Goal: Task Accomplishment & Management: Manage account settings

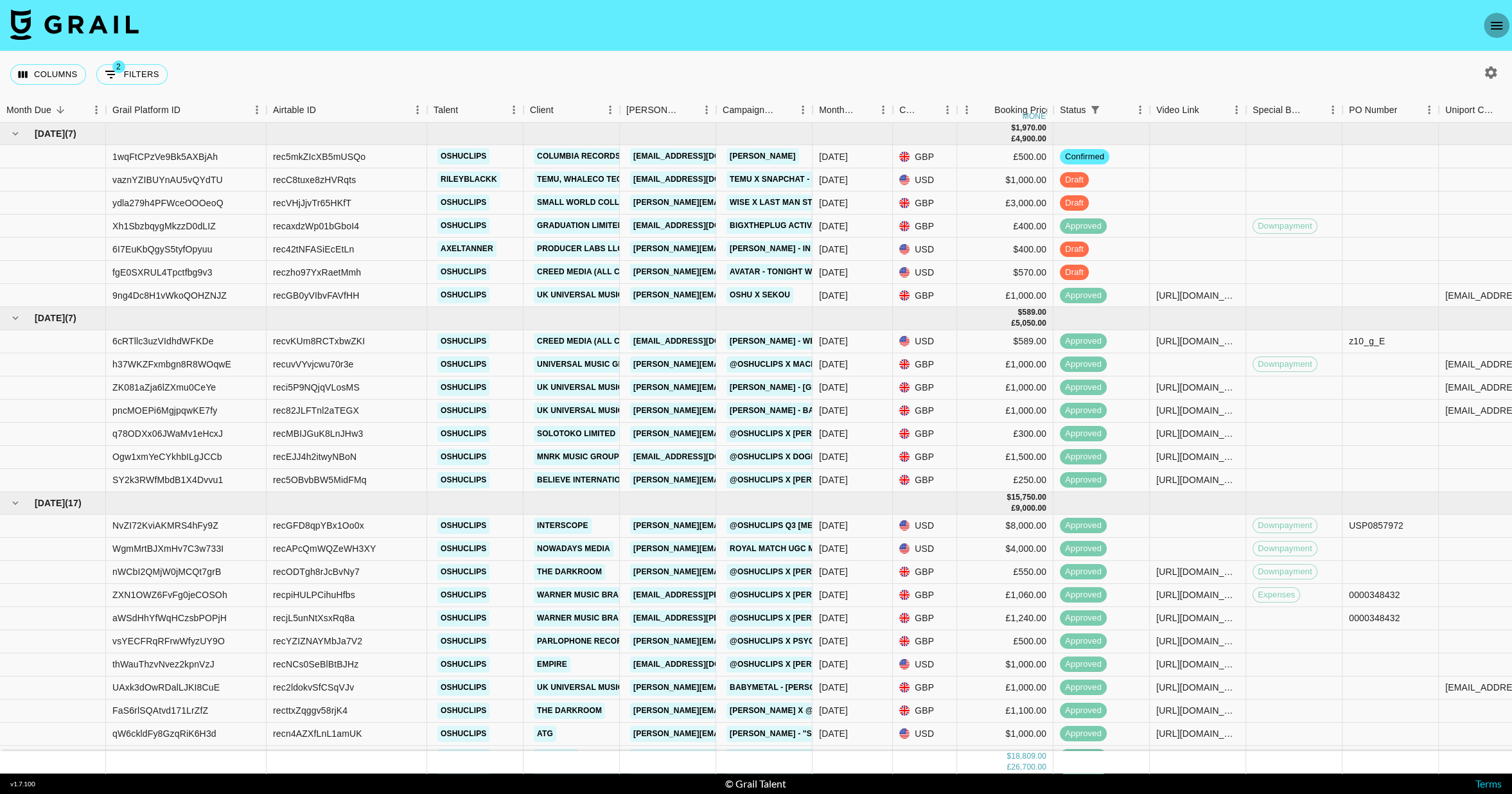
click at [1496, 29] on icon "open drawer" at bounding box center [1496, 26] width 16 height 16
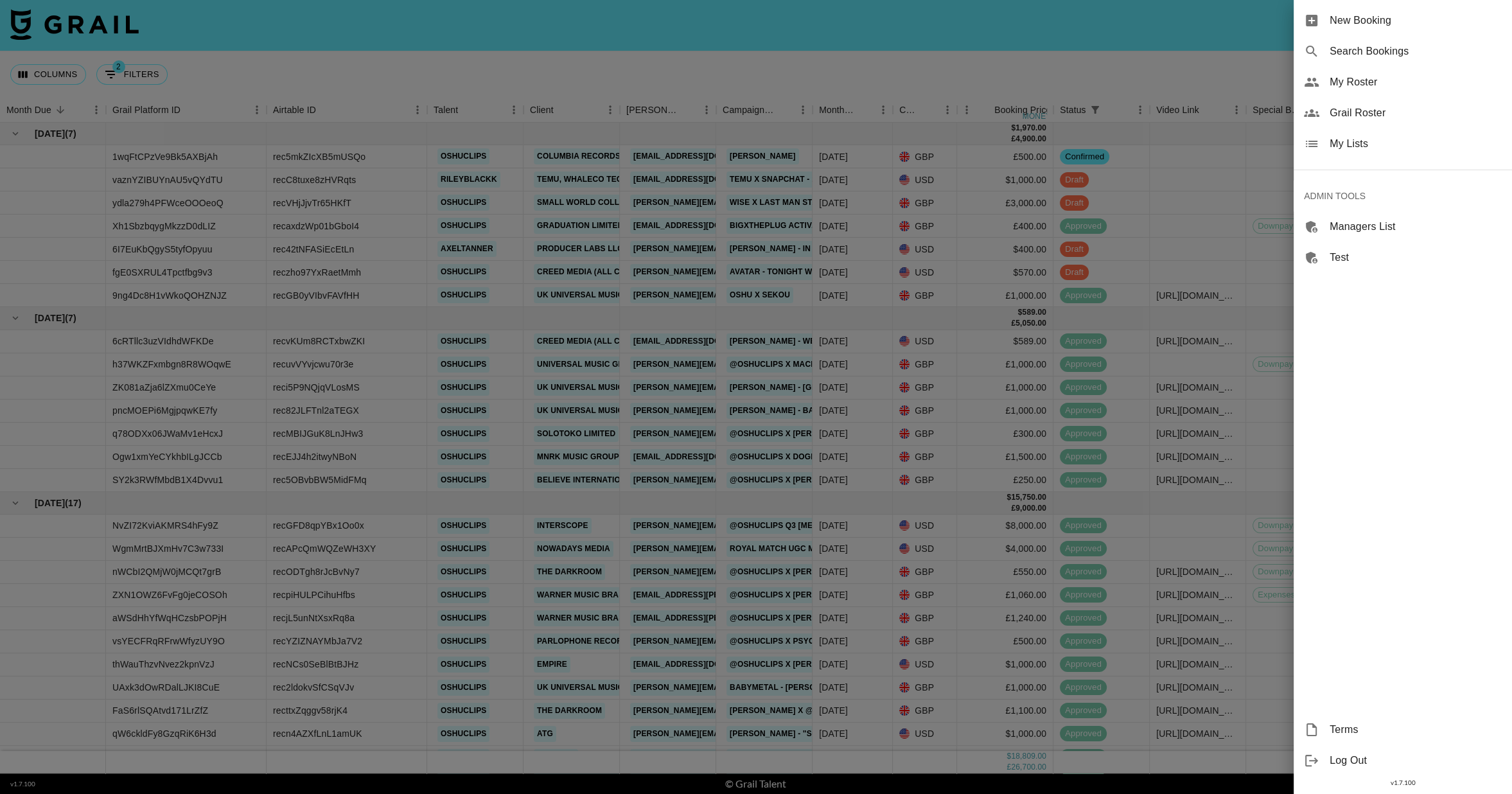
click at [1370, 103] on div "Grail Roster" at bounding box center [1402, 113] width 218 height 31
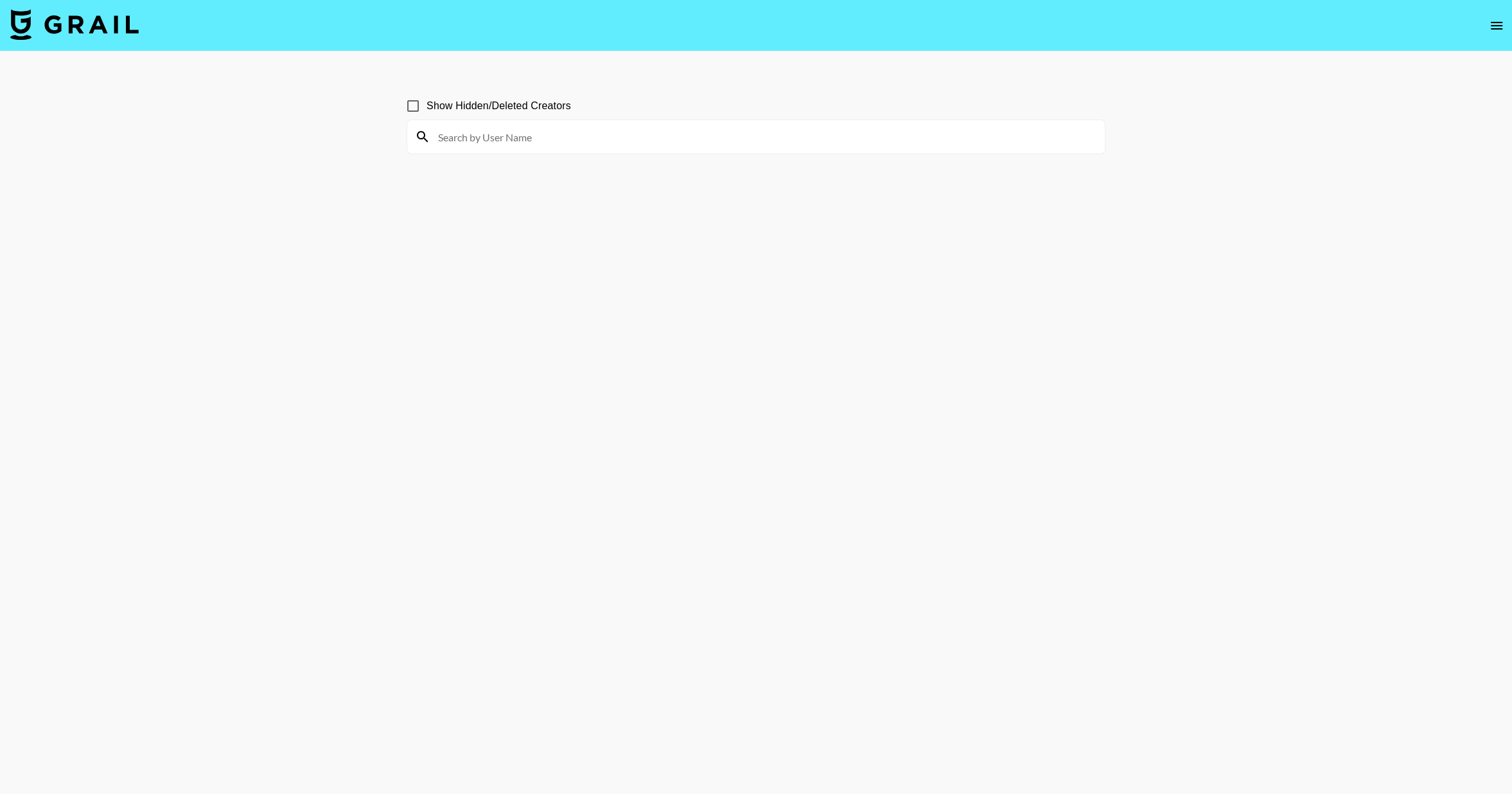
click at [577, 143] on input at bounding box center [763, 137] width 667 height 21
click at [420, 108] on input "Show Hidden/Deleted Creators" at bounding box center [412, 105] width 27 height 27
click at [425, 106] on input "Show Hidden/Deleted Creators" at bounding box center [412, 105] width 27 height 27
click at [416, 104] on input "Show Hidden/Deleted Creators" at bounding box center [412, 105] width 27 height 27
checkbox input "true"
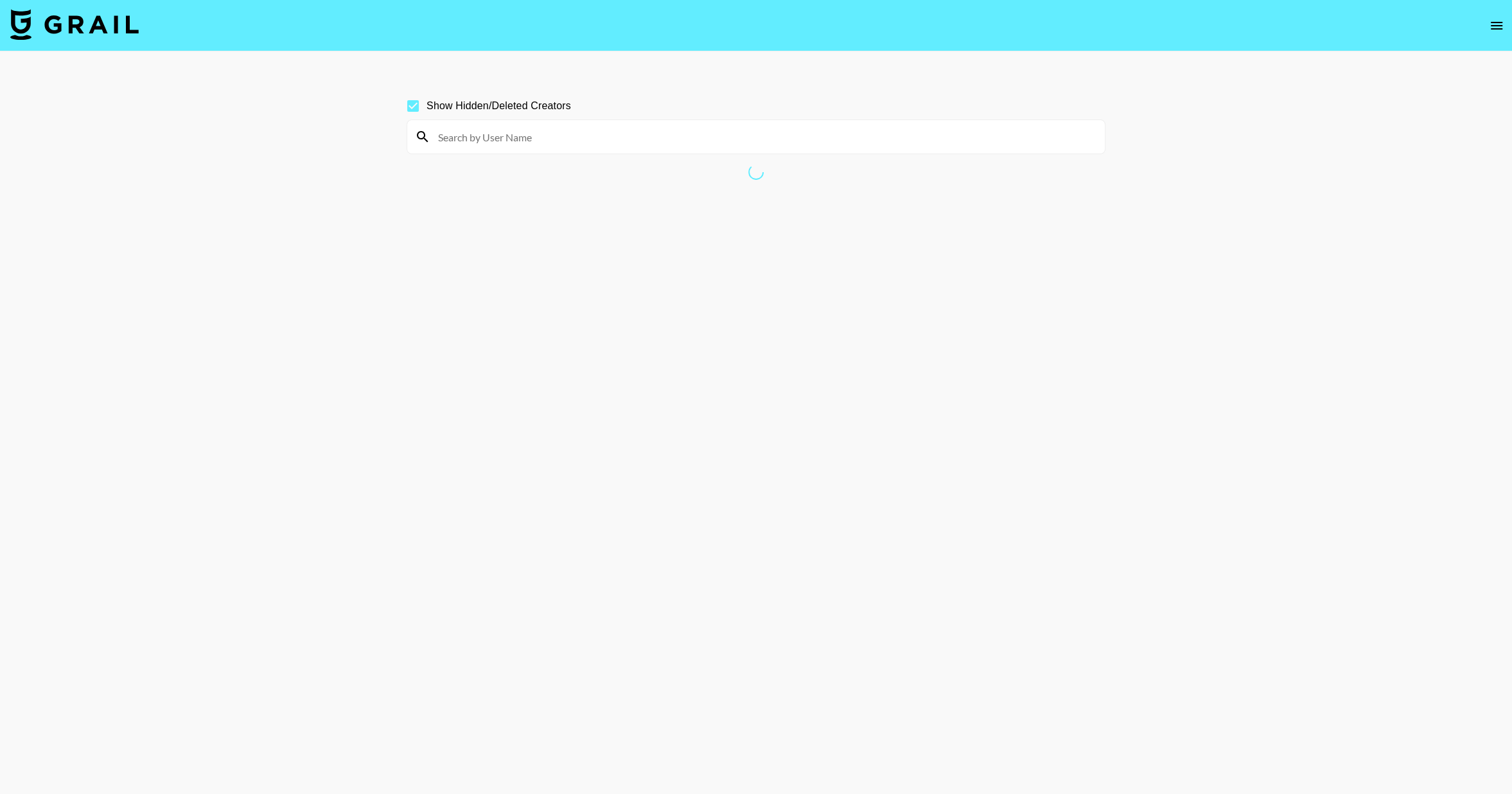
click at [494, 142] on input at bounding box center [763, 137] width 667 height 21
type input "a"
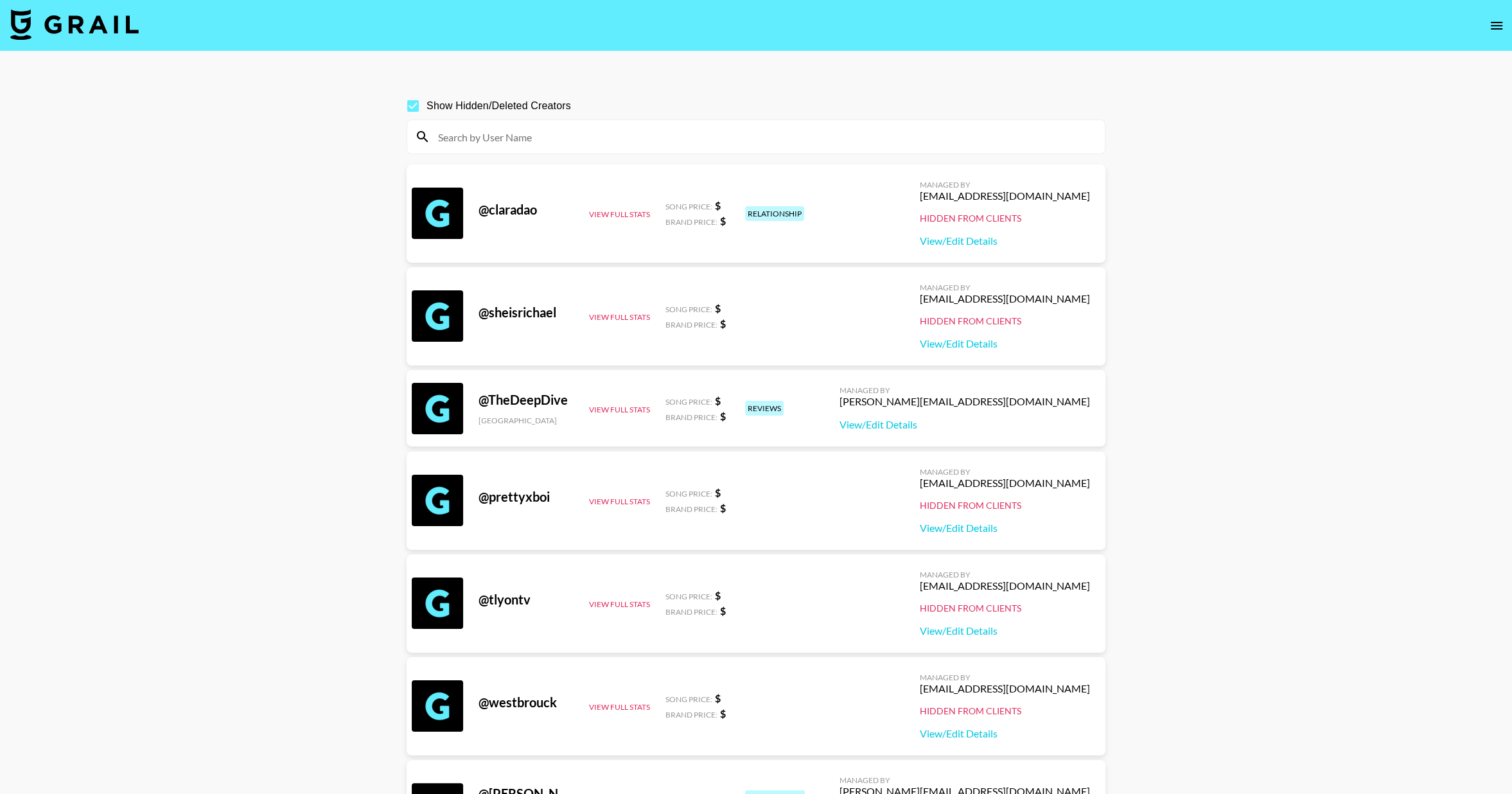
click at [477, 135] on input at bounding box center [763, 137] width 667 height 21
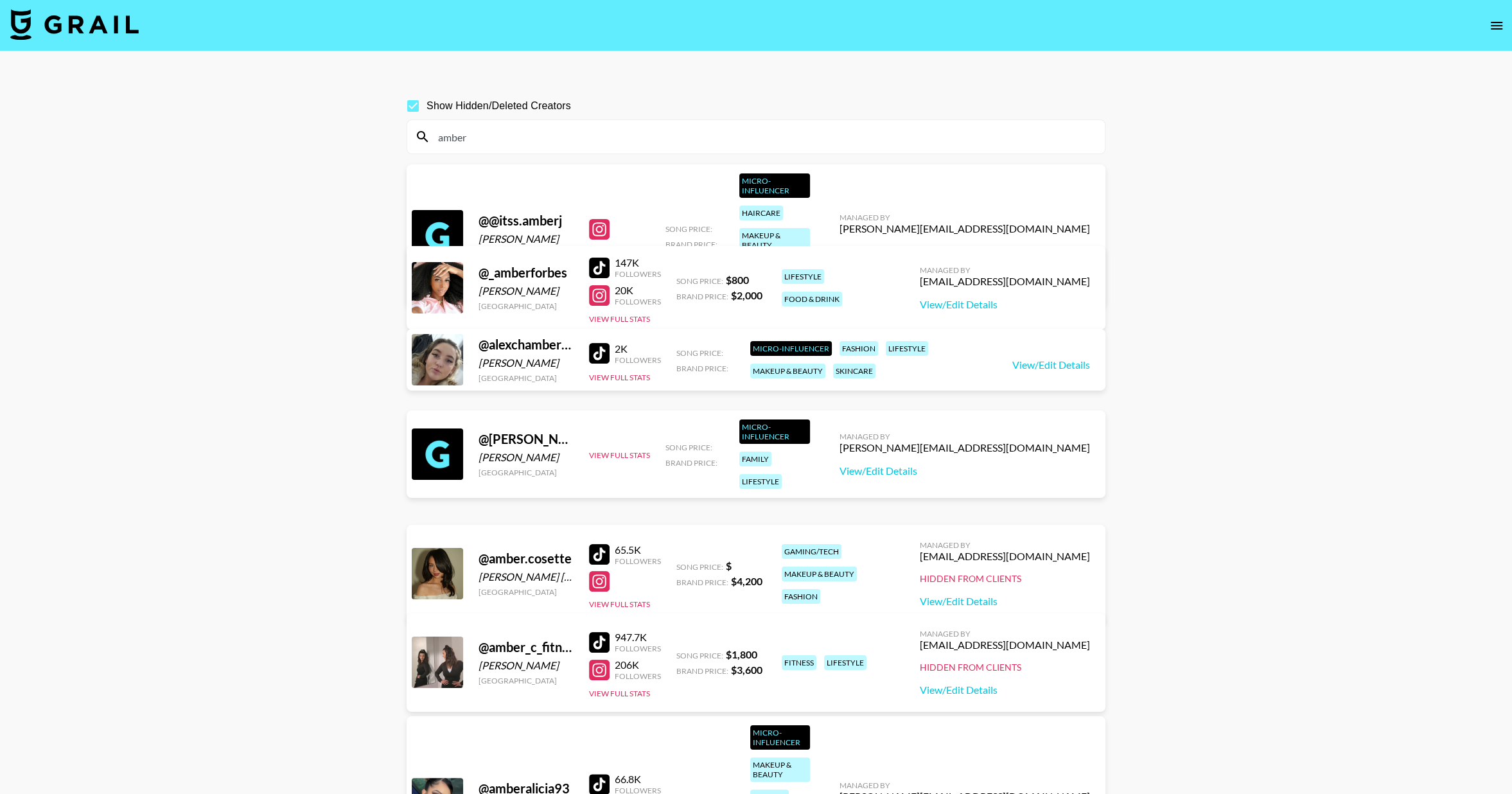
type input "amber"
click at [417, 109] on input "Show Hidden/Deleted Creators" at bounding box center [412, 105] width 27 height 27
checkbox input "false"
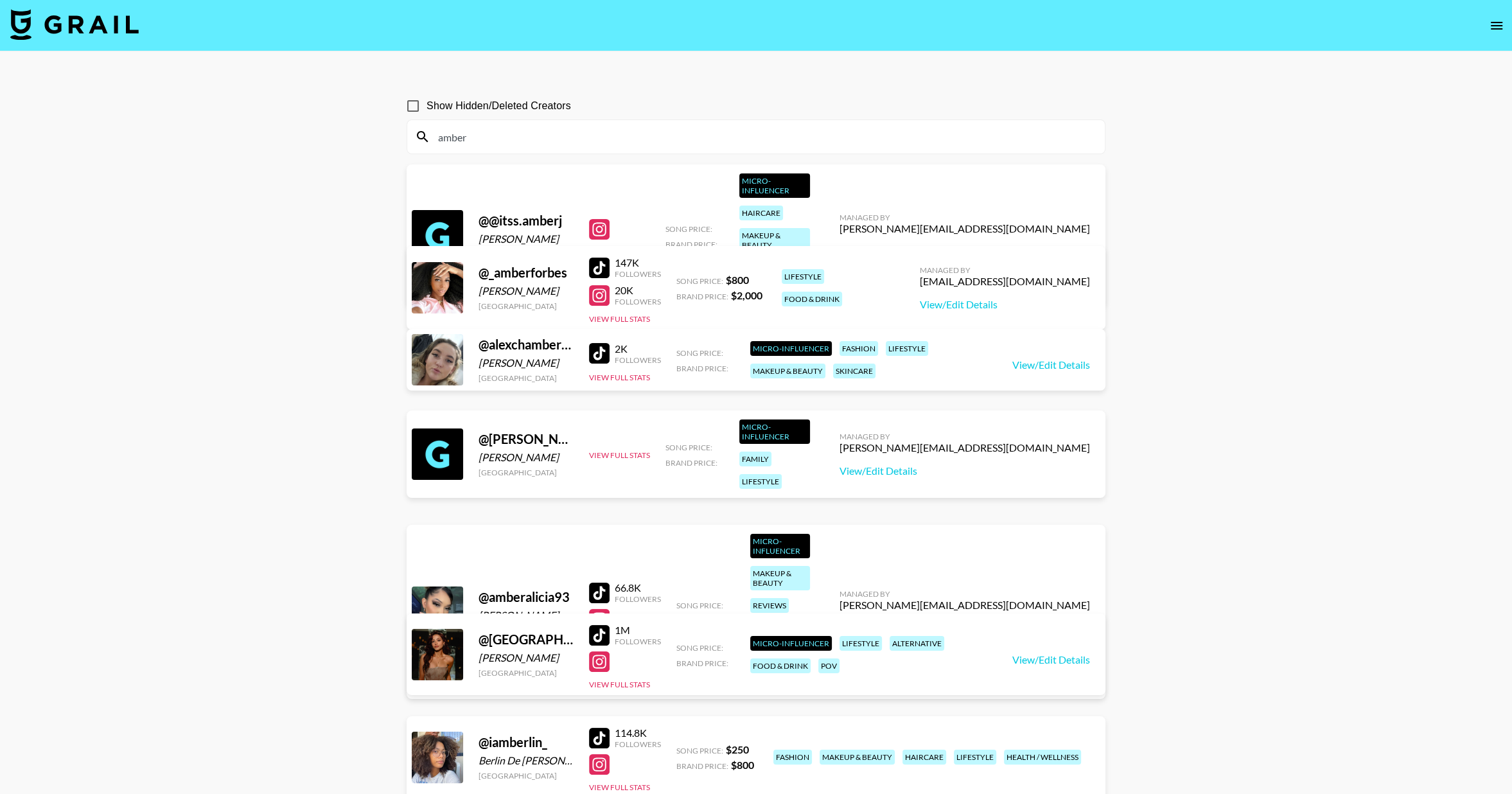
click at [496, 141] on input "amber" at bounding box center [763, 137] width 667 height 21
click at [495, 141] on input "amber" at bounding box center [763, 137] width 667 height 21
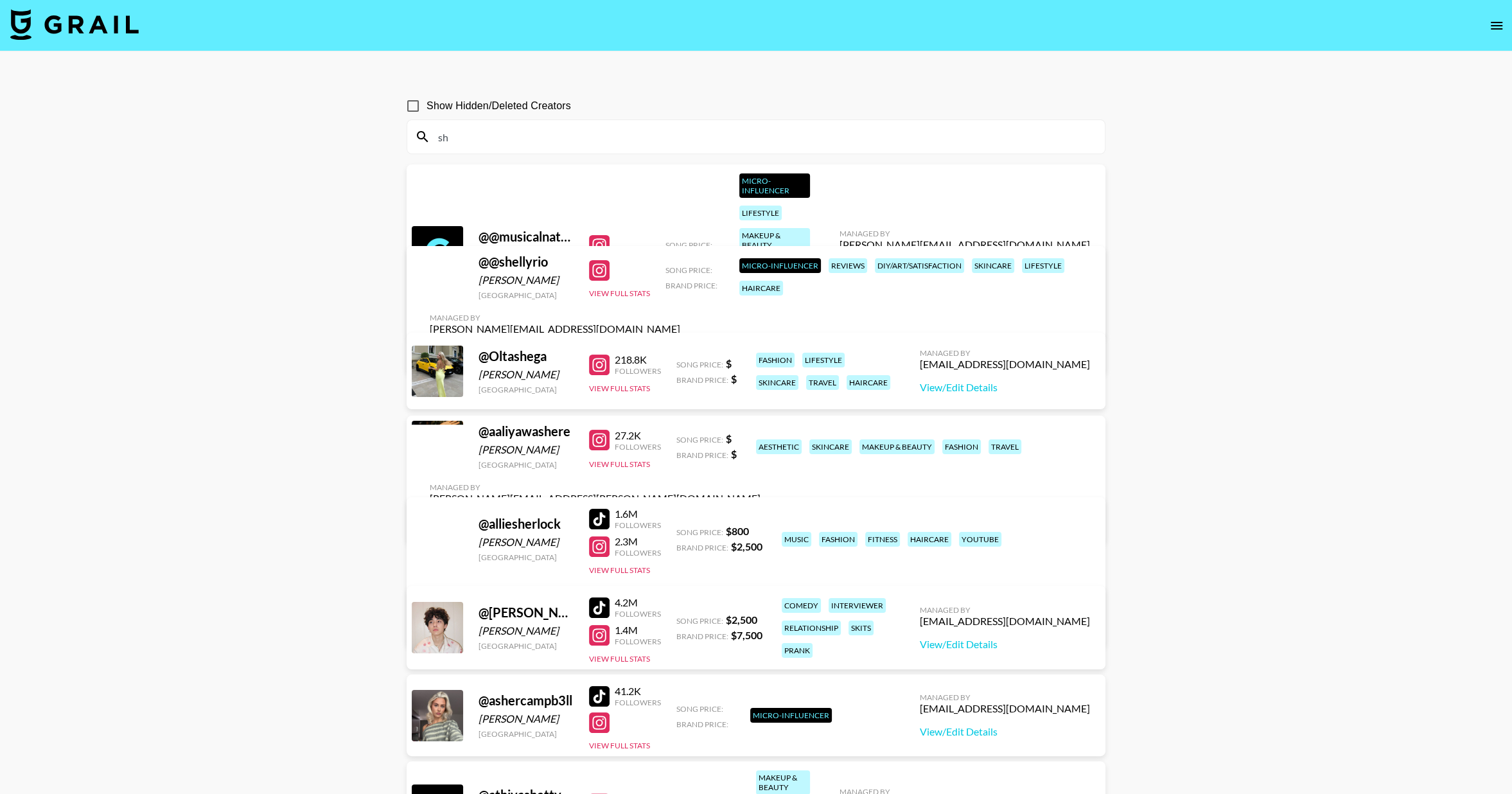
type input "s"
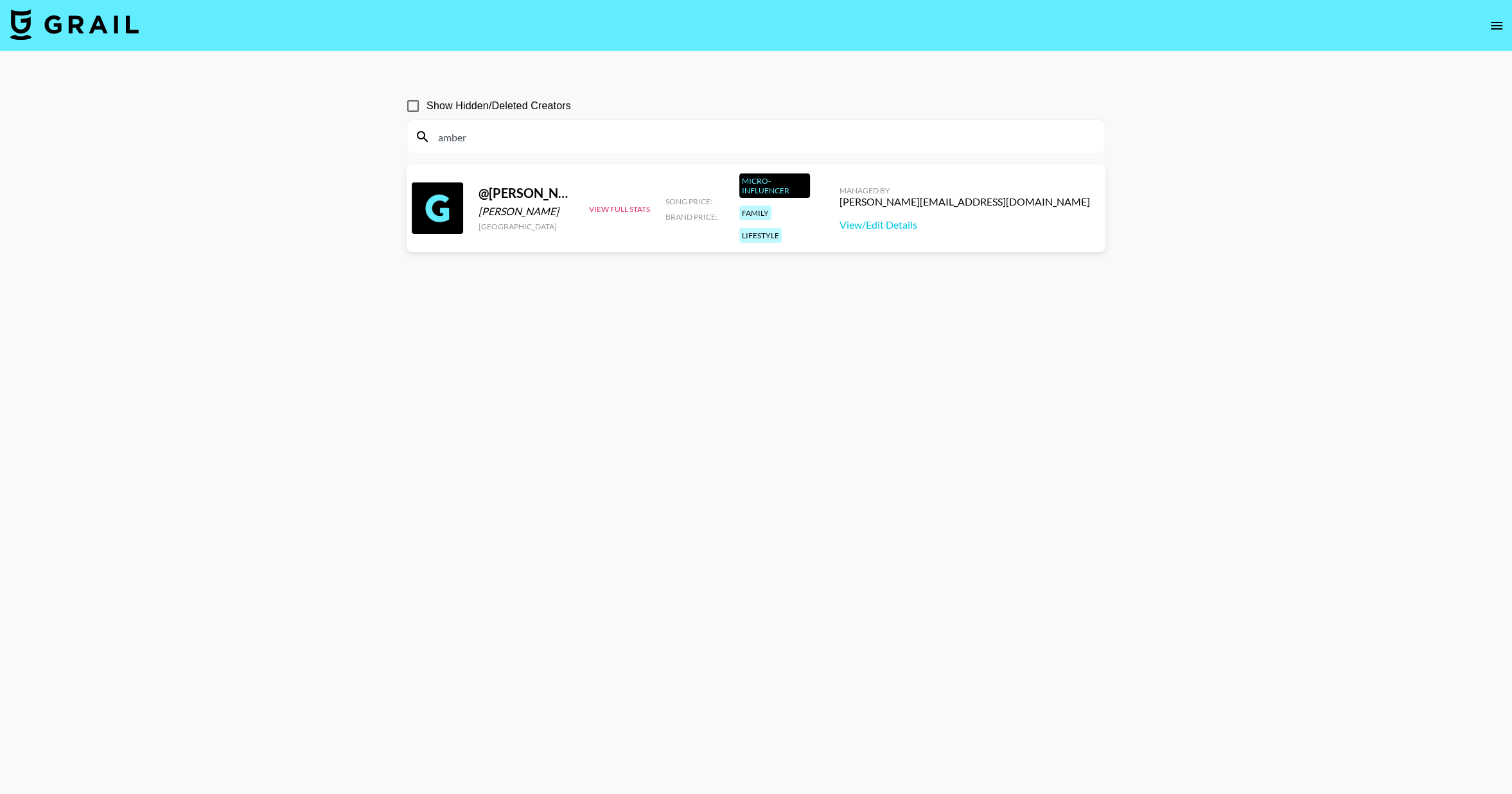
type input "amber"
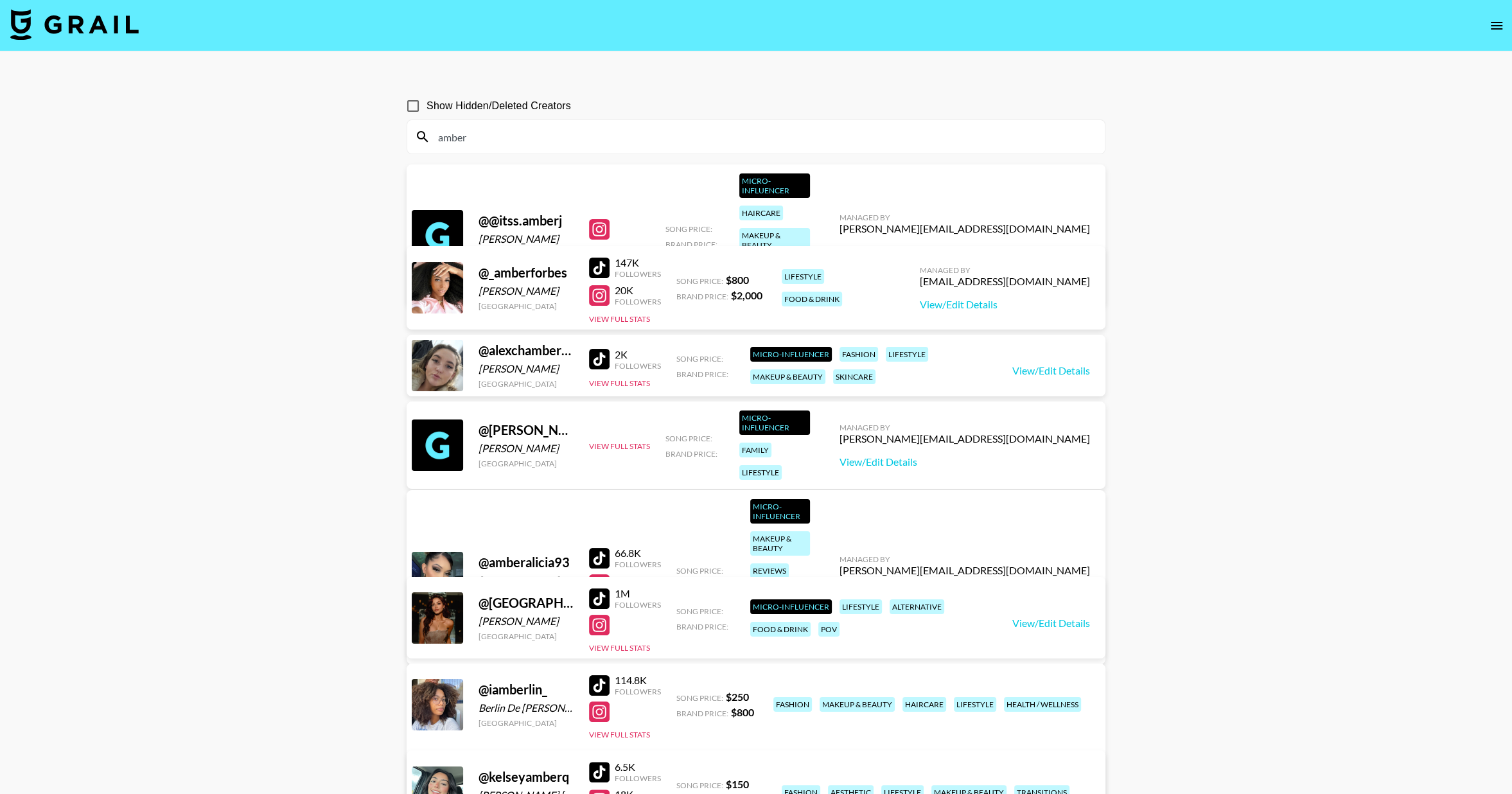
click at [499, 140] on input "amber" at bounding box center [763, 137] width 667 height 21
click at [498, 141] on input "amber" at bounding box center [763, 137] width 667 height 21
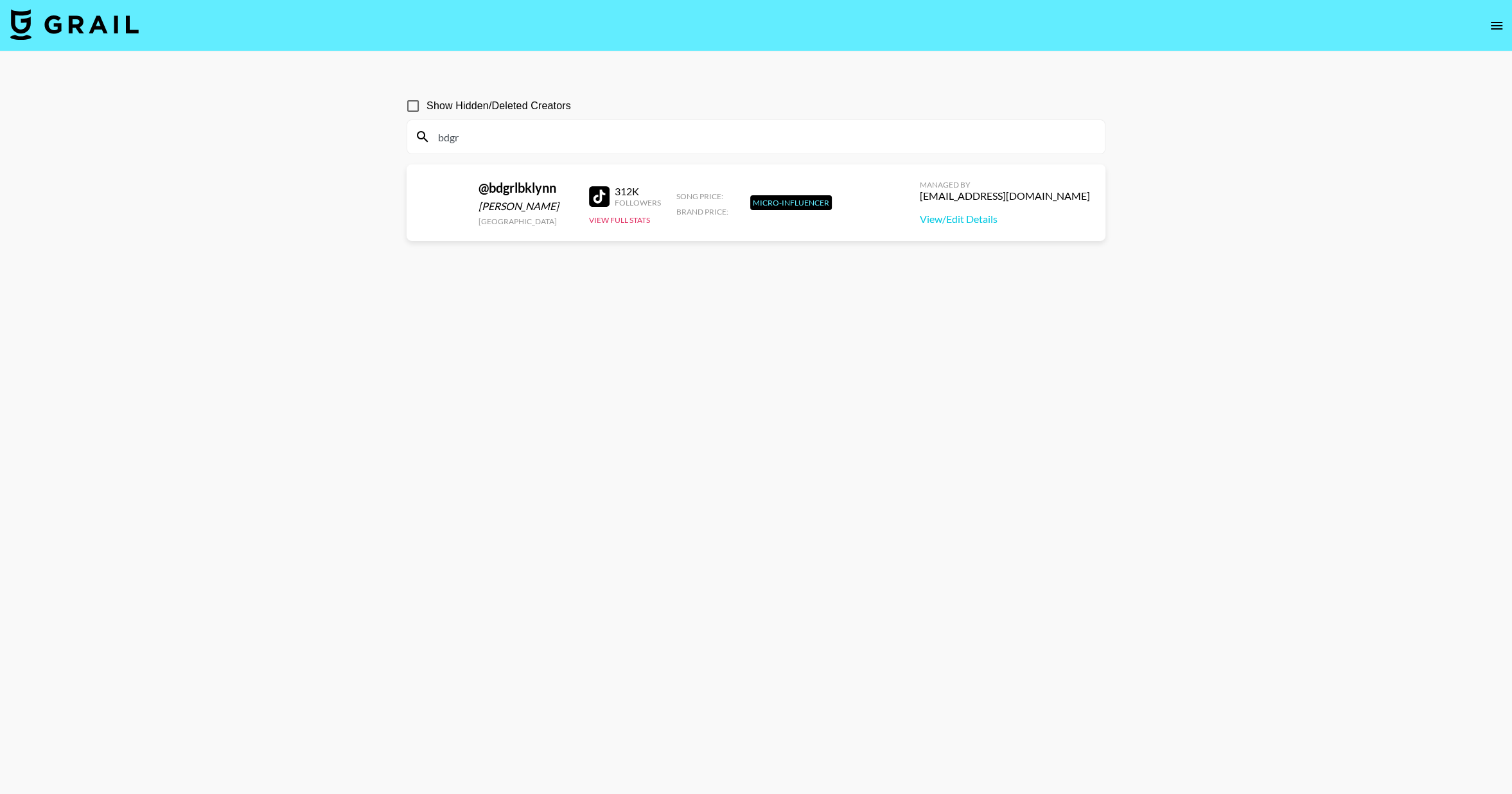
type input "bdgr"
click at [491, 133] on input "bdgr" at bounding box center [763, 137] width 667 height 21
click at [491, 134] on input "bdgr" at bounding box center [763, 137] width 667 height 21
type input "annett"
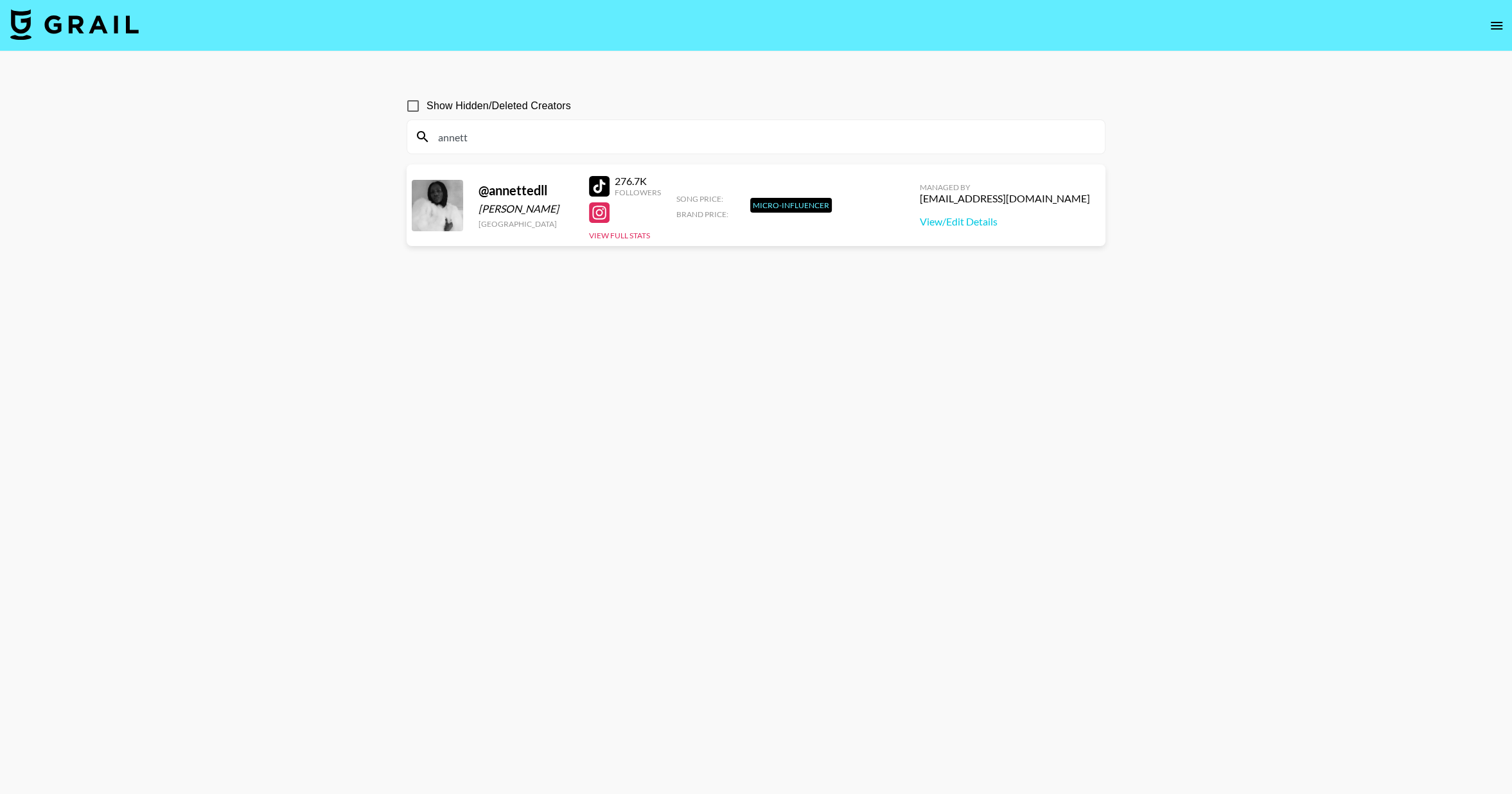
click at [510, 137] on input "annett" at bounding box center [763, 137] width 667 height 21
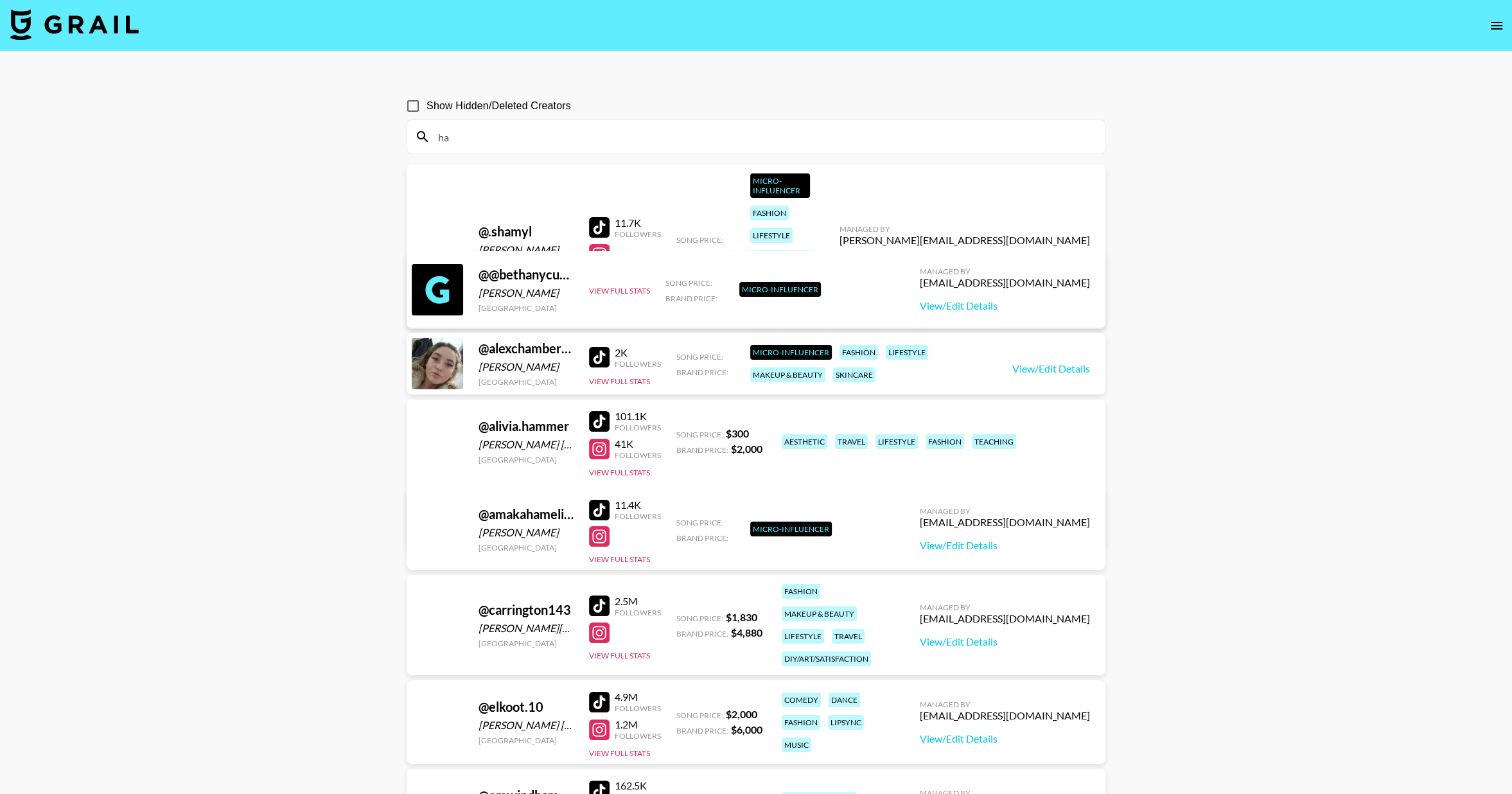
type input "h"
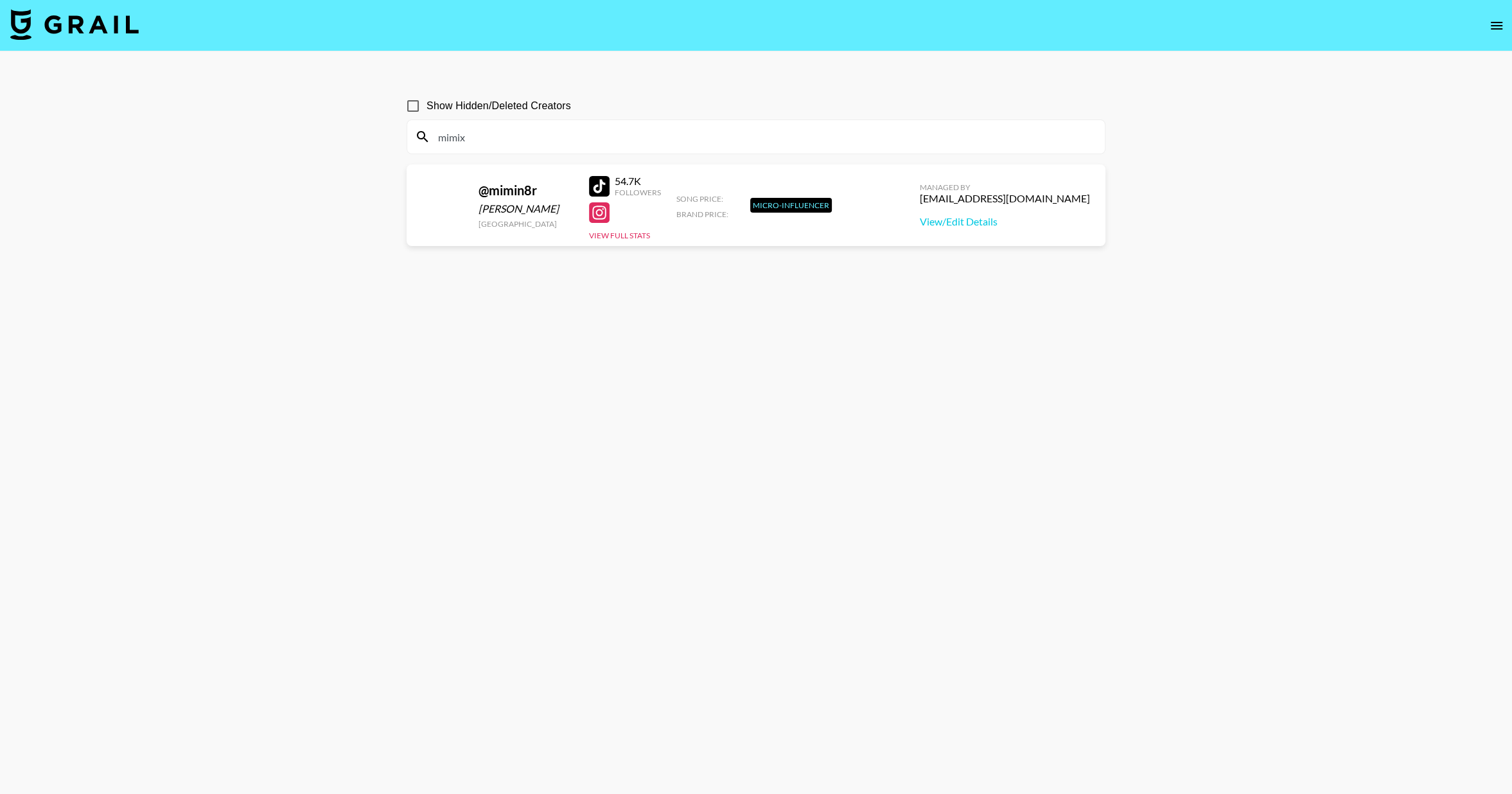
type input "mimix"
click at [574, 128] on input "mimix" at bounding box center [763, 137] width 667 height 21
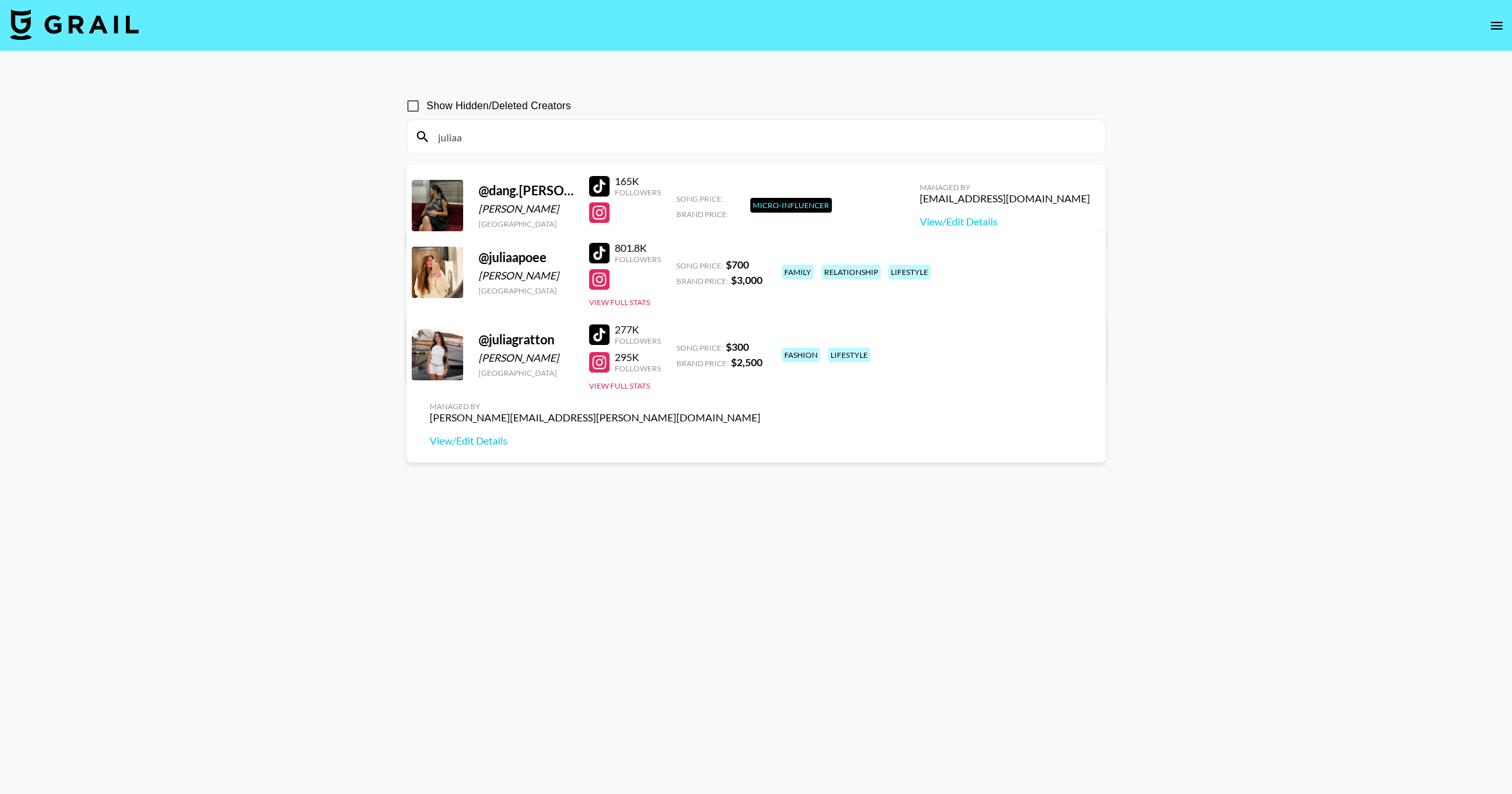
type input "juliaa"
click at [761, 411] on div "[PERSON_NAME][EMAIL_ADDRESS][PERSON_NAME][DOMAIN_NAME]" at bounding box center [595, 417] width 331 height 13
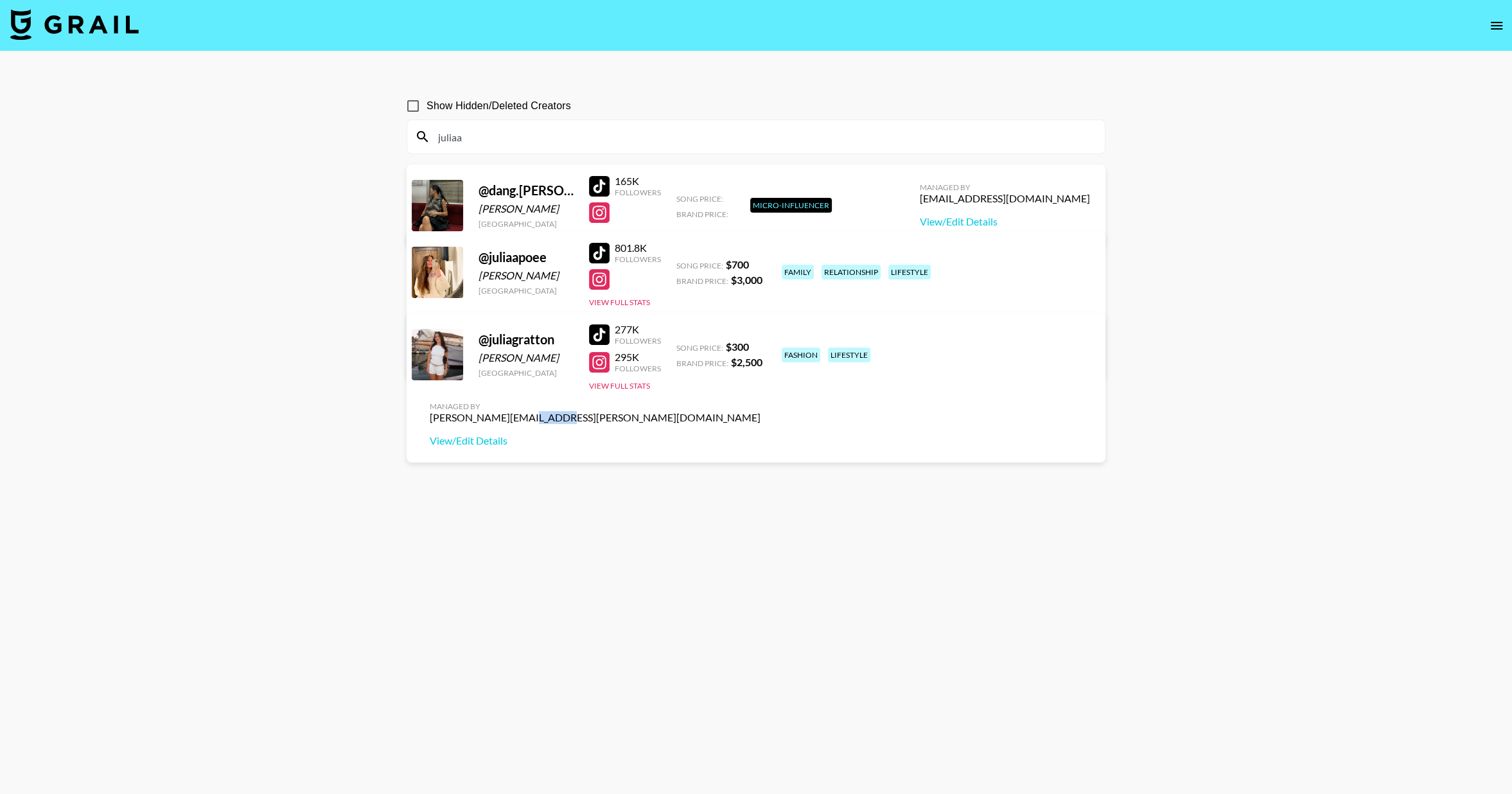
click at [761, 411] on div "[PERSON_NAME][EMAIL_ADDRESS][PERSON_NAME][DOMAIN_NAME]" at bounding box center [595, 417] width 331 height 13
copy div "[PERSON_NAME][EMAIL_ADDRESS][PERSON_NAME][DOMAIN_NAME]"
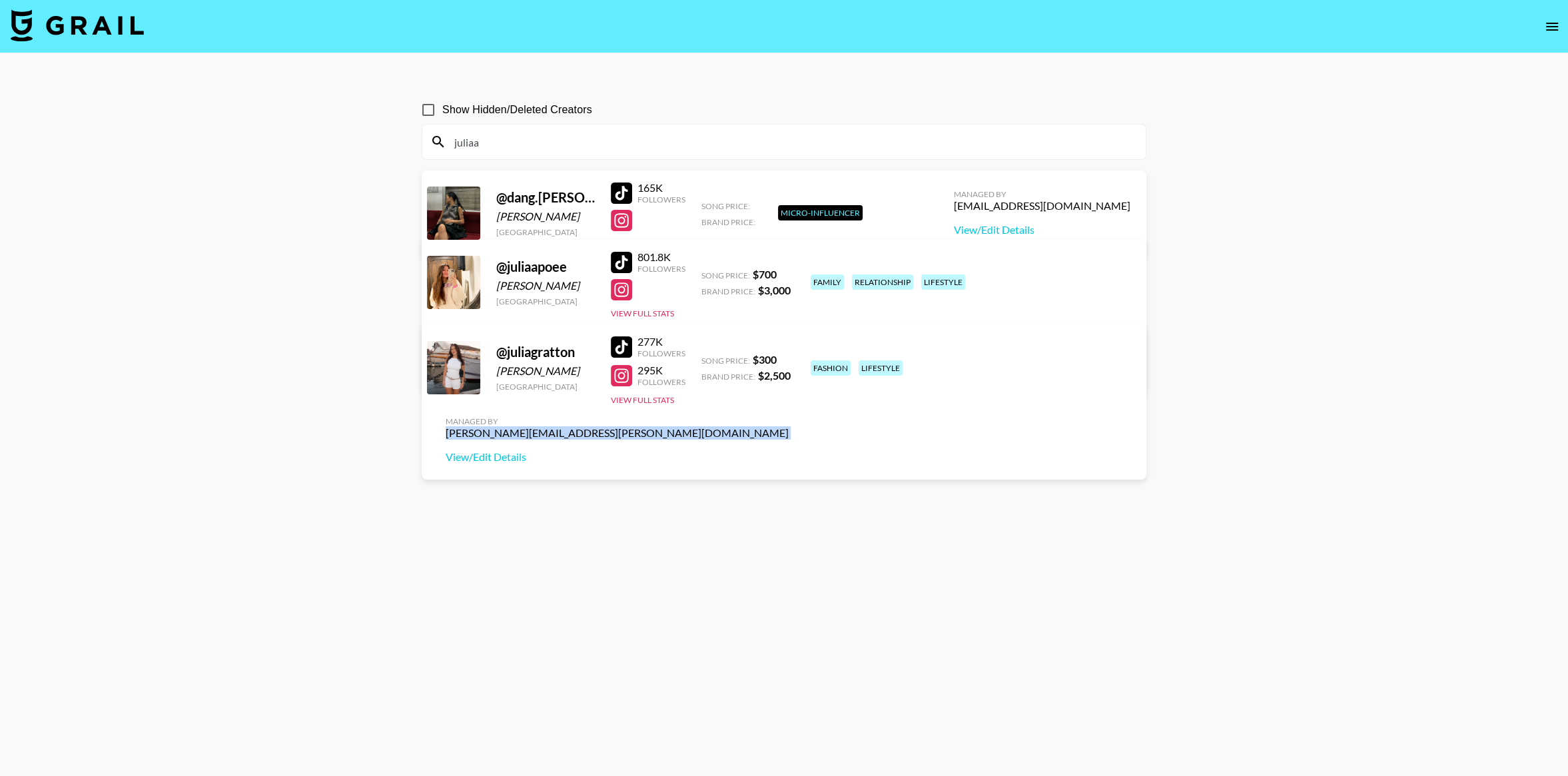
click at [1545, 22] on icon "open drawer" at bounding box center [1552, 27] width 16 height 16
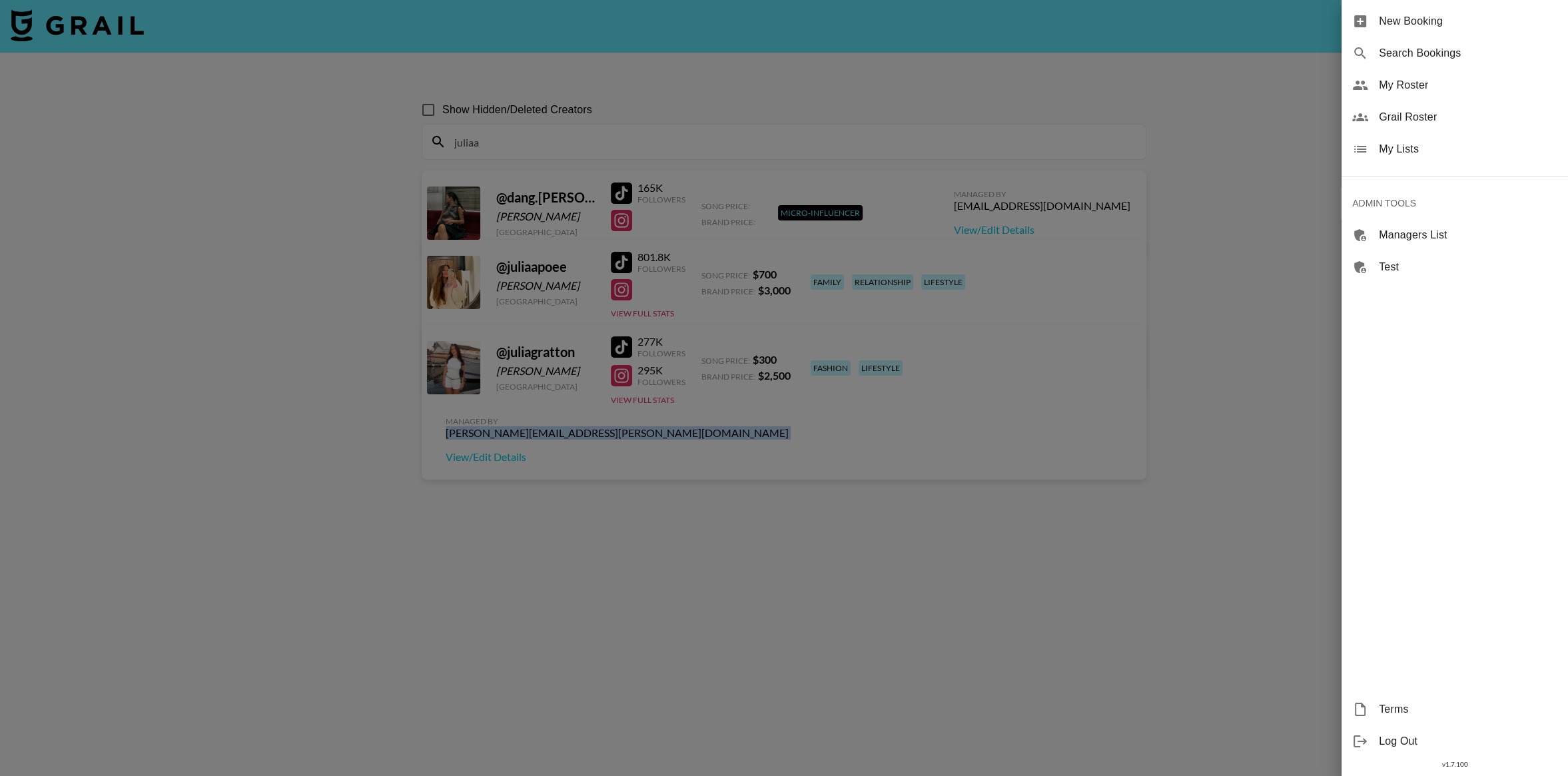
click at [1420, 153] on span "My Lists" at bounding box center [1469, 149] width 179 height 16
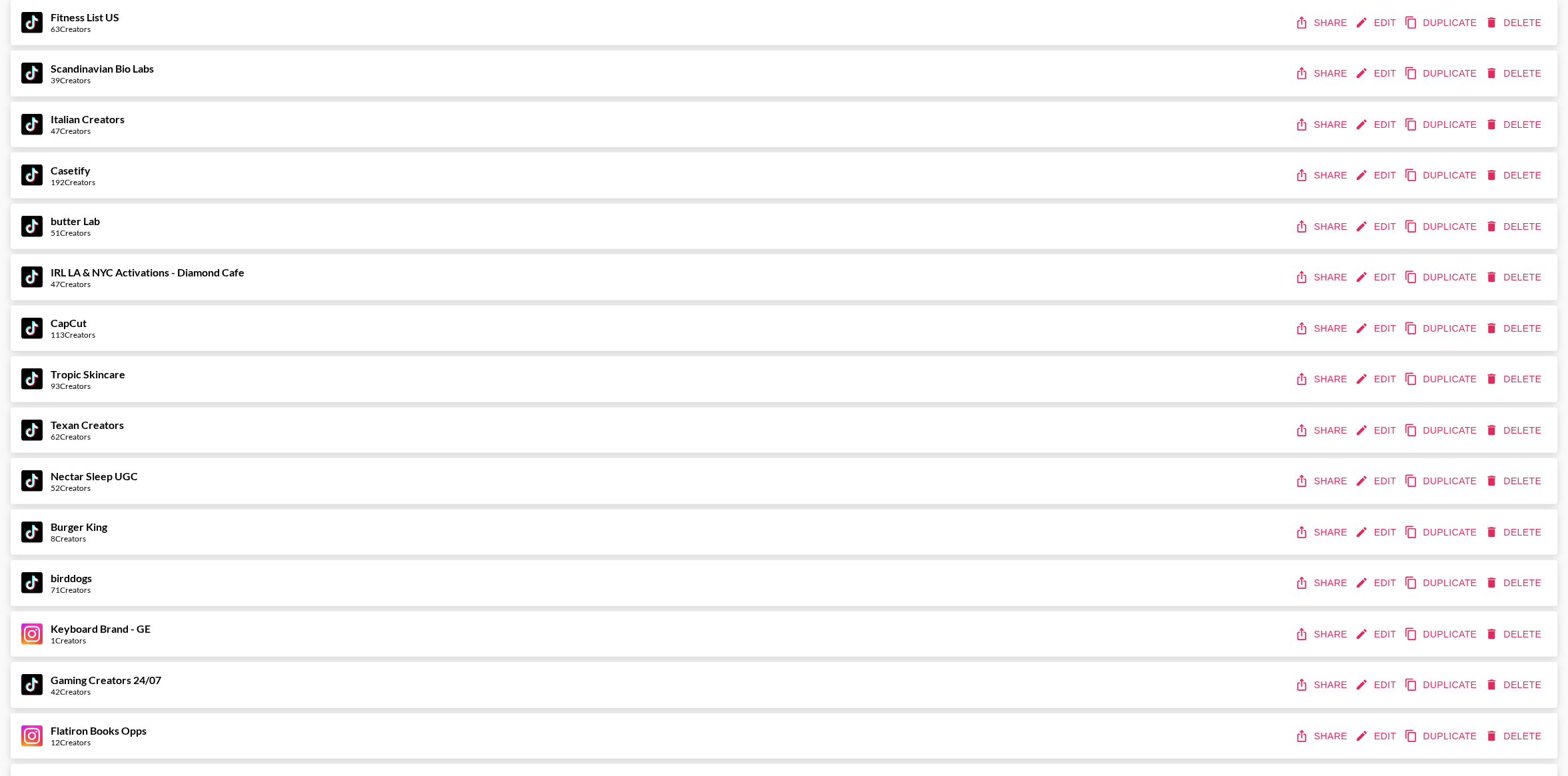
scroll to position [4322, 0]
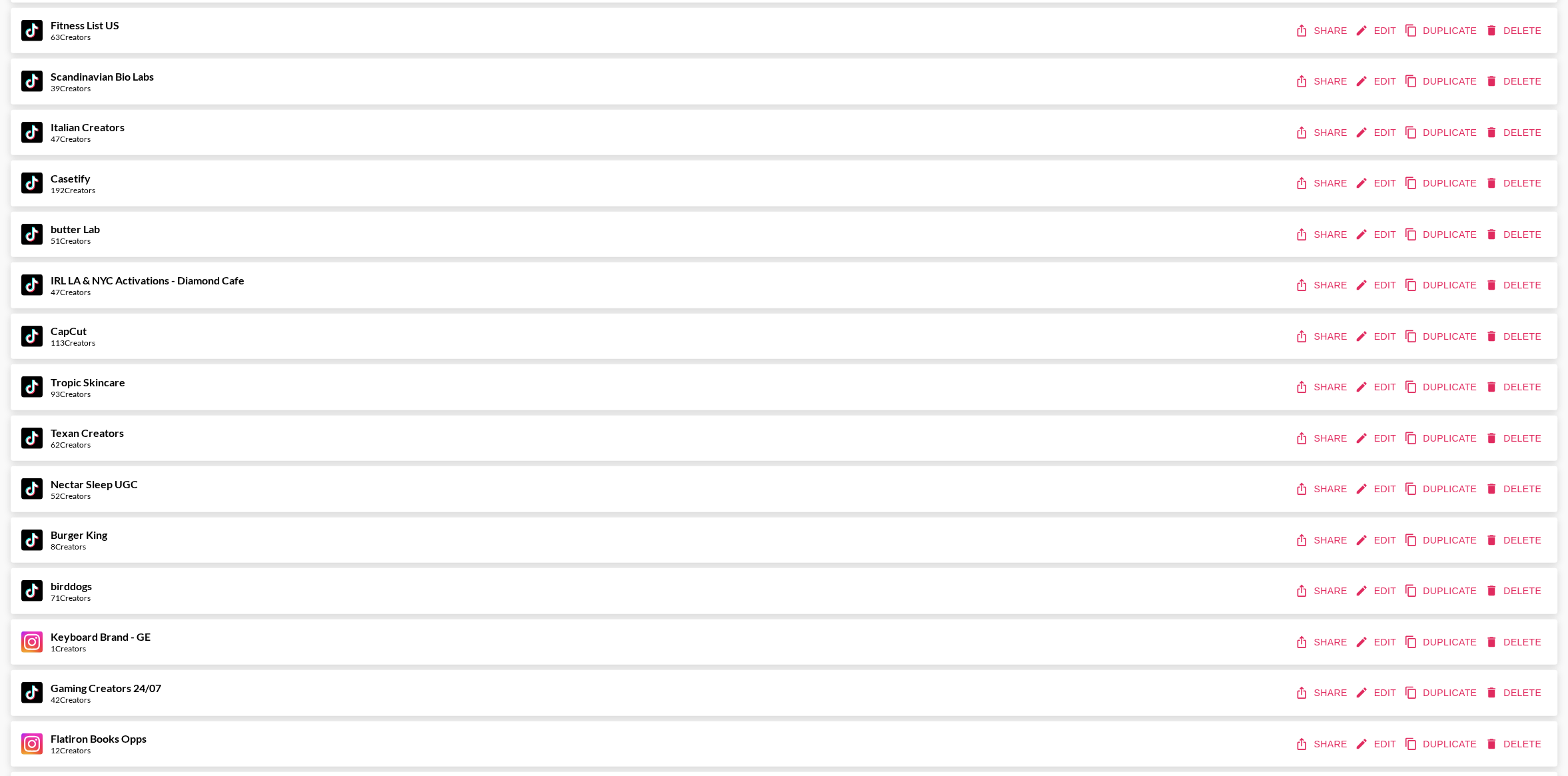
click at [1377, 82] on button "Edit" at bounding box center [1377, 81] width 49 height 25
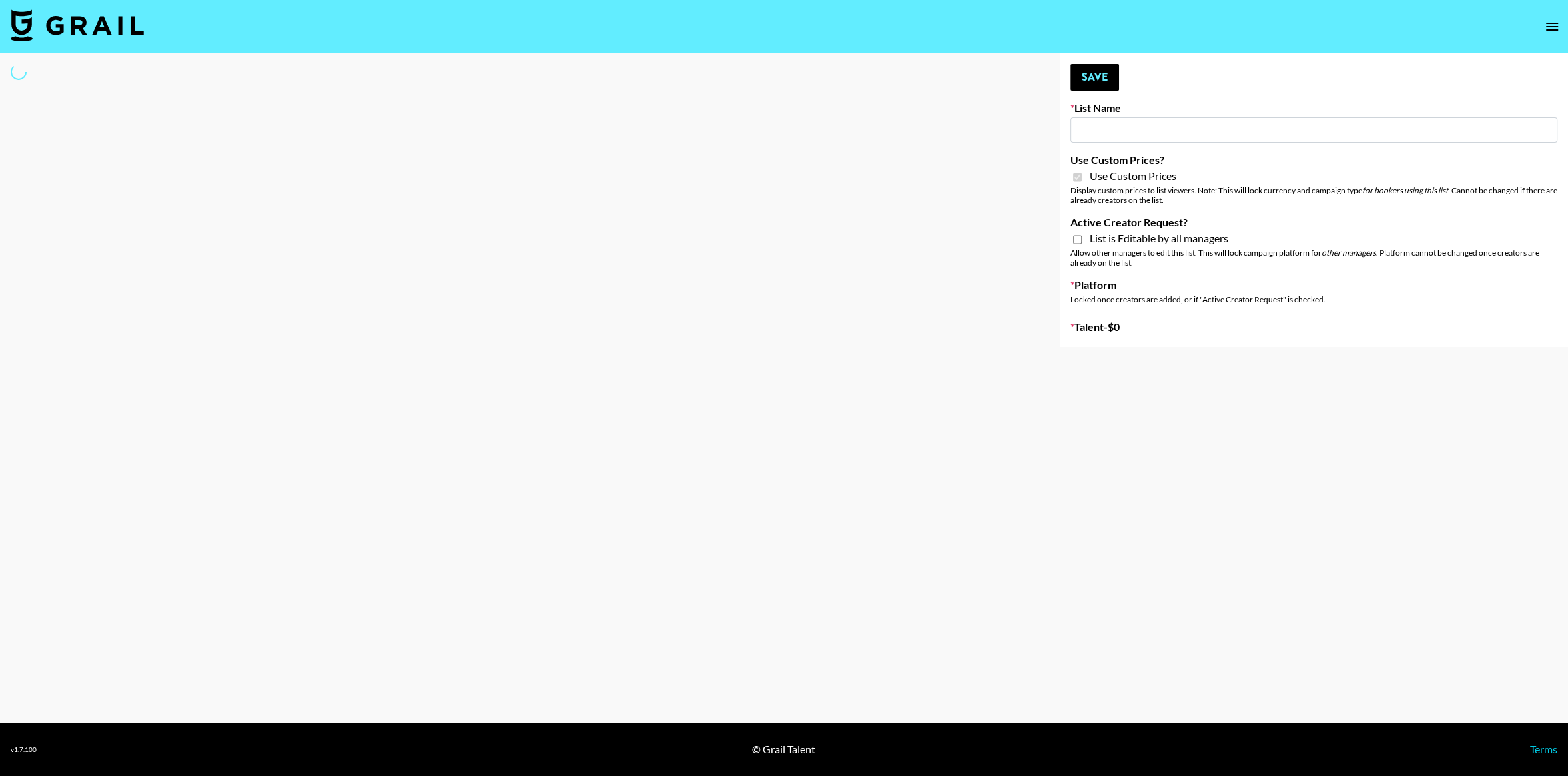
type input "Scandinavian Bio Labs"
checkbox input "true"
select select "Brand"
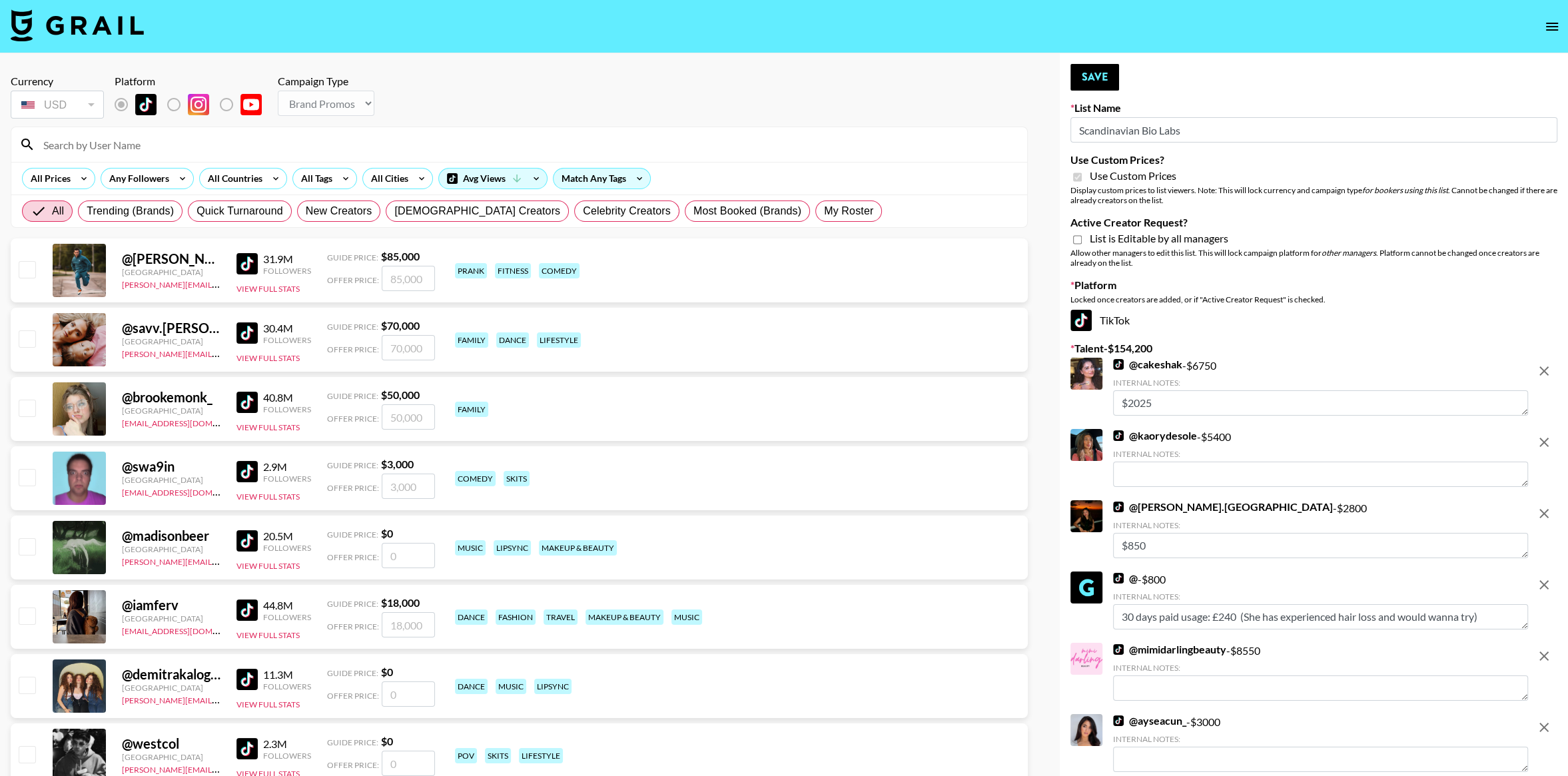
click at [1539, 369] on icon "remove" at bounding box center [1545, 371] width 16 height 16
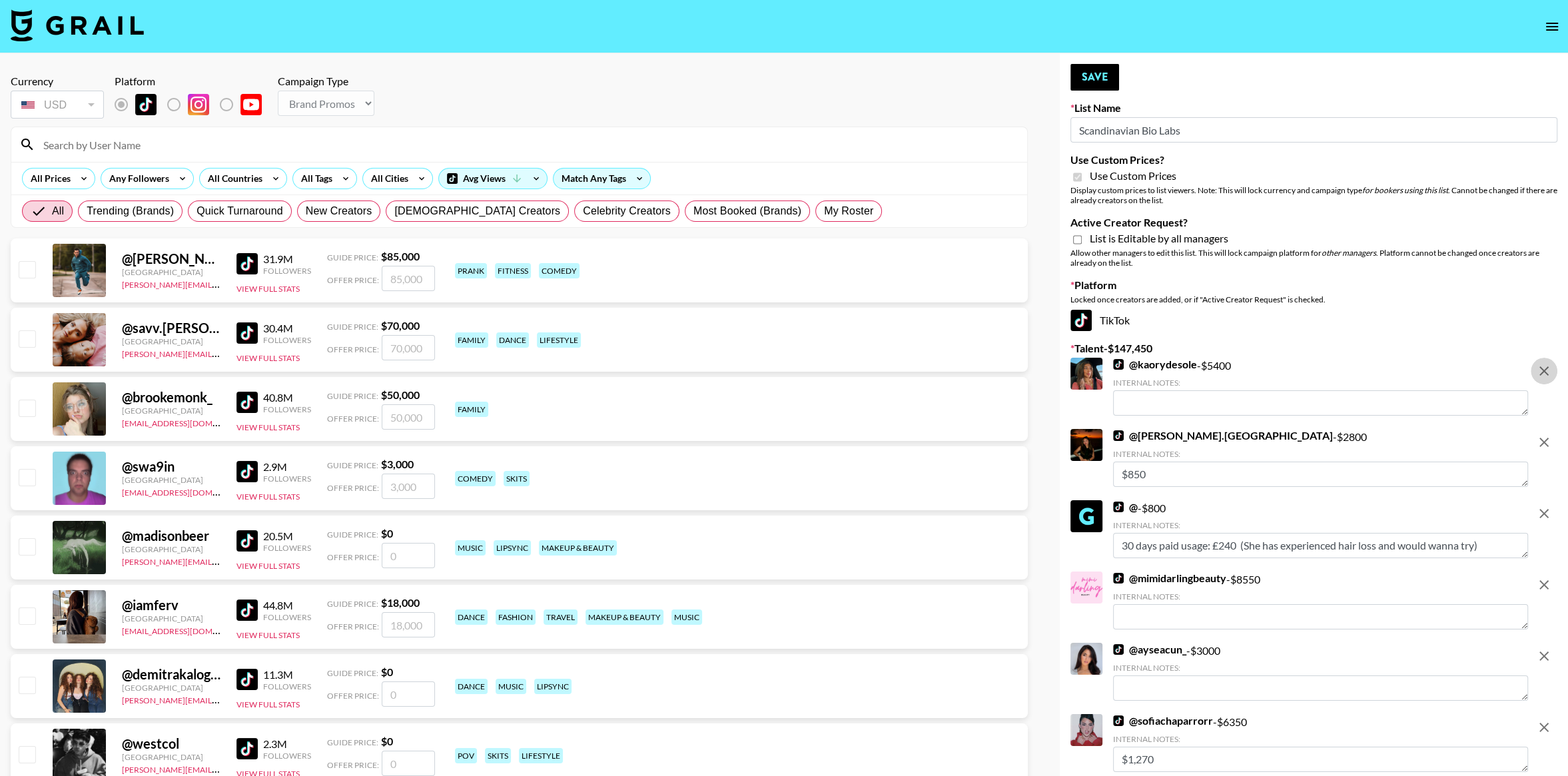
drag, startPoint x: 1539, startPoint y: 369, endPoint x: 1480, endPoint y: 187, distance: 191.3
click at [1539, 369] on icon "remove" at bounding box center [1545, 371] width 16 height 16
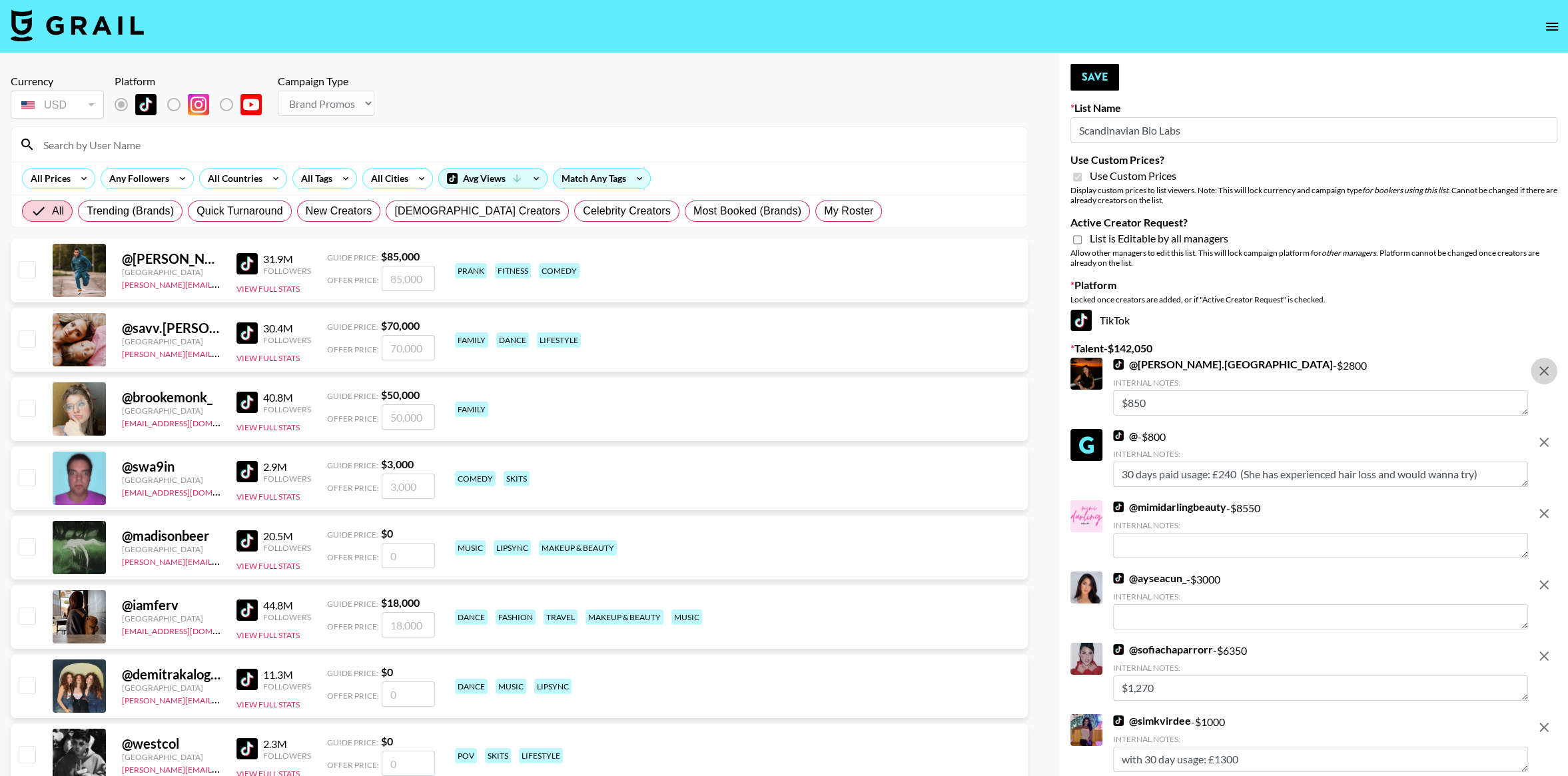
click at [1539, 374] on icon "remove" at bounding box center [1545, 371] width 16 height 16
click at [1539, 434] on icon "remove" at bounding box center [1545, 443] width 16 height 16
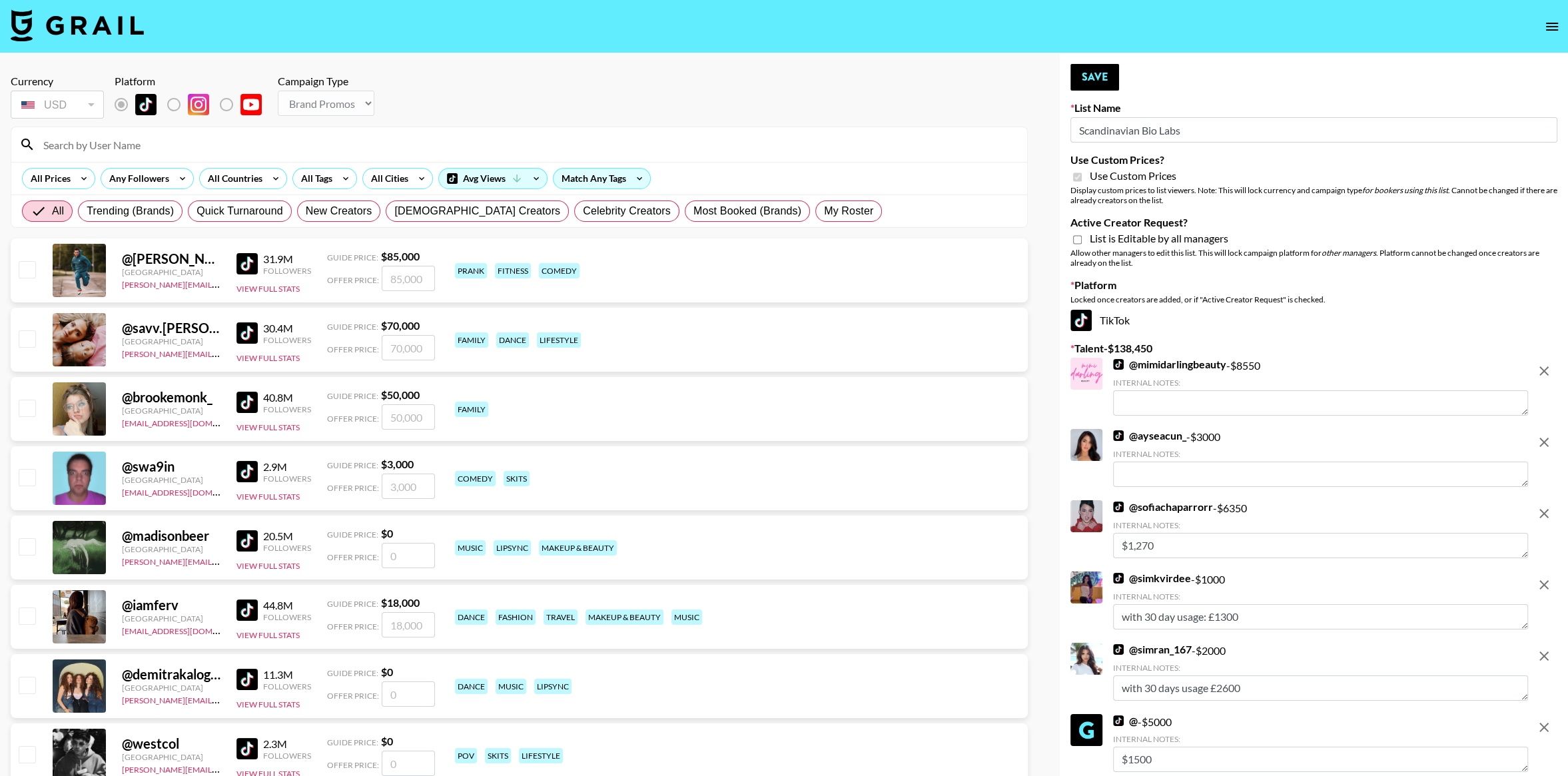
click at [1539, 373] on icon "remove" at bounding box center [1545, 371] width 16 height 16
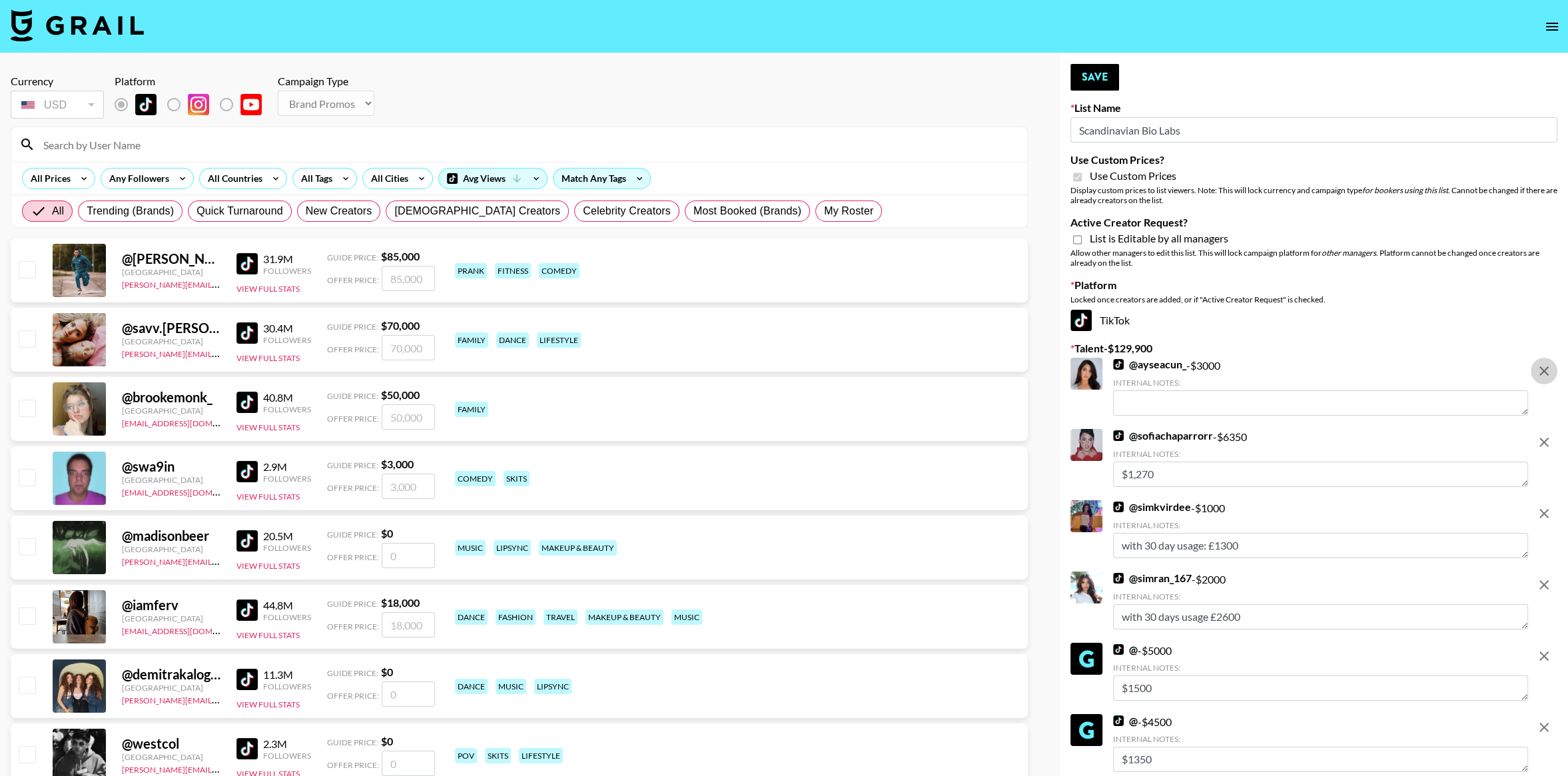
click at [1539, 373] on icon "remove" at bounding box center [1545, 371] width 16 height 16
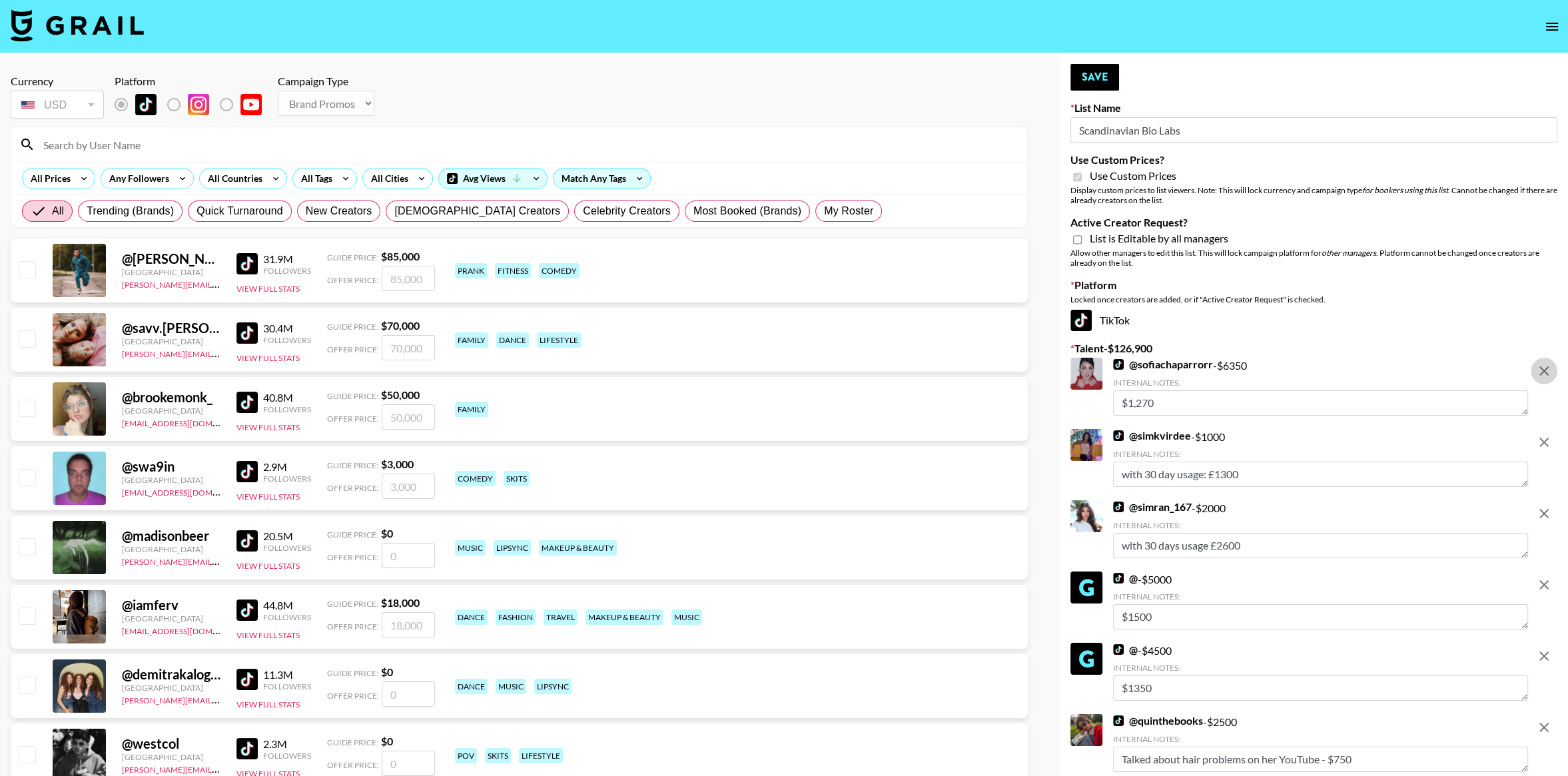
click at [1539, 373] on icon "remove" at bounding box center [1545, 371] width 16 height 16
click at [1539, 434] on icon "remove" at bounding box center [1545, 443] width 16 height 16
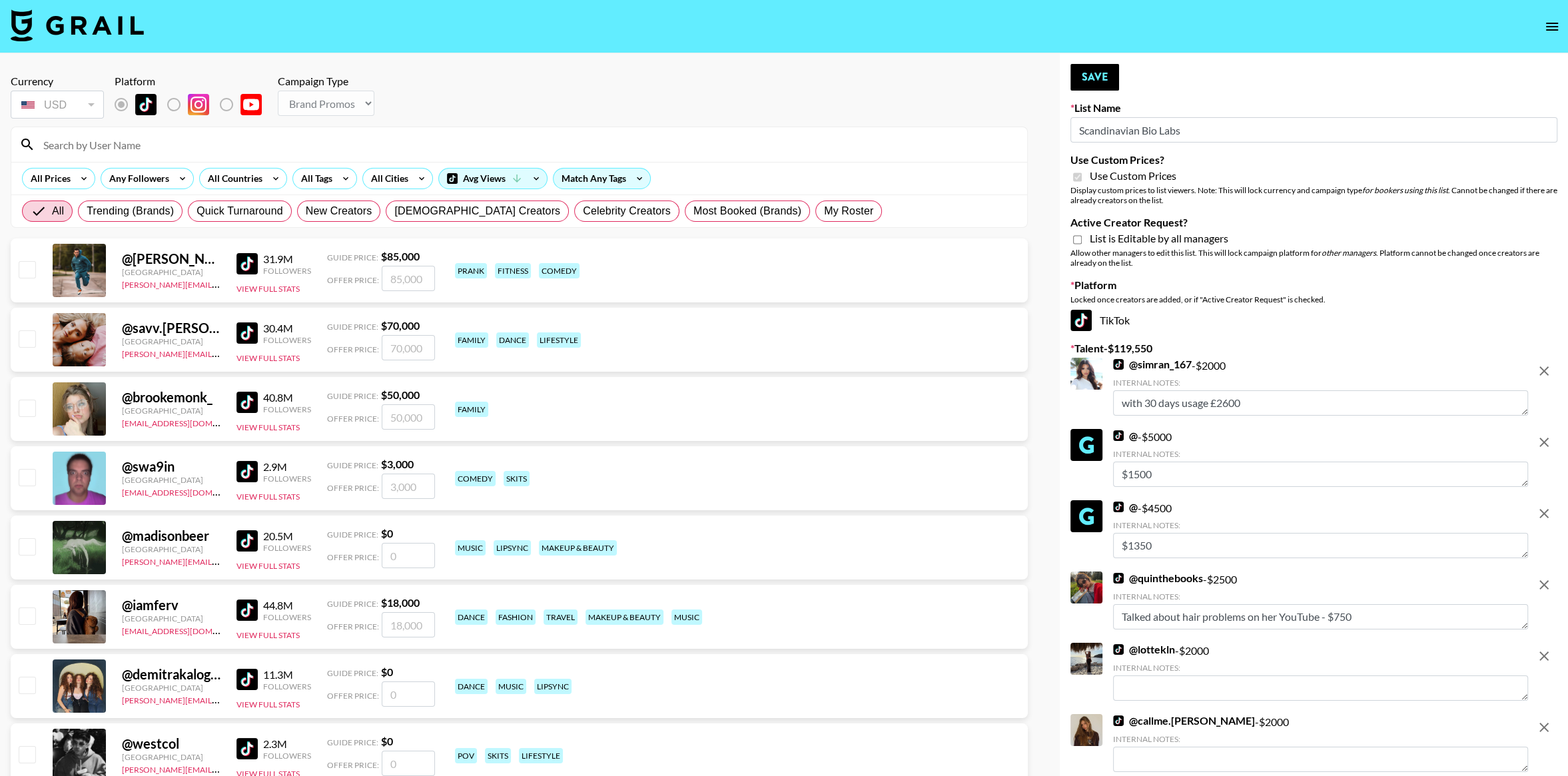
click at [1539, 373] on icon "remove" at bounding box center [1545, 371] width 16 height 16
click at [1539, 434] on icon "remove" at bounding box center [1545, 443] width 16 height 16
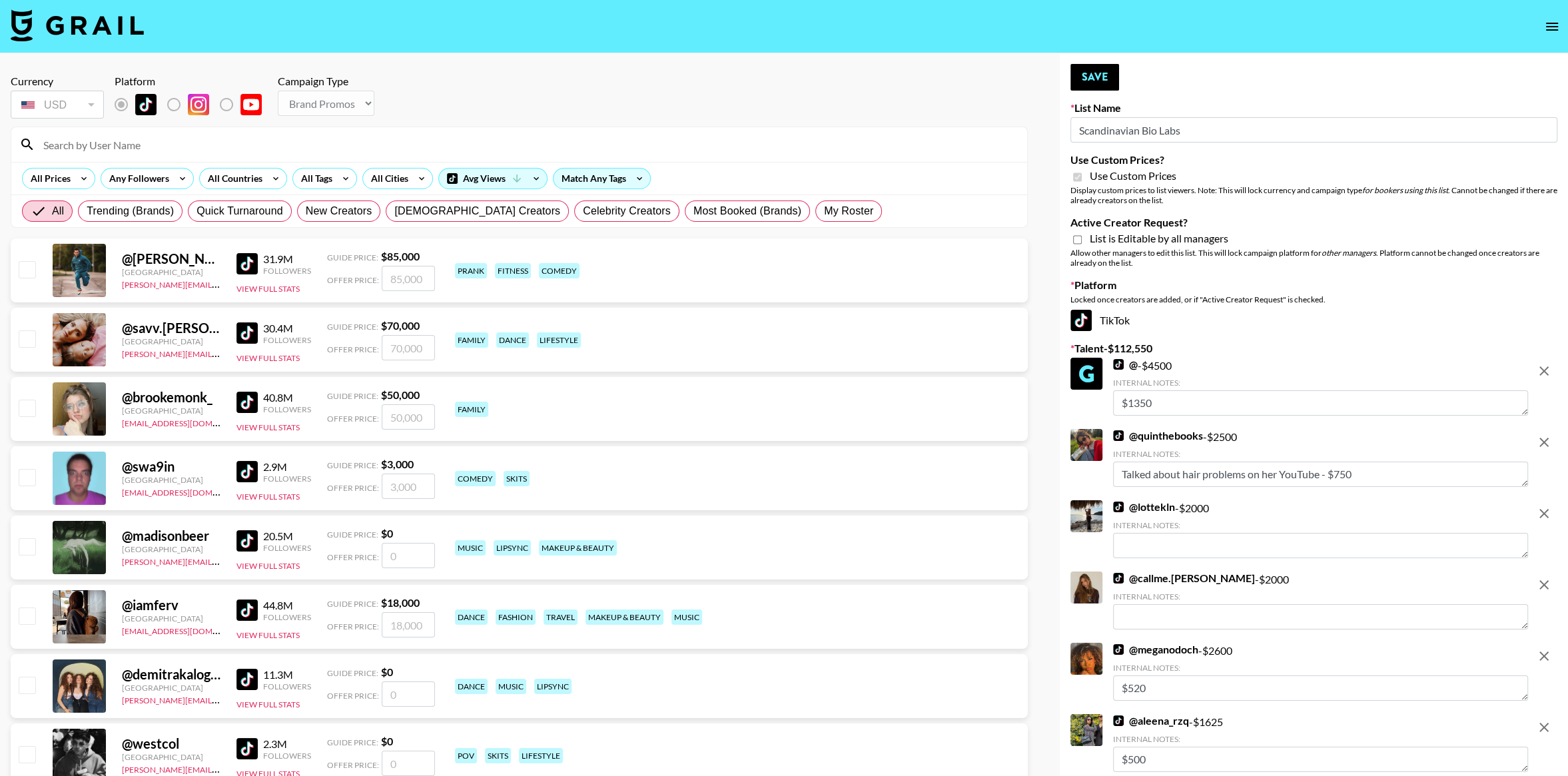
click at [1539, 373] on icon "remove" at bounding box center [1545, 371] width 16 height 16
click at [1539, 434] on icon "remove" at bounding box center [1545, 443] width 16 height 16
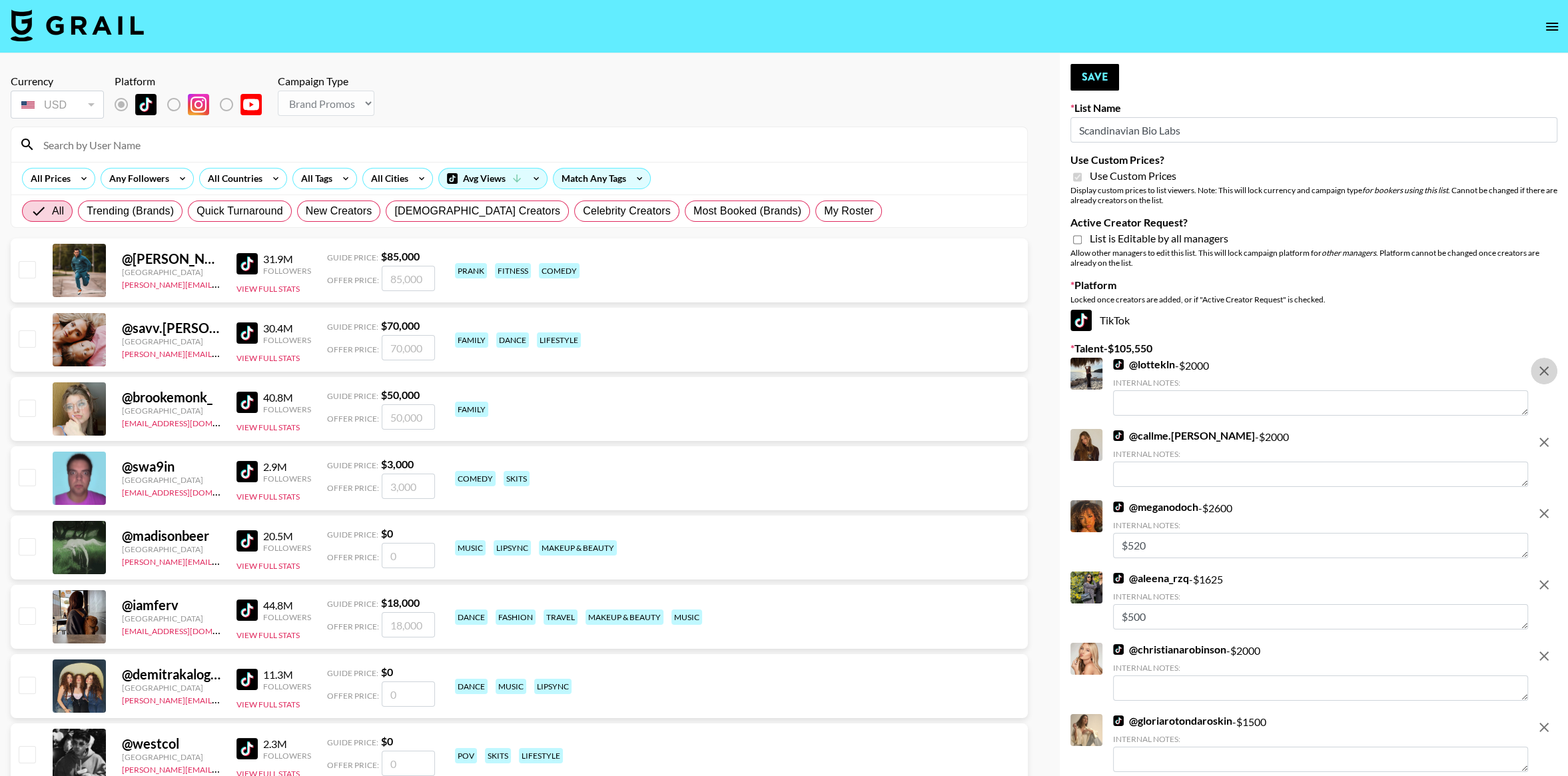
click at [1539, 373] on icon "remove" at bounding box center [1545, 371] width 16 height 16
click at [1539, 434] on icon "remove" at bounding box center [1545, 443] width 16 height 16
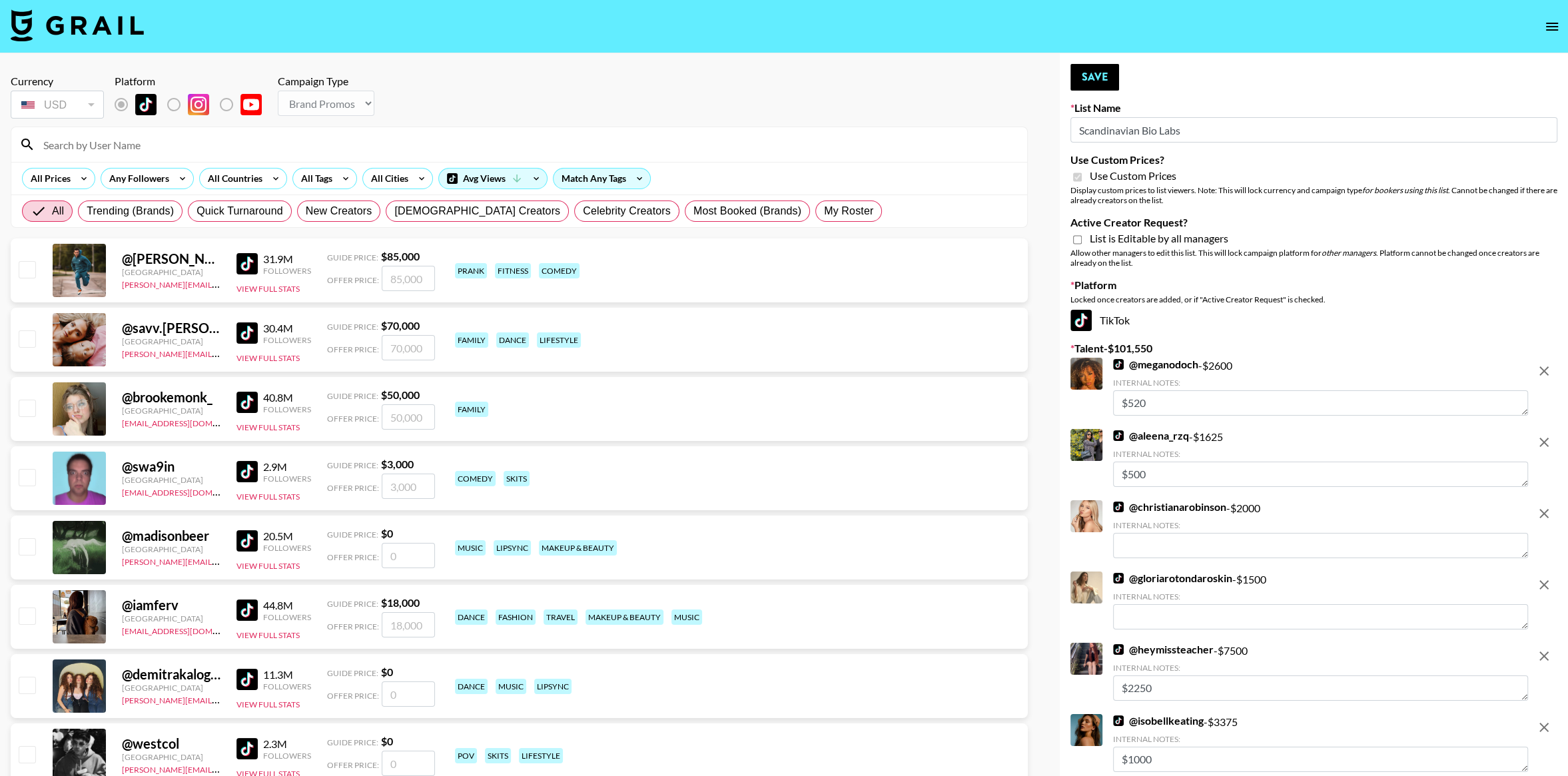
click at [1539, 373] on icon "remove" at bounding box center [1545, 371] width 16 height 16
click at [1539, 434] on icon "remove" at bounding box center [1545, 443] width 16 height 16
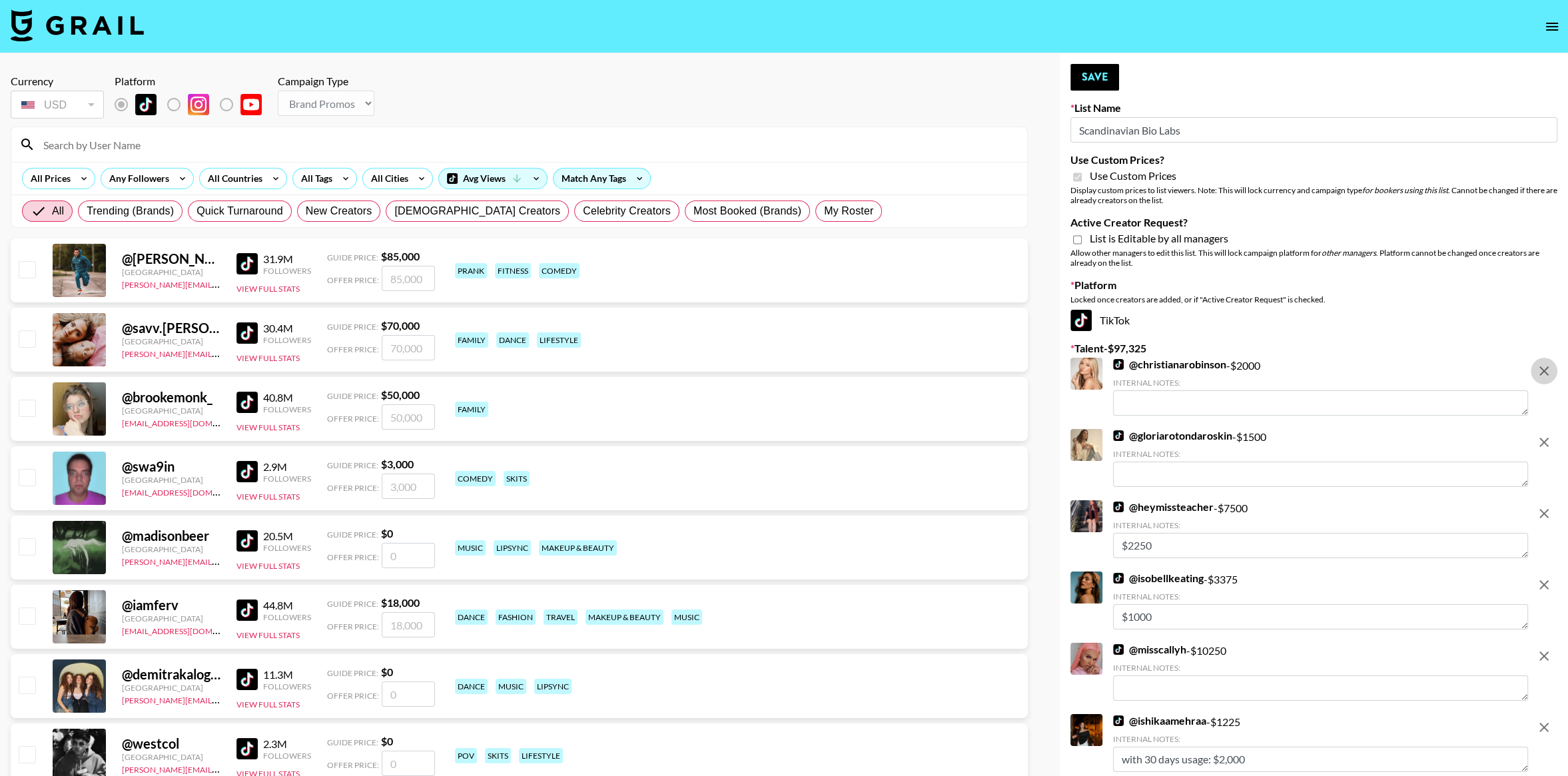
click at [1539, 373] on icon "remove" at bounding box center [1545, 371] width 16 height 16
click at [1539, 434] on icon "remove" at bounding box center [1545, 443] width 16 height 16
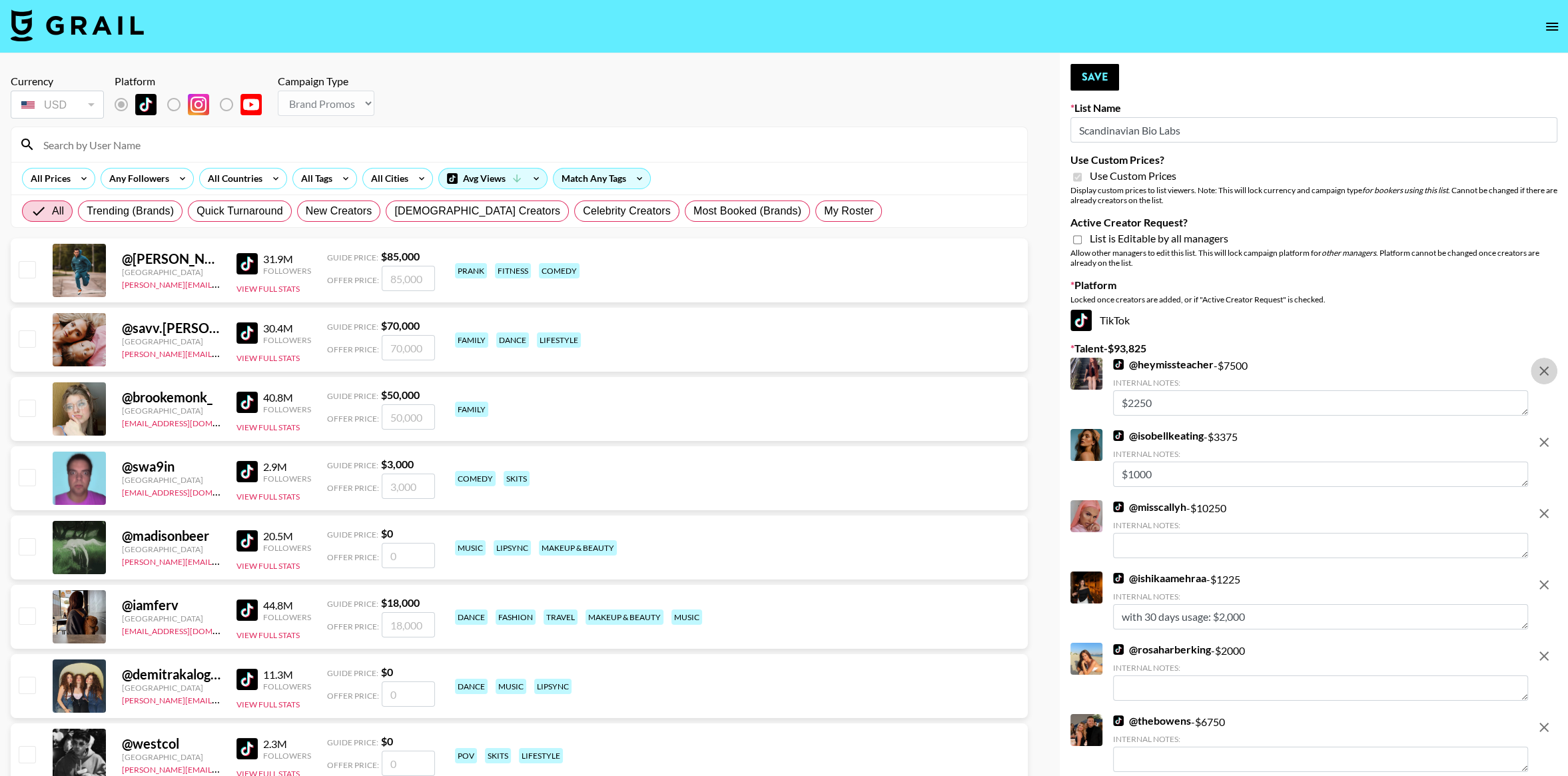
click at [1539, 373] on icon "remove" at bounding box center [1545, 371] width 16 height 16
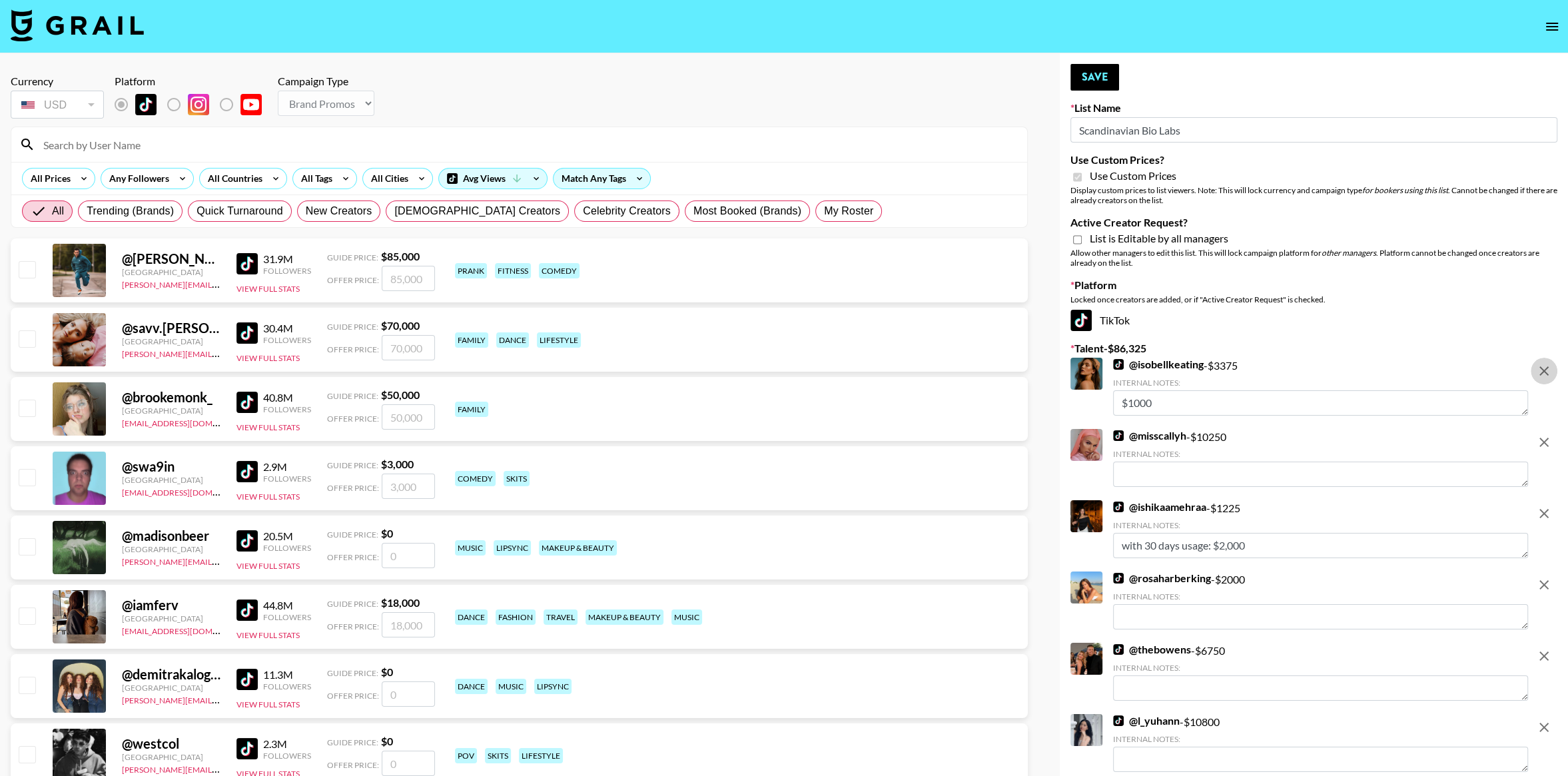
click at [1539, 373] on icon "remove" at bounding box center [1545, 371] width 16 height 16
click at [1539, 434] on icon "remove" at bounding box center [1545, 443] width 16 height 16
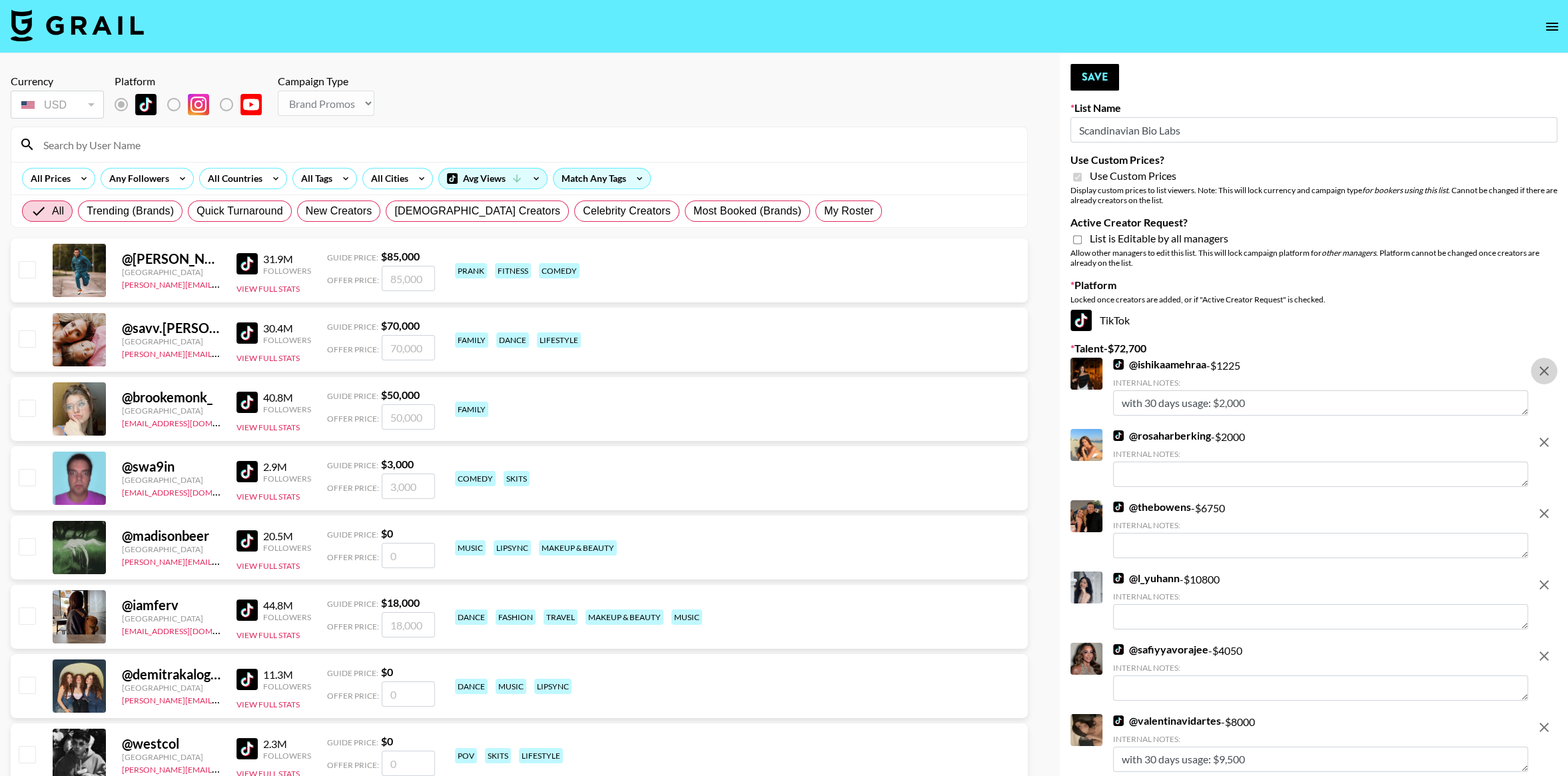
click at [1539, 373] on icon "remove" at bounding box center [1545, 371] width 16 height 16
click at [1539, 434] on icon "remove" at bounding box center [1545, 443] width 16 height 16
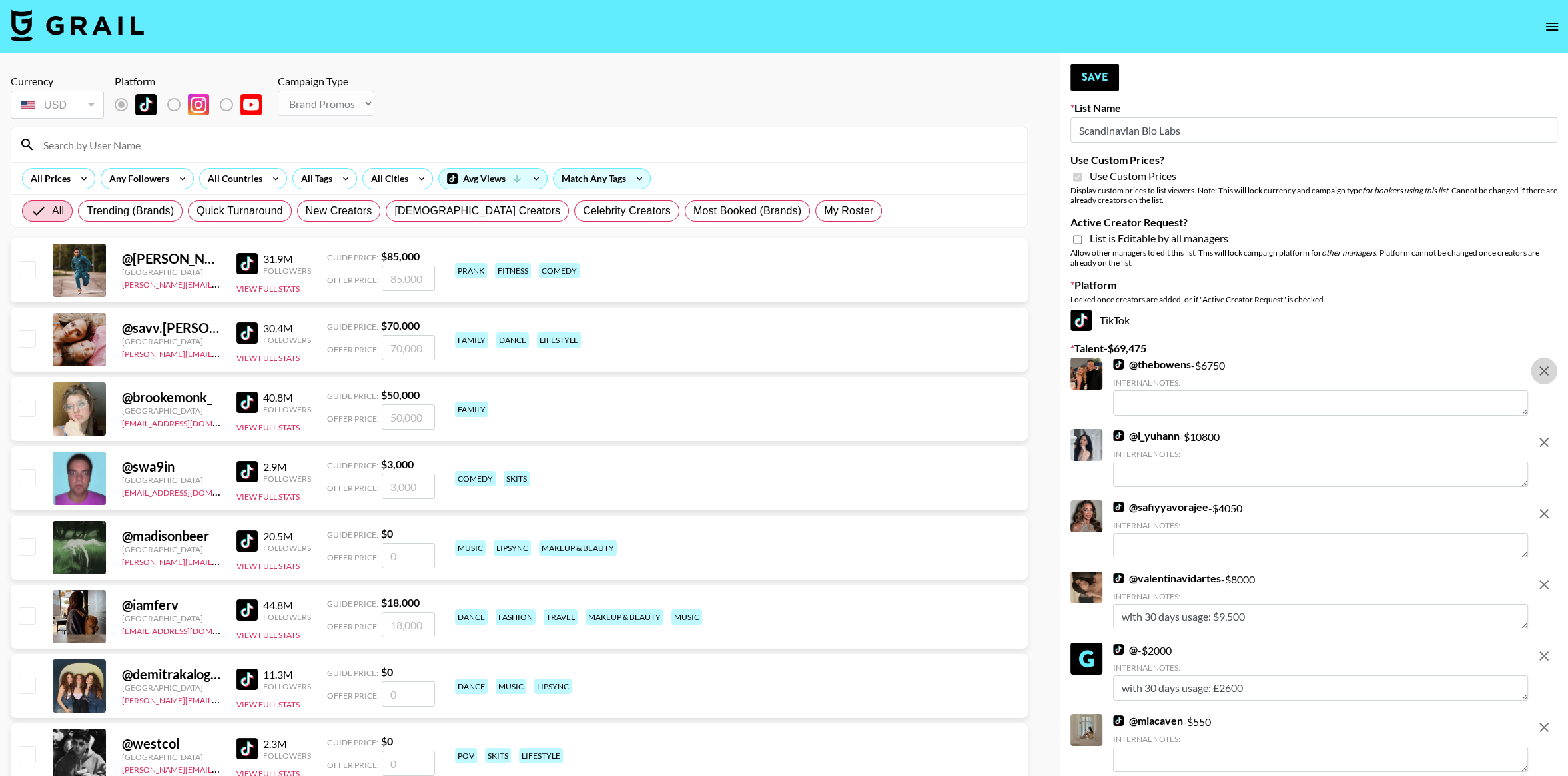
click at [1539, 373] on icon "remove" at bounding box center [1545, 371] width 16 height 16
click at [1539, 434] on icon "remove" at bounding box center [1545, 443] width 16 height 16
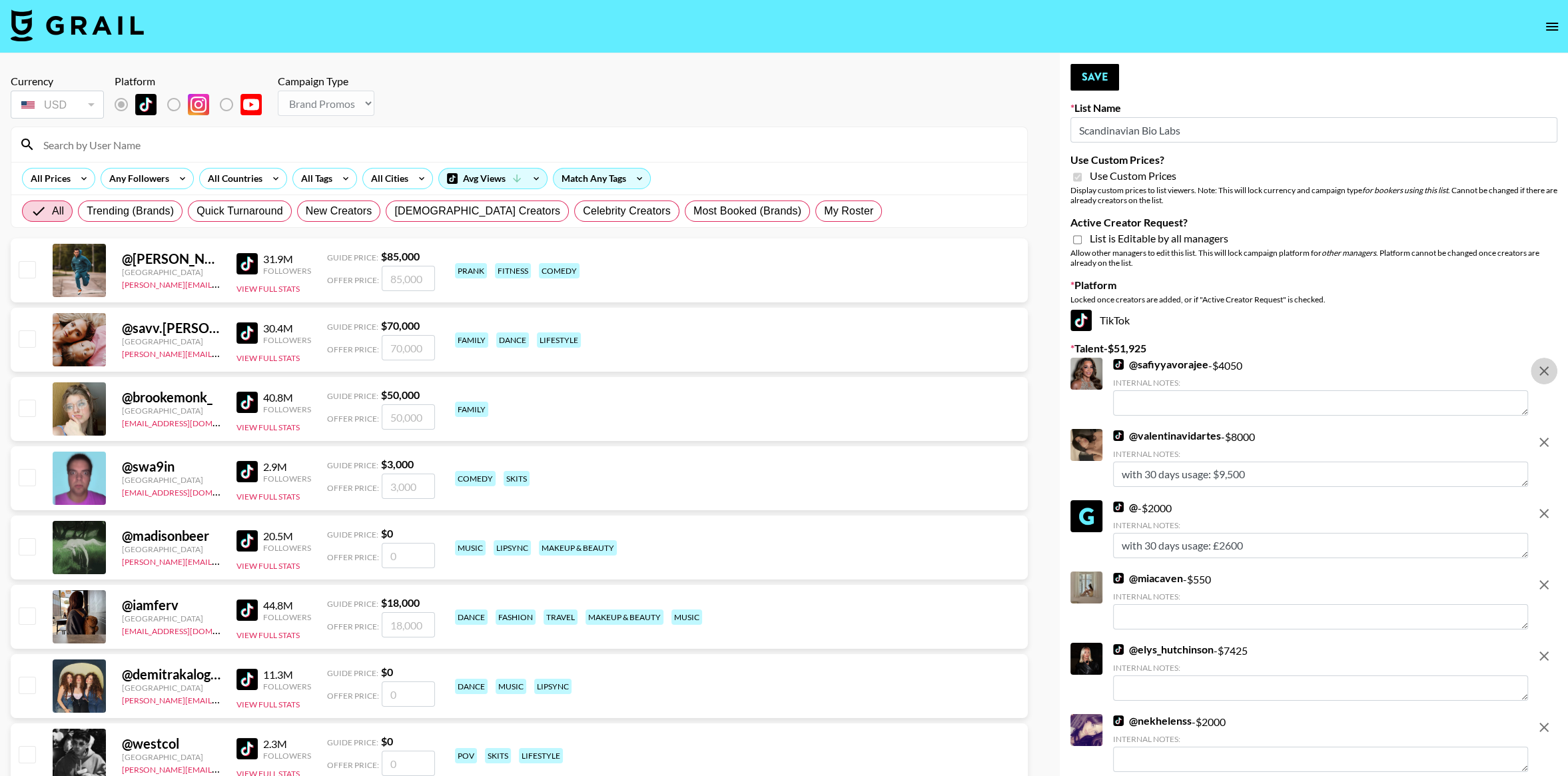
click at [1539, 373] on icon "remove" at bounding box center [1545, 371] width 16 height 16
click at [1539, 434] on icon "remove" at bounding box center [1545, 443] width 16 height 16
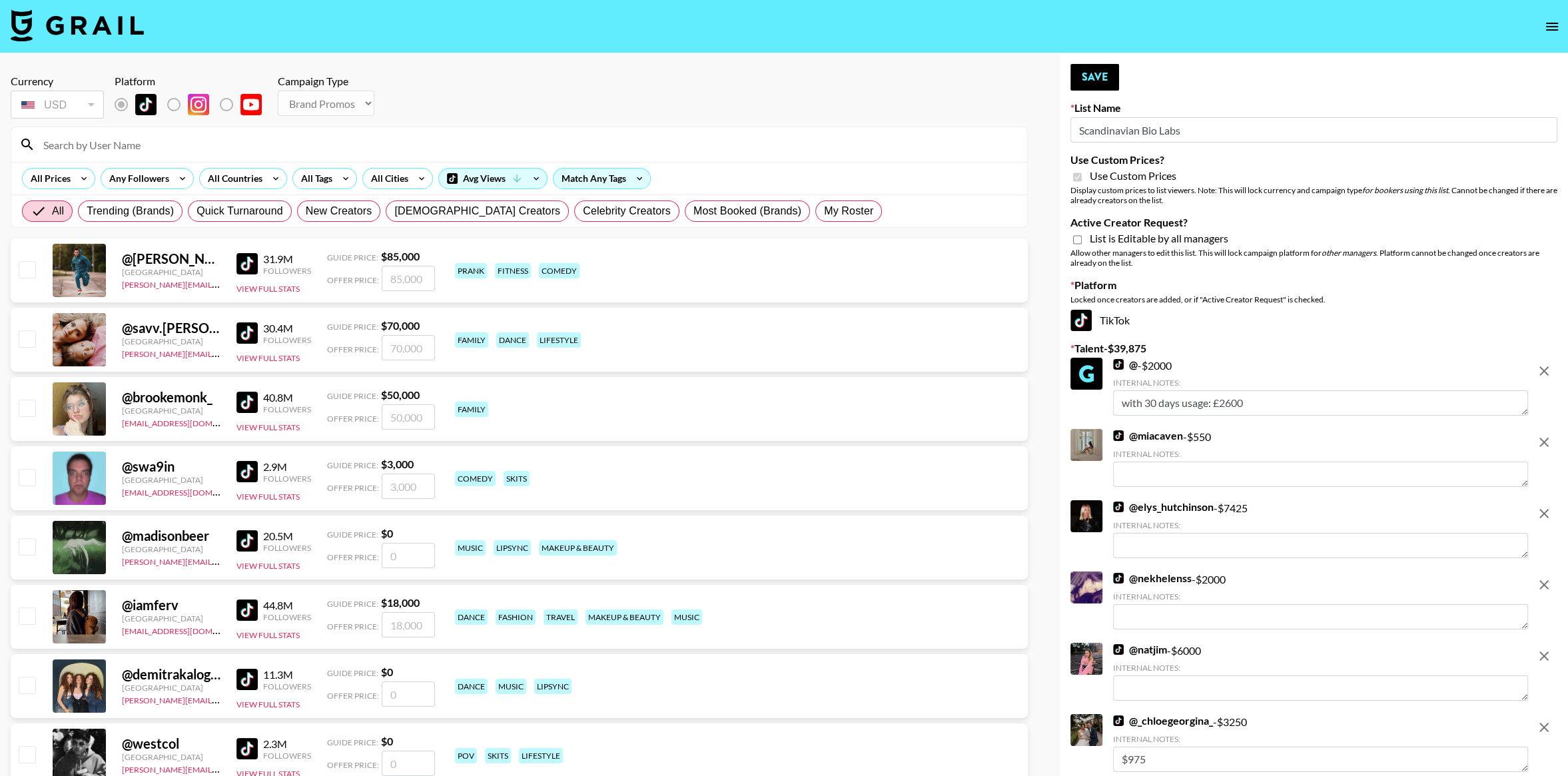
click at [1539, 373] on icon "remove" at bounding box center [1545, 371] width 16 height 16
click at [1539, 434] on icon "remove" at bounding box center [1545, 443] width 16 height 16
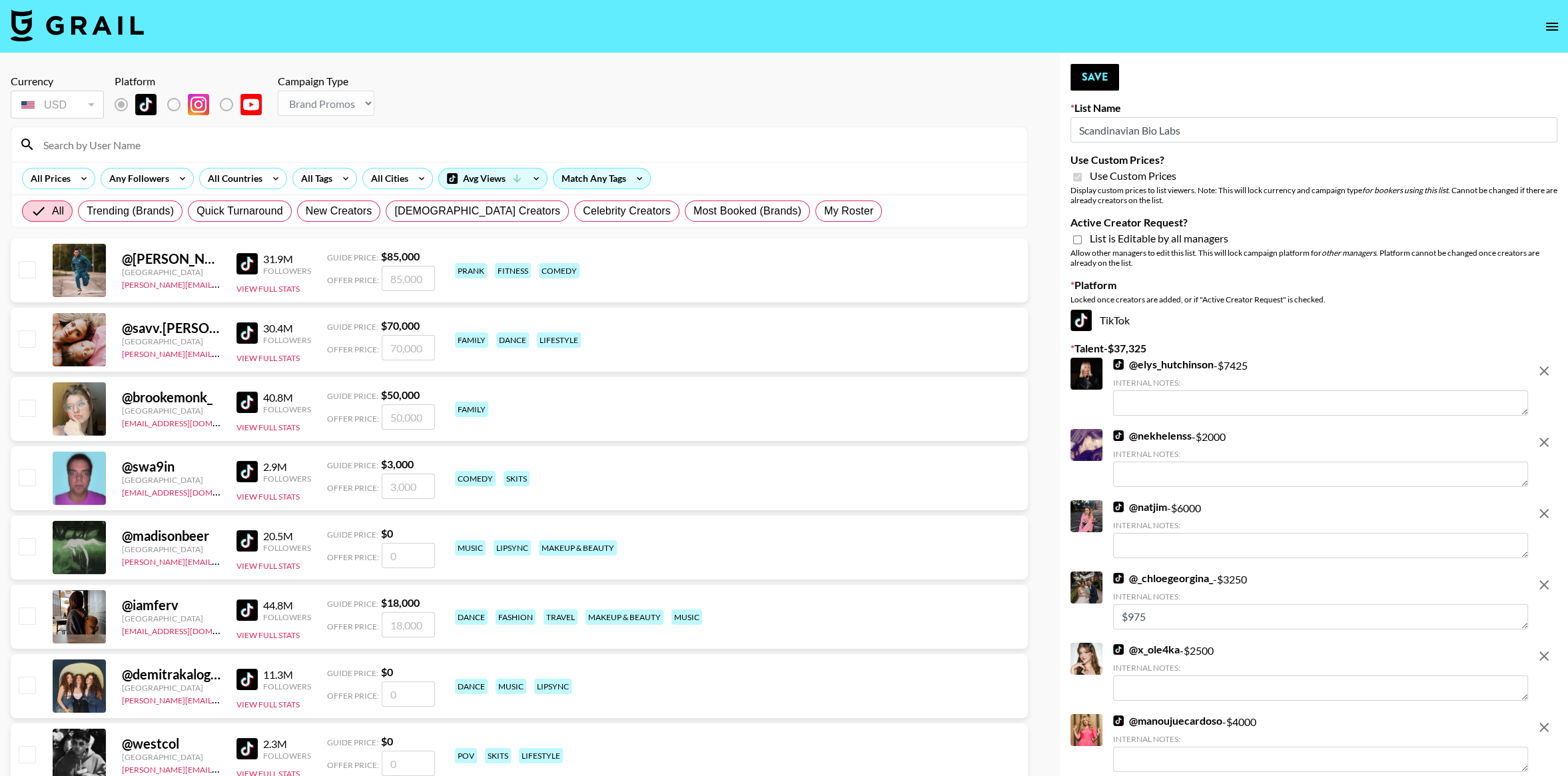
click at [1539, 373] on icon "remove" at bounding box center [1545, 371] width 16 height 16
click at [1539, 434] on icon "remove" at bounding box center [1545, 443] width 16 height 16
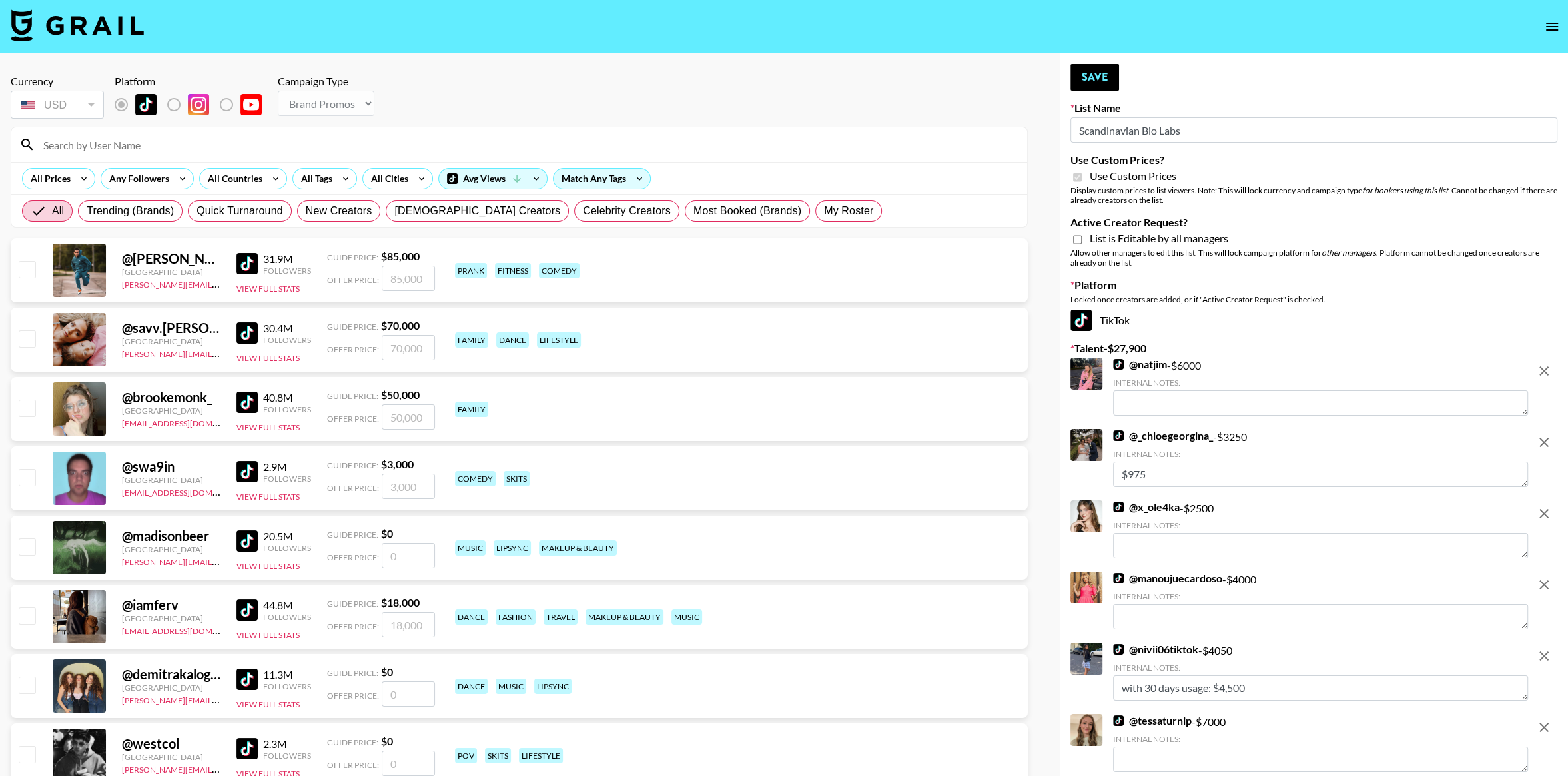
click at [1539, 373] on icon "remove" at bounding box center [1545, 371] width 16 height 16
click at [1539, 434] on icon "remove" at bounding box center [1545, 443] width 16 height 16
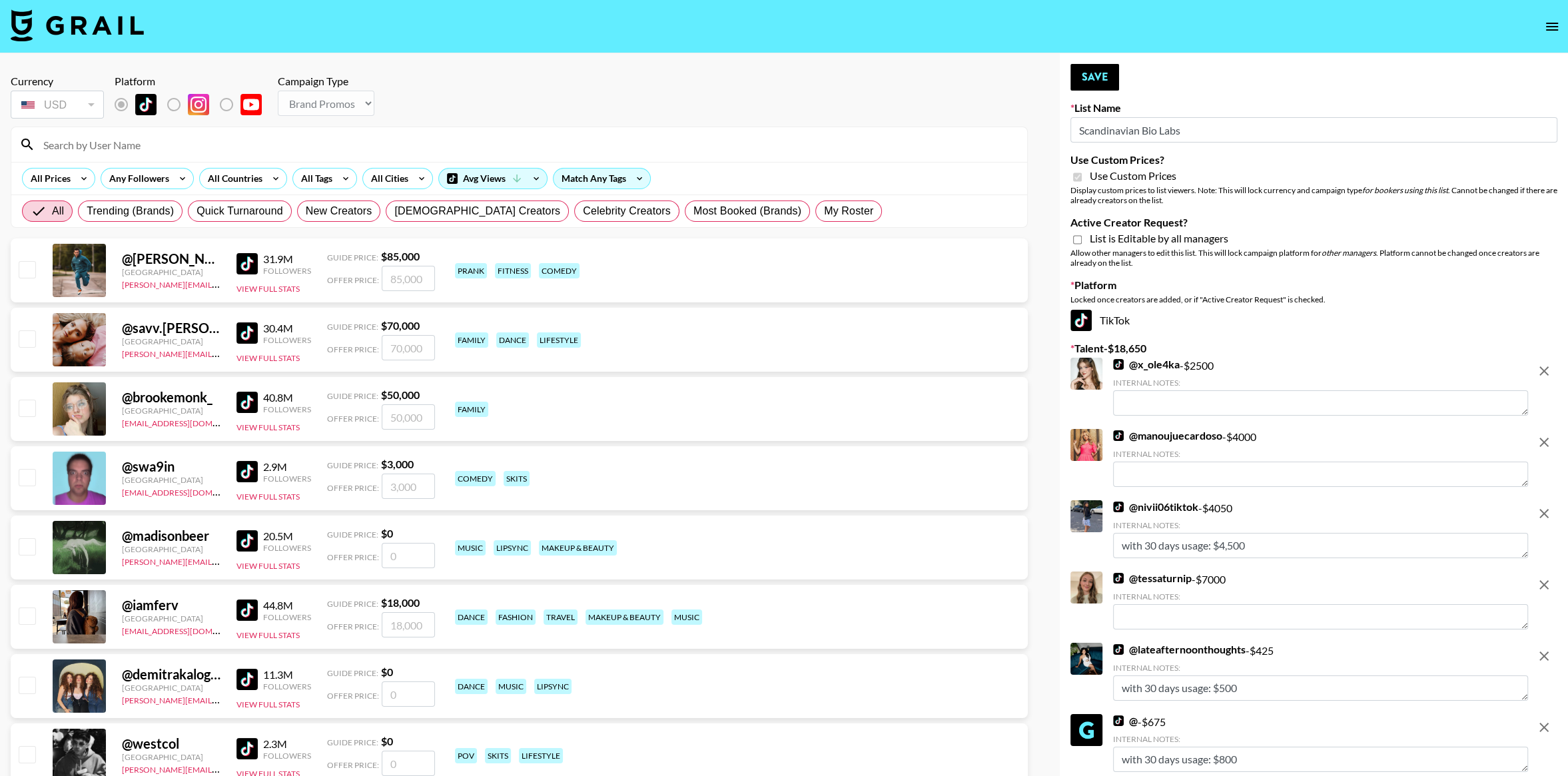
click at [1539, 373] on icon "remove" at bounding box center [1545, 371] width 16 height 16
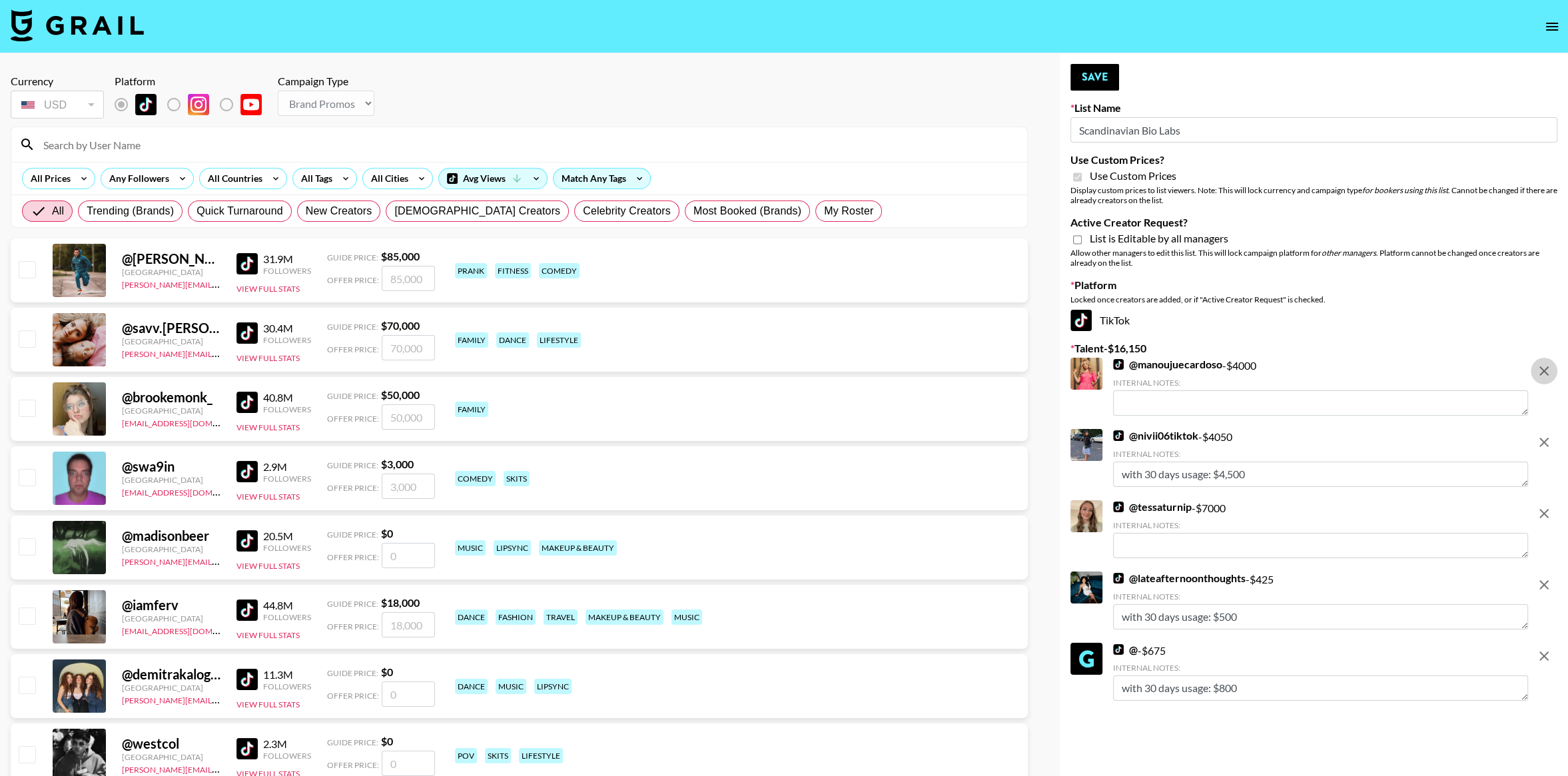
click at [1539, 373] on icon "remove" at bounding box center [1545, 371] width 16 height 16
click at [1539, 434] on icon "remove" at bounding box center [1545, 443] width 16 height 16
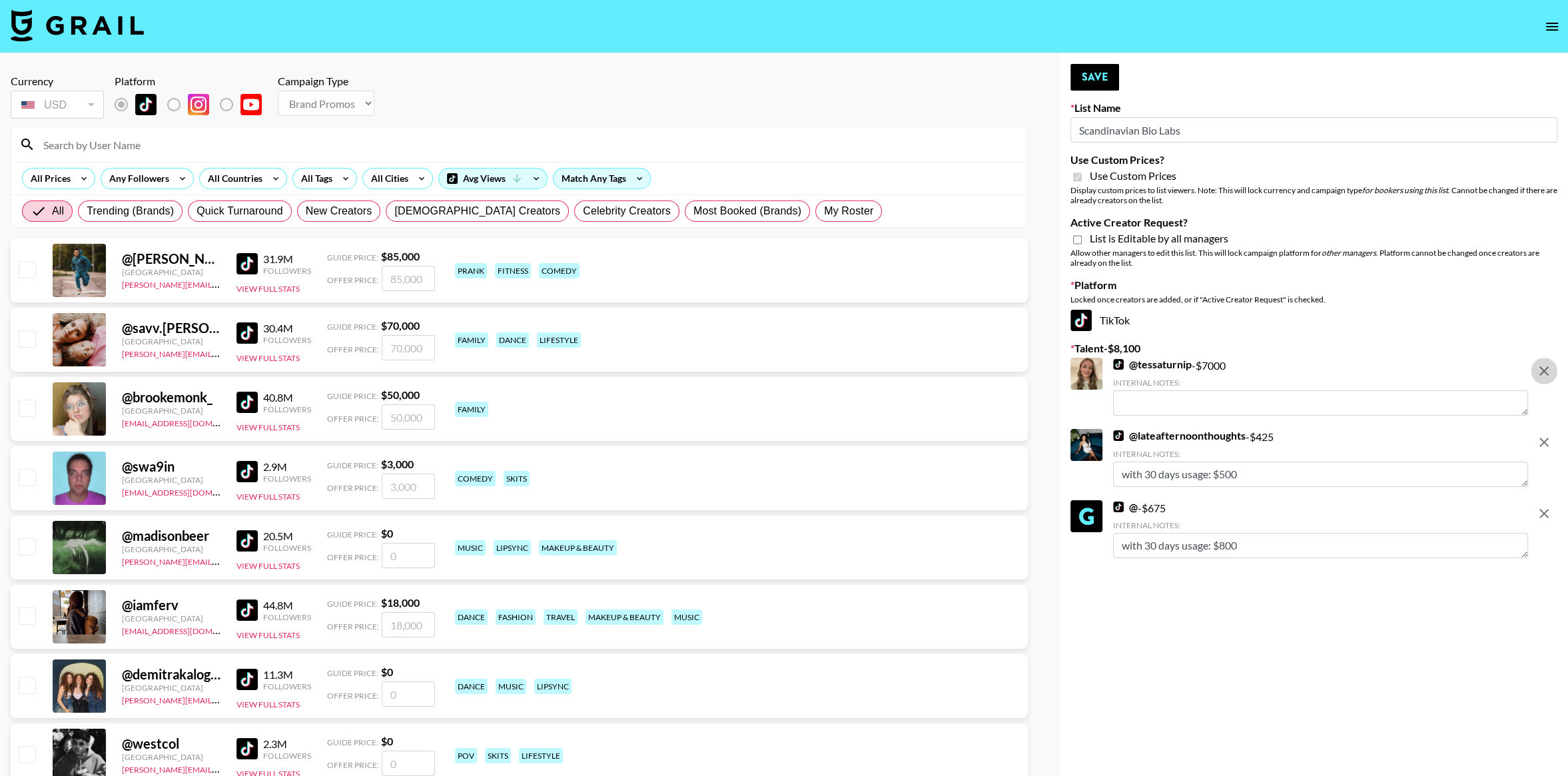
click at [1539, 373] on icon "remove" at bounding box center [1545, 371] width 16 height 16
click at [1539, 434] on icon "remove" at bounding box center [1545, 443] width 16 height 16
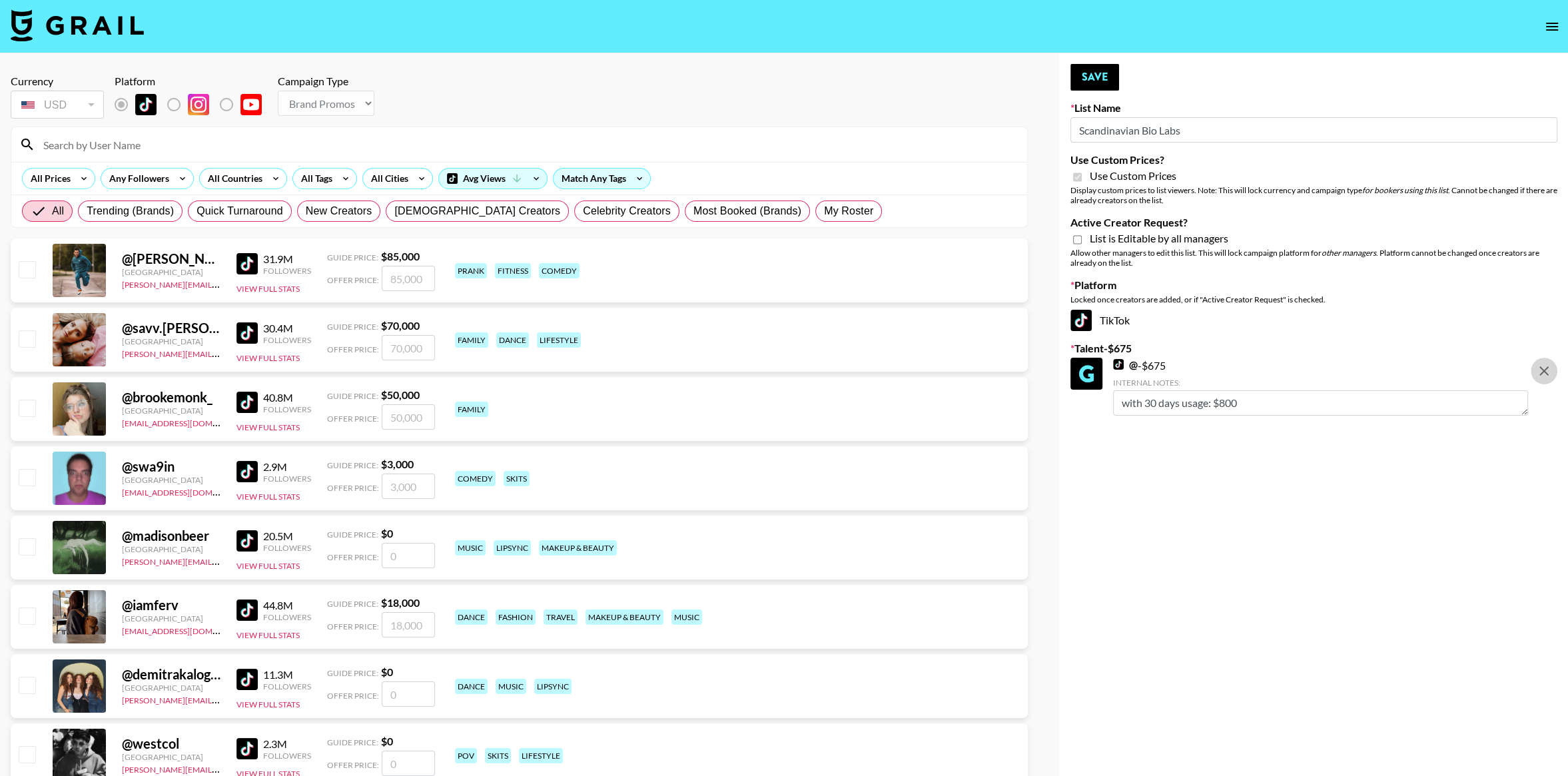
click at [1539, 373] on icon "remove" at bounding box center [1545, 371] width 16 height 16
click at [1076, 181] on input "Use Custom Prices?" at bounding box center [1078, 176] width 9 height 12
checkbox input "false"
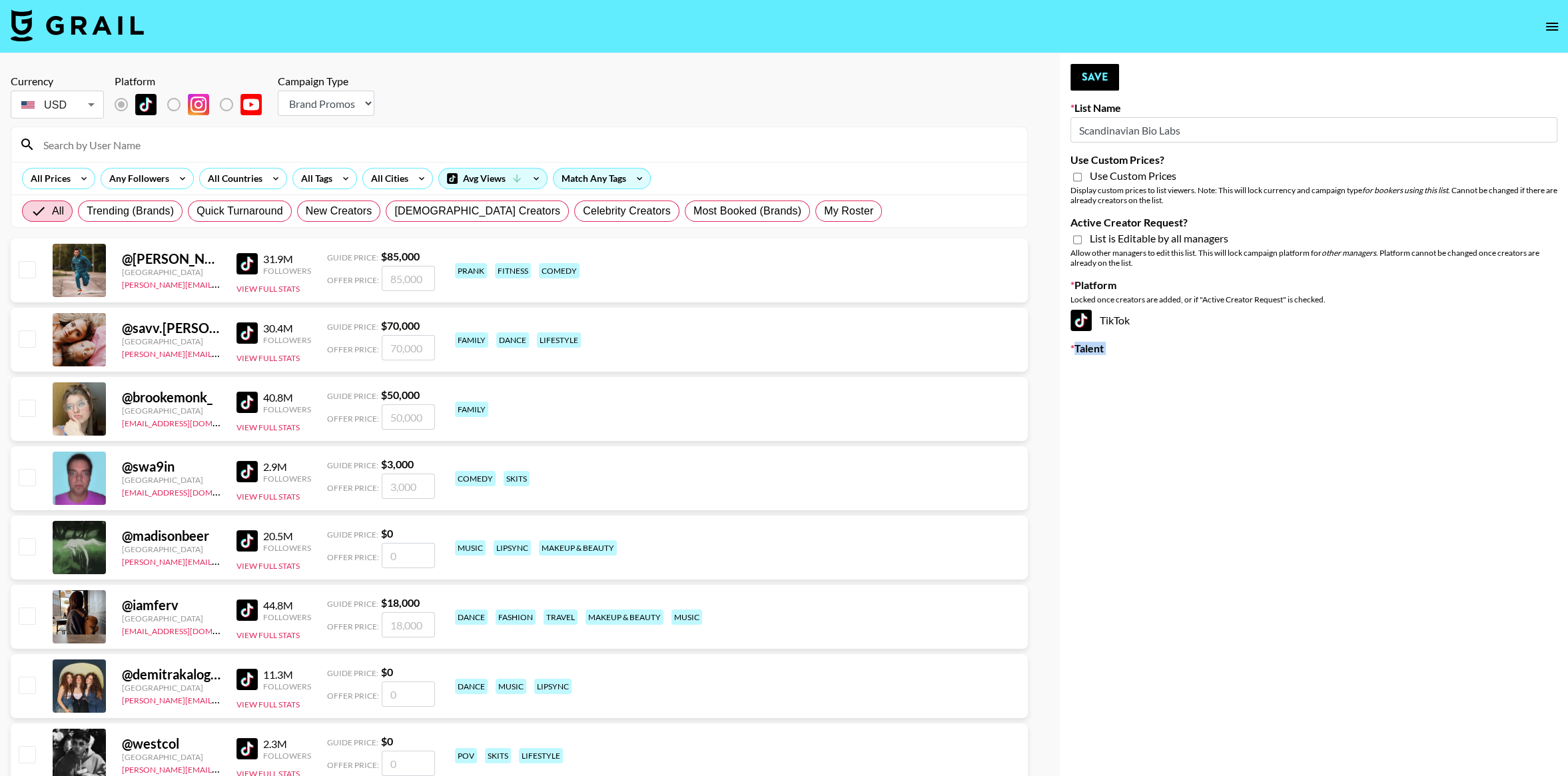
click at [355, 108] on select "Choose Type... Song Promos Brand Promos" at bounding box center [326, 103] width 97 height 25
select select "Song"
drag, startPoint x: 1195, startPoint y: 131, endPoint x: 1061, endPoint y: 131, distance: 134.0
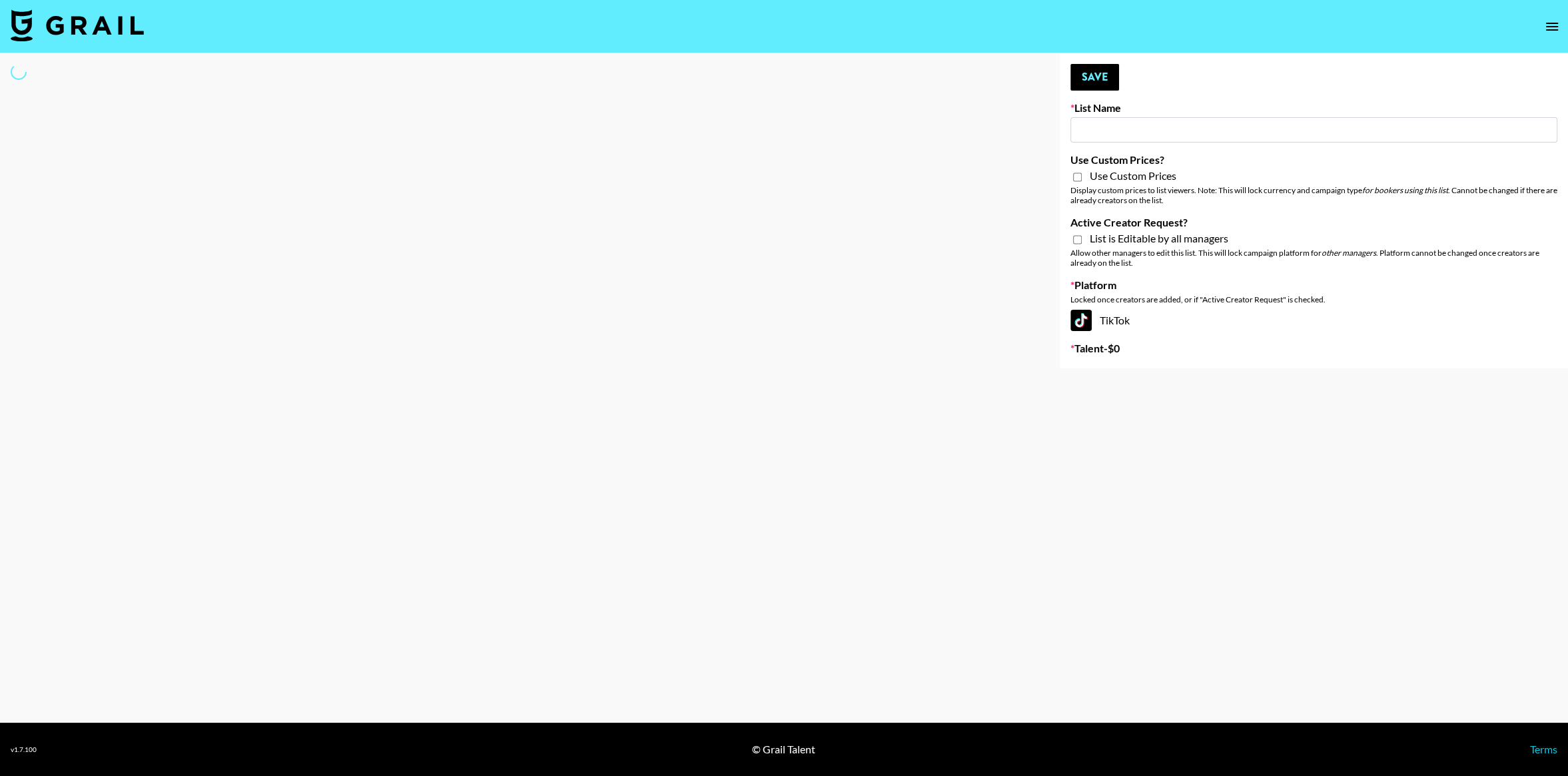
type input "N"
select select "Song"
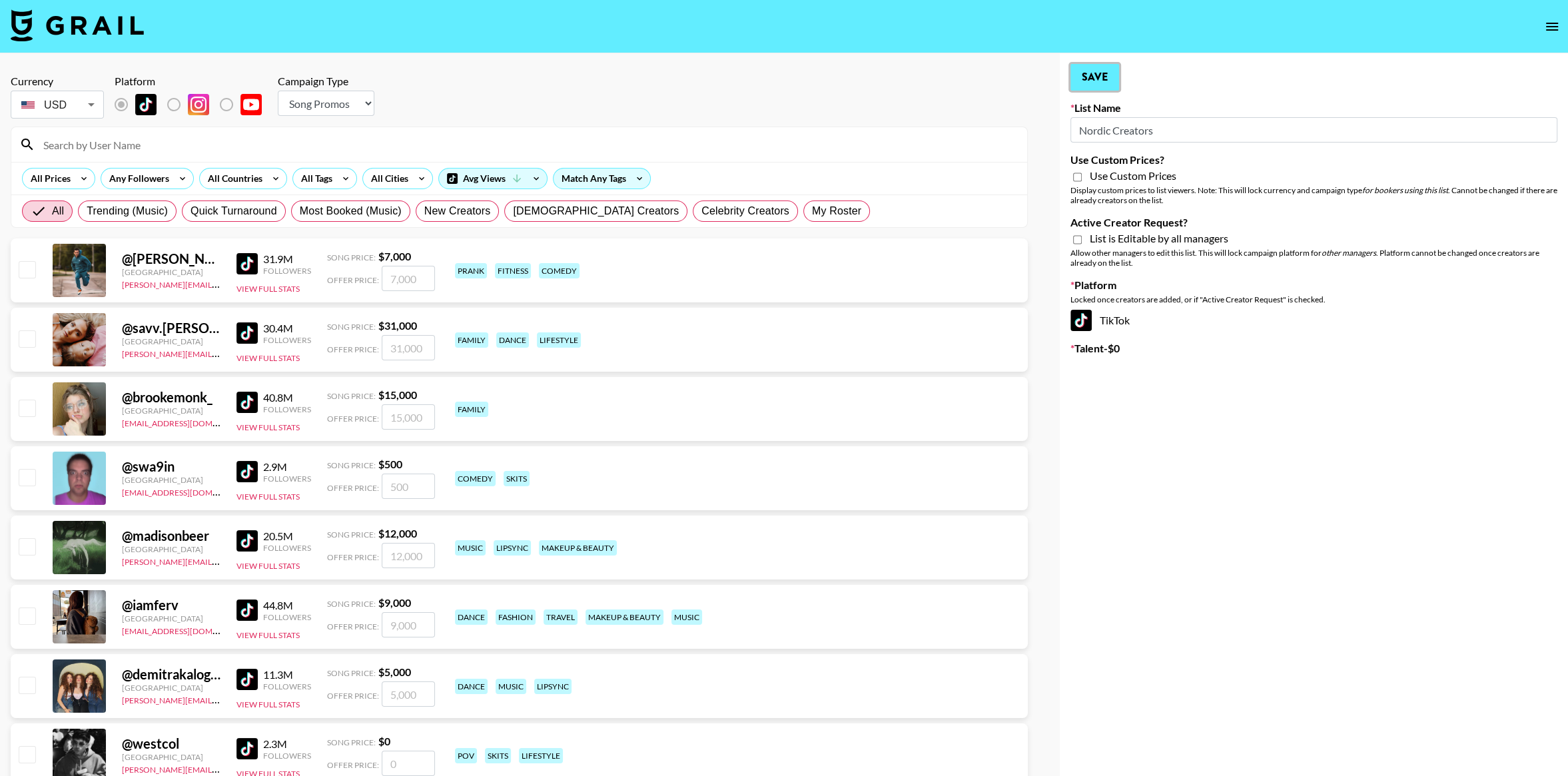
drag, startPoint x: 1088, startPoint y: 73, endPoint x: 1388, endPoint y: 11, distance: 306.3
click at [1089, 73] on button "Save" at bounding box center [1095, 78] width 48 height 27
type input "Scandinavian Bio Labs"
checkbox input "true"
select select "Brand"
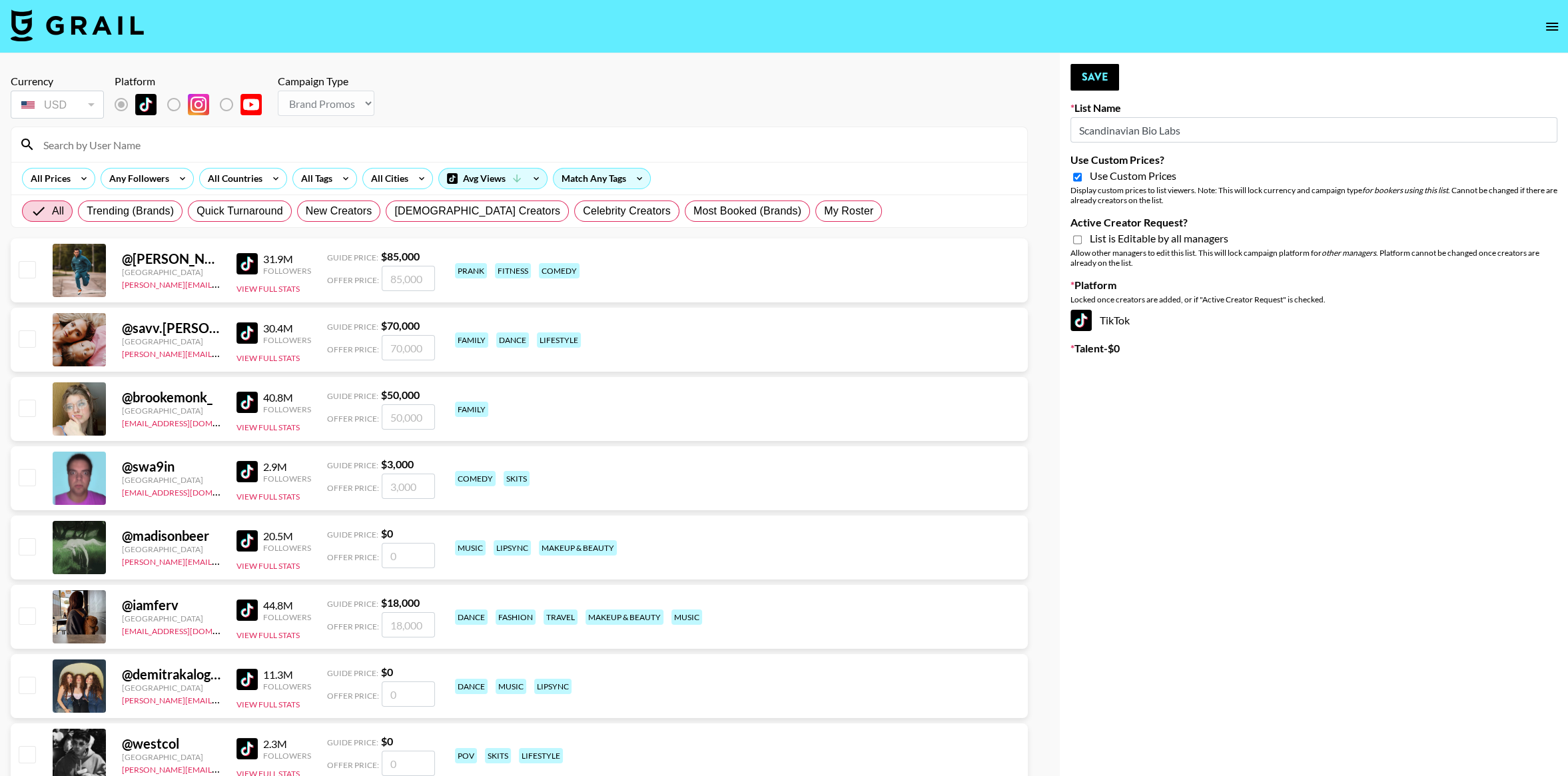
type input "Nordic Creators"
checkbox input "false"
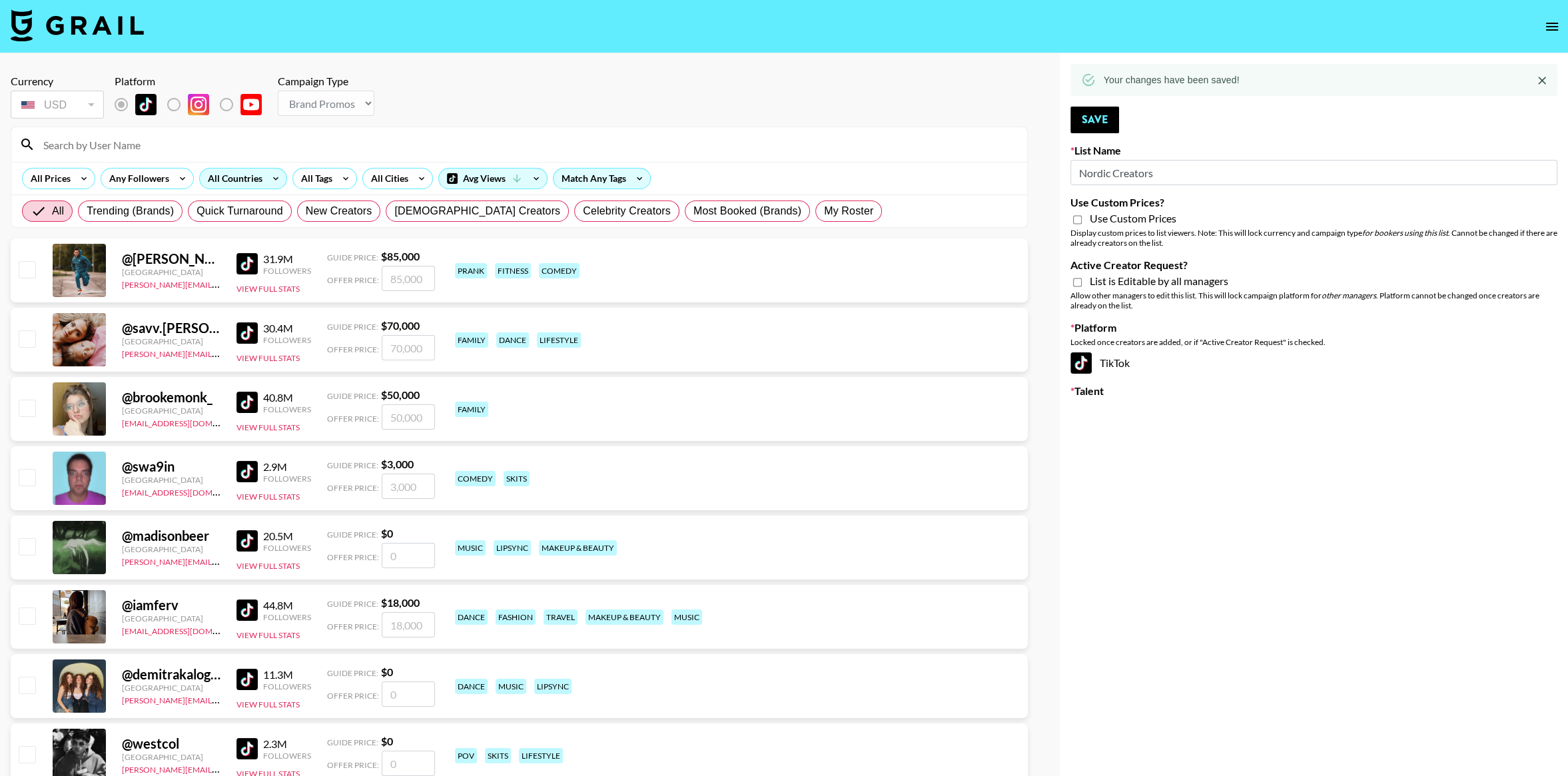
click at [233, 181] on div "All Countries" at bounding box center [232, 178] width 65 height 20
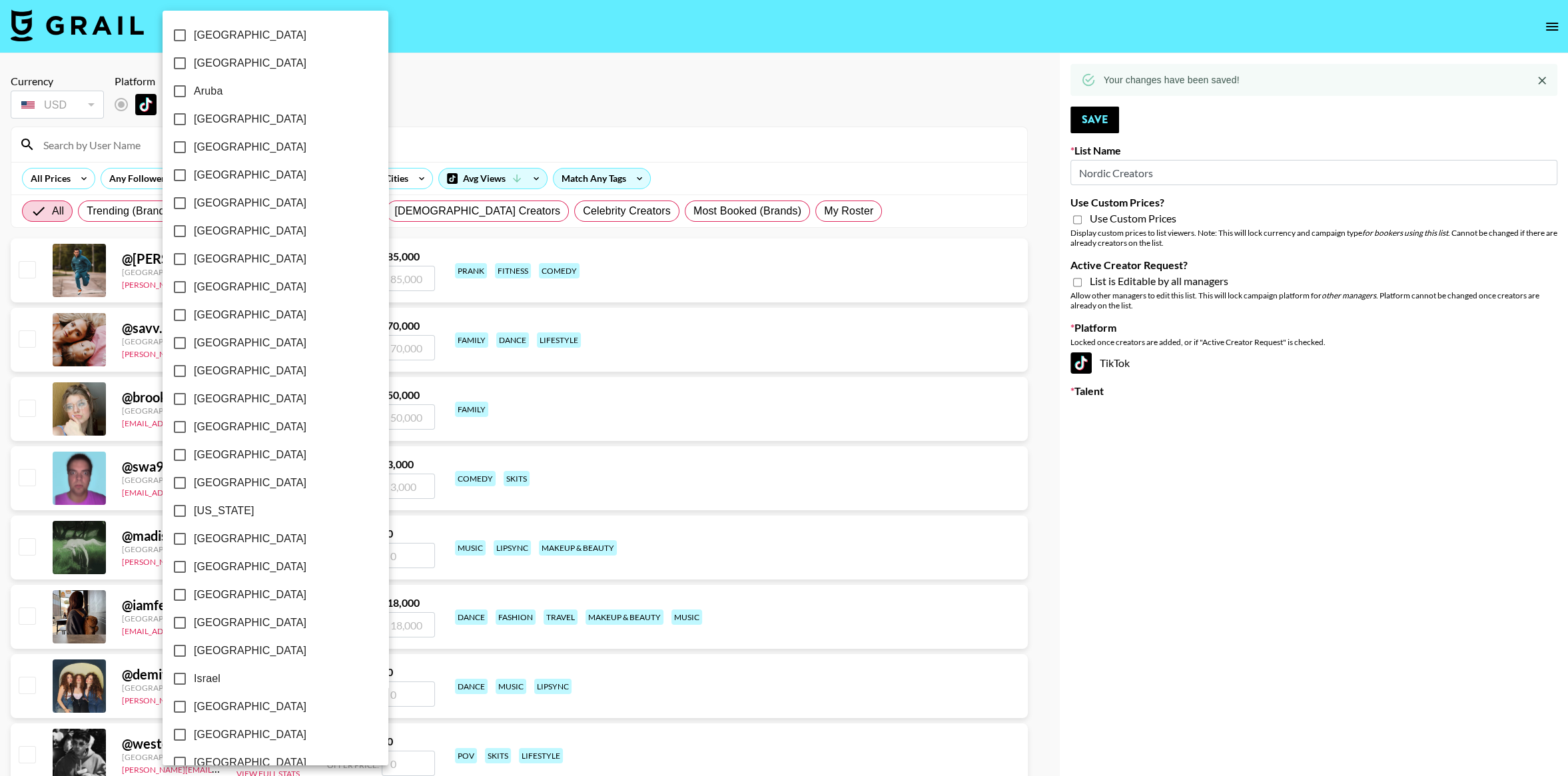
click at [213, 401] on span "[GEOGRAPHIC_DATA]" at bounding box center [250, 399] width 113 height 16
click at [194, 401] on input "[GEOGRAPHIC_DATA]" at bounding box center [179, 399] width 28 height 28
checkbox input "true"
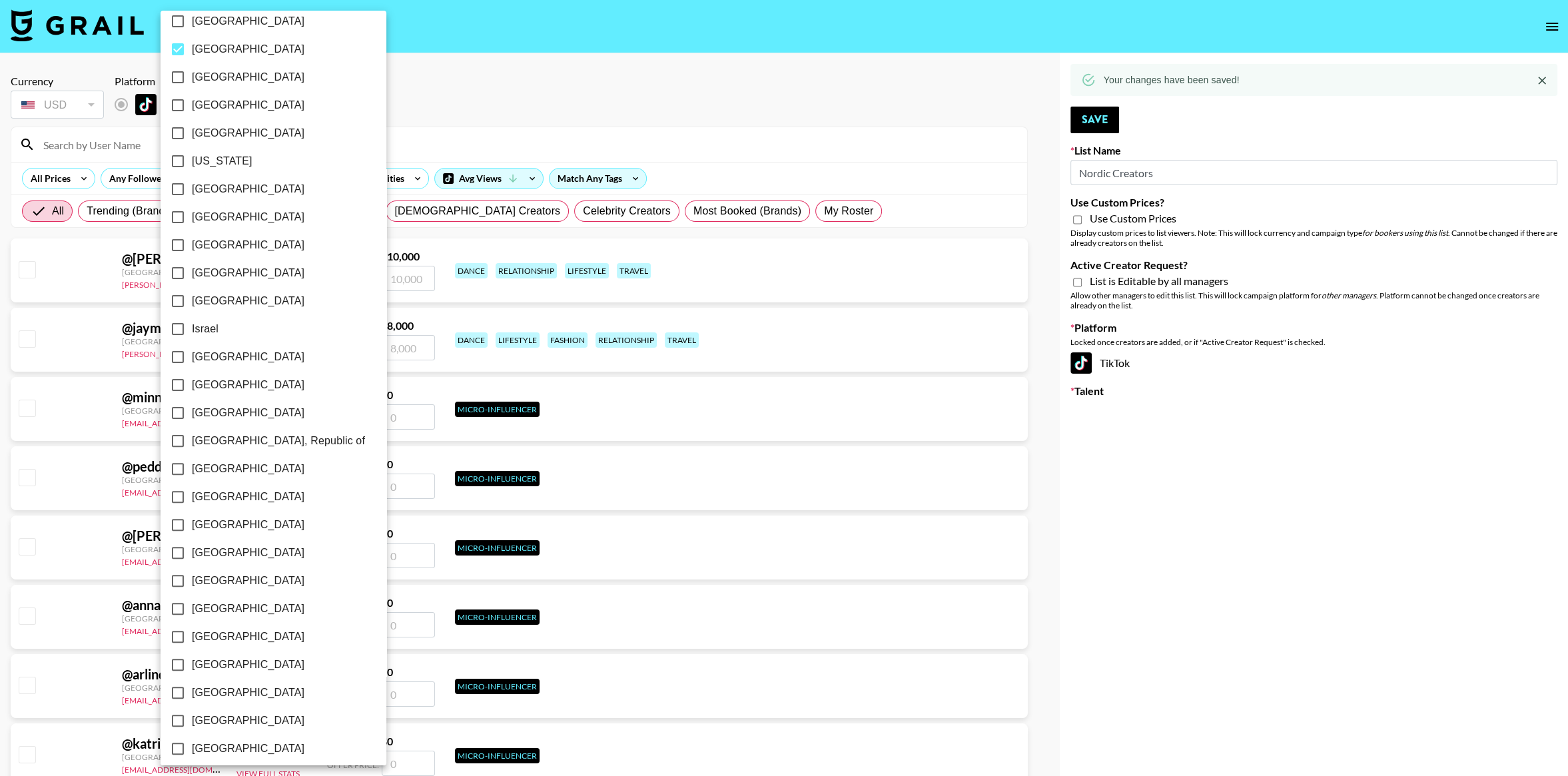
scroll to position [351, 0]
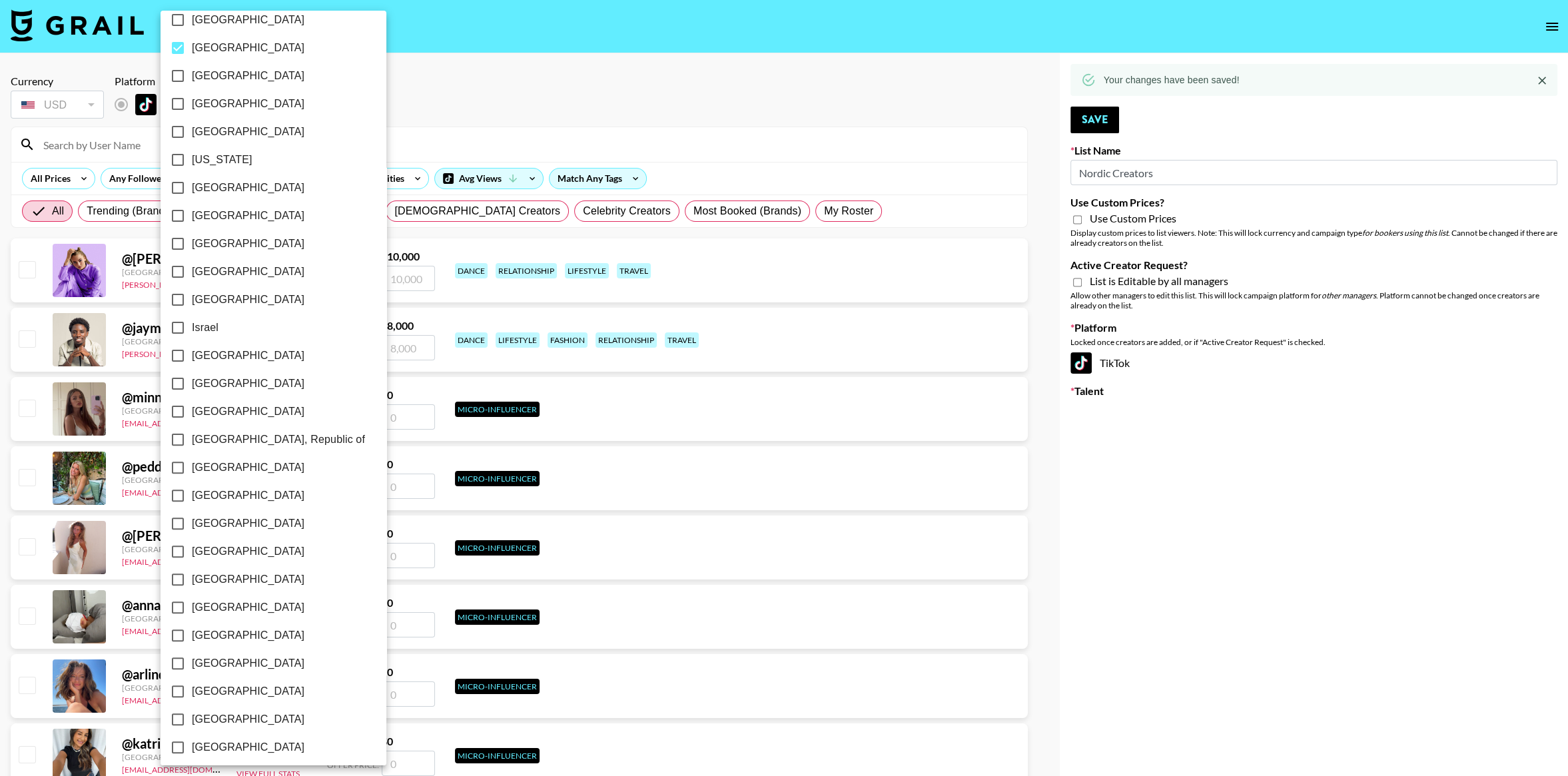
click at [213, 628] on span "[GEOGRAPHIC_DATA]" at bounding box center [249, 636] width 113 height 16
click at [192, 628] on input "[GEOGRAPHIC_DATA]" at bounding box center [177, 635] width 28 height 28
checkbox input "true"
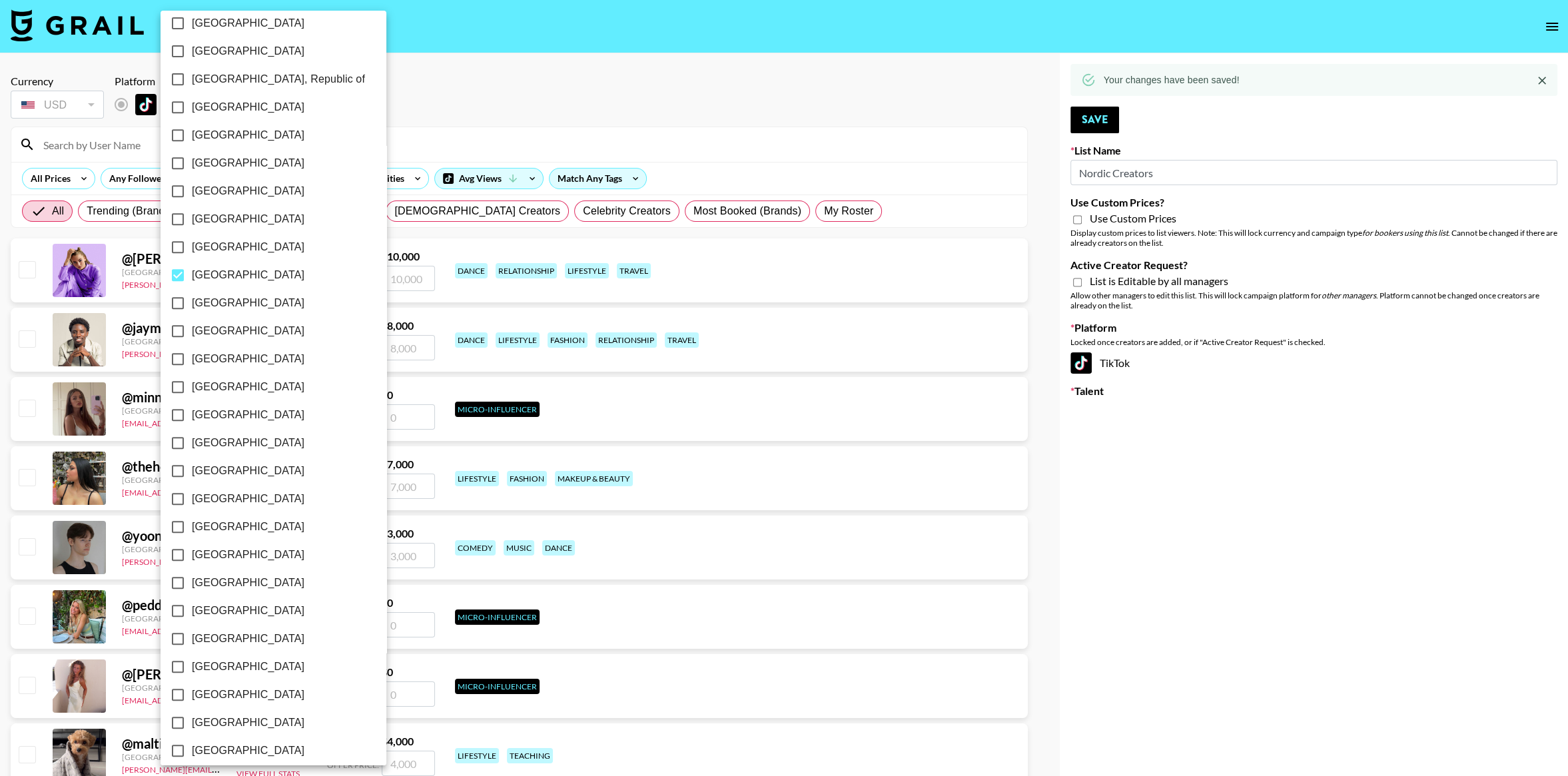
click at [210, 578] on span "[GEOGRAPHIC_DATA]" at bounding box center [249, 583] width 113 height 16
click at [192, 578] on input "[GEOGRAPHIC_DATA]" at bounding box center [177, 582] width 28 height 28
checkbox input "true"
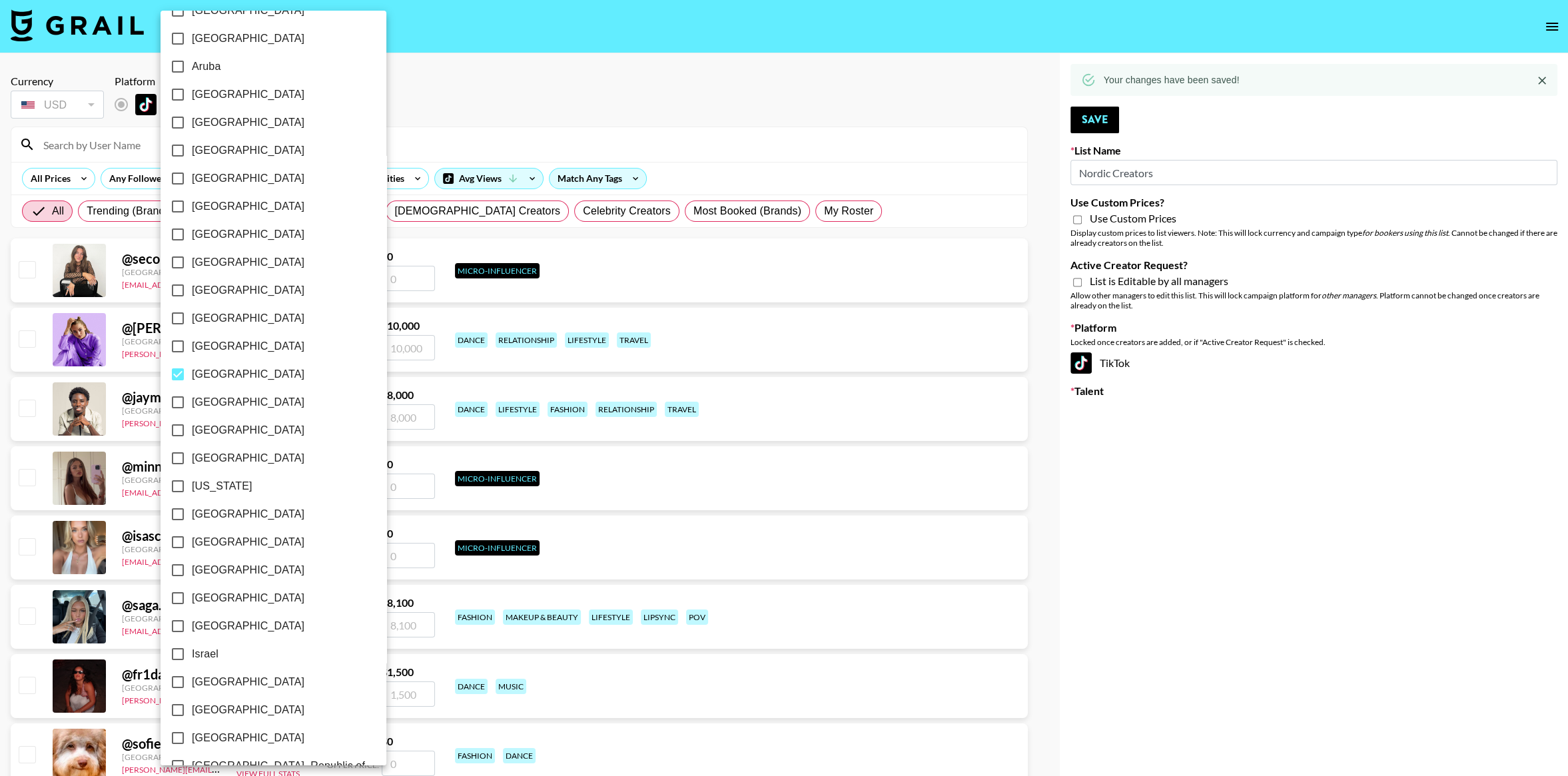
scroll to position [0, 0]
click at [497, 80] on div at bounding box center [784, 388] width 1568 height 776
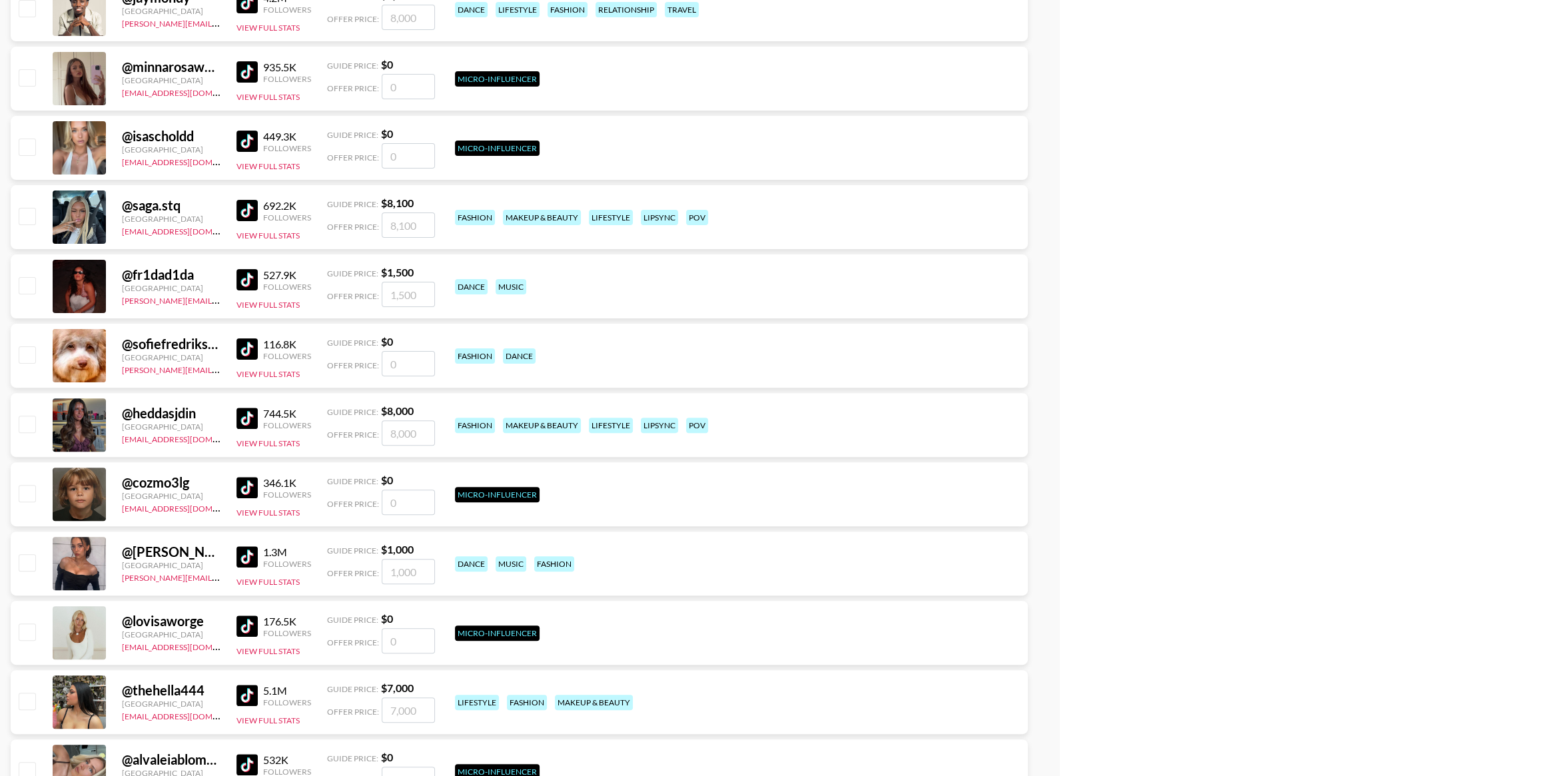
scroll to position [409, 0]
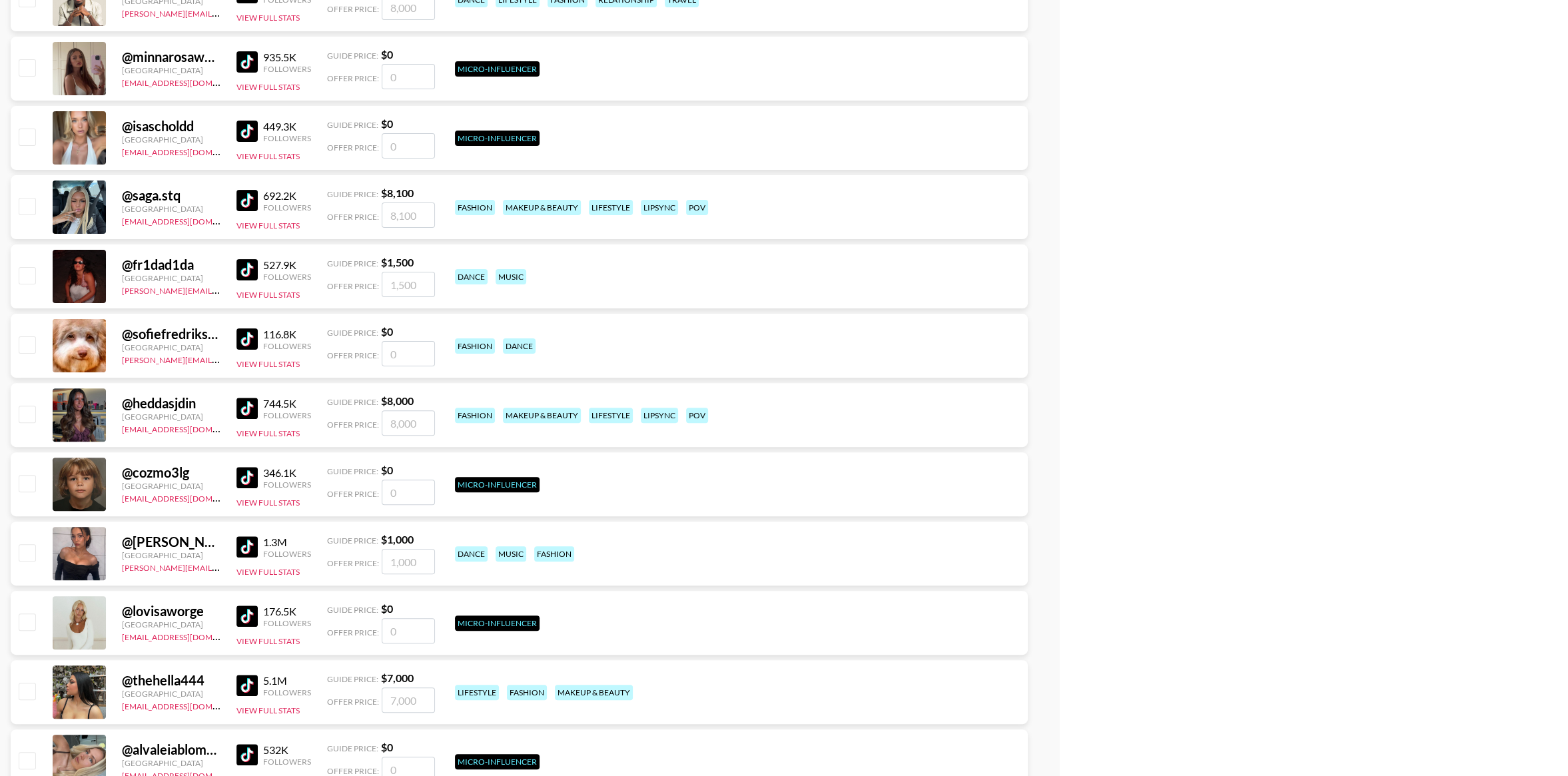
click at [30, 273] on input "checkbox" at bounding box center [27, 275] width 16 height 16
checkbox input "true"
type input "1500"
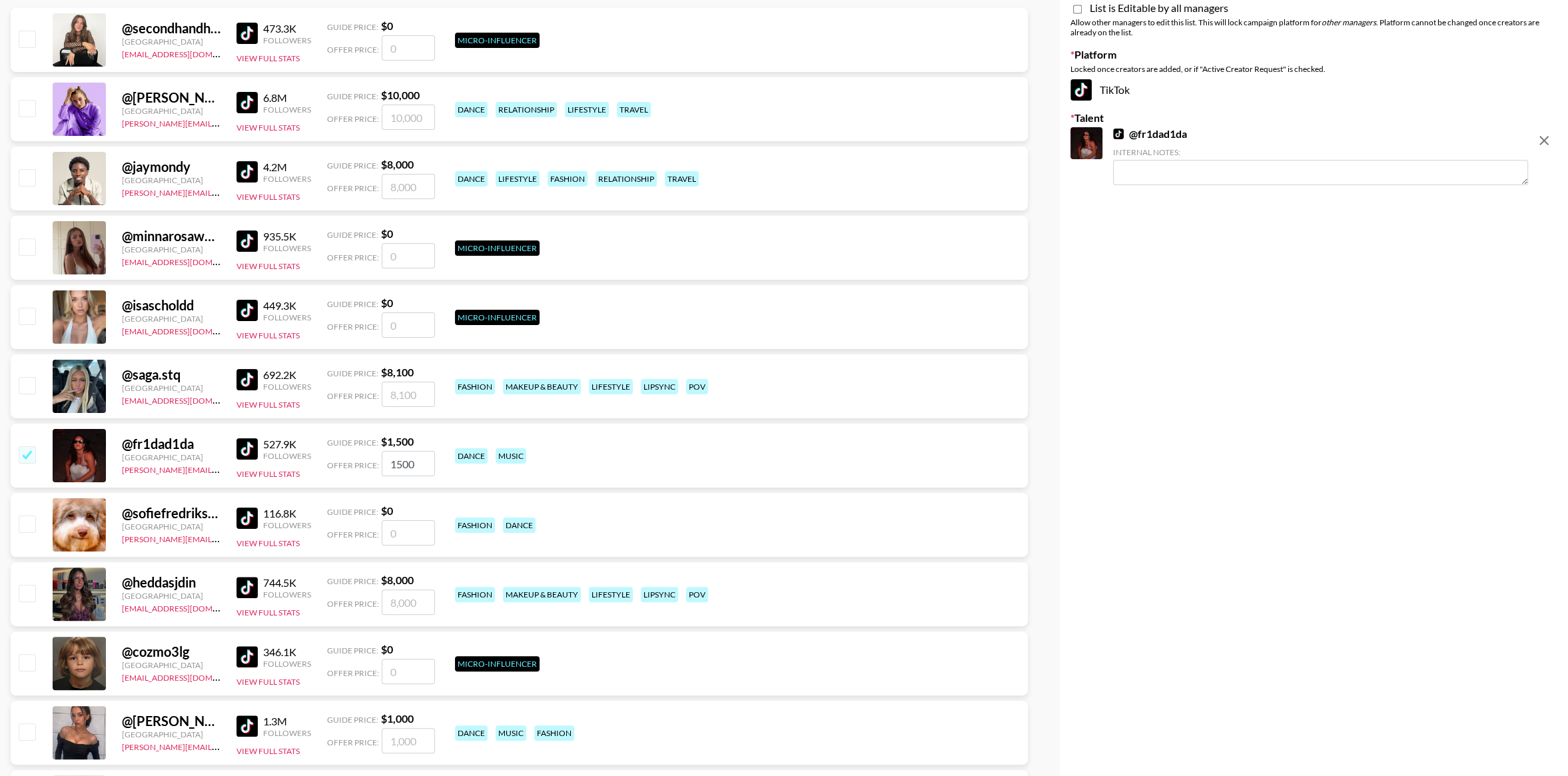
scroll to position [0, 0]
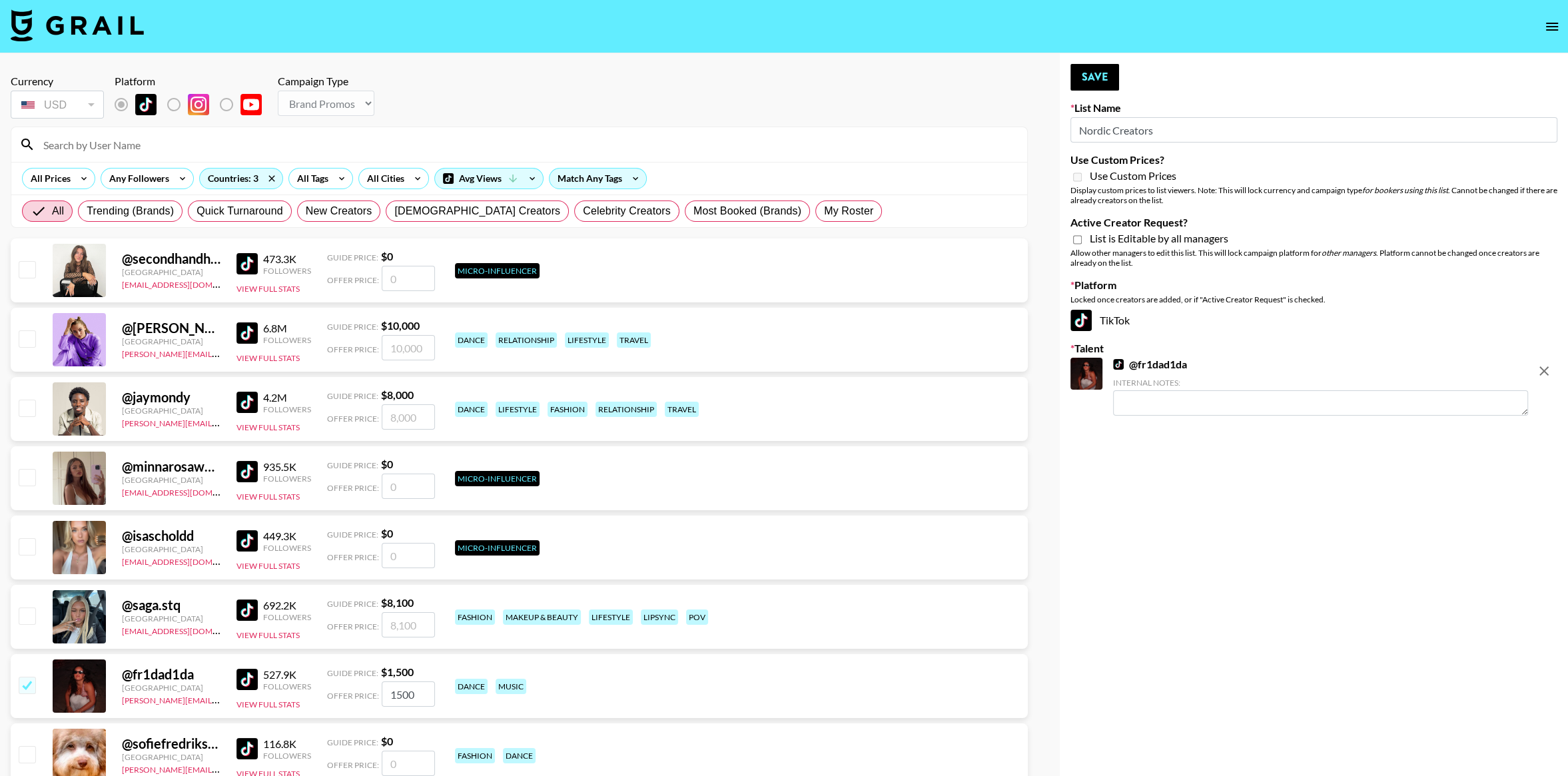
click at [341, 100] on select "Choose Type... Song Promos Brand Promos" at bounding box center [326, 103] width 97 height 25
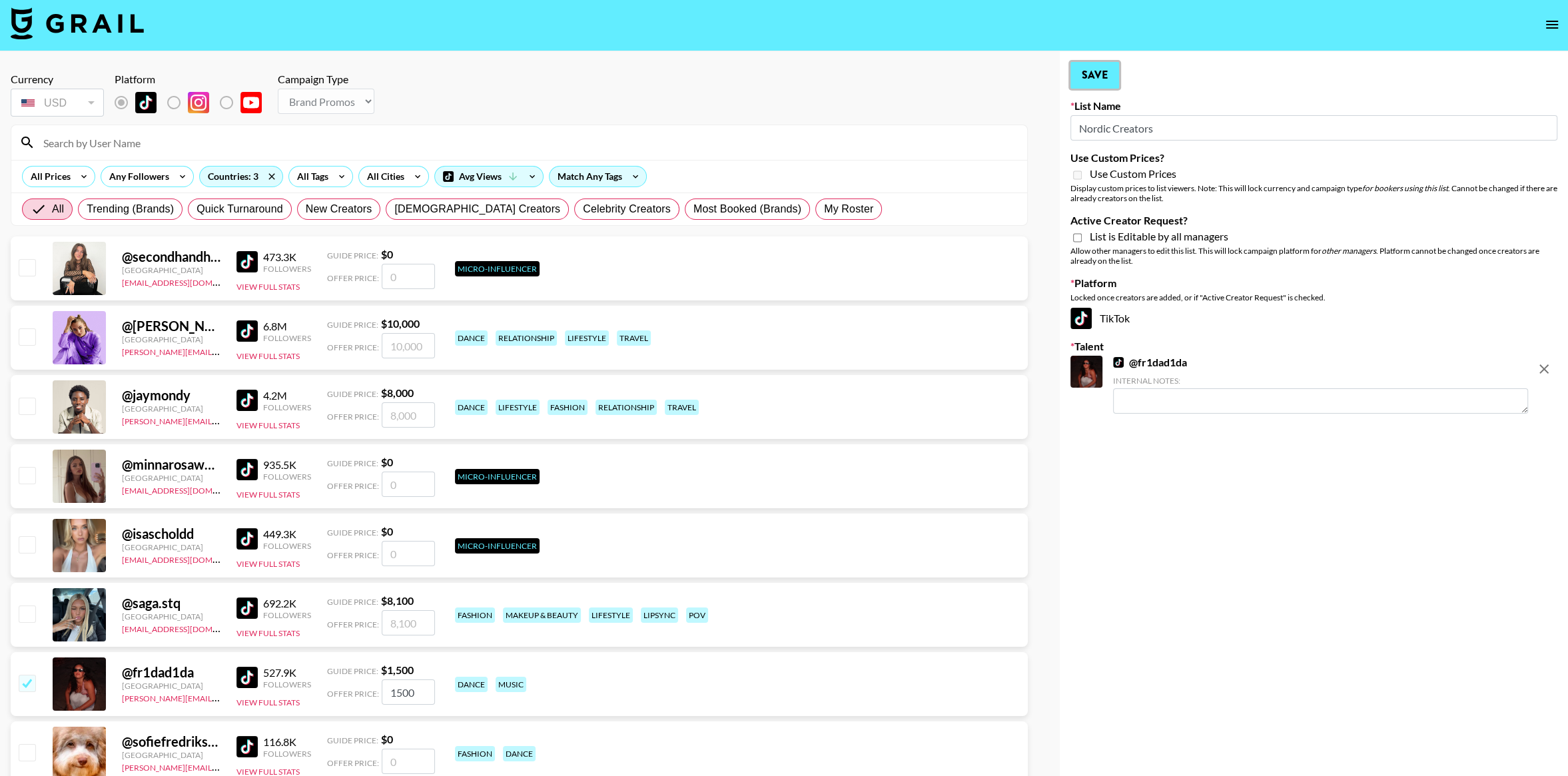
click at [1084, 80] on button "Save" at bounding box center [1095, 75] width 48 height 27
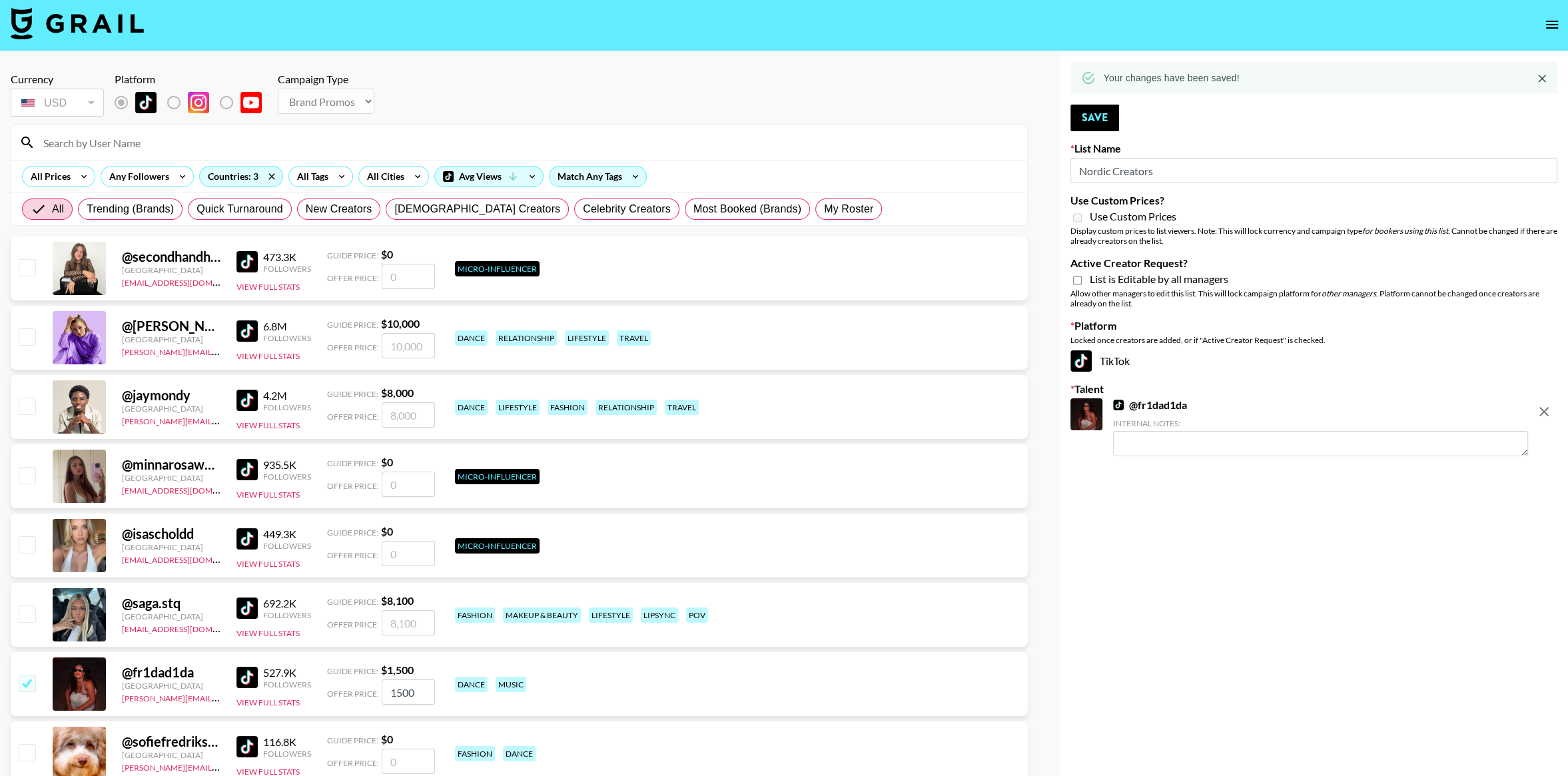
click at [1547, 417] on icon "remove" at bounding box center [1545, 411] width 16 height 16
checkbox input "false"
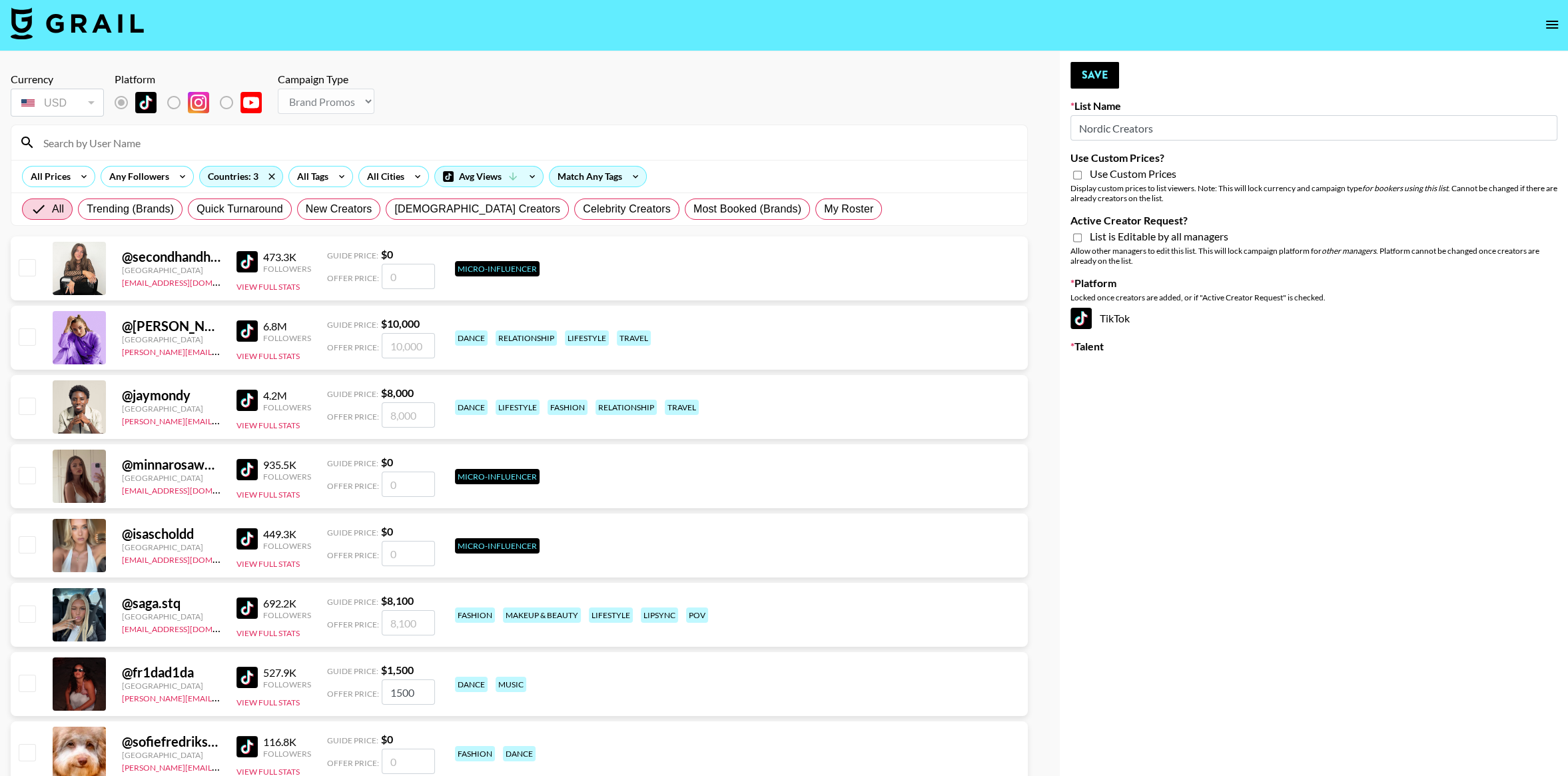
click at [315, 97] on select "Choose Type... Song Promos Brand Promos" at bounding box center [326, 101] width 97 height 25
click at [1077, 174] on input "Use Custom Prices?" at bounding box center [1078, 174] width 9 height 12
checkbox input "false"
click at [337, 95] on select "Choose Type... Song Promos Brand Promos" at bounding box center [326, 101] width 97 height 25
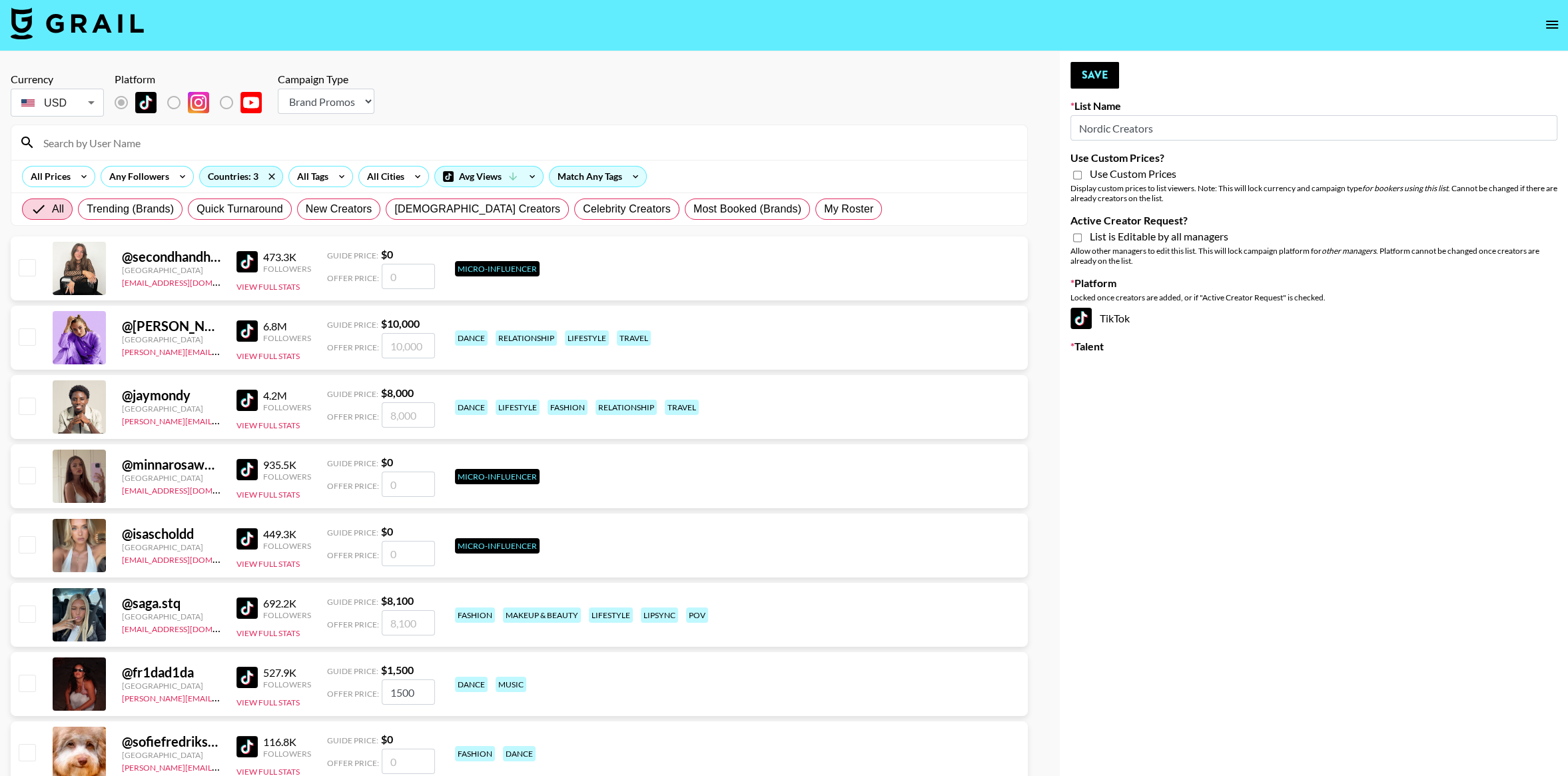
select select "Song"
click at [25, 337] on input "checkbox" at bounding box center [27, 336] width 16 height 16
checkbox input "true"
type input "1600"
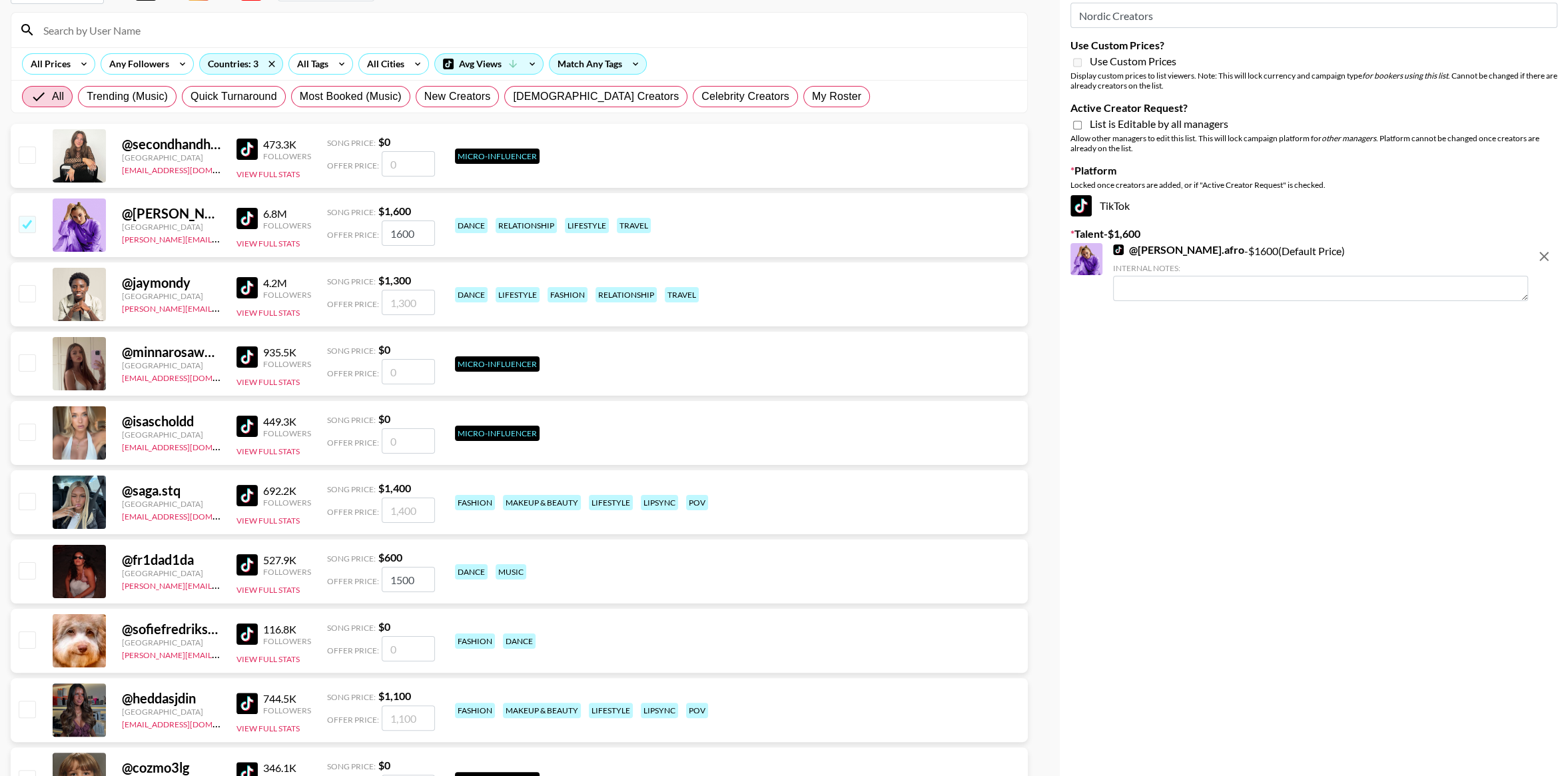
scroll to position [117, 0]
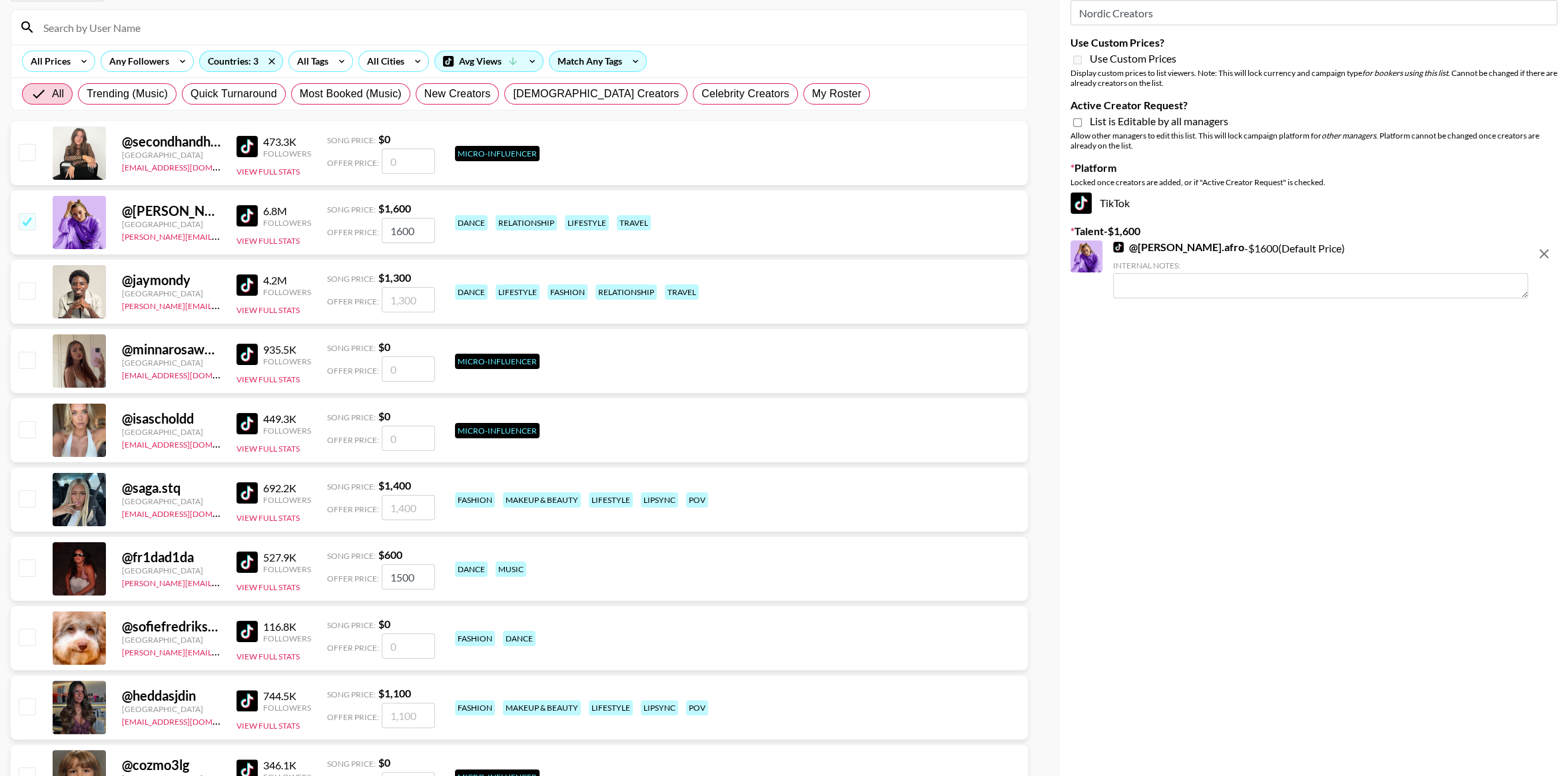
click at [29, 292] on input "checkbox" at bounding box center [27, 291] width 16 height 16
checkbox input "true"
type input "1300"
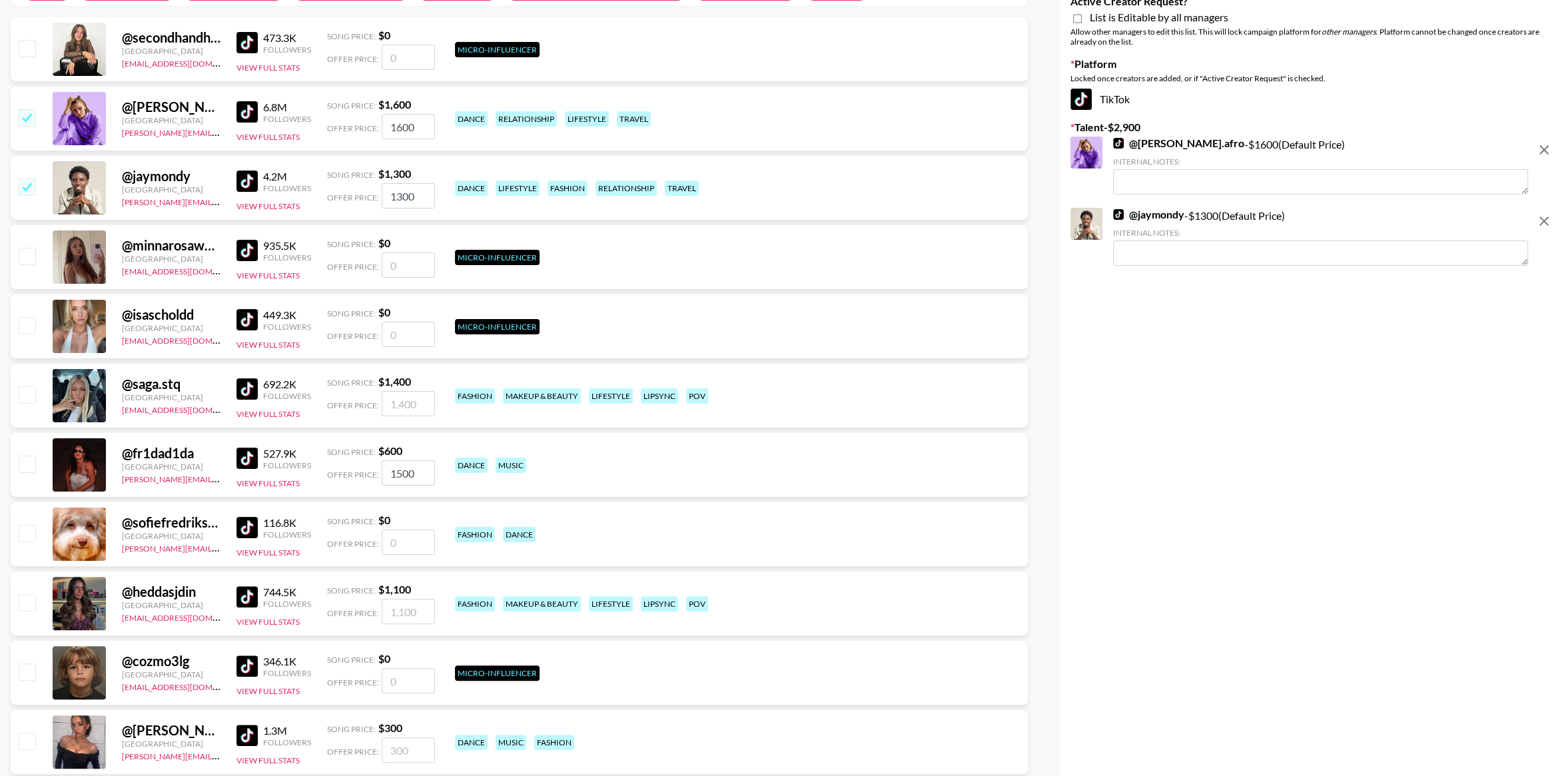
scroll to position [224, 0]
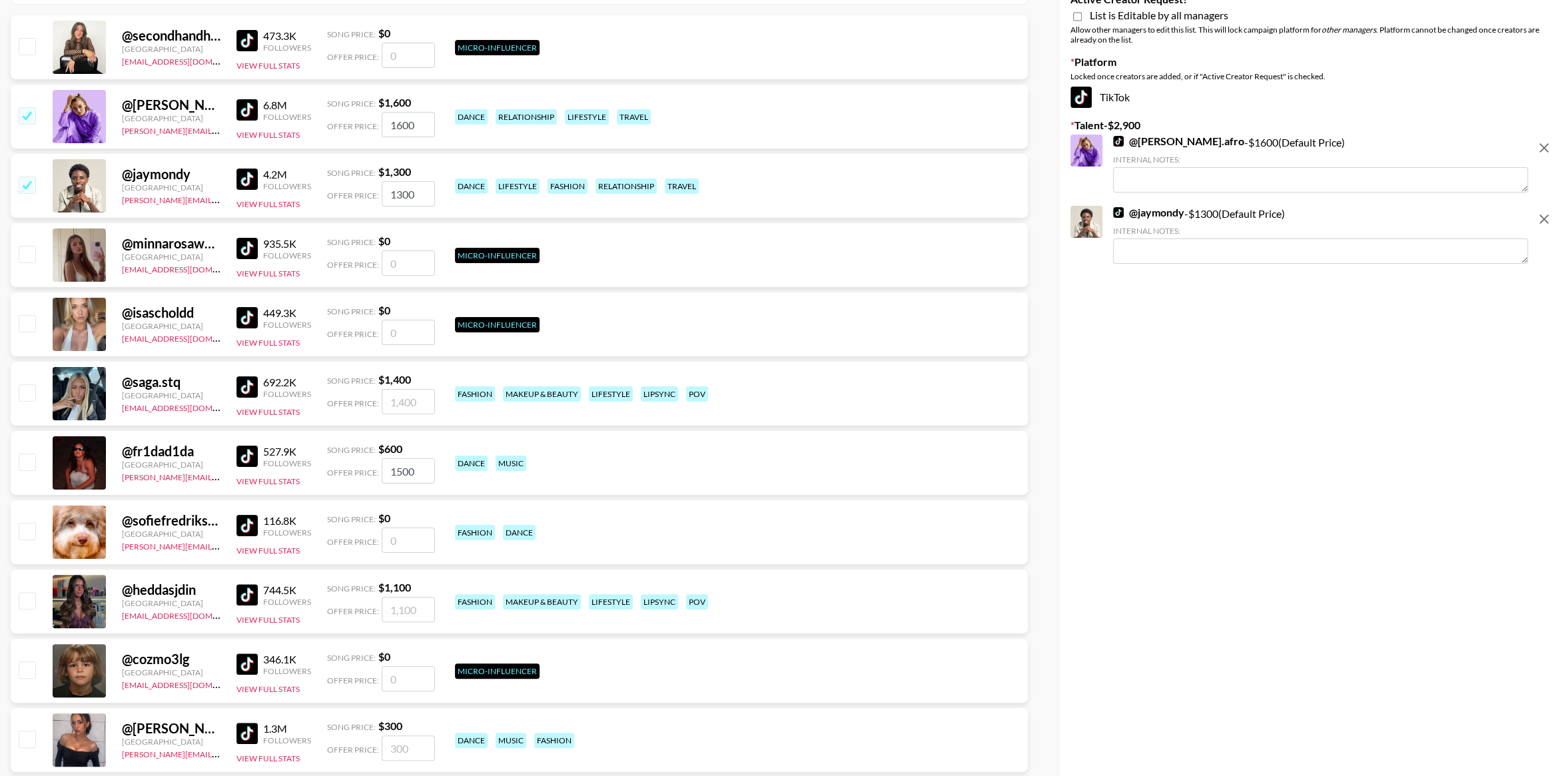
click at [30, 392] on input "checkbox" at bounding box center [27, 392] width 16 height 16
checkbox input "true"
type input "1400"
click at [27, 458] on input "checkbox" at bounding box center [27, 461] width 16 height 16
checkbox input "true"
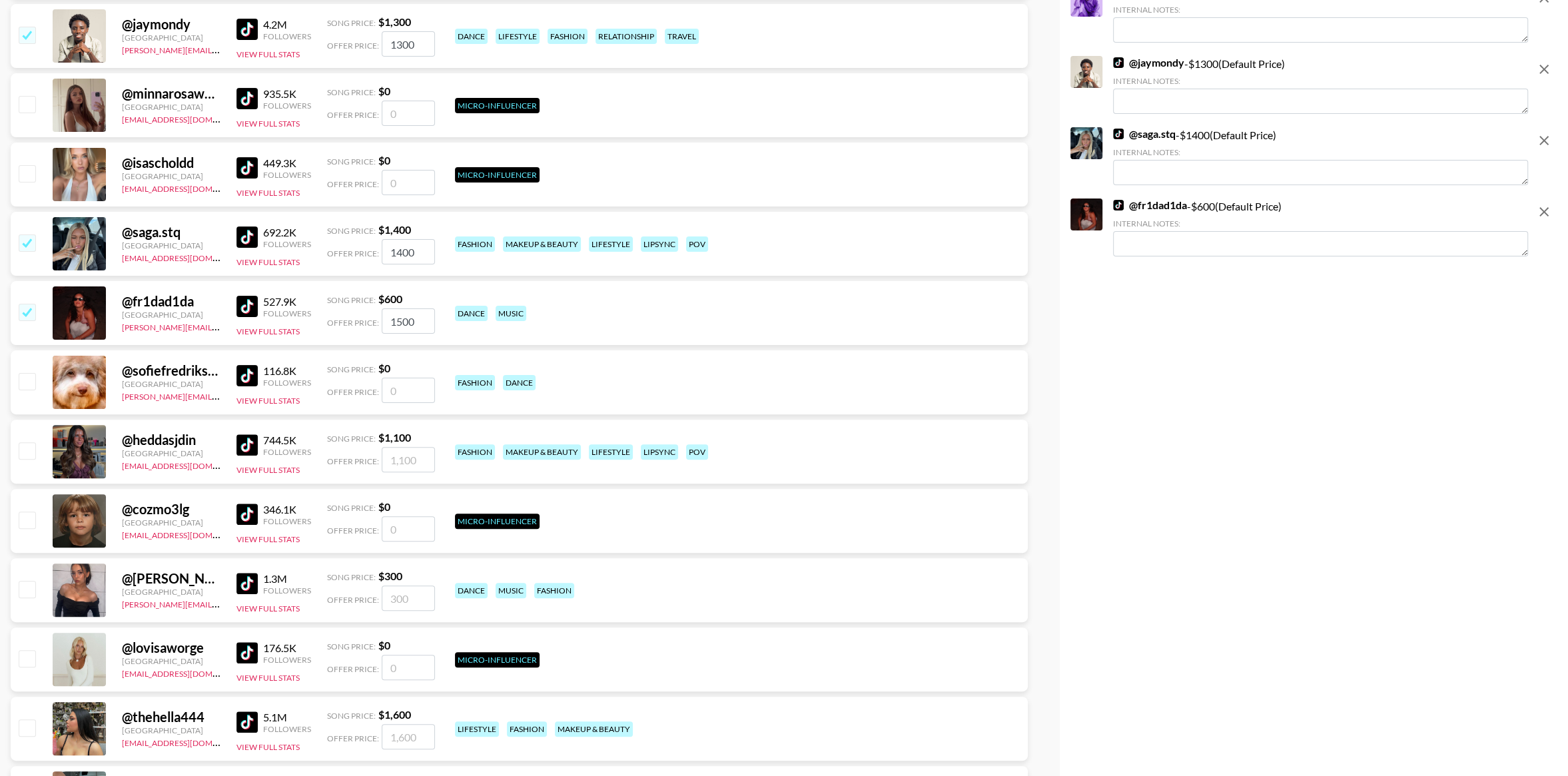
scroll to position [424, 0]
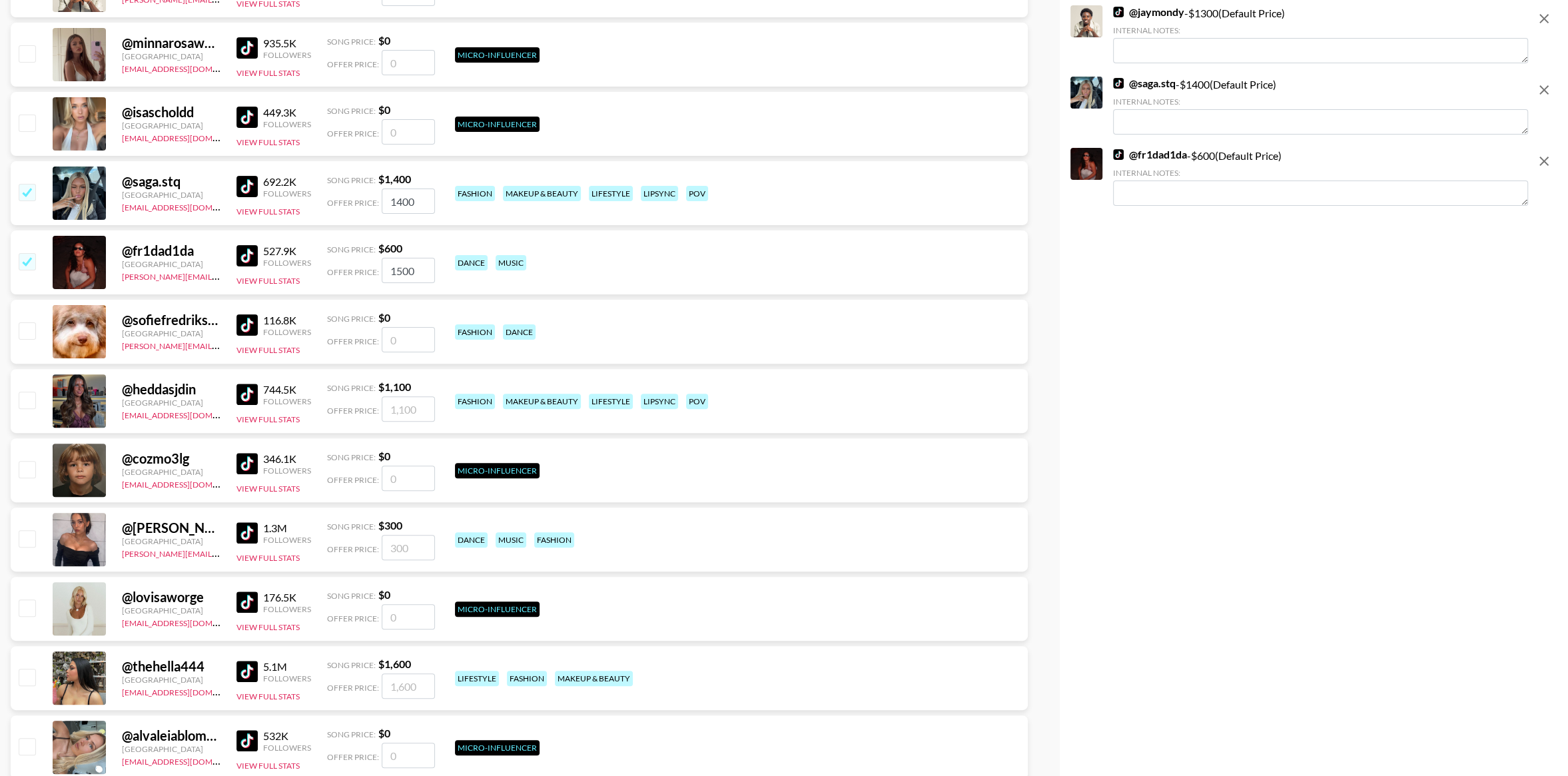
click at [25, 401] on input "checkbox" at bounding box center [27, 400] width 16 height 16
checkbox input "true"
type input "1100"
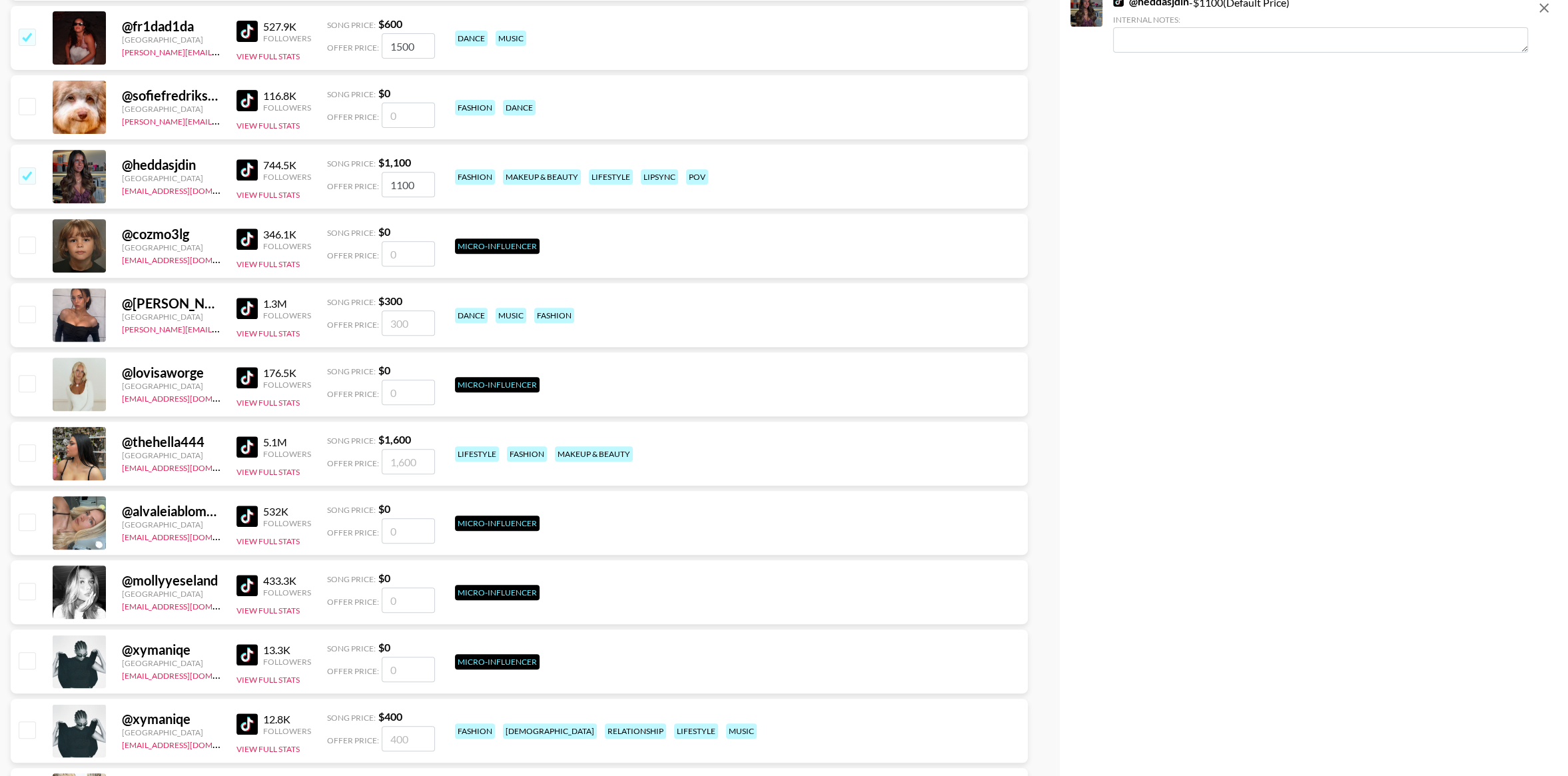
scroll to position [662, 0]
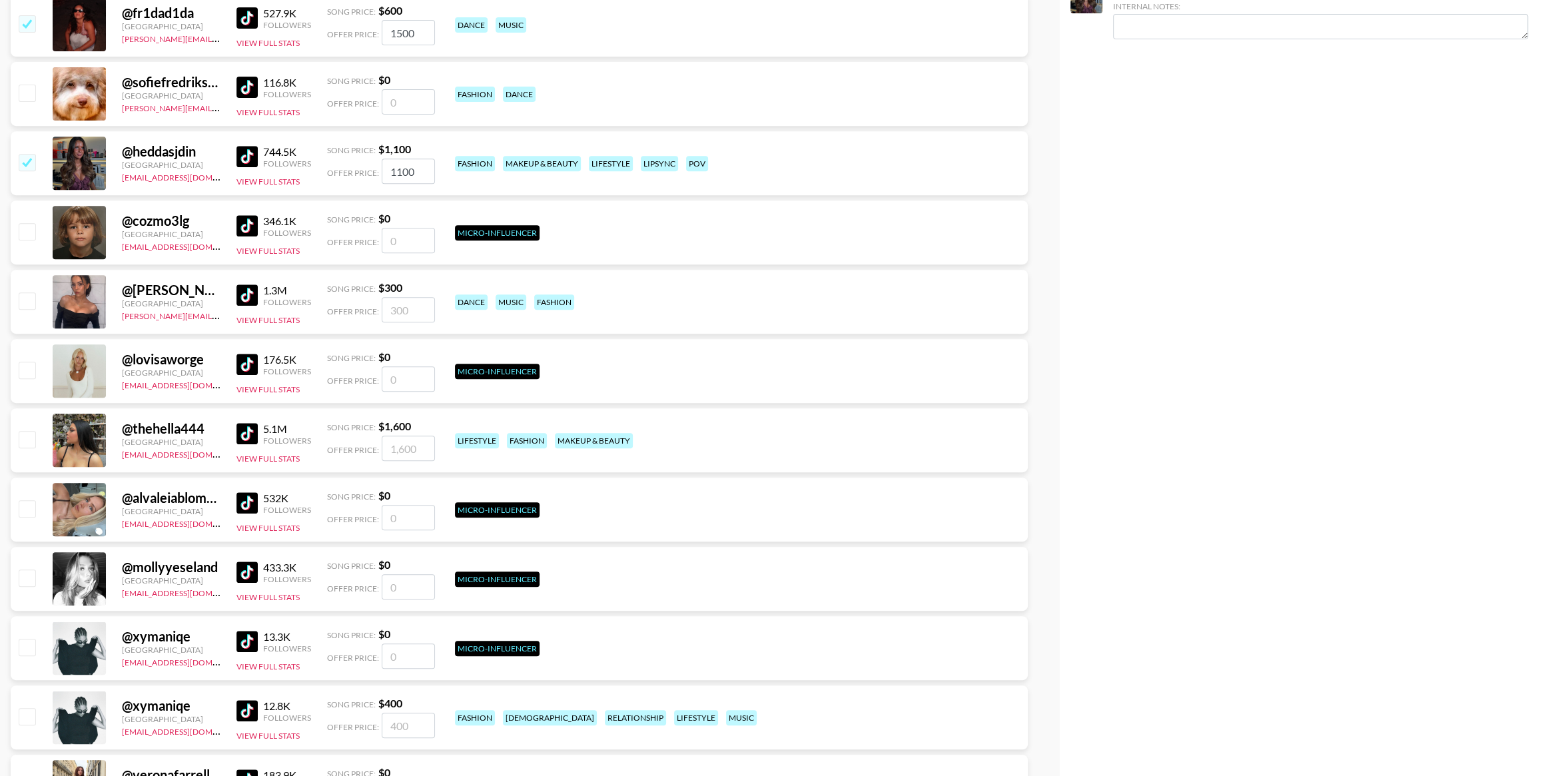
click at [25, 304] on input "checkbox" at bounding box center [27, 300] width 16 height 16
checkbox input "true"
type input "300"
drag, startPoint x: 32, startPoint y: 436, endPoint x: 49, endPoint y: 422, distance: 22.0
click at [32, 436] on input "checkbox" at bounding box center [27, 439] width 16 height 16
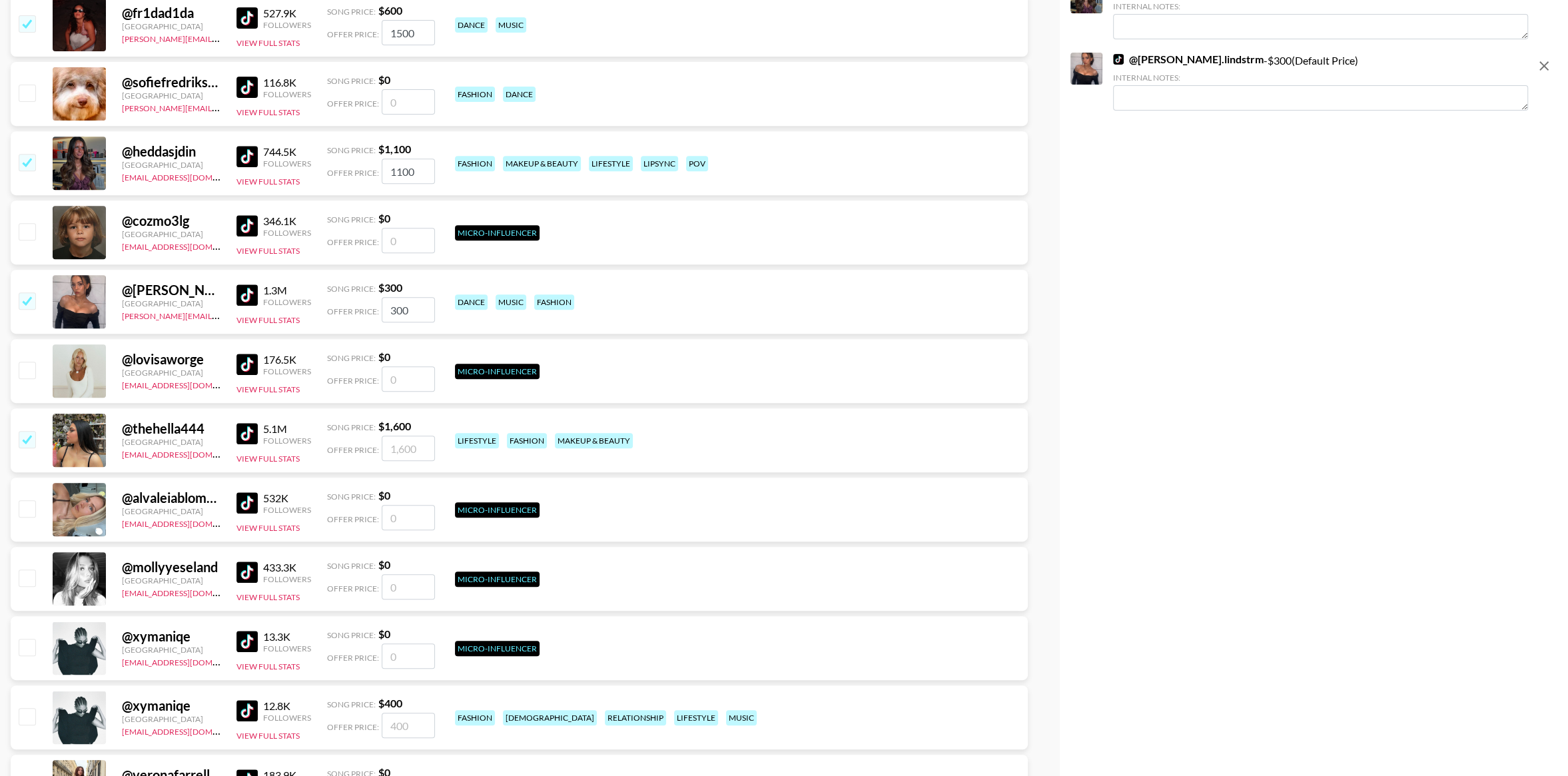
checkbox input "true"
type input "1600"
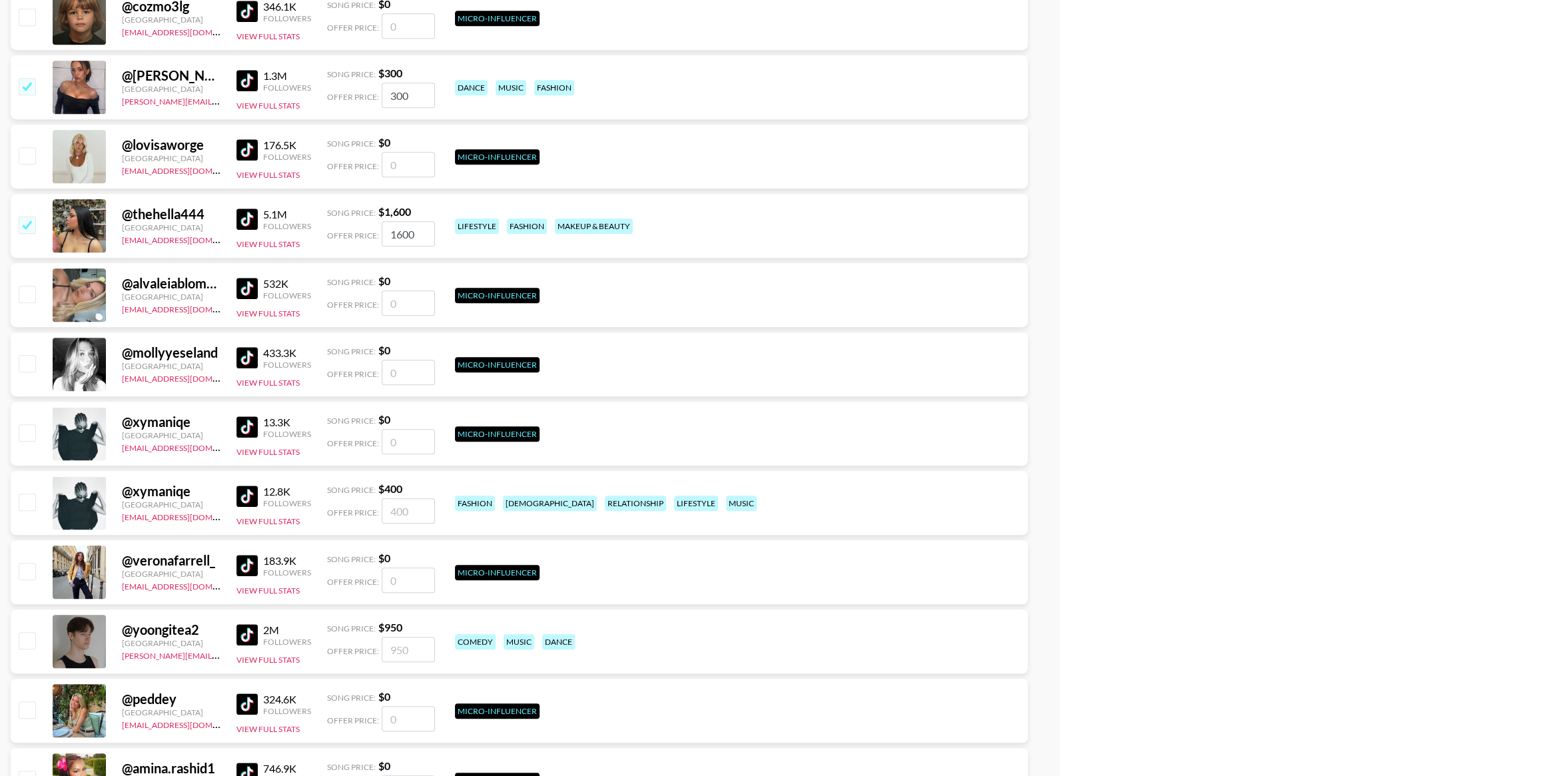
scroll to position [881, 0]
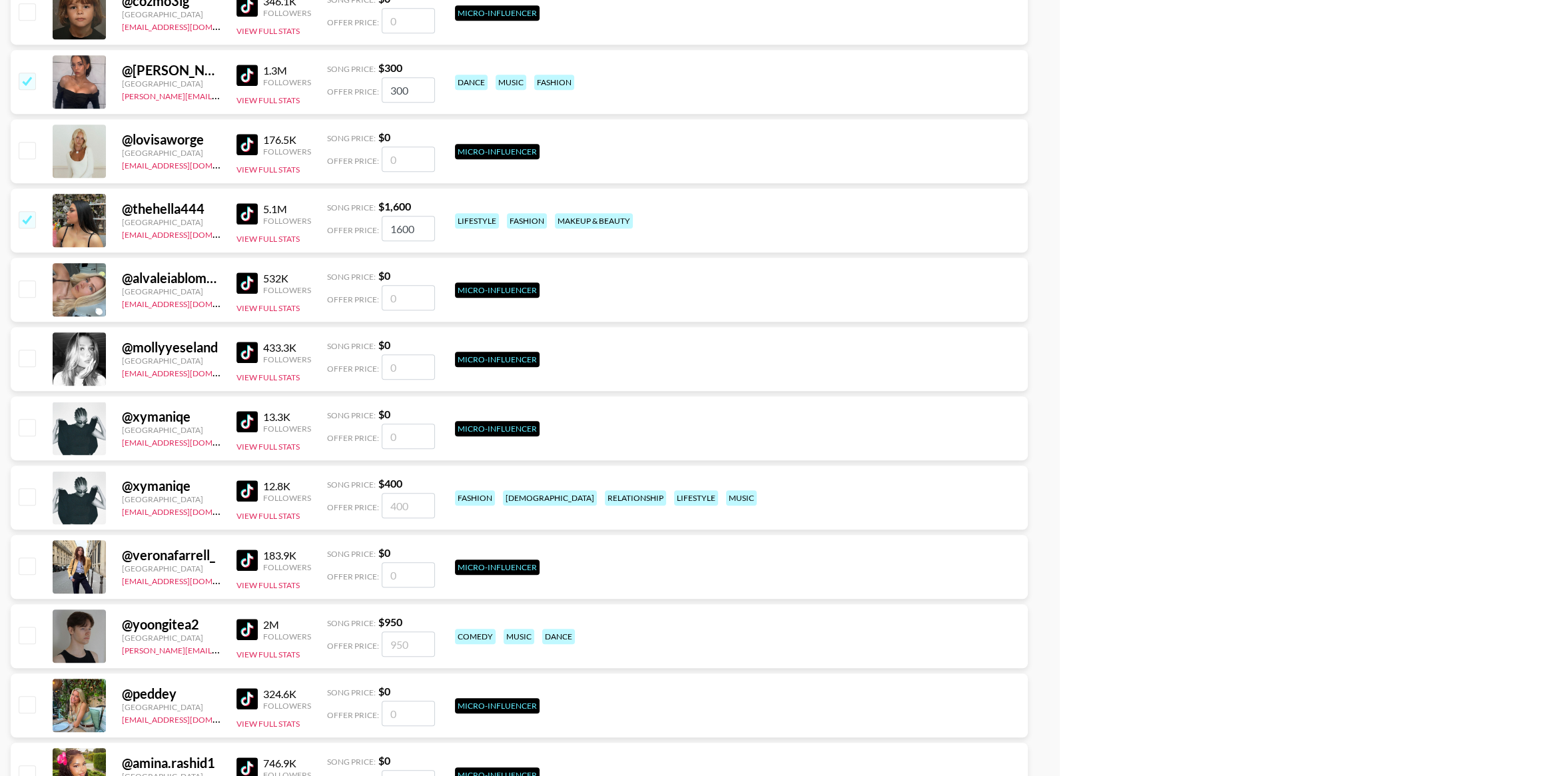
click at [25, 495] on input "checkbox" at bounding box center [27, 496] width 16 height 16
checkbox input "true"
type input "400"
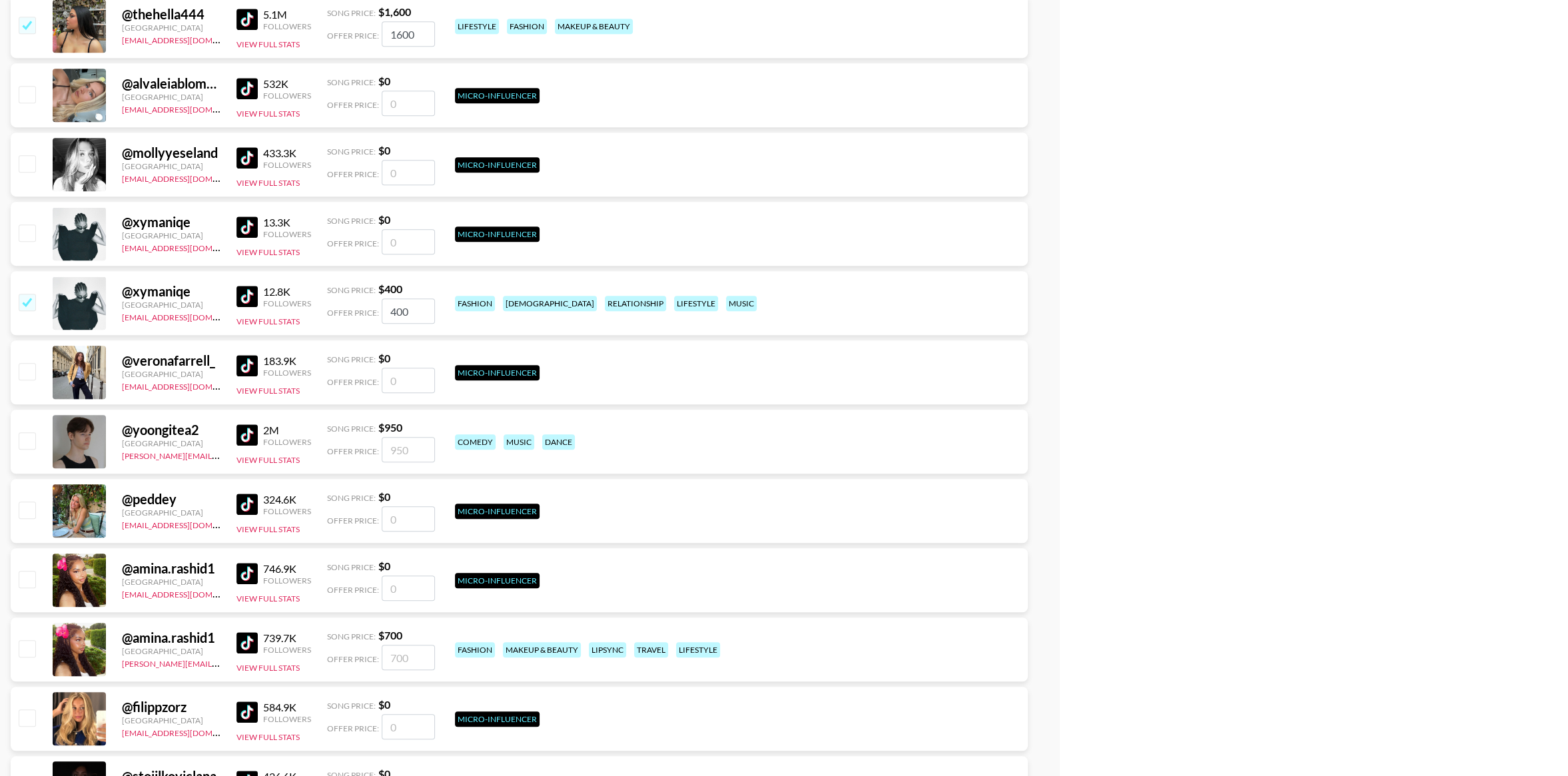
scroll to position [1086, 0]
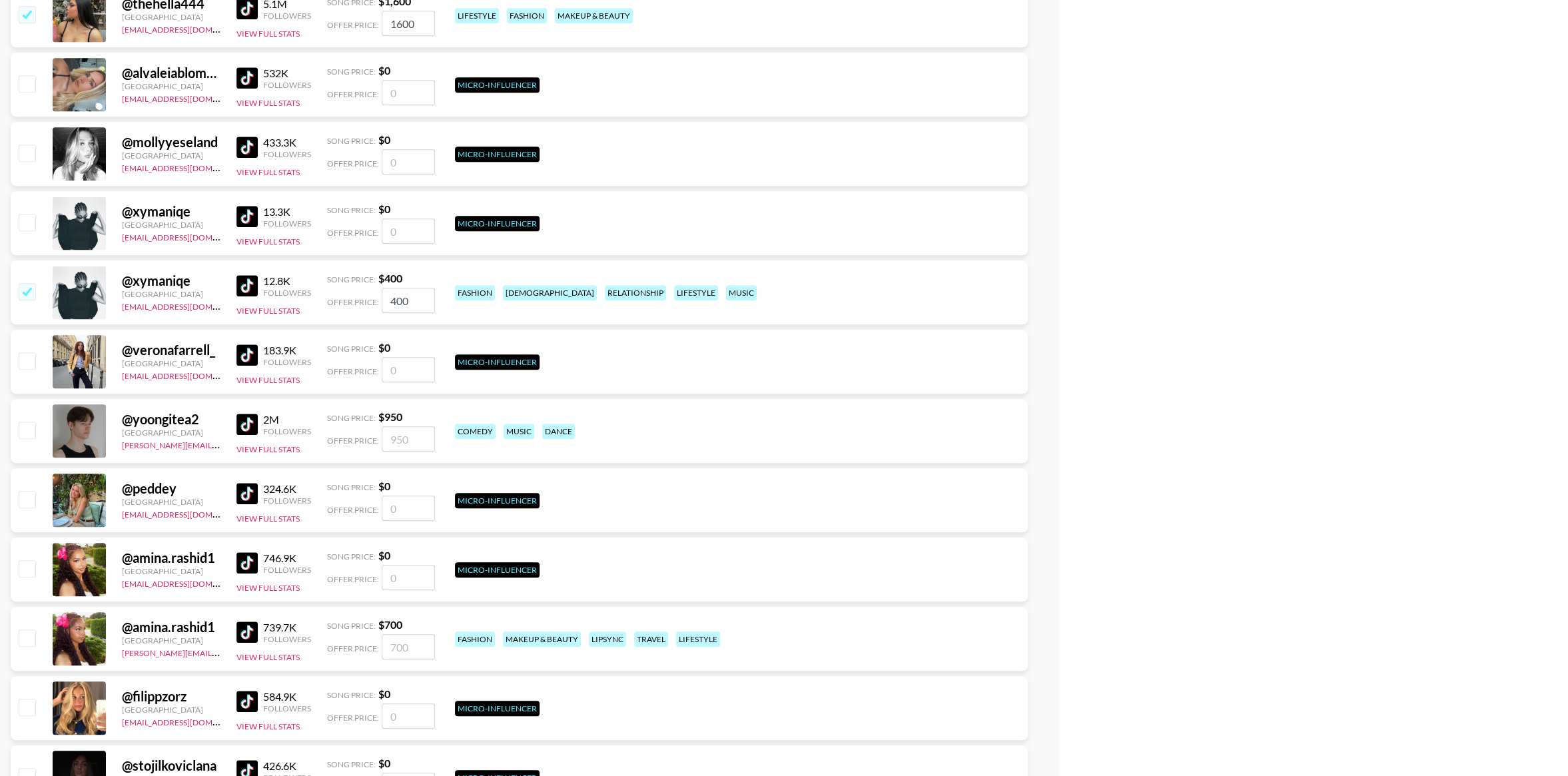
click at [26, 428] on input "checkbox" at bounding box center [27, 429] width 16 height 16
checkbox input "true"
type input "950"
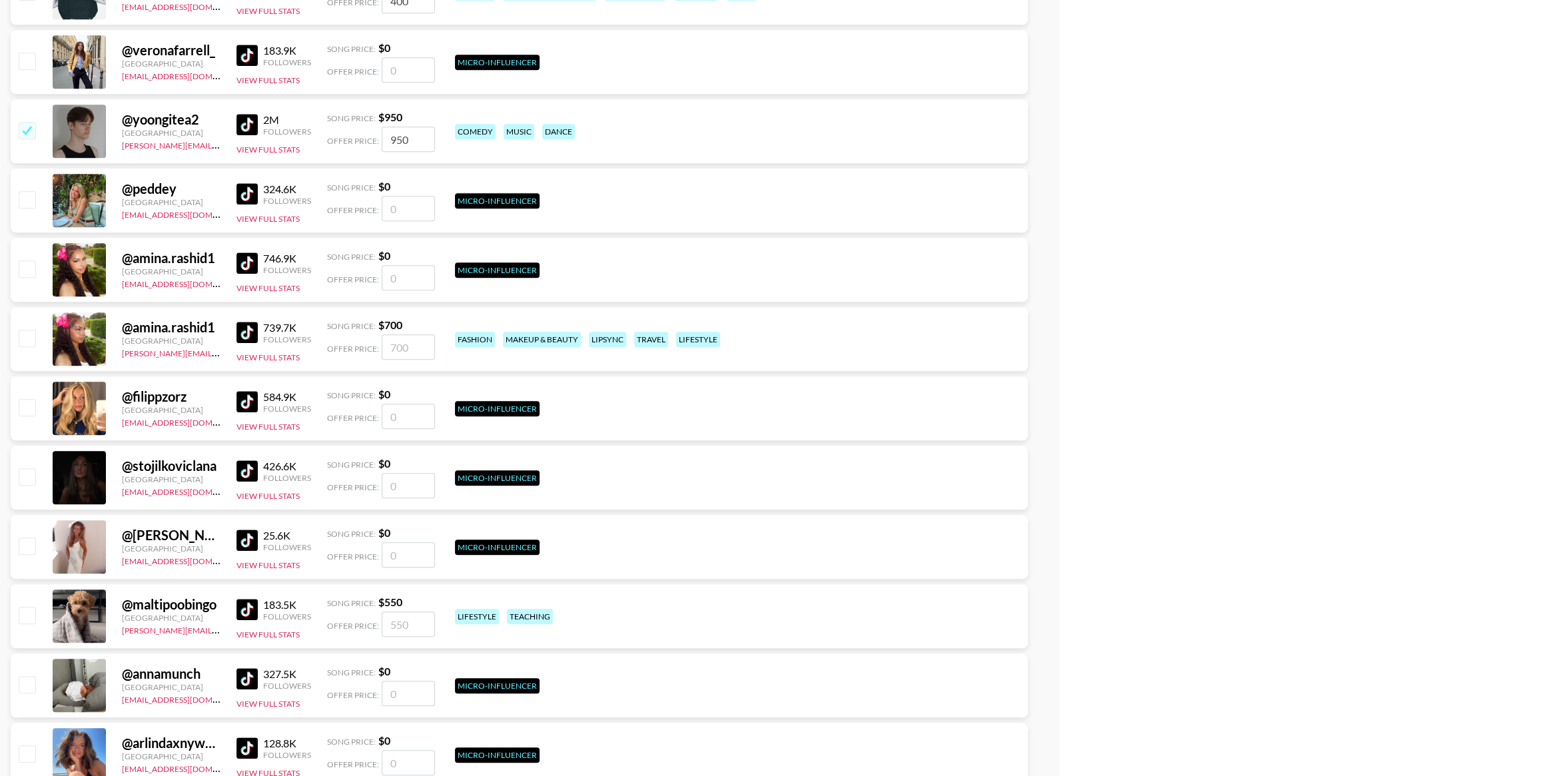
scroll to position [1389, 0]
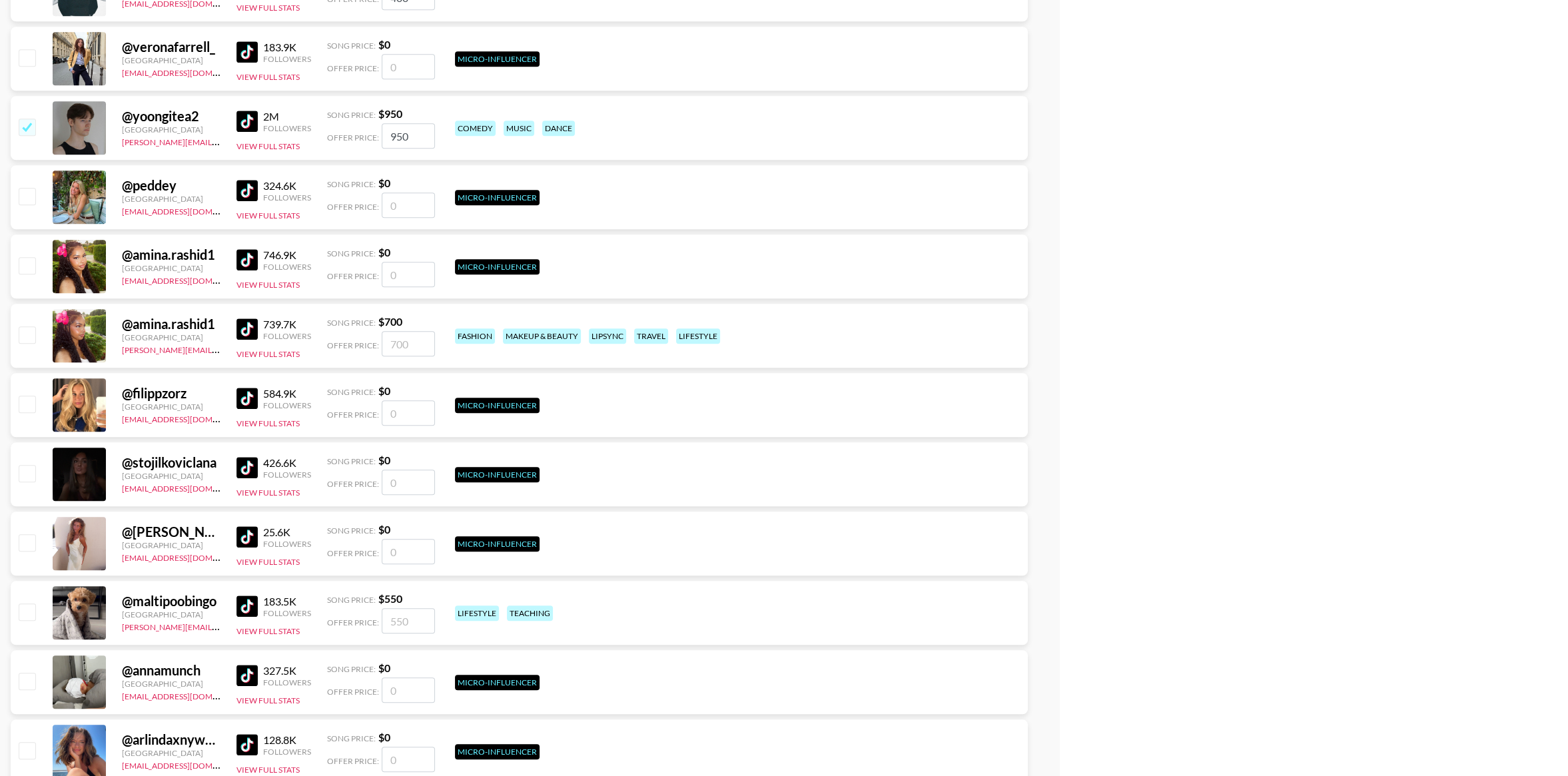
click at [30, 335] on input "checkbox" at bounding box center [27, 334] width 16 height 16
checkbox input "true"
type input "700"
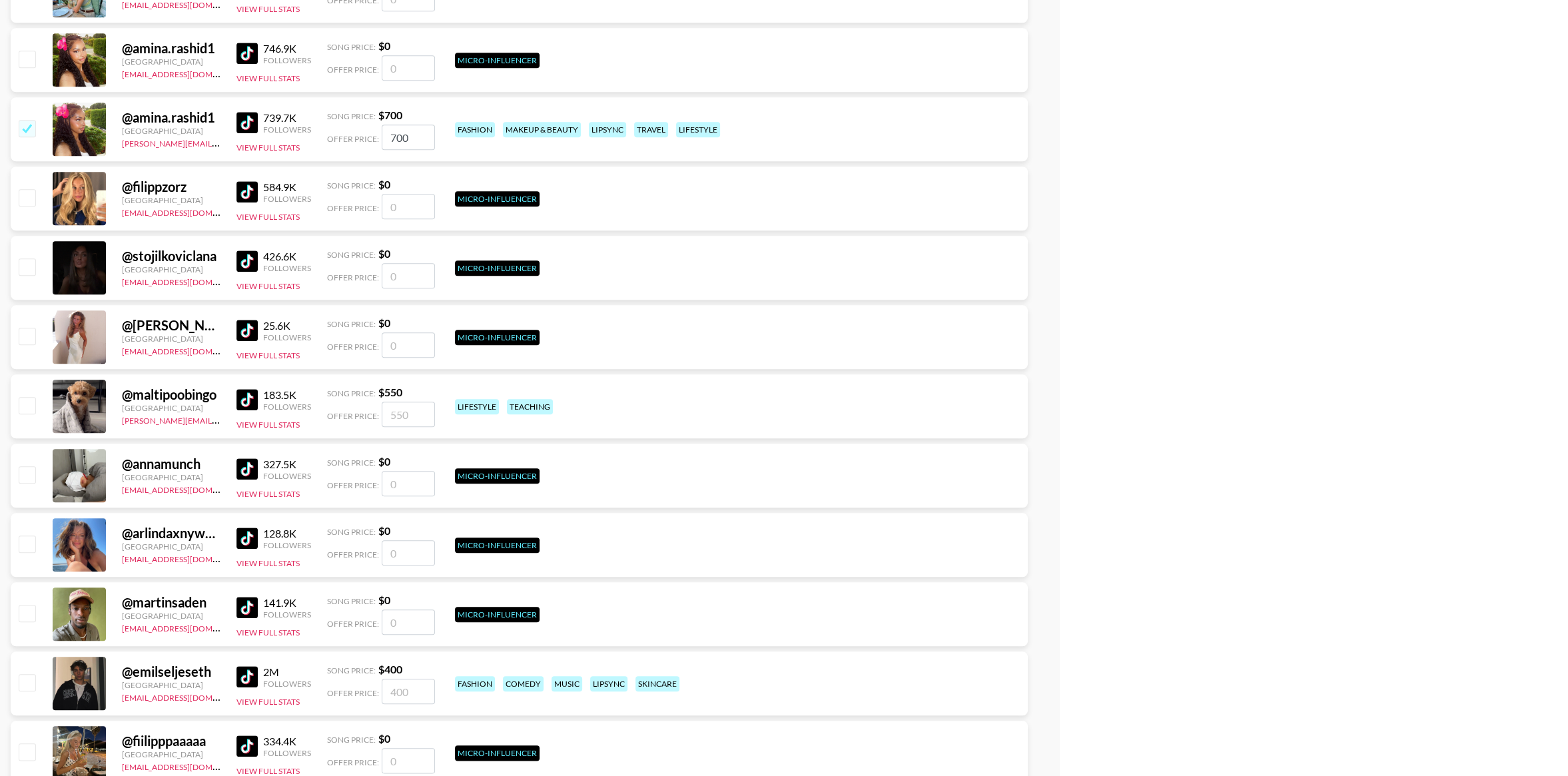
scroll to position [1599, 0]
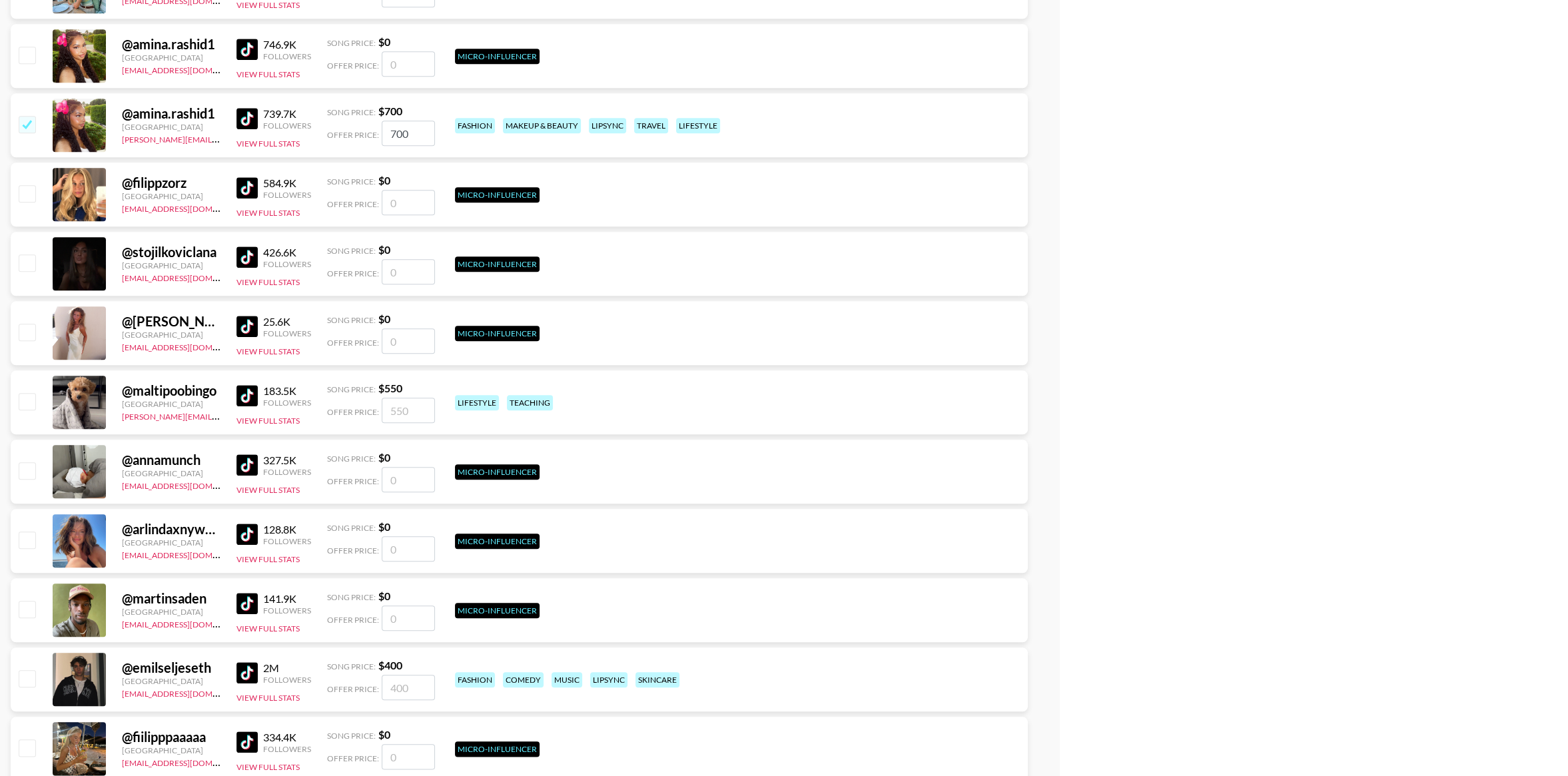
click at [25, 401] on input "checkbox" at bounding box center [27, 401] width 16 height 16
checkbox input "true"
type input "550"
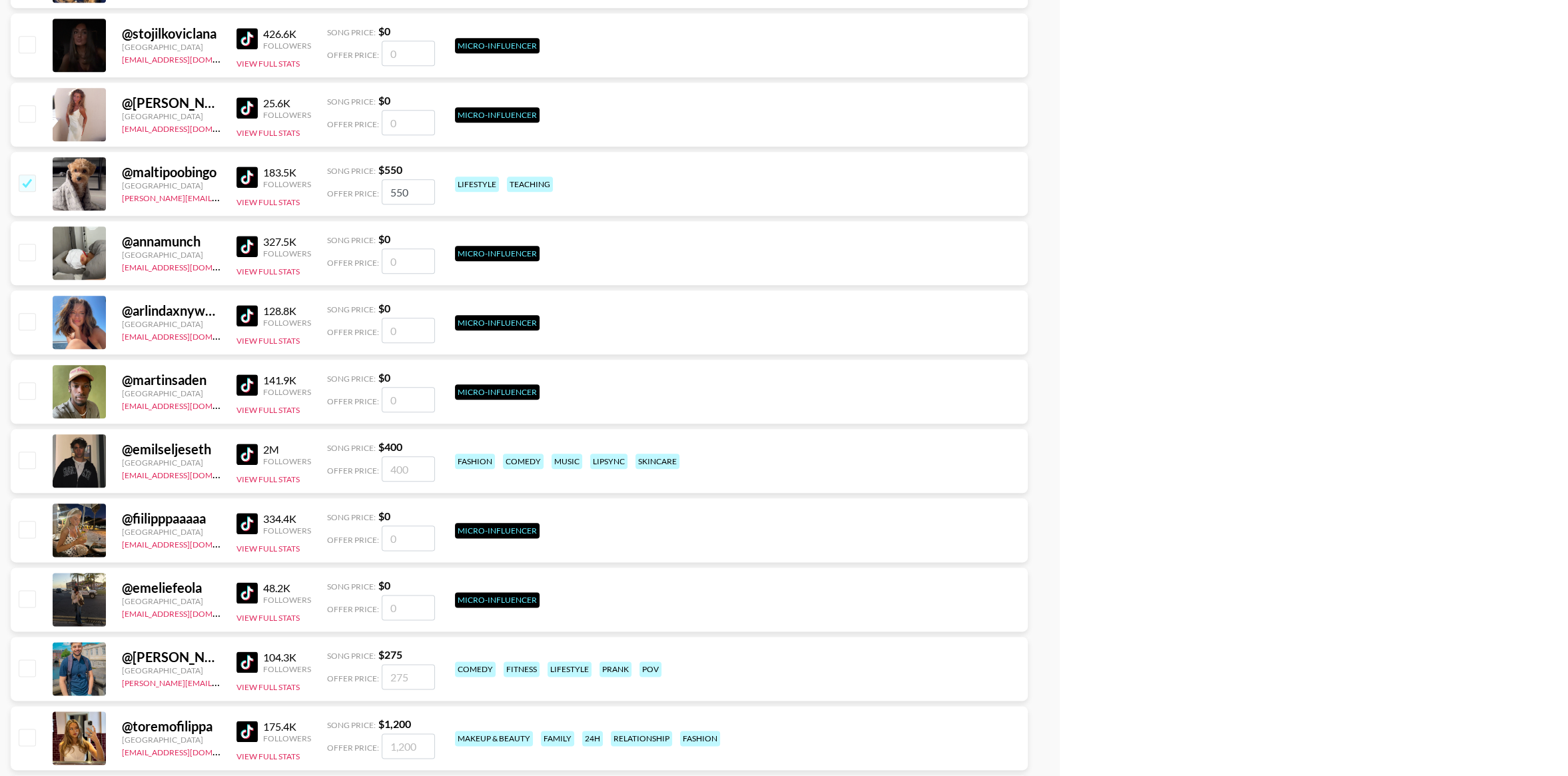
scroll to position [1825, 0]
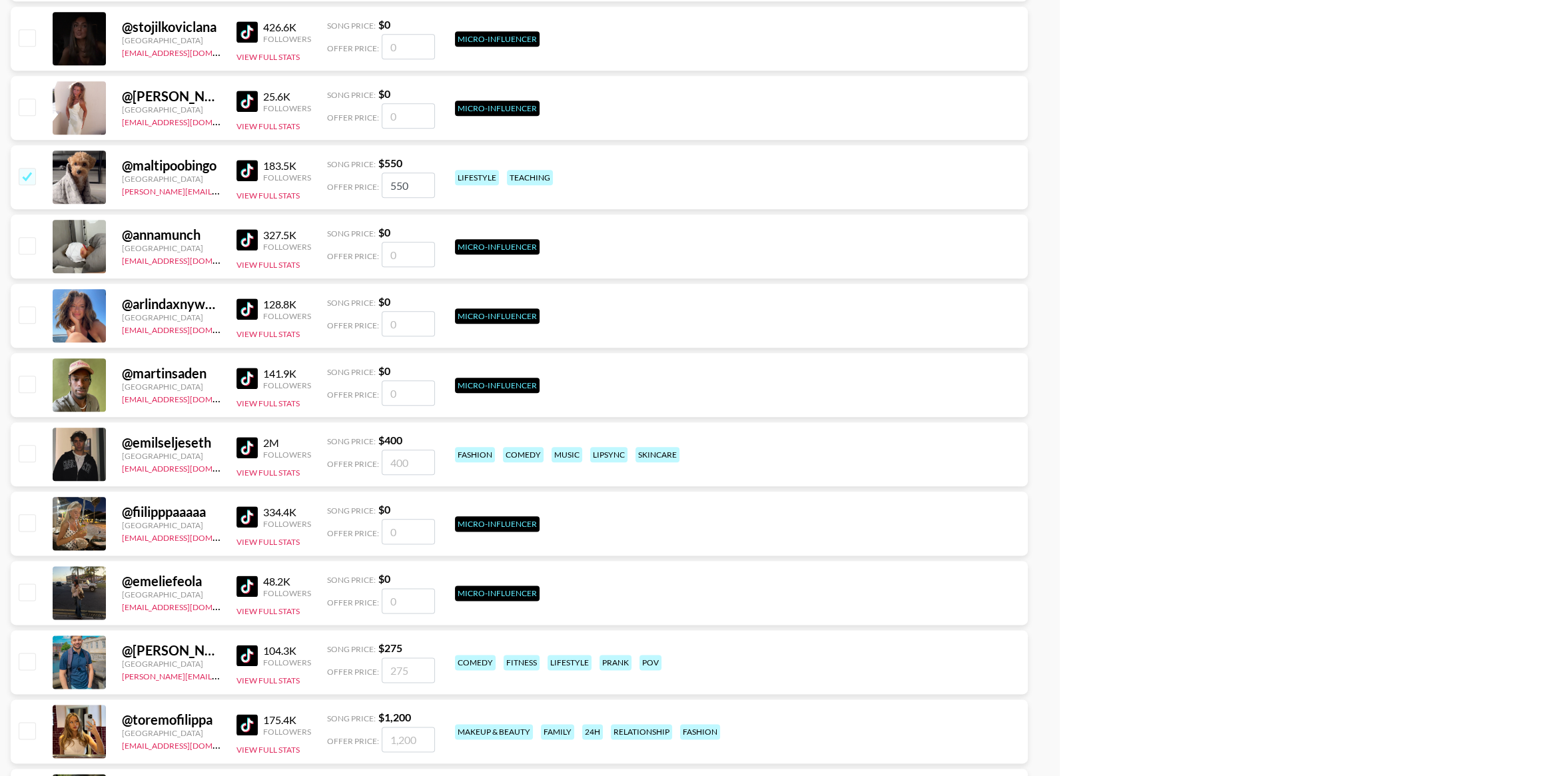
drag, startPoint x: 26, startPoint y: 450, endPoint x: 38, endPoint y: 441, distance: 15.0
click at [26, 450] on input "checkbox" at bounding box center [27, 453] width 16 height 16
checkbox input "true"
type input "400"
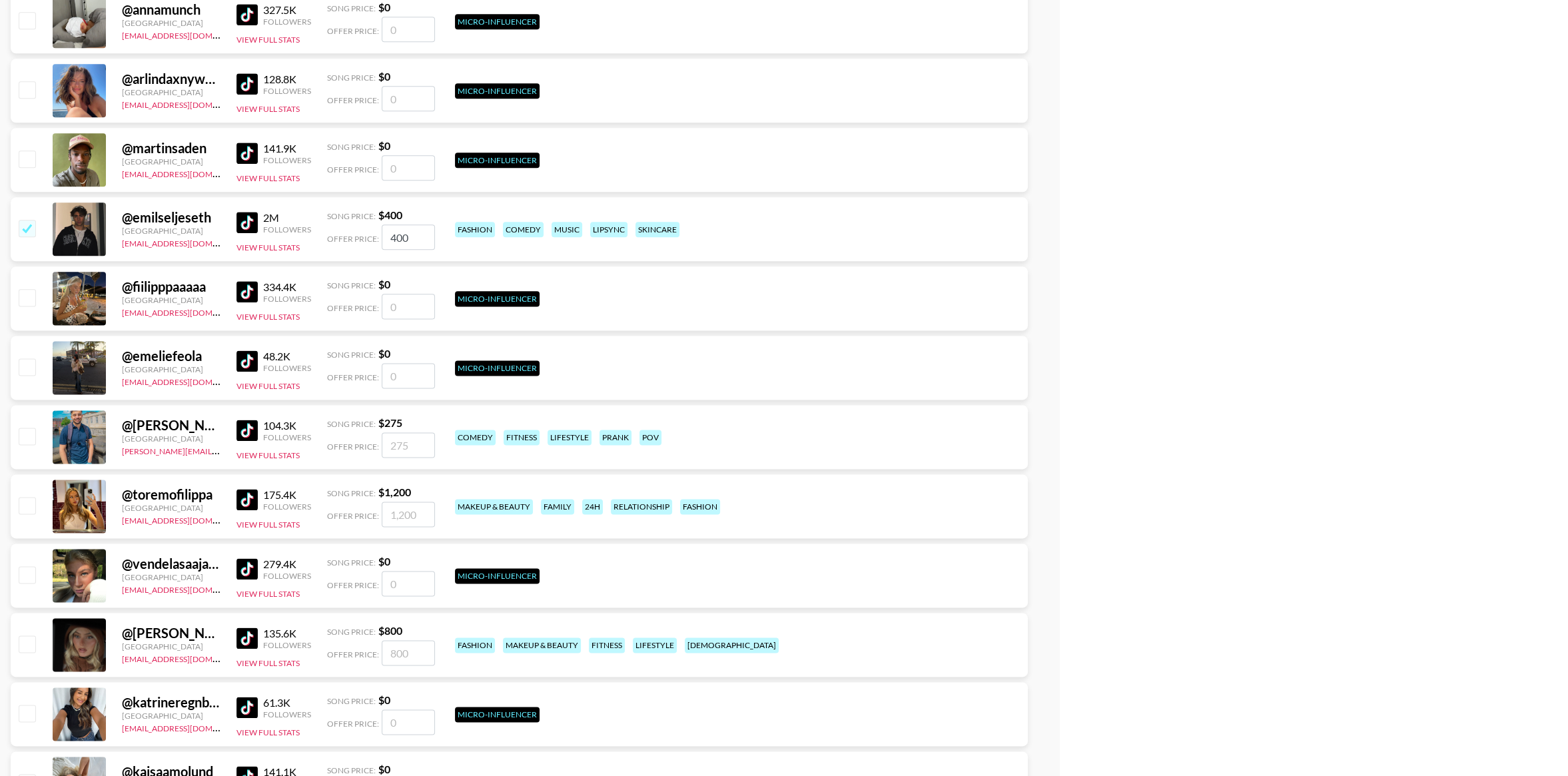
scroll to position [2053, 0]
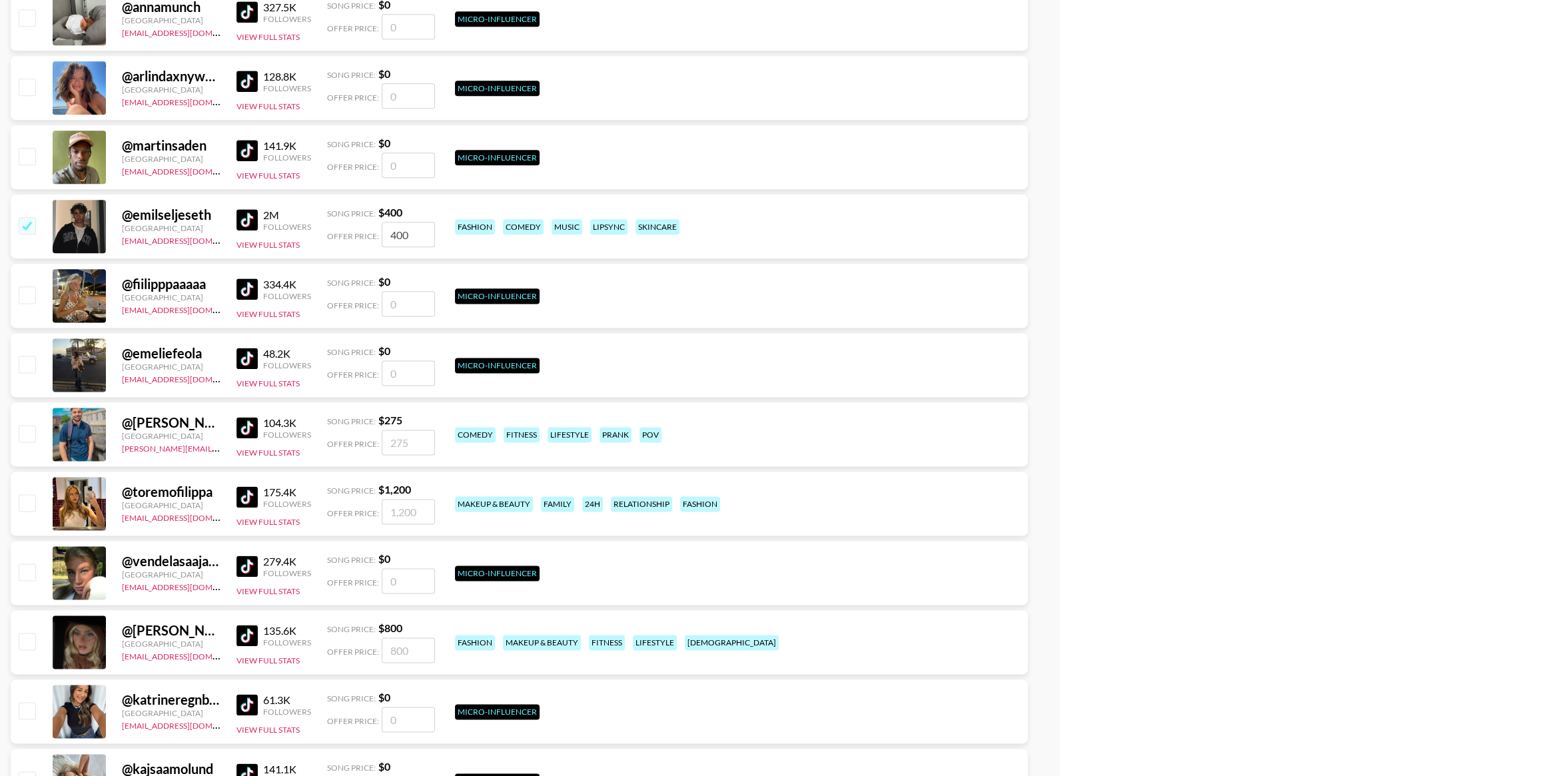
click at [32, 434] on input "checkbox" at bounding box center [27, 433] width 16 height 16
checkbox input "true"
type input "275"
click at [25, 504] on input "checkbox" at bounding box center [27, 502] width 16 height 16
checkbox input "true"
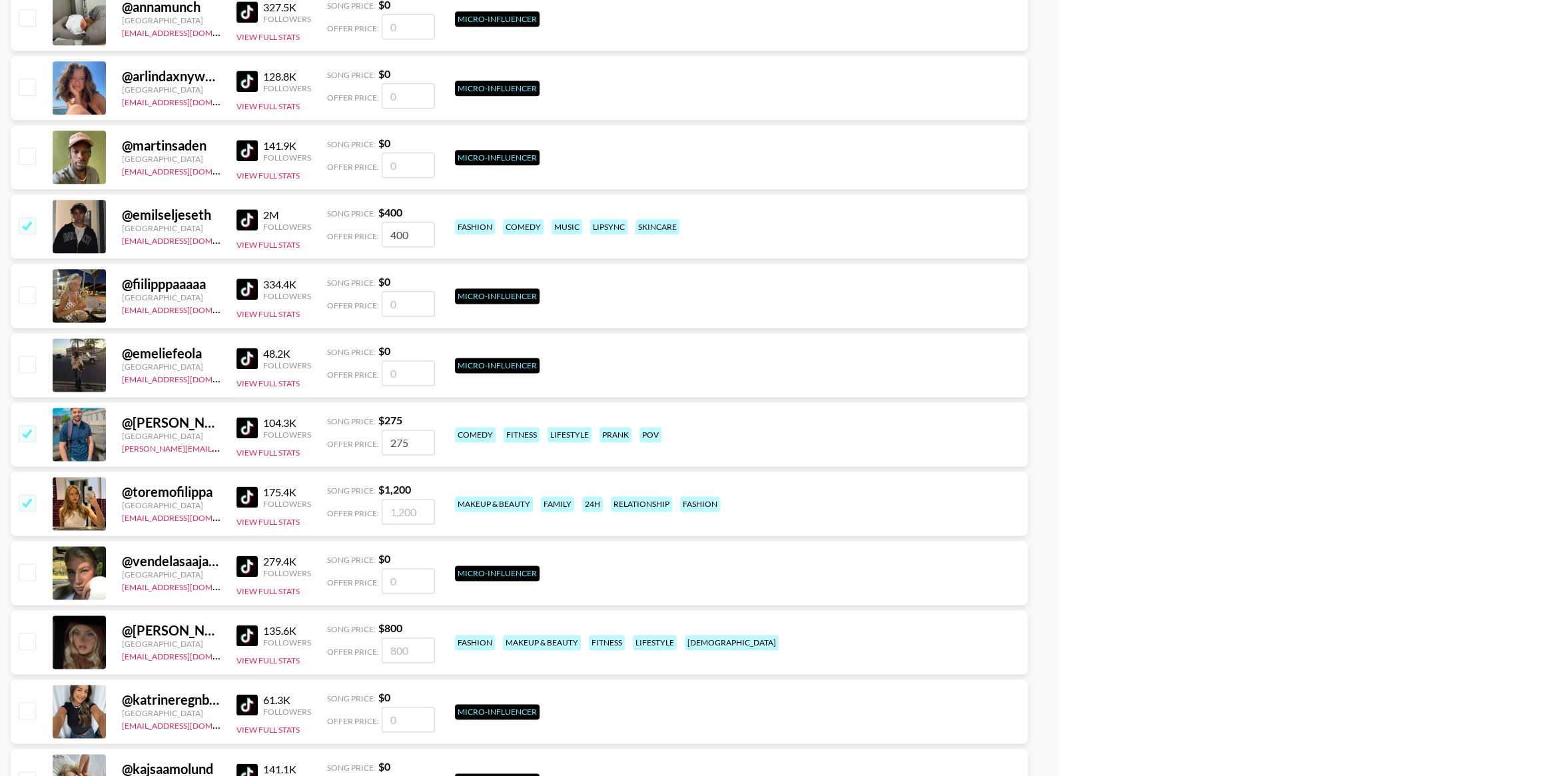
type input "1200"
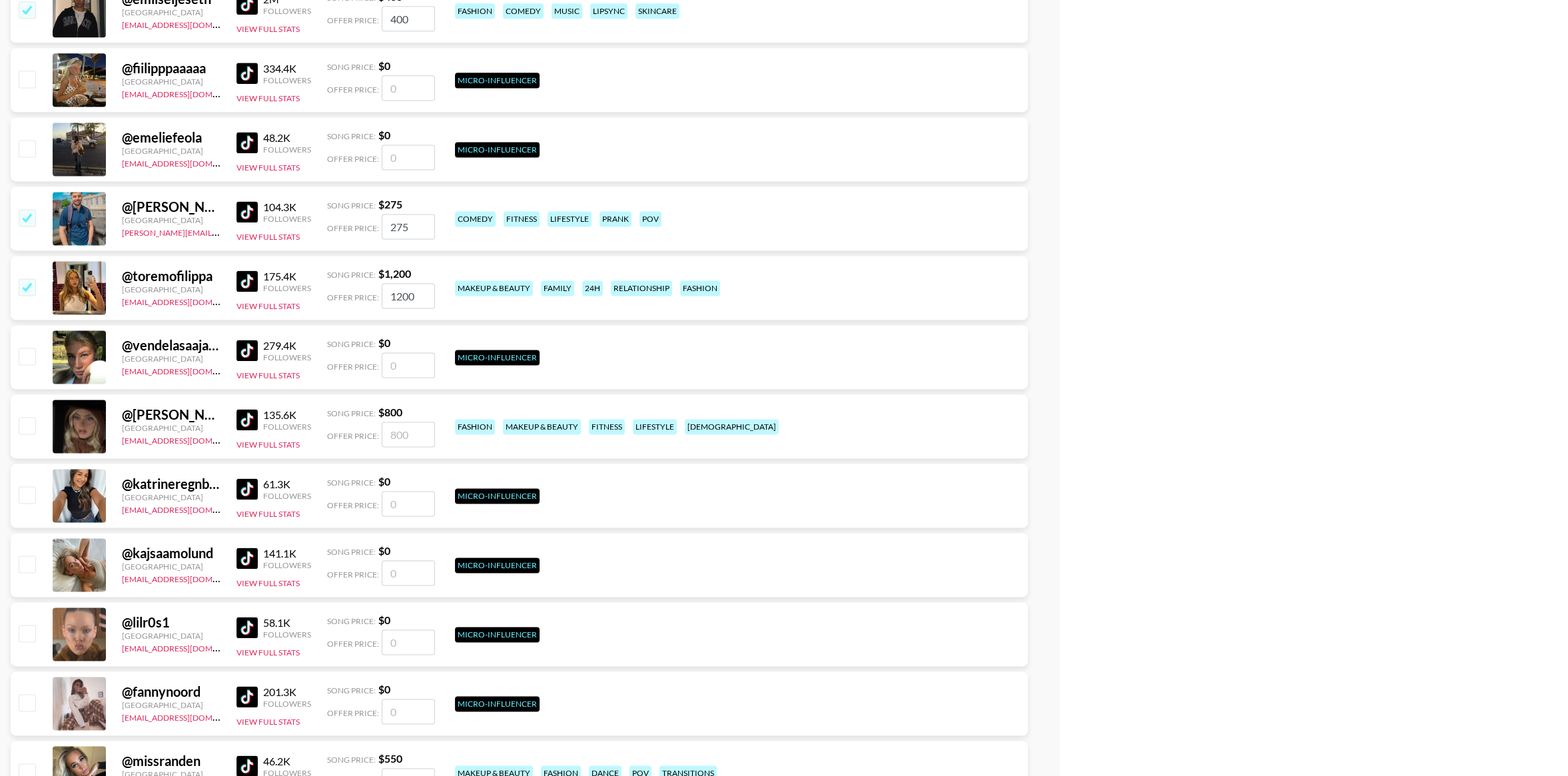
scroll to position [2274, 0]
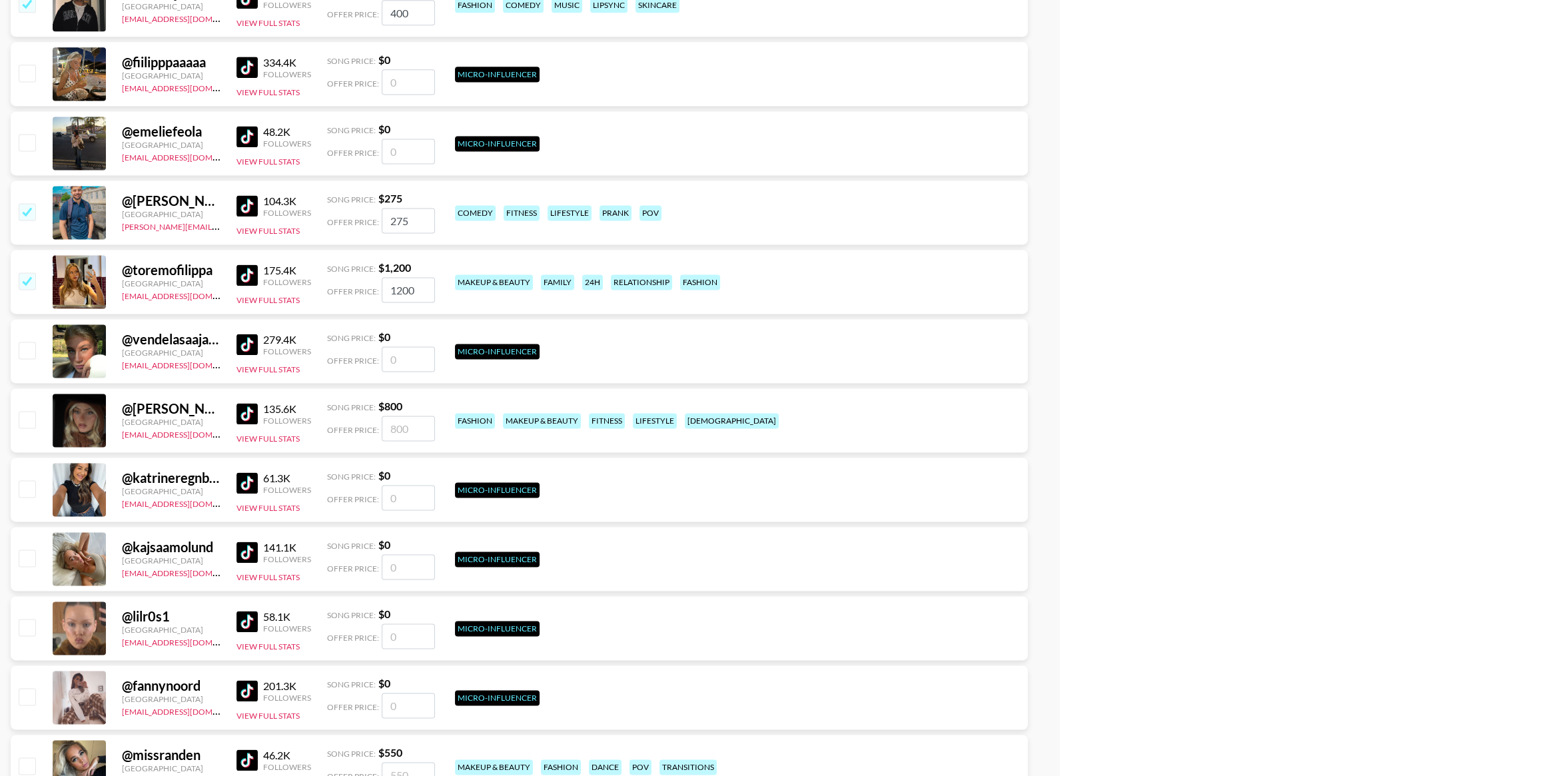
click at [30, 421] on input "checkbox" at bounding box center [27, 419] width 16 height 16
checkbox input "true"
type input "800"
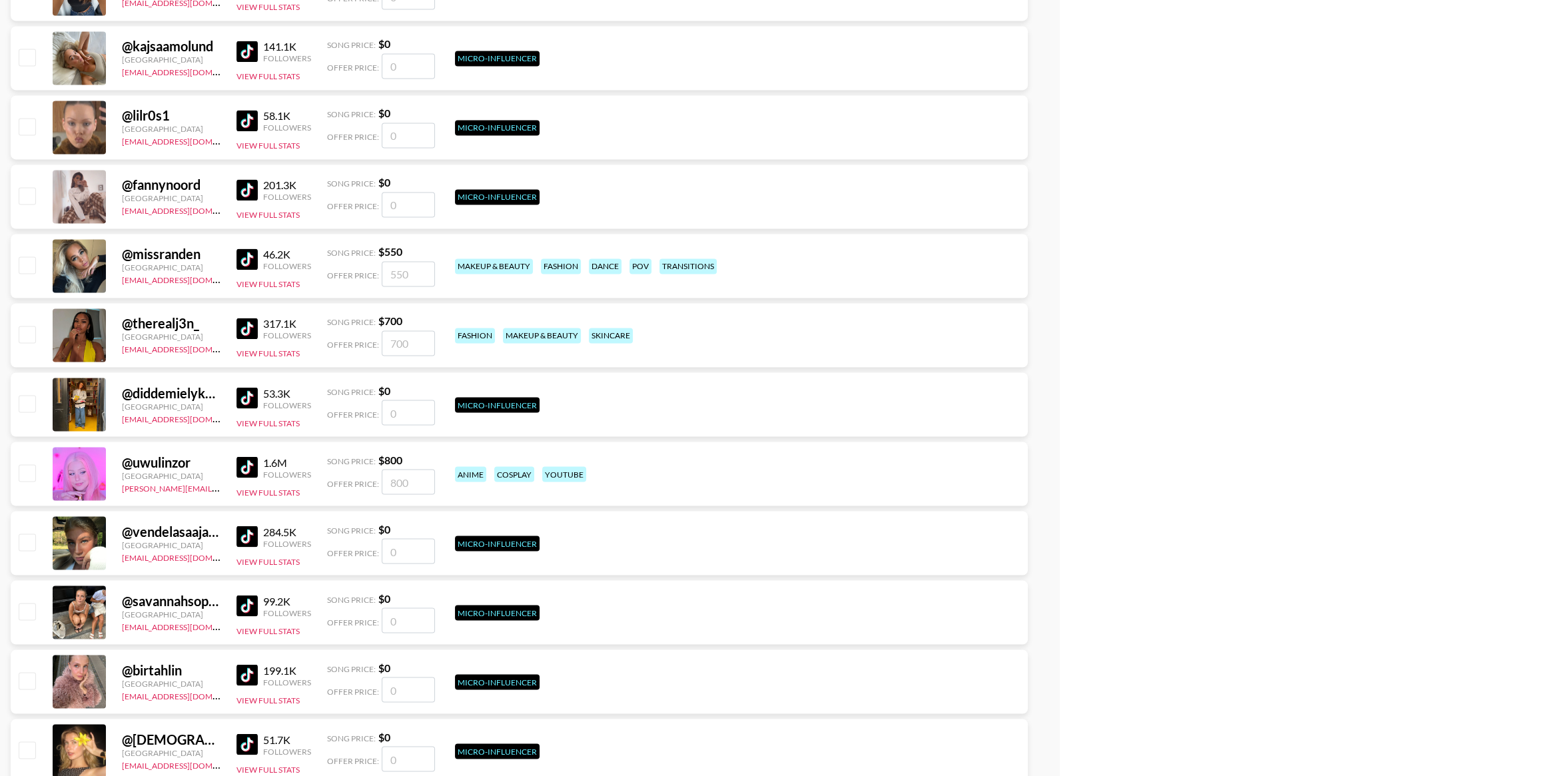
scroll to position [2772, 0]
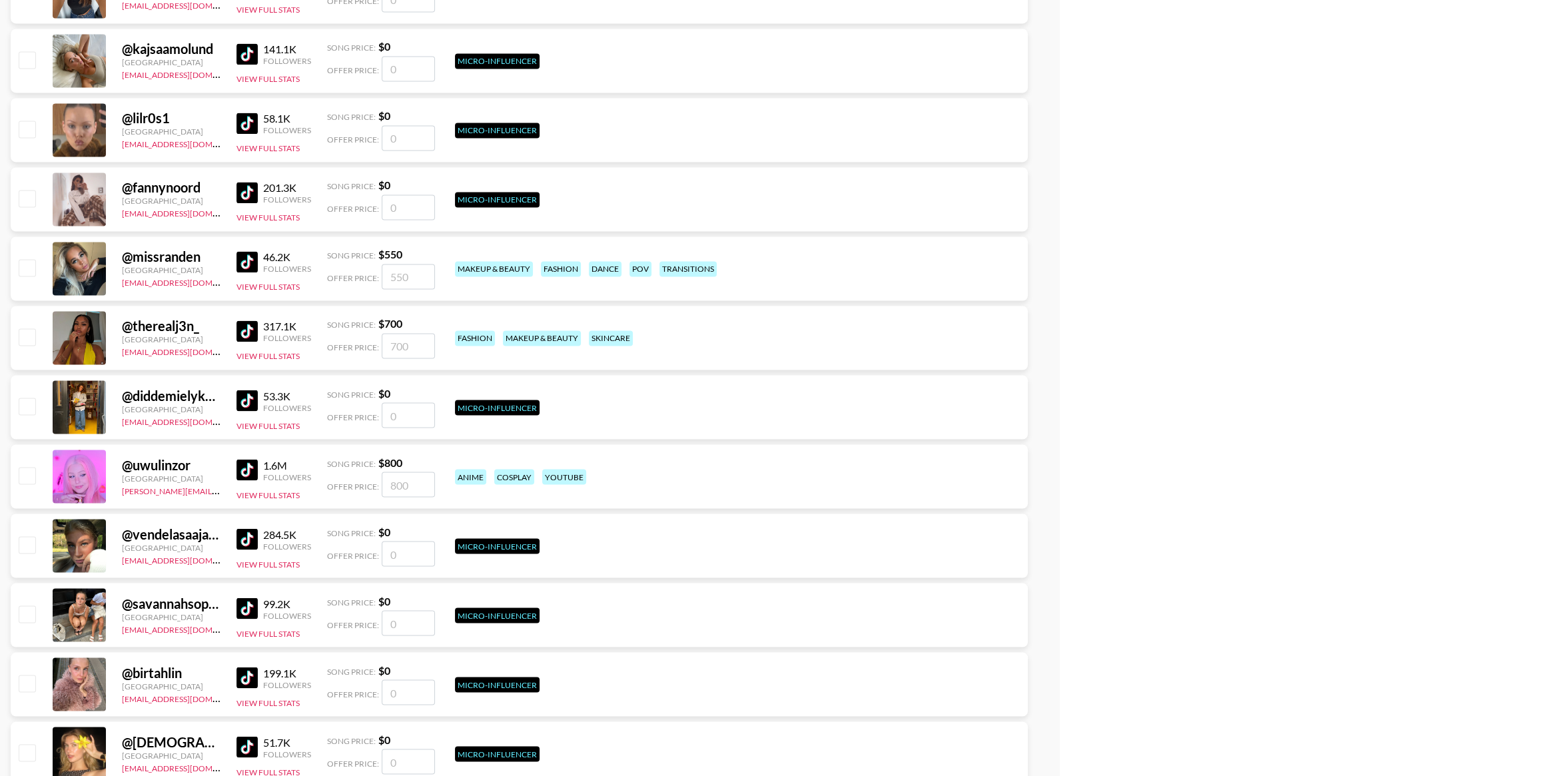
click at [26, 262] on input "checkbox" at bounding box center [27, 267] width 16 height 16
checkbox input "true"
type input "550"
drag, startPoint x: 26, startPoint y: 478, endPoint x: 106, endPoint y: 417, distance: 100.6
click at [26, 478] on input "checkbox" at bounding box center [27, 475] width 16 height 16
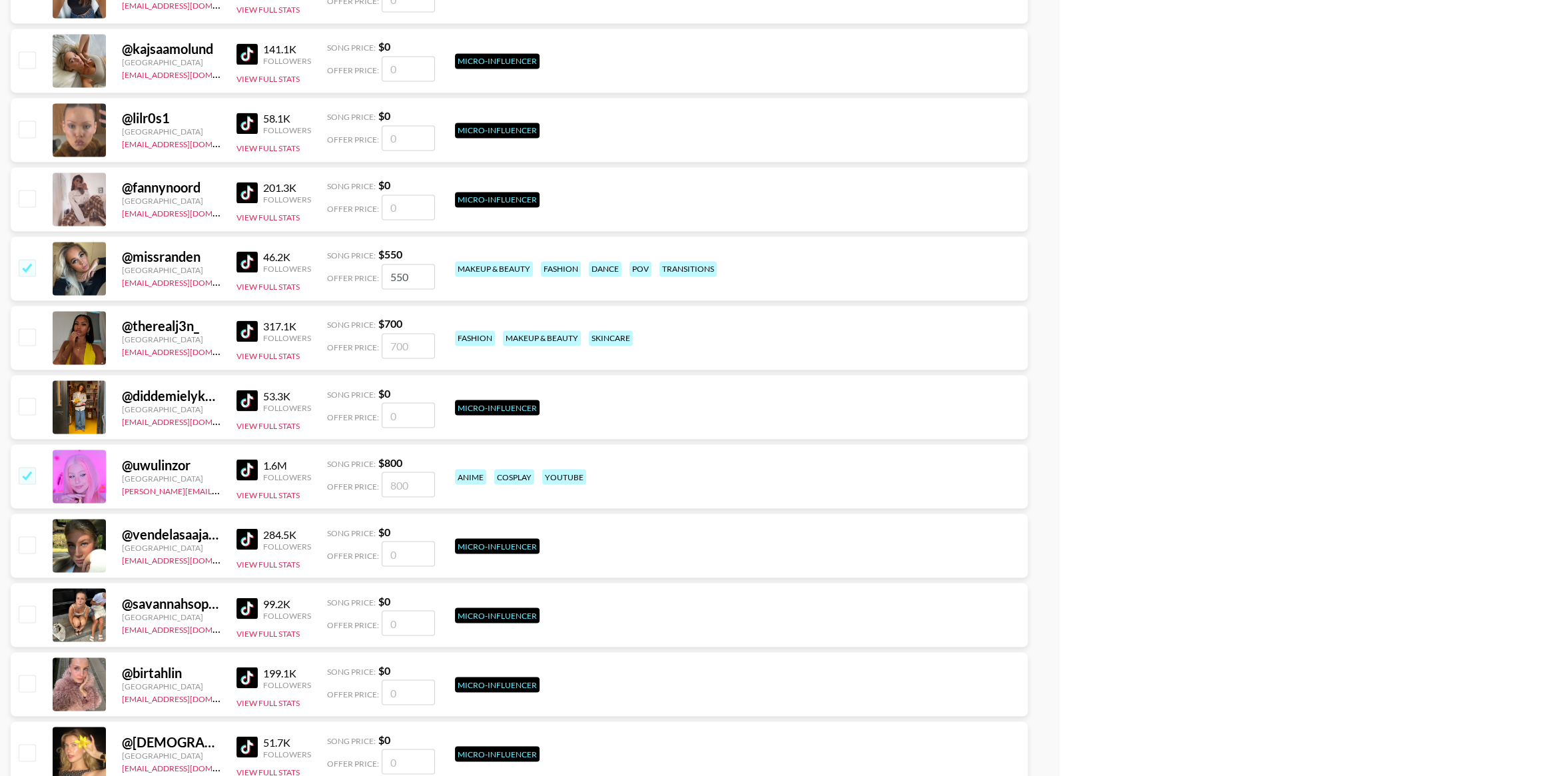
checkbox input "true"
type input "800"
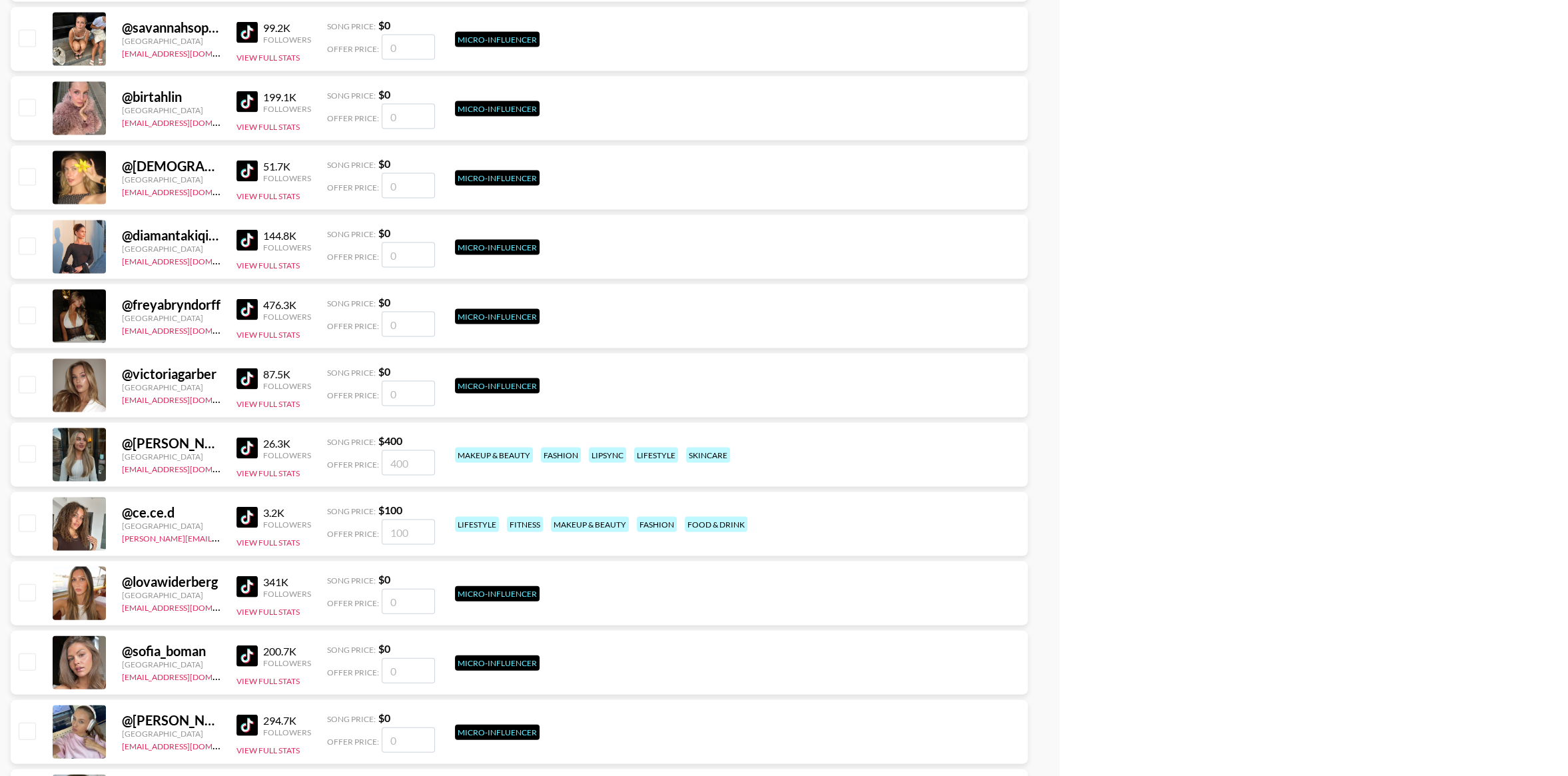
scroll to position [3357, 0]
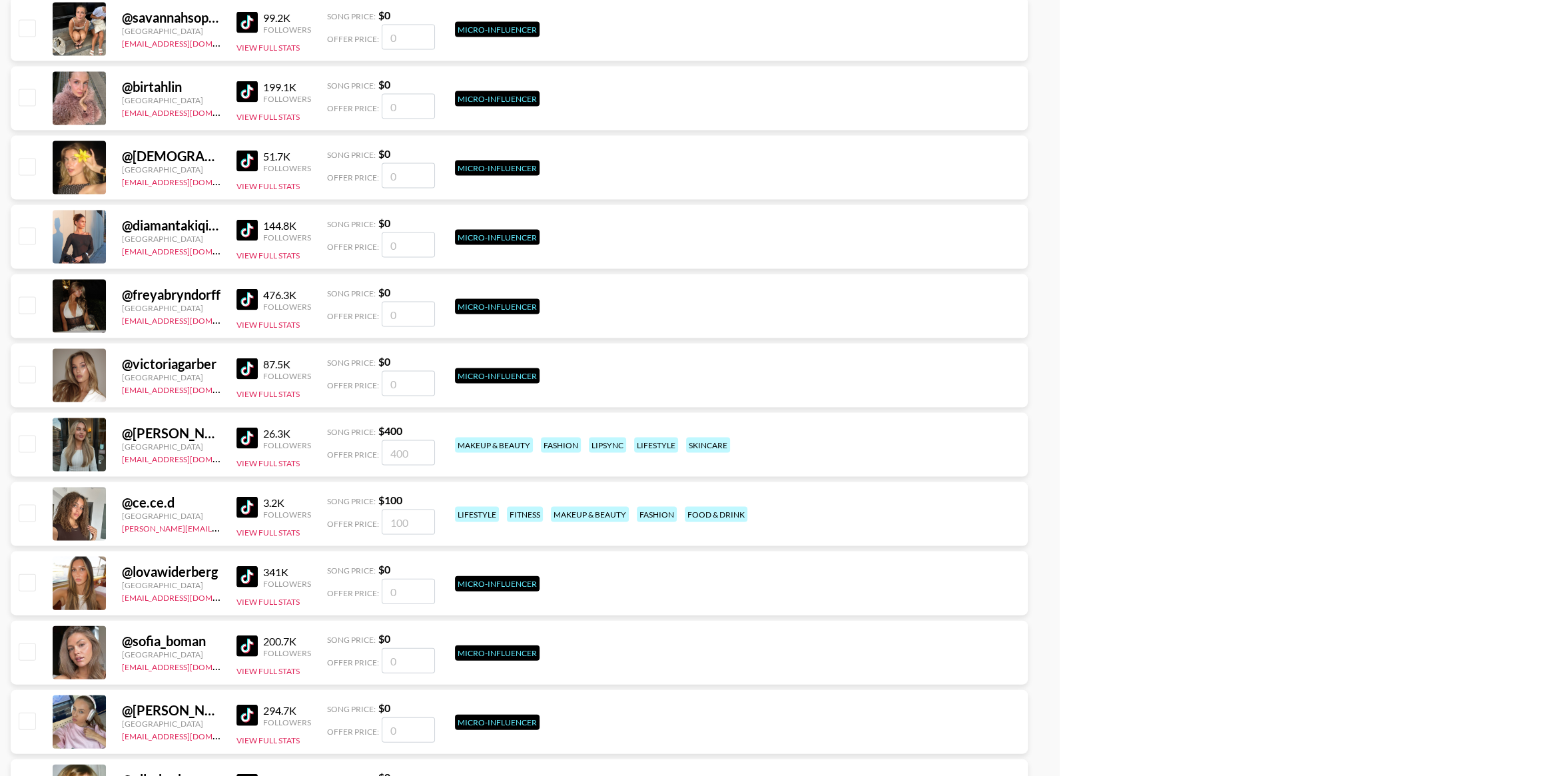
click at [28, 443] on input "checkbox" at bounding box center [27, 443] width 16 height 16
checkbox input "true"
type input "400"
drag, startPoint x: 25, startPoint y: 513, endPoint x: 124, endPoint y: 428, distance: 130.5
click at [27, 510] on input "checkbox" at bounding box center [27, 513] width 16 height 16
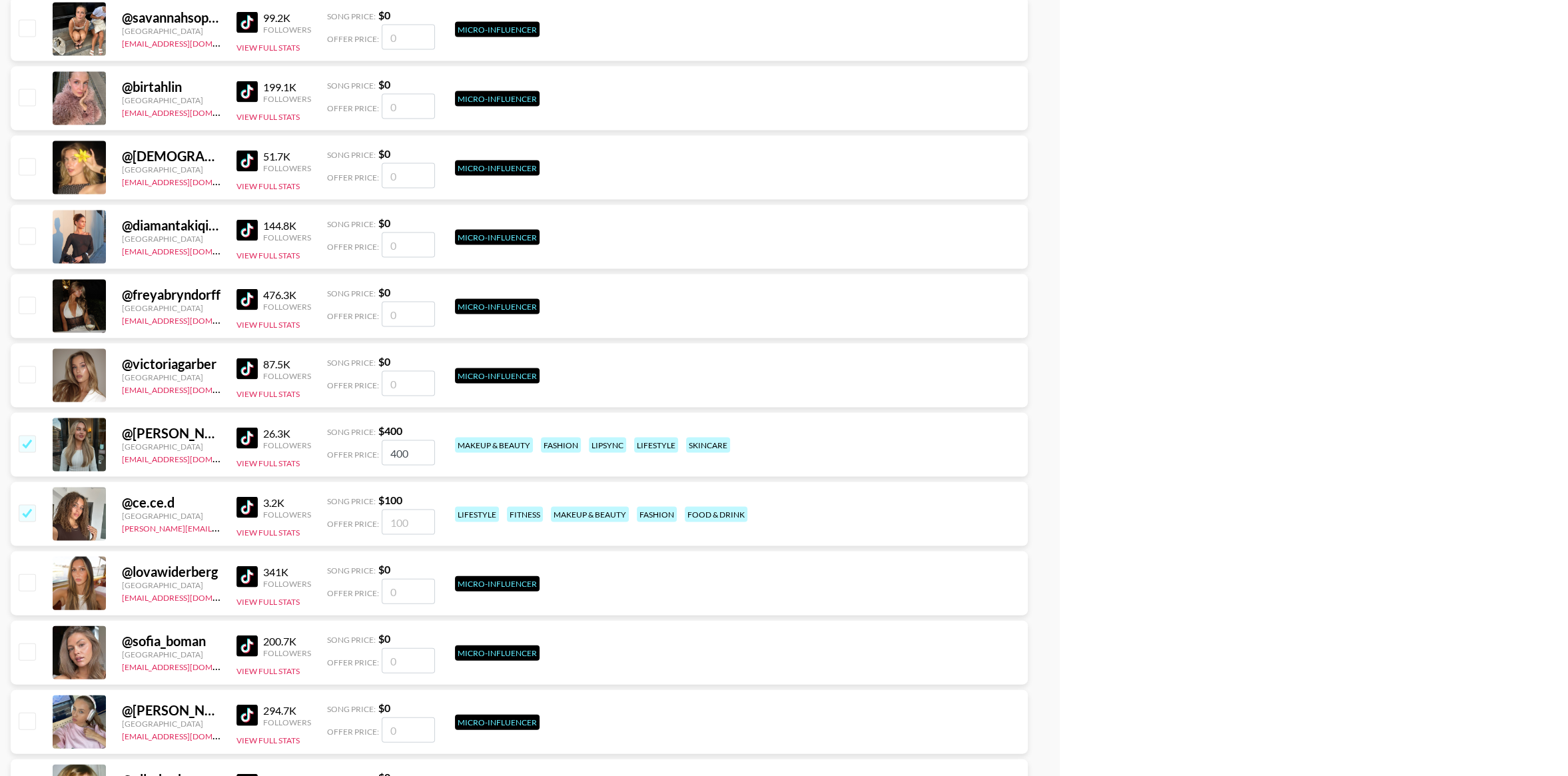
checkbox input "true"
type input "100"
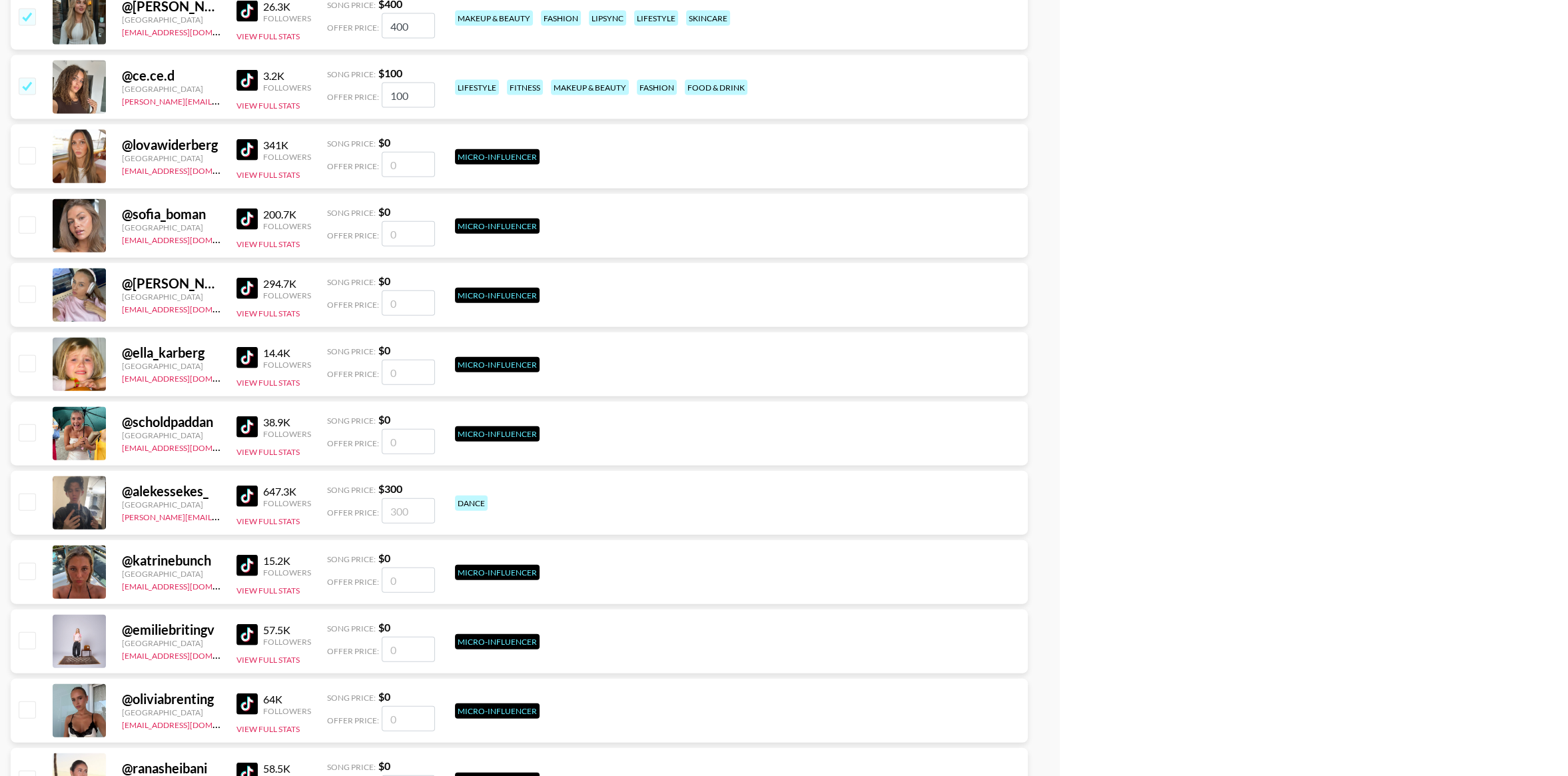
scroll to position [3795, 0]
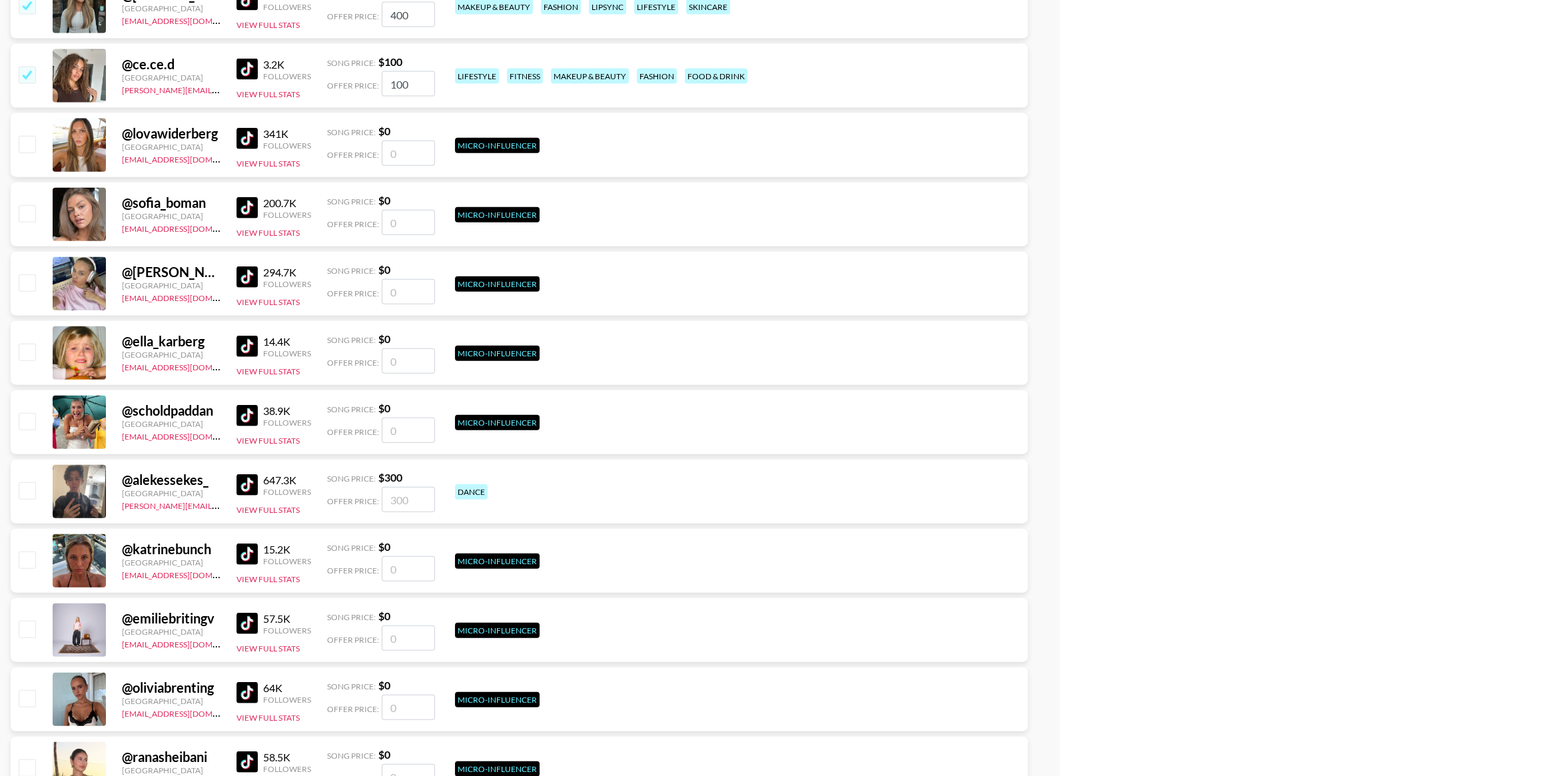
click at [30, 494] on input "checkbox" at bounding box center [27, 490] width 16 height 16
checkbox input "true"
type input "300"
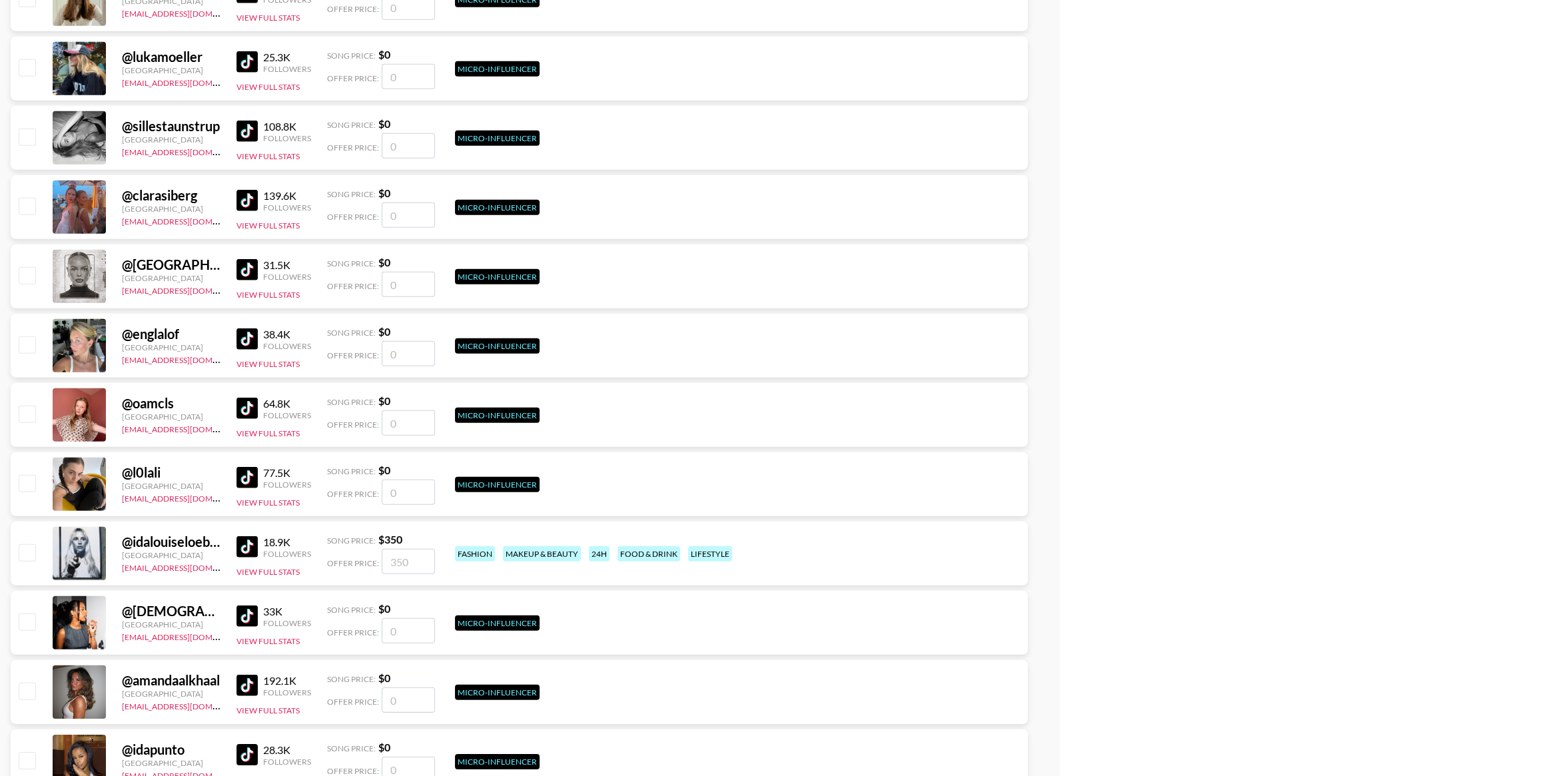
scroll to position [4788, 0]
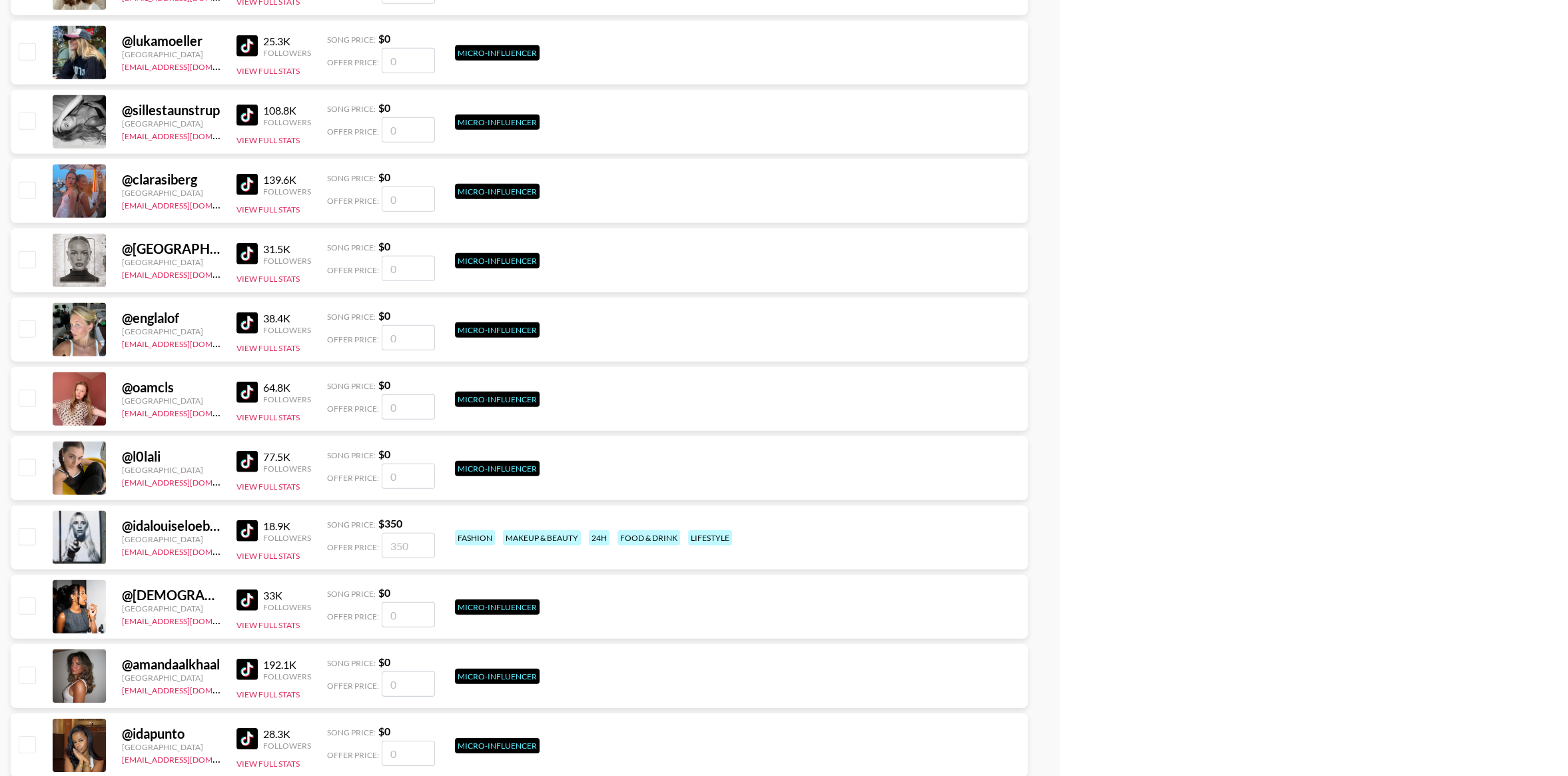
click at [29, 536] on input "checkbox" at bounding box center [27, 536] width 16 height 16
checkbox input "true"
type input "350"
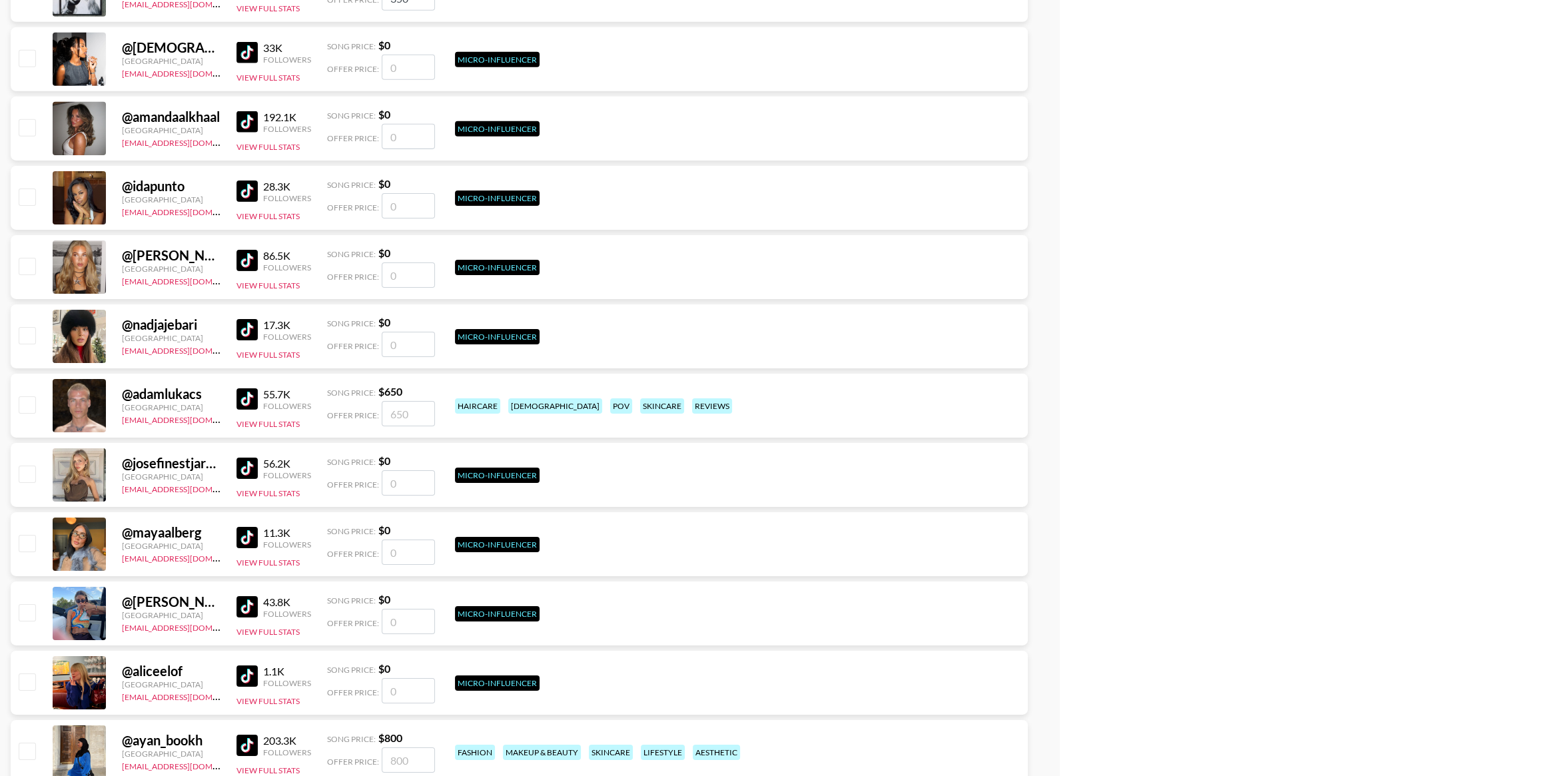
scroll to position [5337, 0]
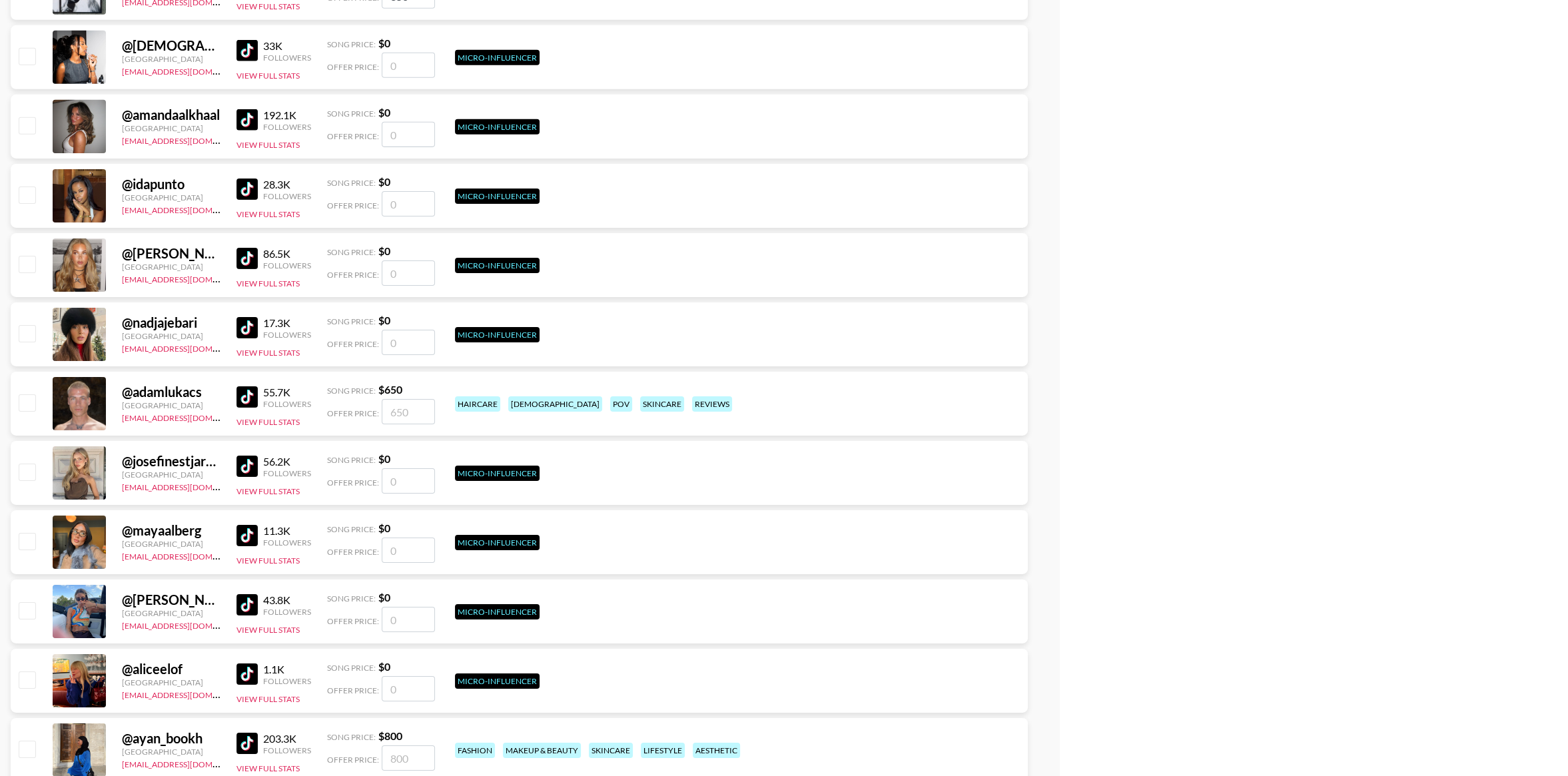
click at [28, 401] on input "checkbox" at bounding box center [27, 402] width 16 height 16
checkbox input "true"
type input "650"
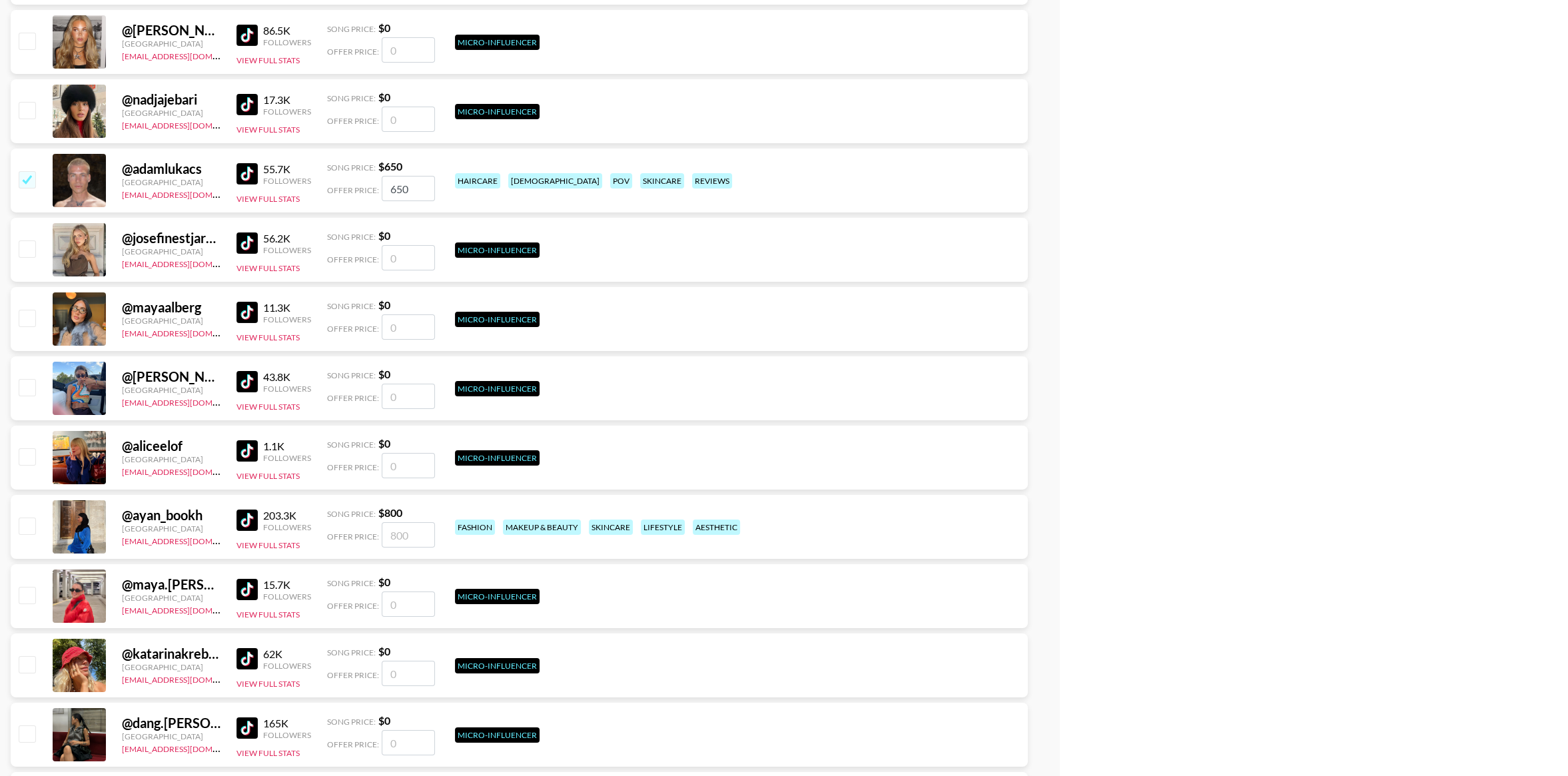
scroll to position [5562, 0]
click at [29, 521] on input "checkbox" at bounding box center [27, 525] width 16 height 16
checkbox input "true"
type input "800"
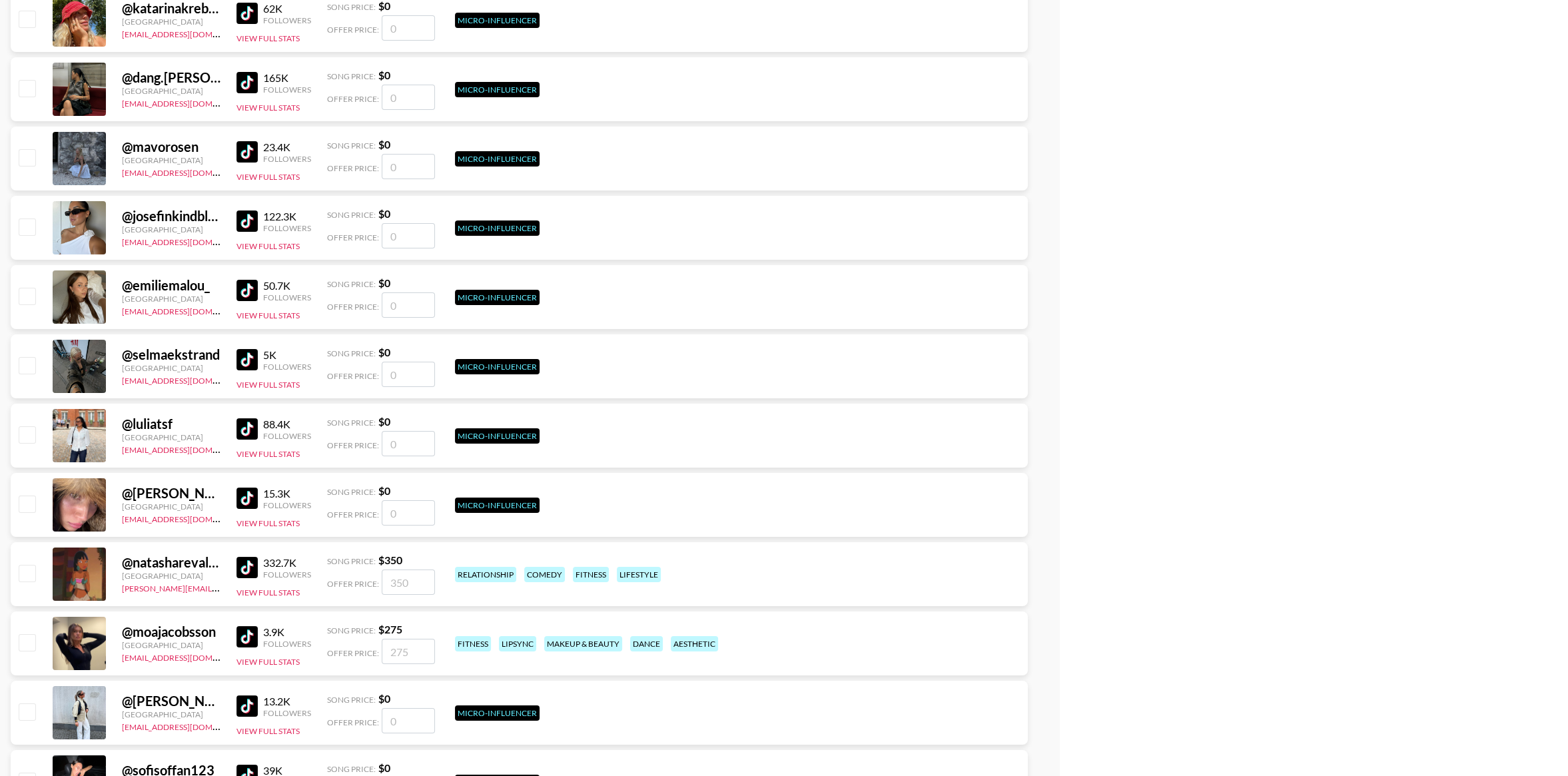
scroll to position [6294, 0]
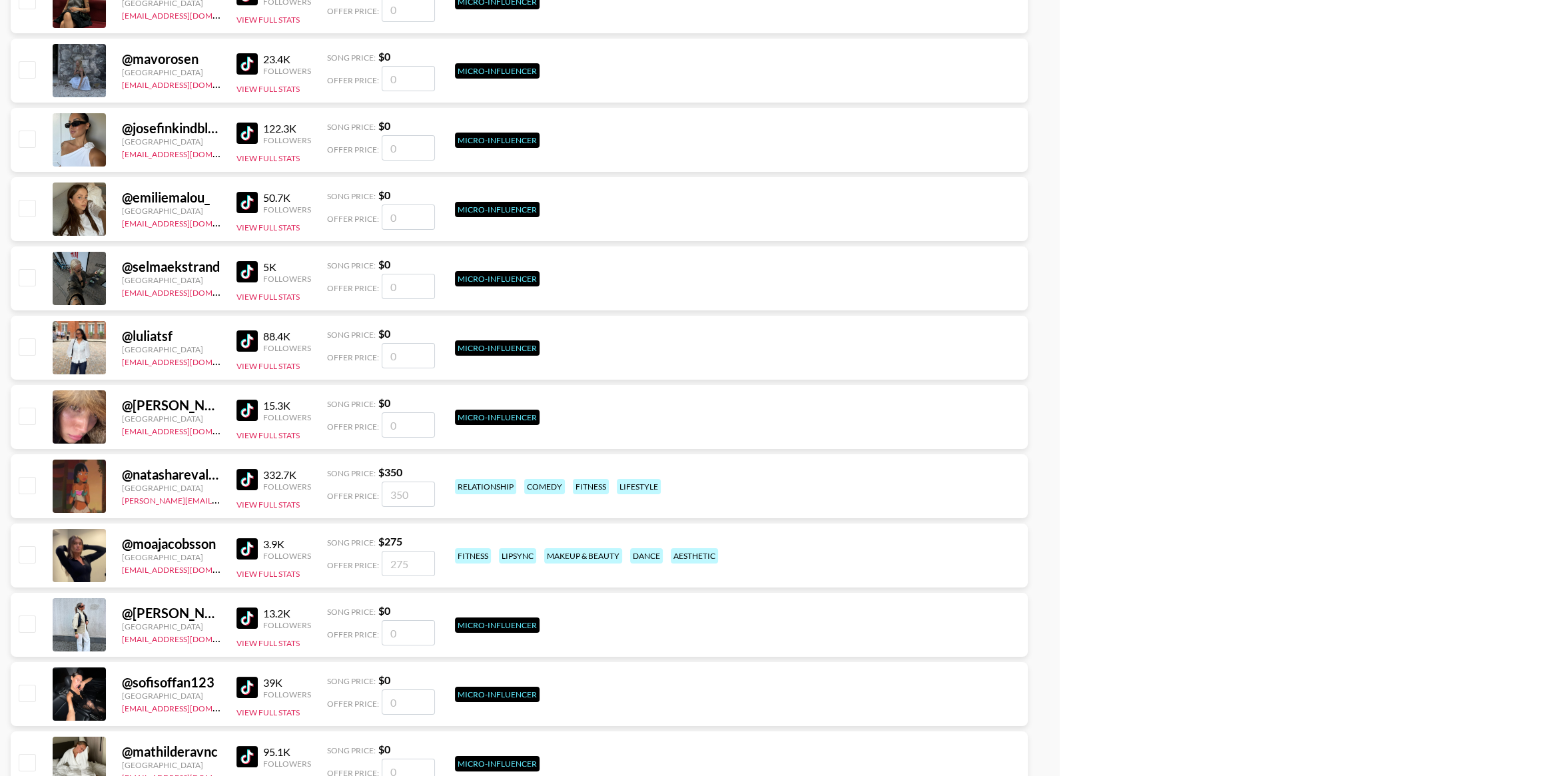
click at [27, 486] on input "checkbox" at bounding box center [27, 485] width 16 height 16
checkbox input "true"
type input "350"
click at [30, 556] on input "checkbox" at bounding box center [27, 554] width 16 height 16
checkbox input "true"
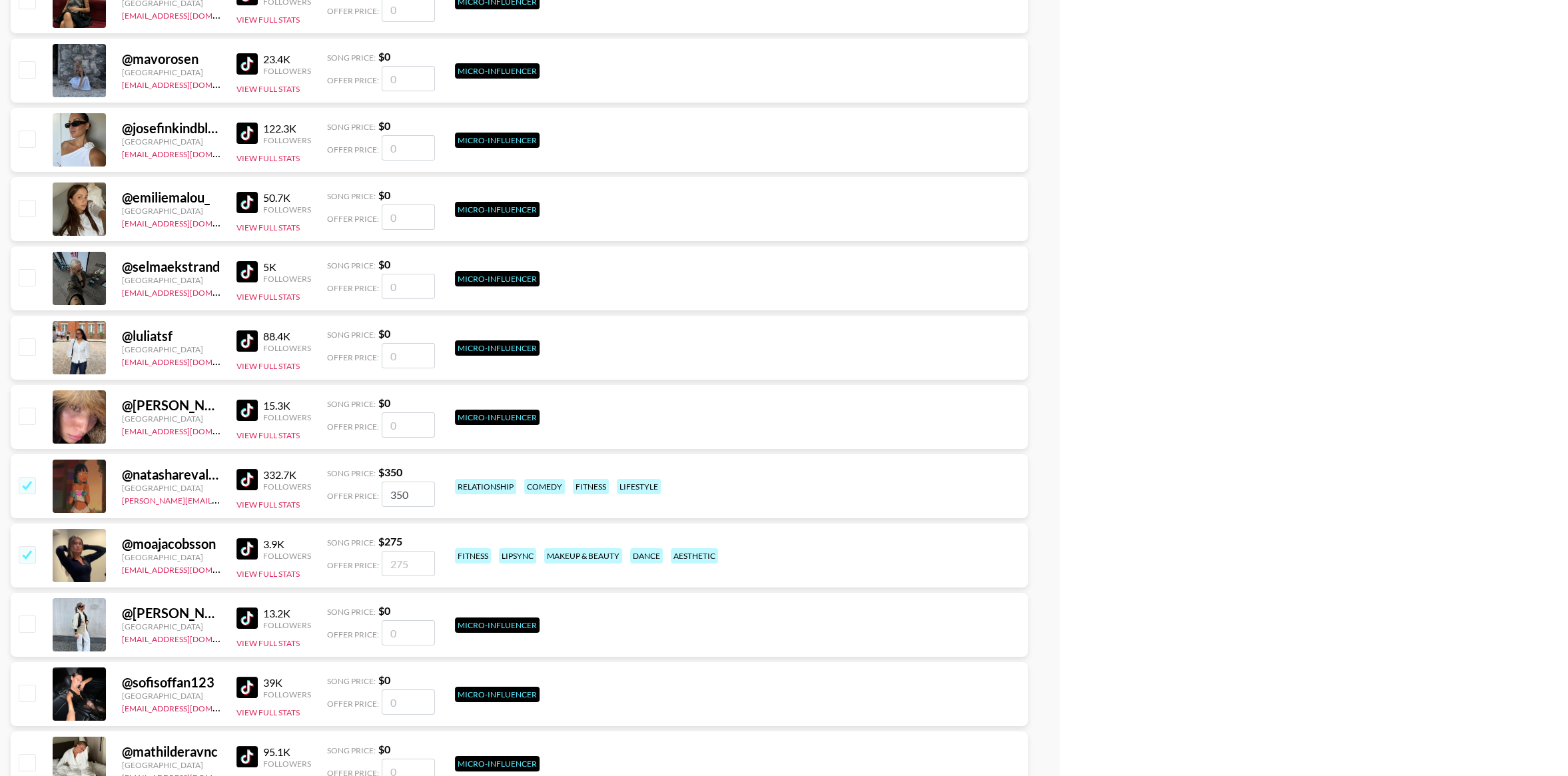
type input "275"
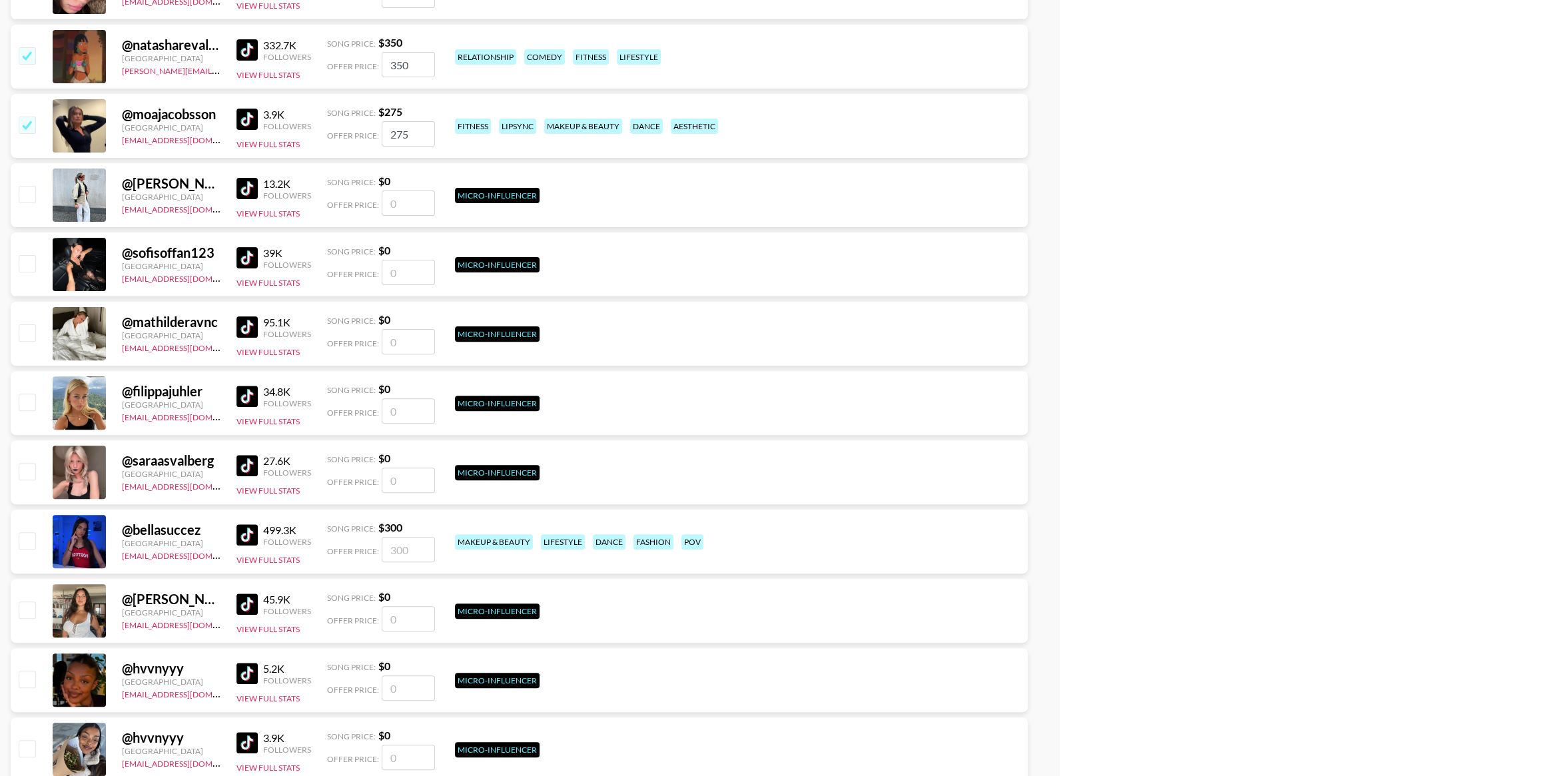
scroll to position [6727, 0]
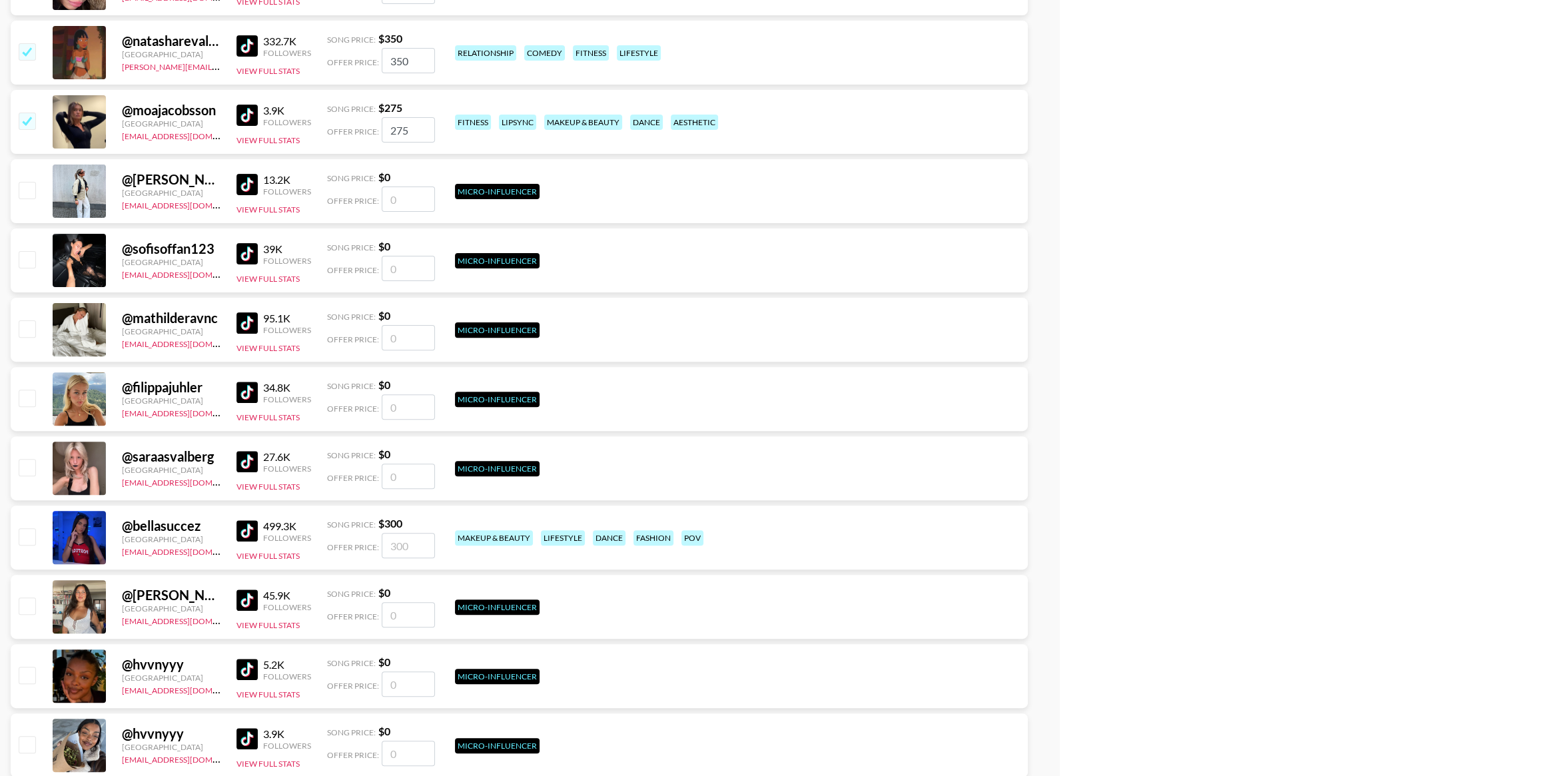
click at [33, 533] on input "checkbox" at bounding box center [27, 536] width 16 height 16
checkbox input "true"
type input "300"
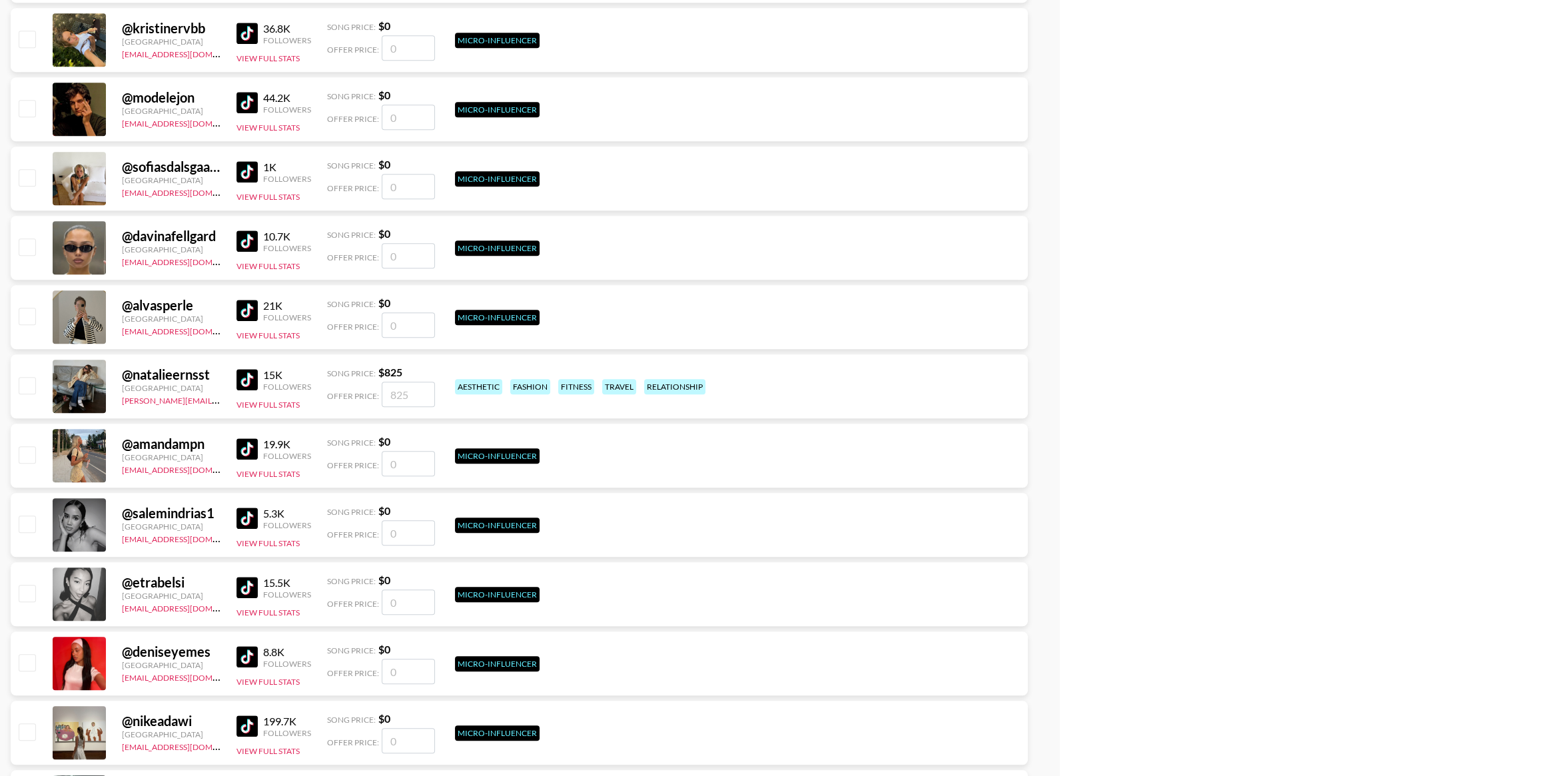
scroll to position [7504, 0]
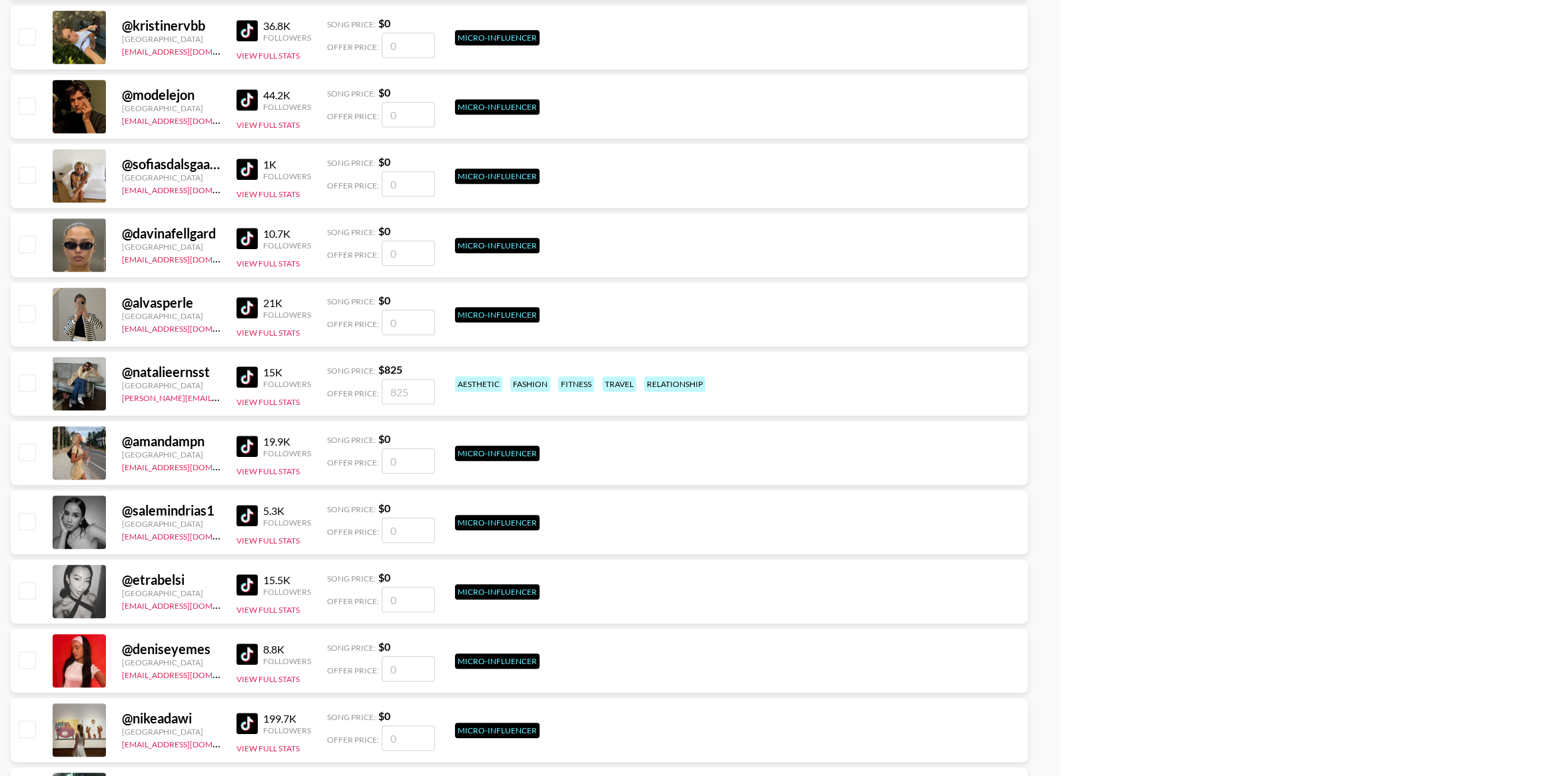
click at [30, 380] on input "checkbox" at bounding box center [27, 383] width 16 height 16
checkbox input "true"
type input "825"
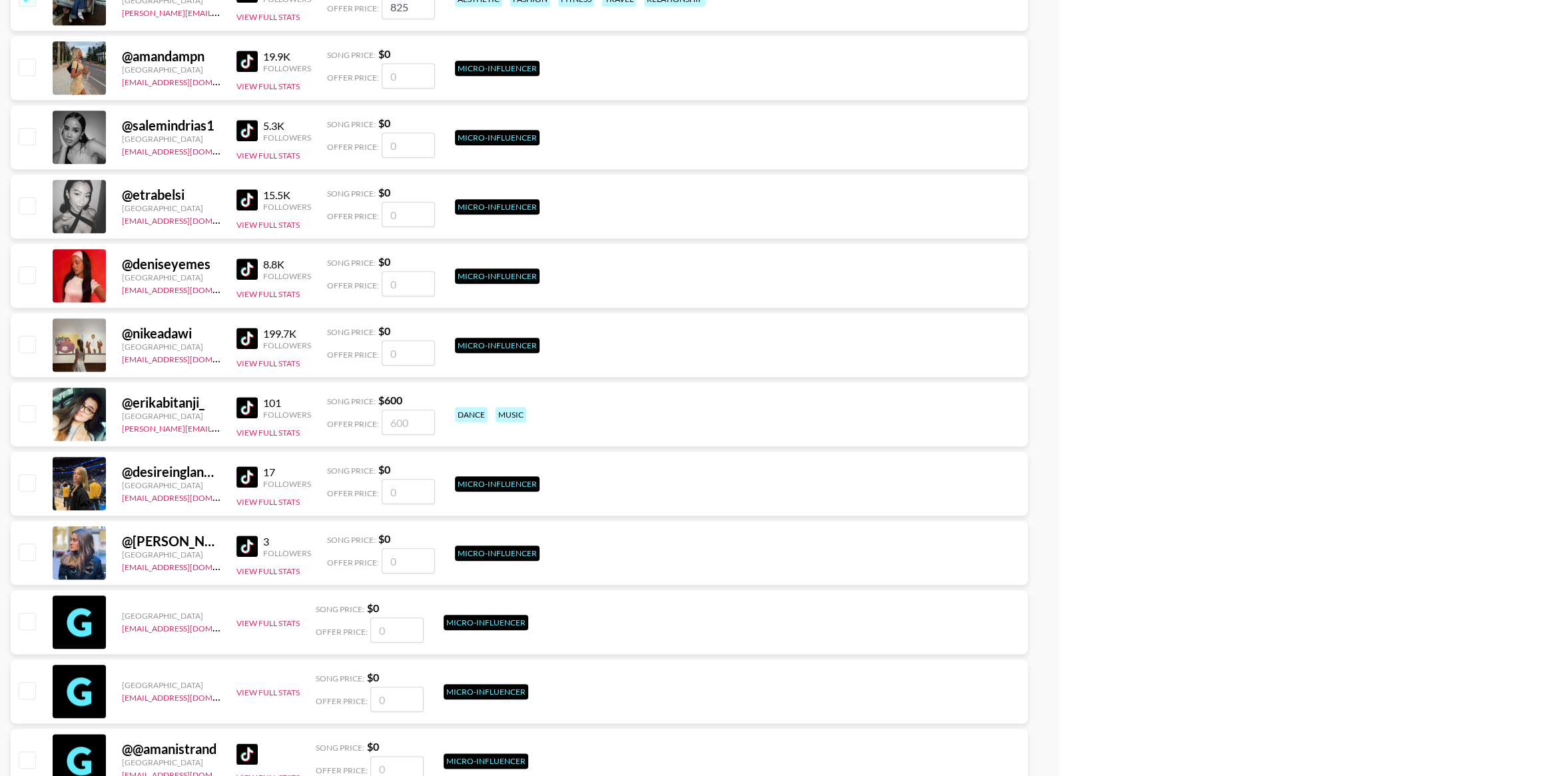
scroll to position [7892, 0]
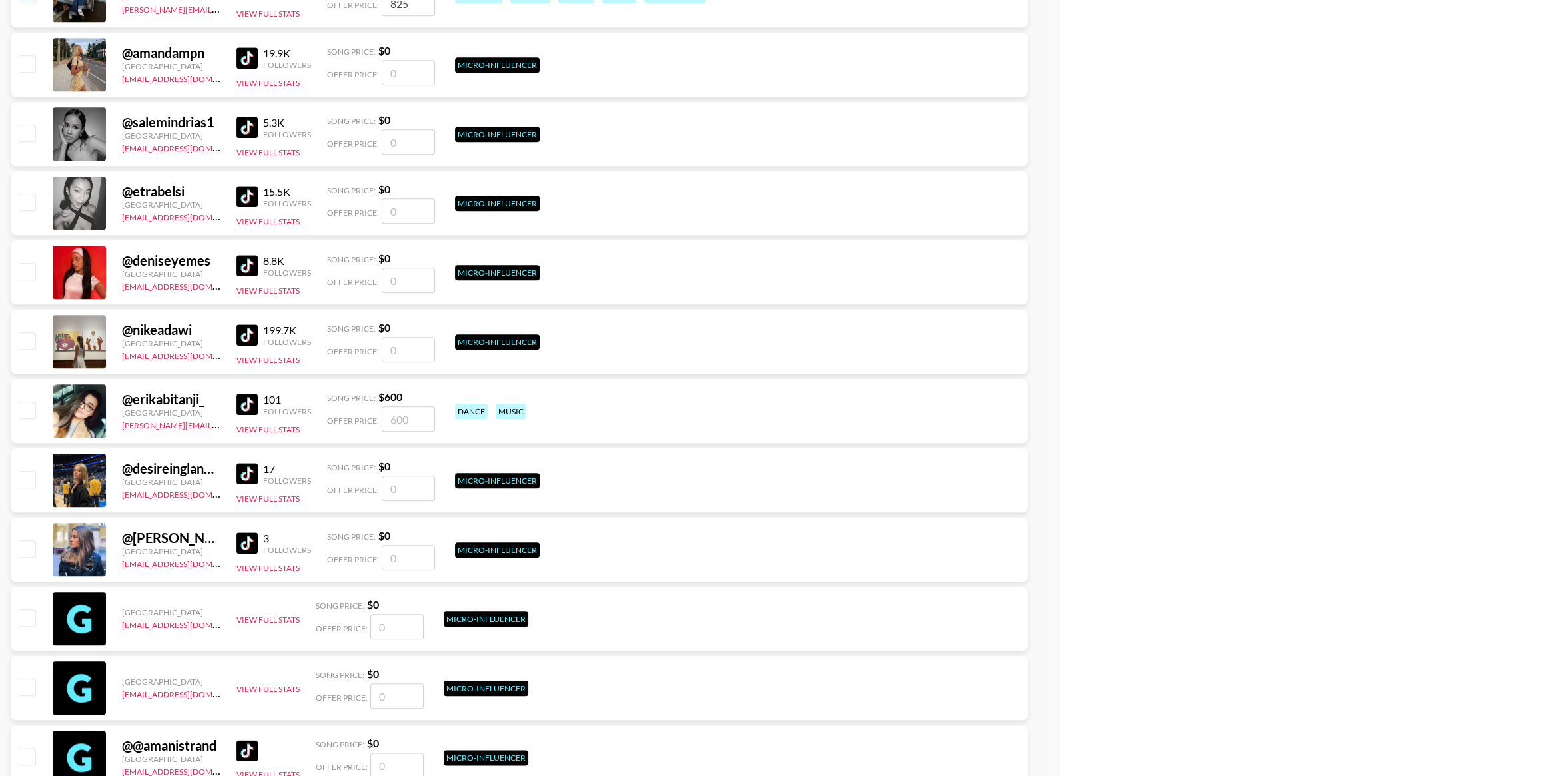
click at [30, 409] on input "checkbox" at bounding box center [27, 409] width 16 height 16
checkbox input "true"
type input "600"
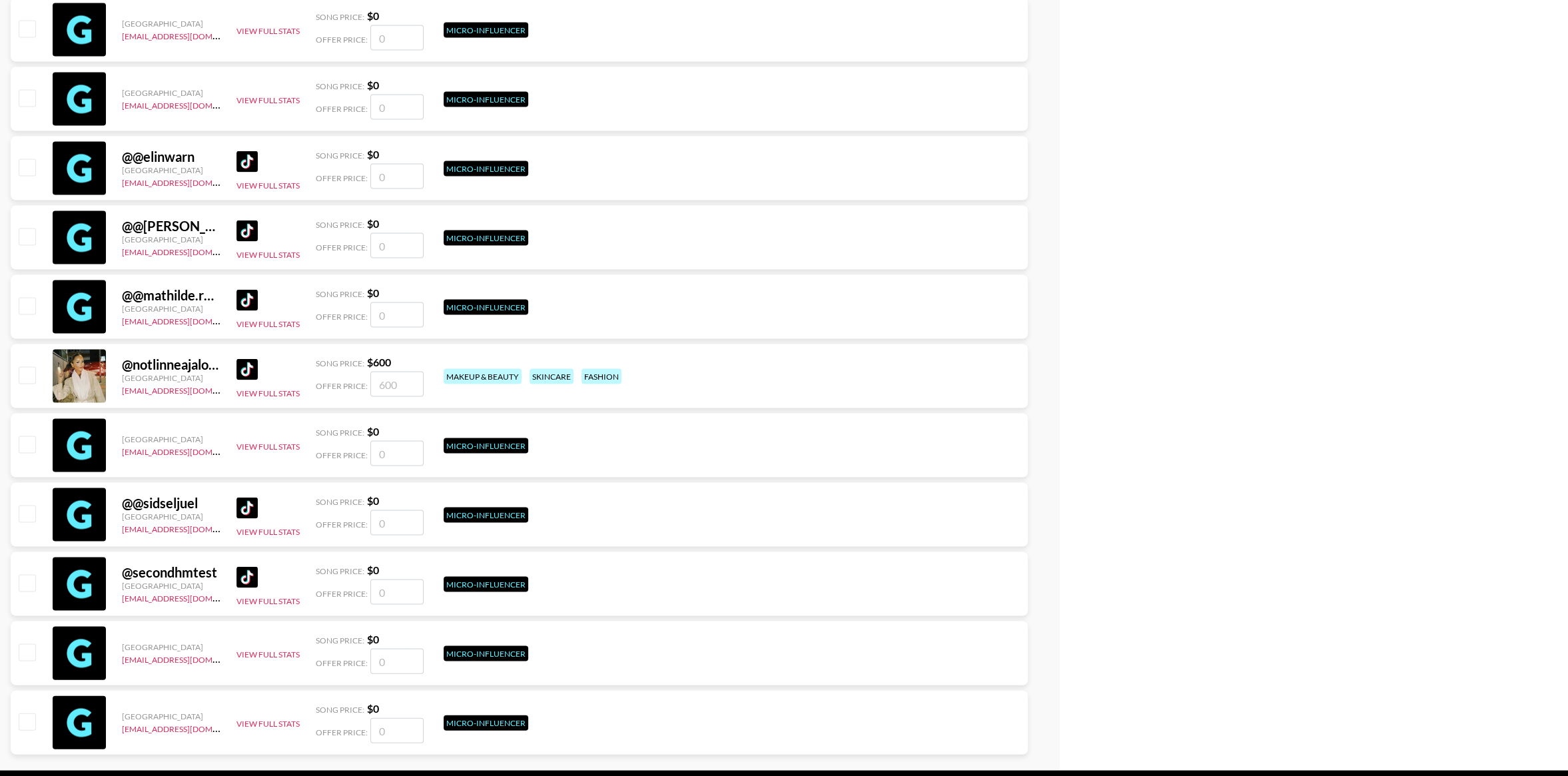
scroll to position [9549, 0]
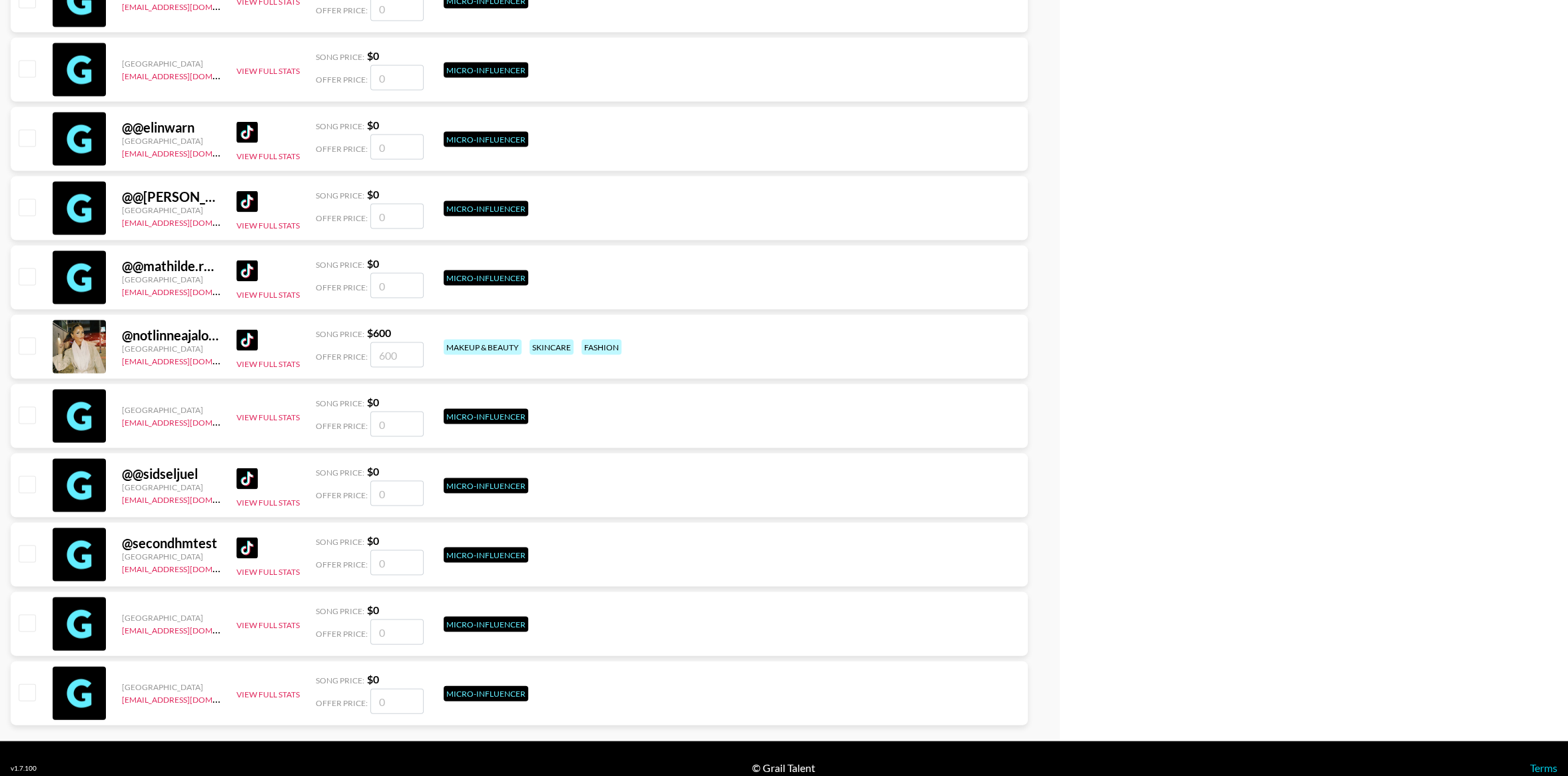
click at [30, 350] on input "checkbox" at bounding box center [27, 346] width 16 height 16
checkbox input "true"
type input "600"
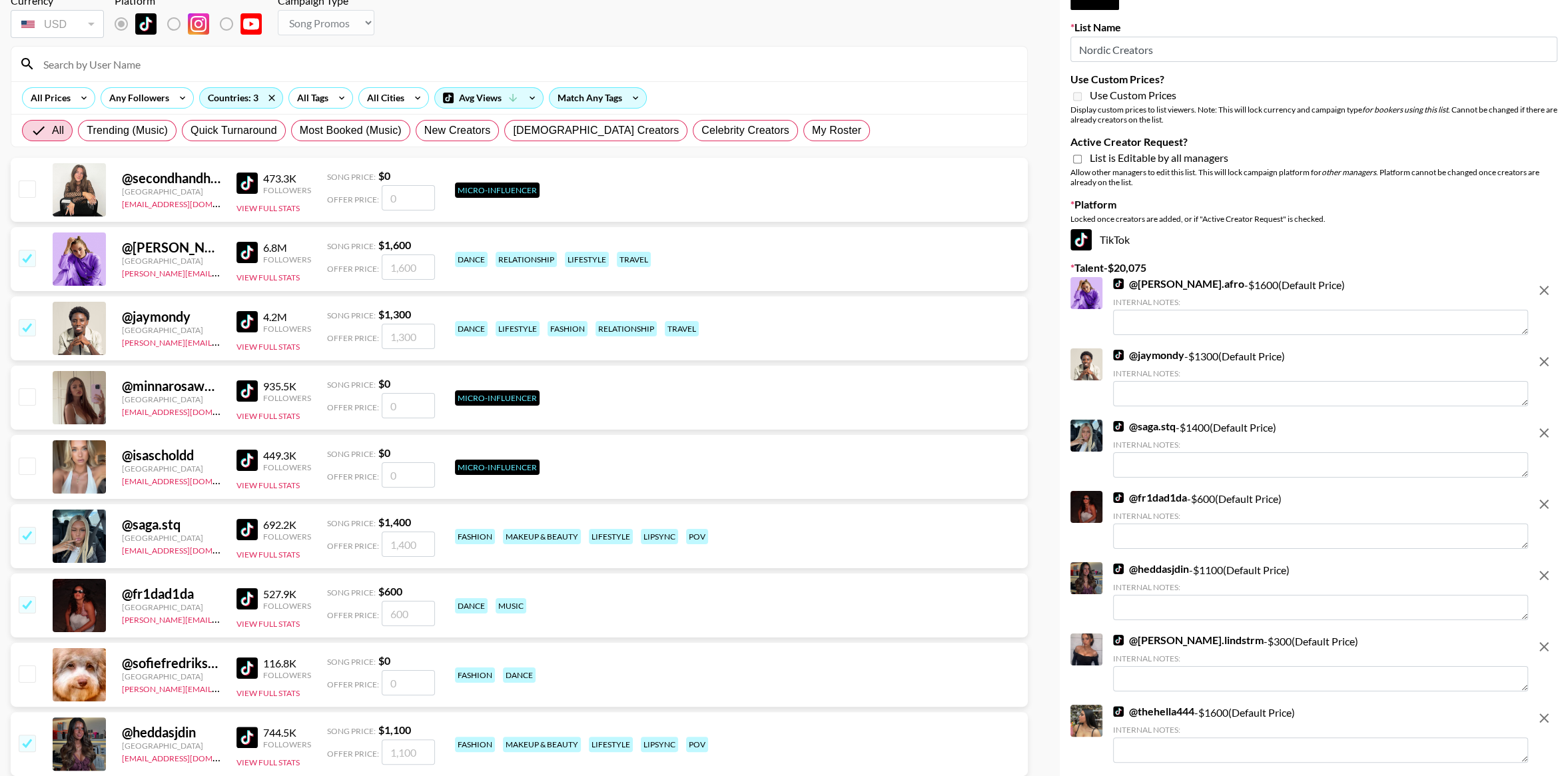
scroll to position [0, 0]
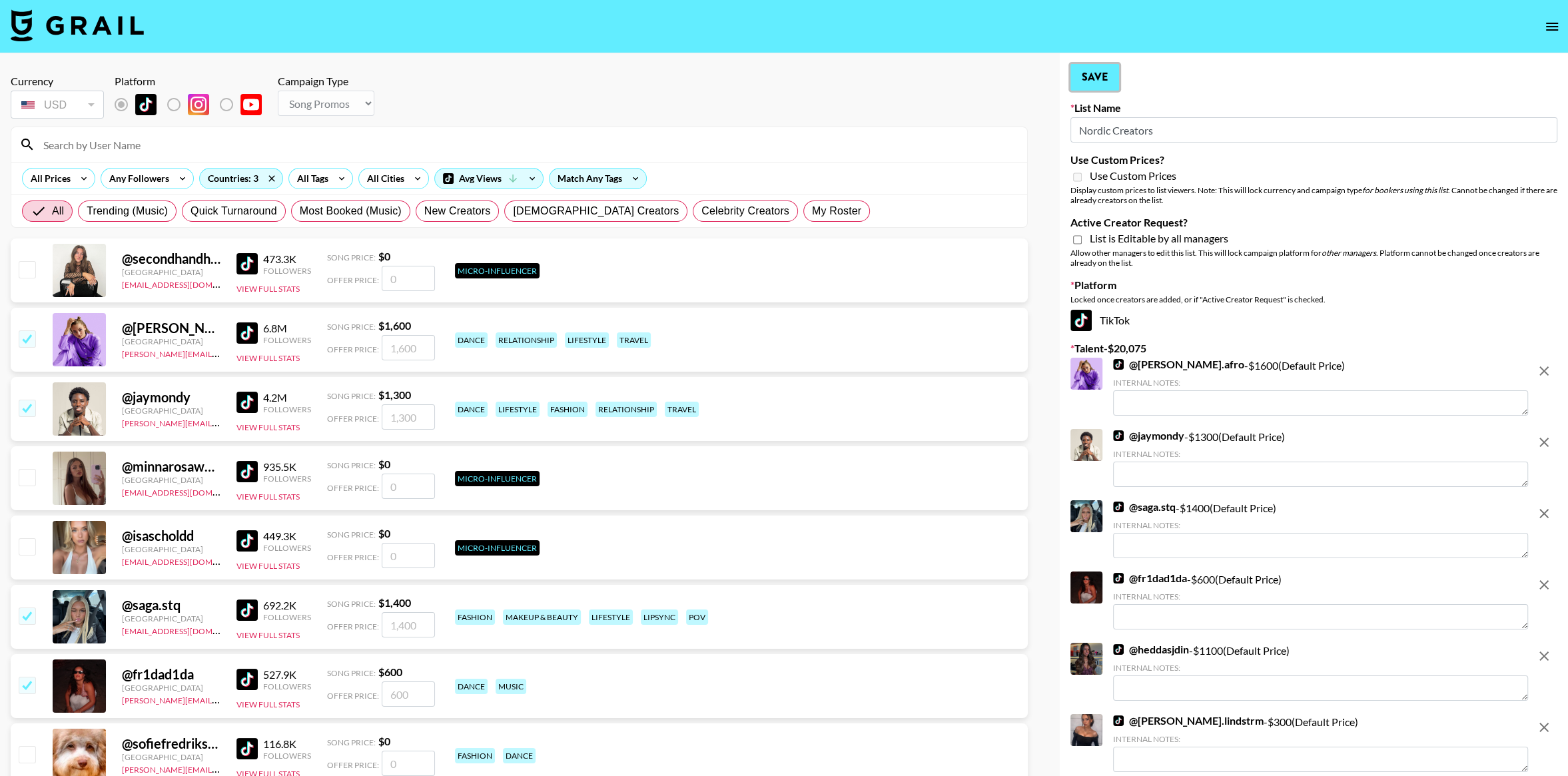
click at [1100, 73] on button "Save" at bounding box center [1095, 78] width 48 height 27
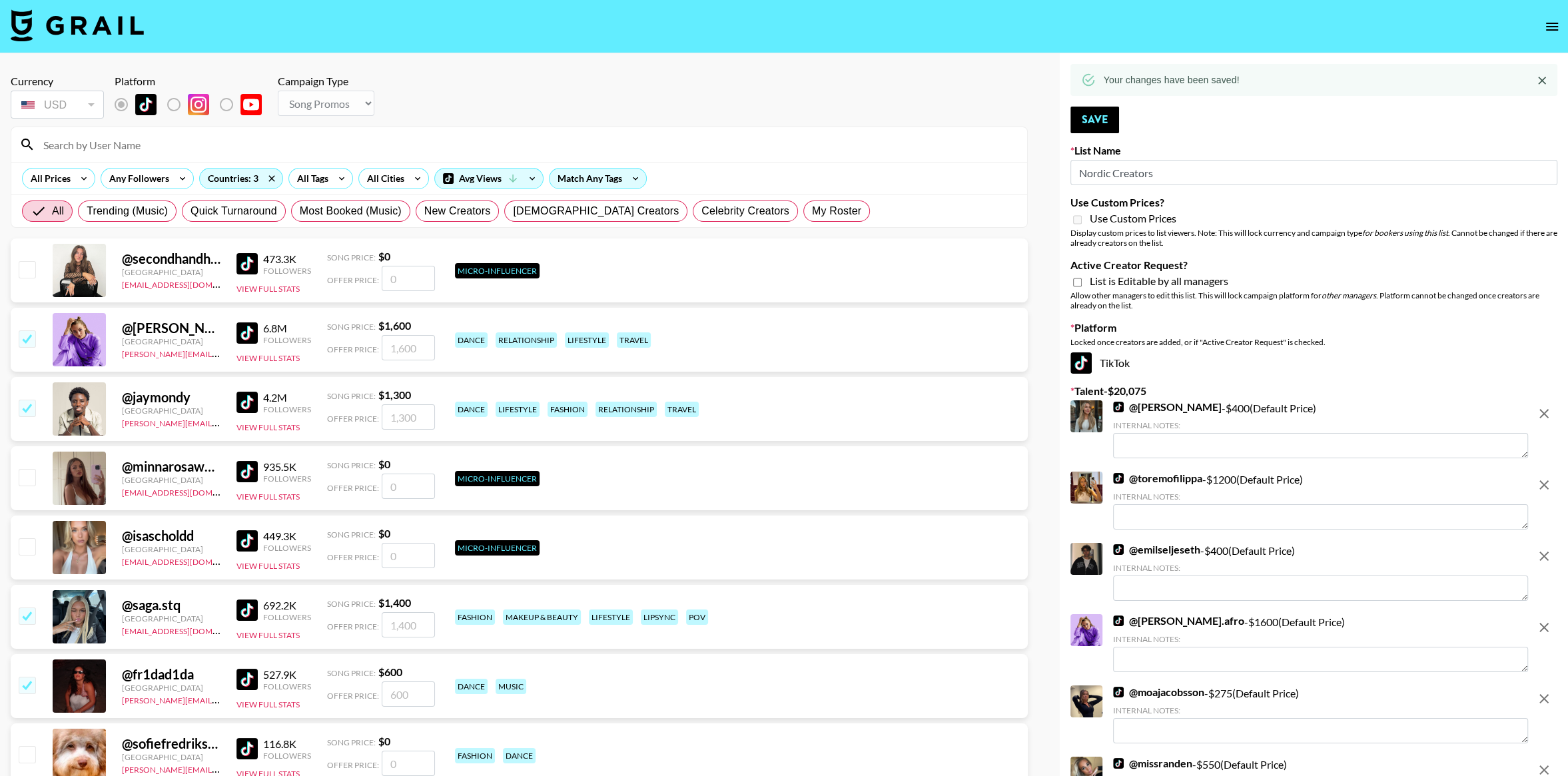
click at [1553, 30] on icon "open drawer" at bounding box center [1552, 27] width 16 height 16
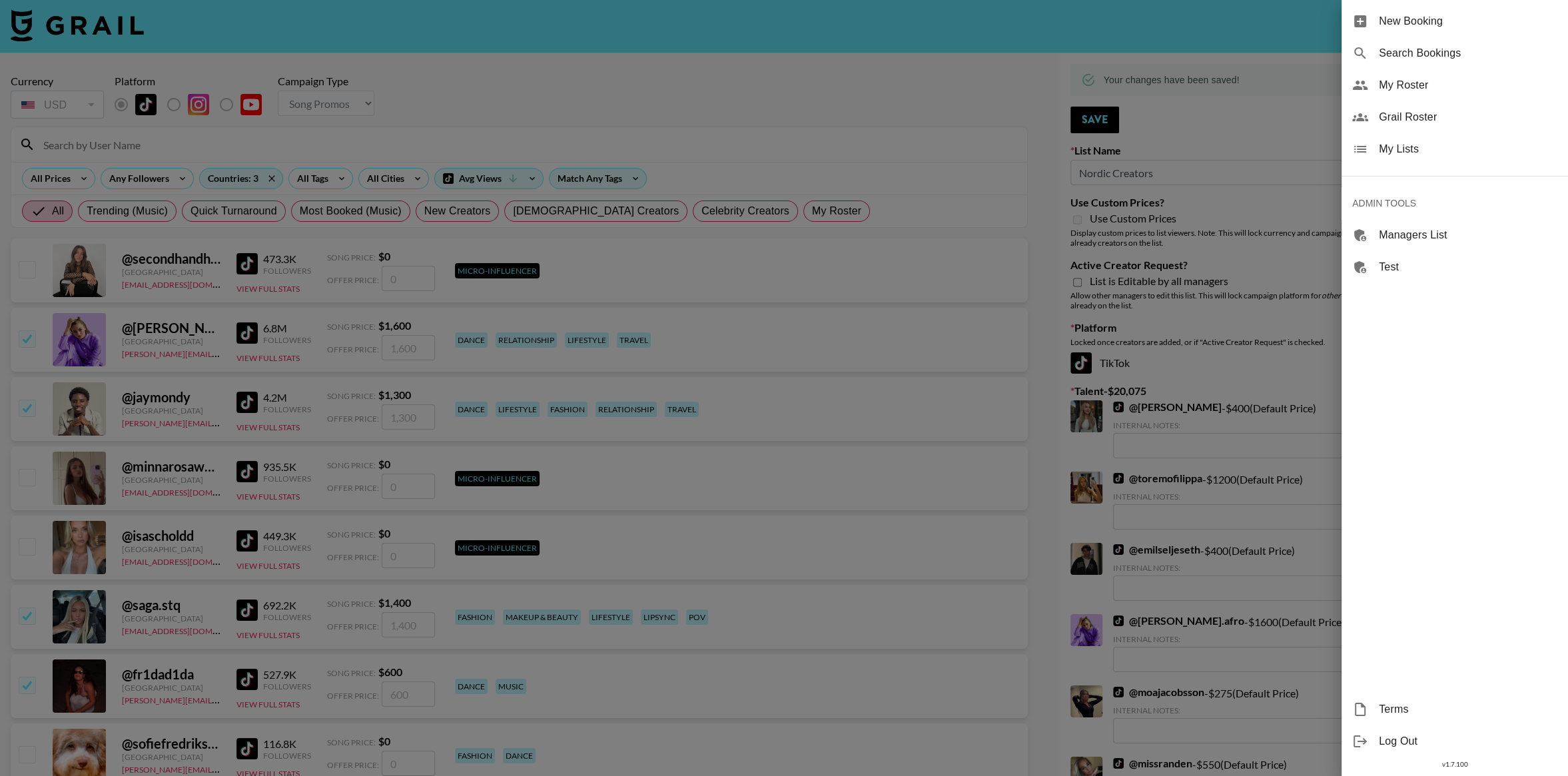
click at [1438, 118] on span "Grail Roster" at bounding box center [1469, 117] width 179 height 16
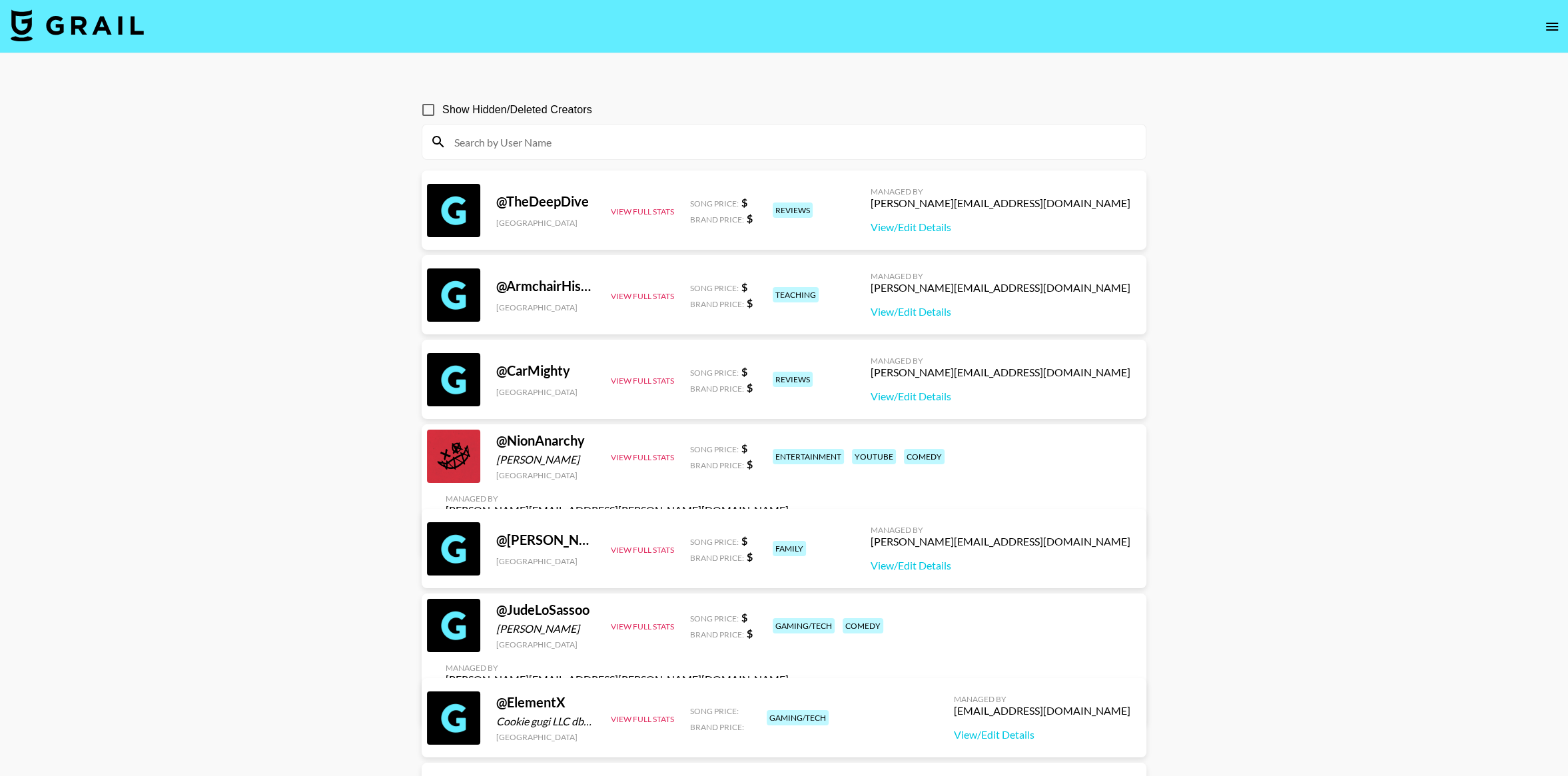
click at [1552, 30] on icon "open drawer" at bounding box center [1552, 27] width 16 height 16
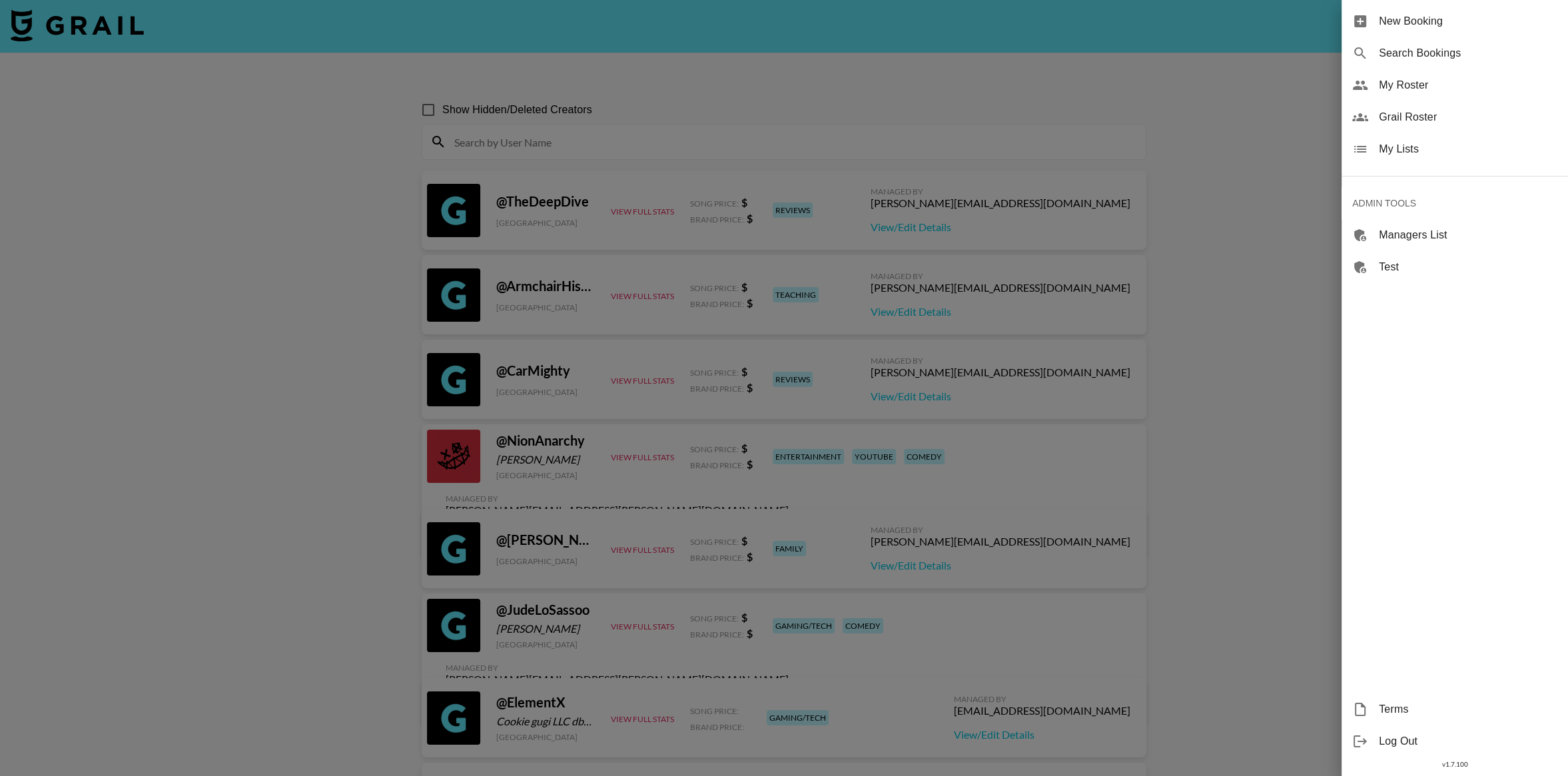
click at [1432, 148] on span "My Lists" at bounding box center [1469, 149] width 179 height 16
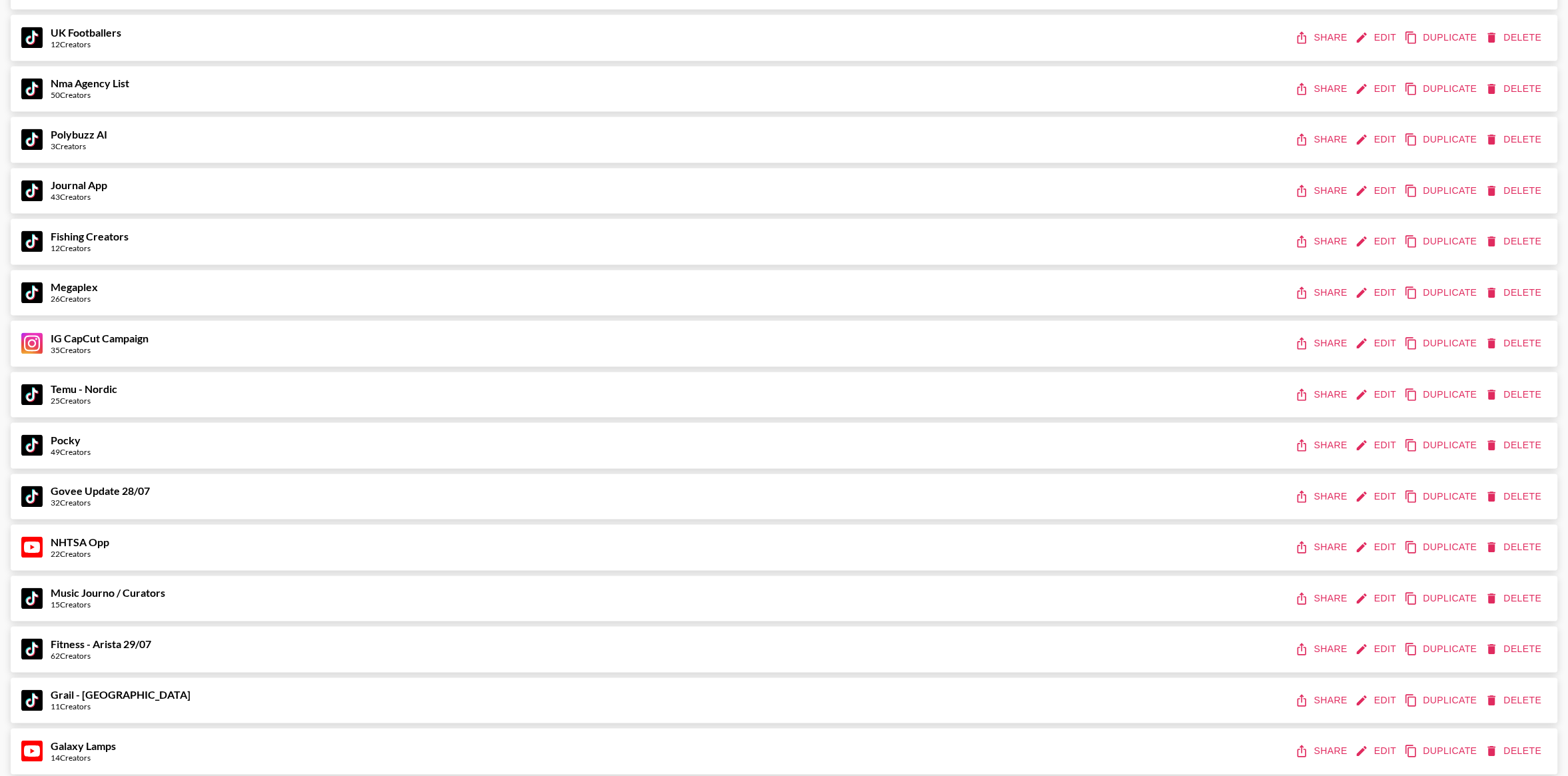
scroll to position [4009, 0]
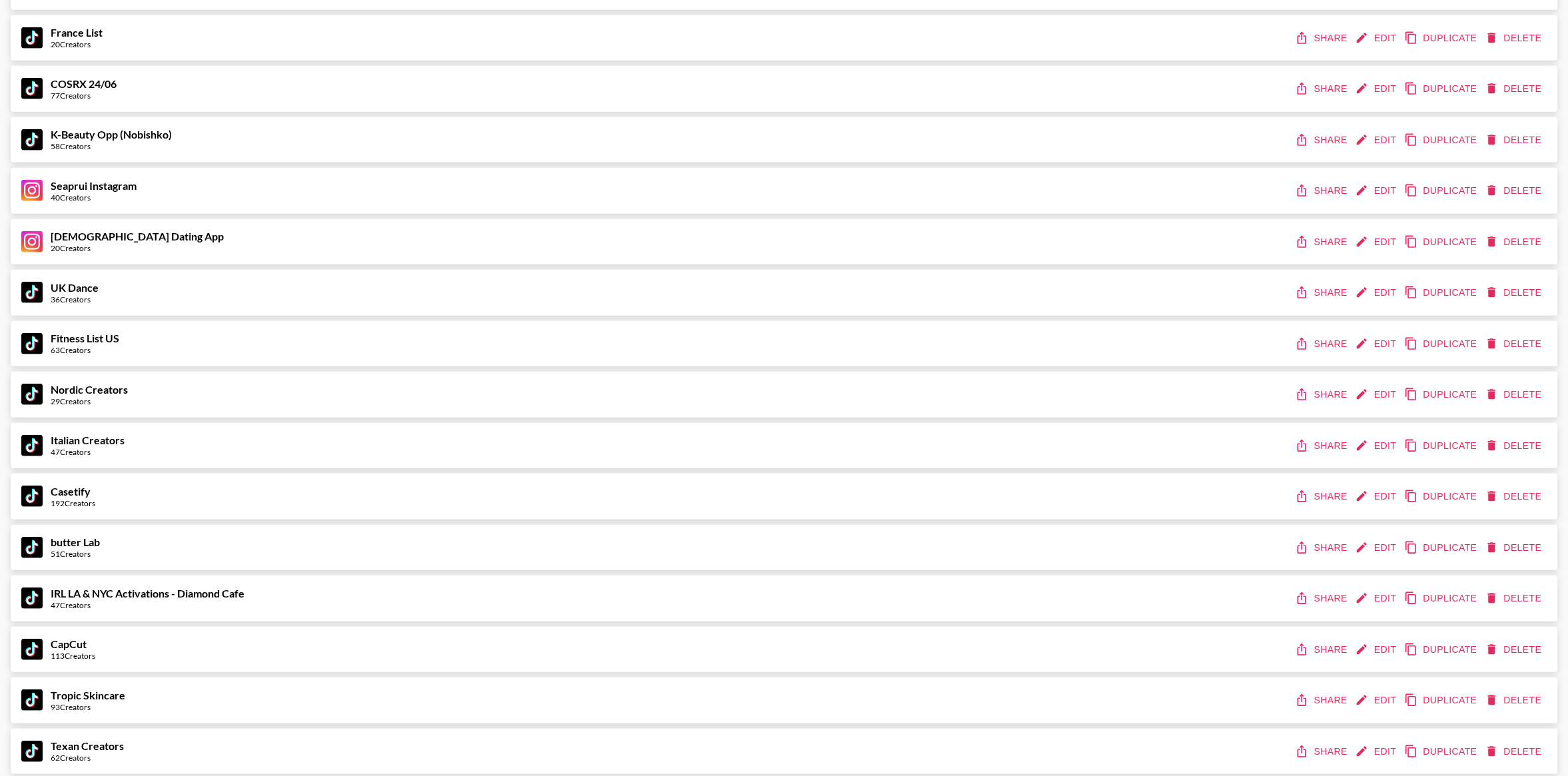
click at [1320, 388] on button "Share" at bounding box center [1322, 395] width 60 height 25
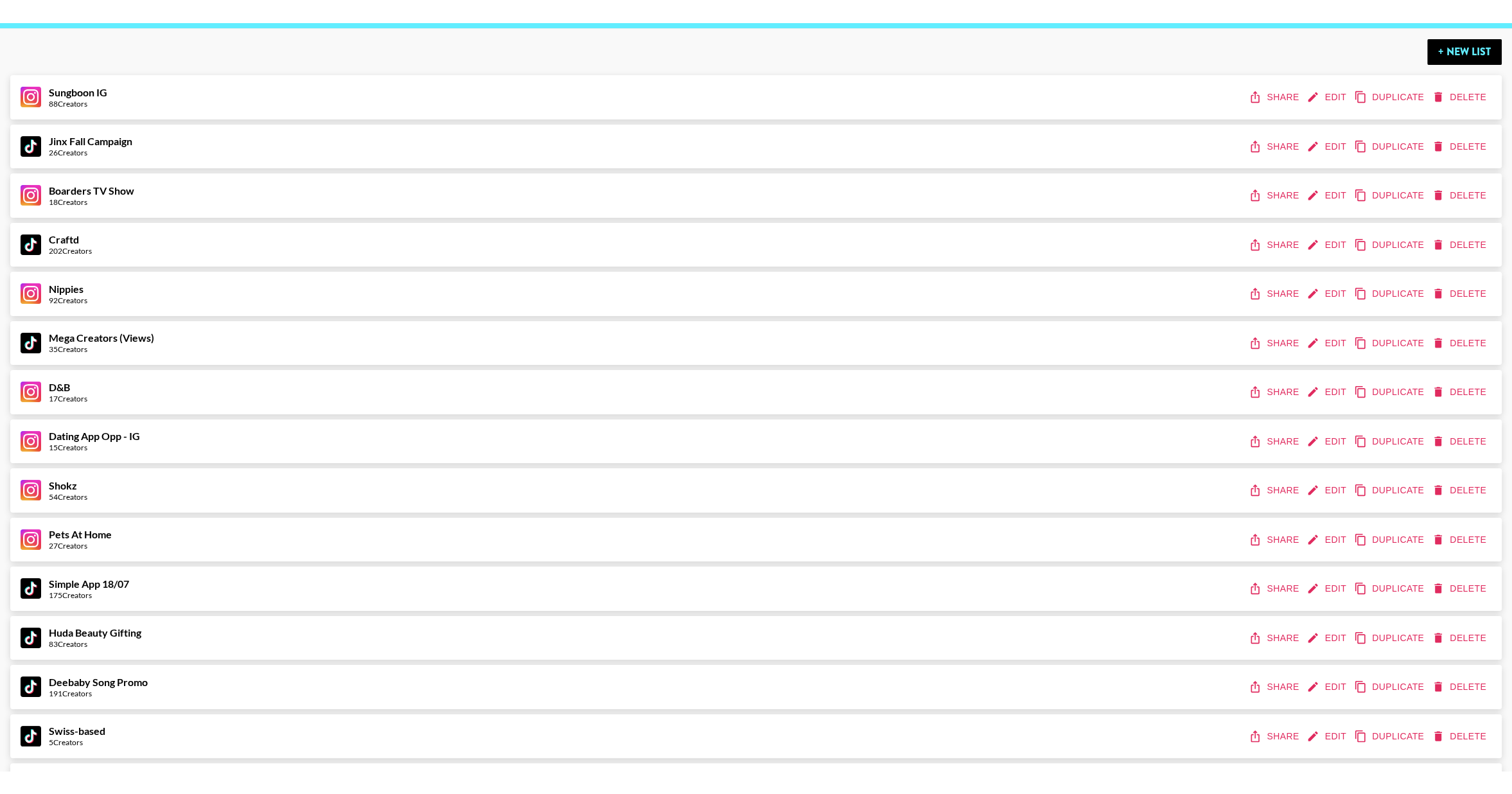
scroll to position [0, 0]
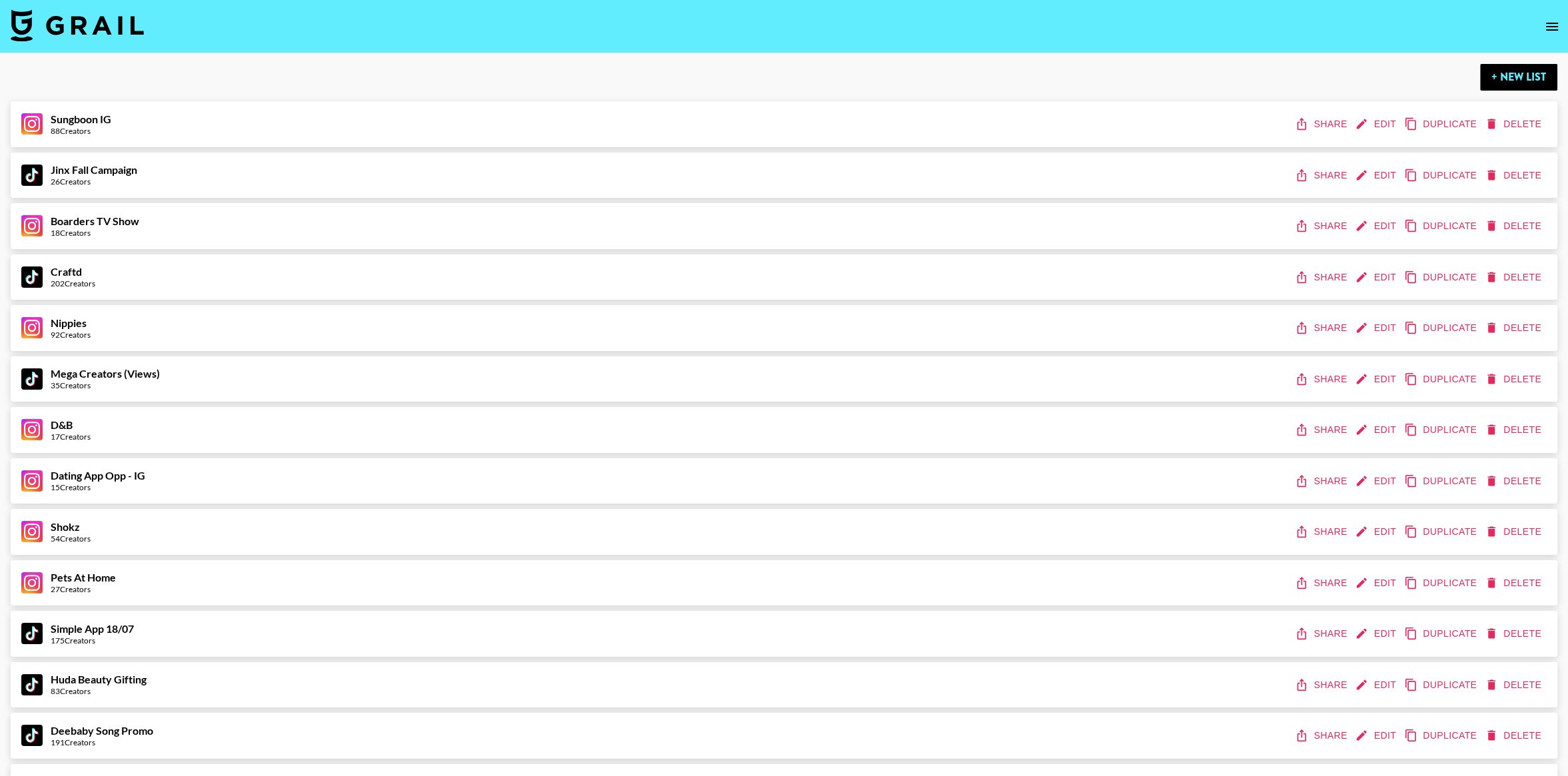
click at [90, 29] on img at bounding box center [77, 25] width 133 height 32
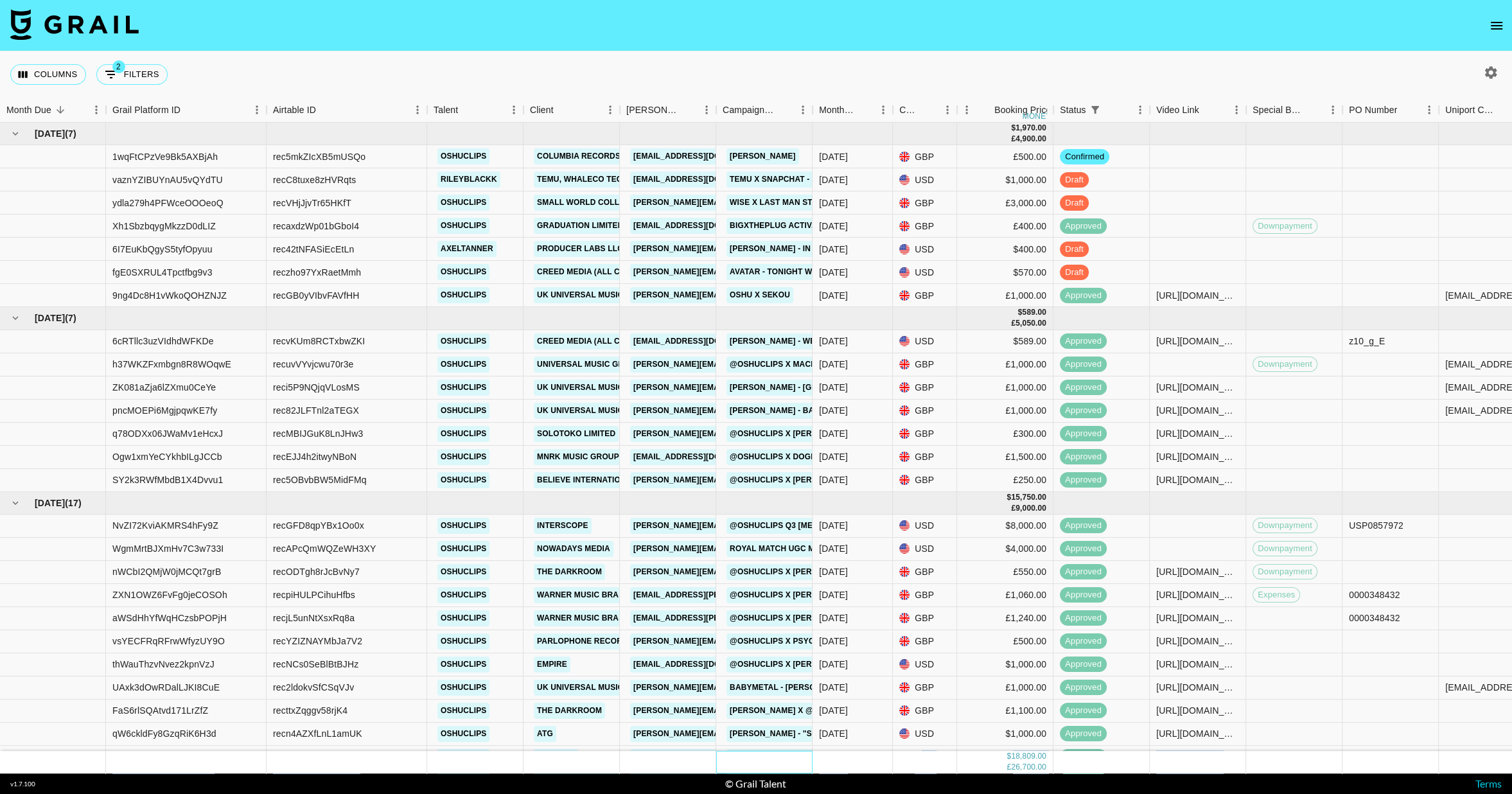
drag, startPoint x: 832, startPoint y: 749, endPoint x: 945, endPoint y: 725, distance: 115.5
click at [953, 744] on div "[DATE] ( 7 ) $ 1,970.00 £ 4,900.00 1wqFtCPzVe9Bk5AXBjAh rec5mkZIcXB5mUSQo oshuc…" at bounding box center [756, 447] width 1512 height 651
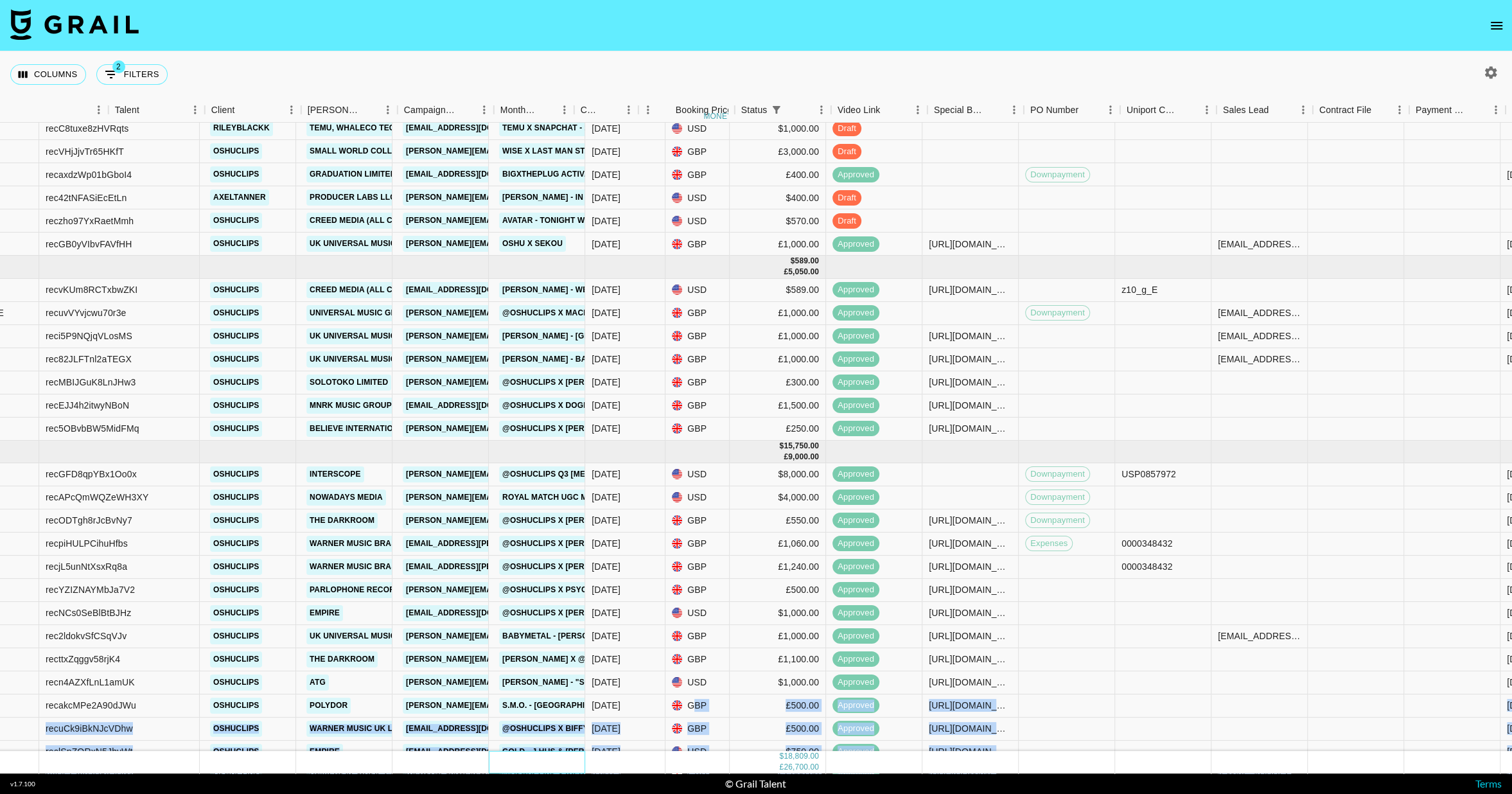
scroll to position [52, 460]
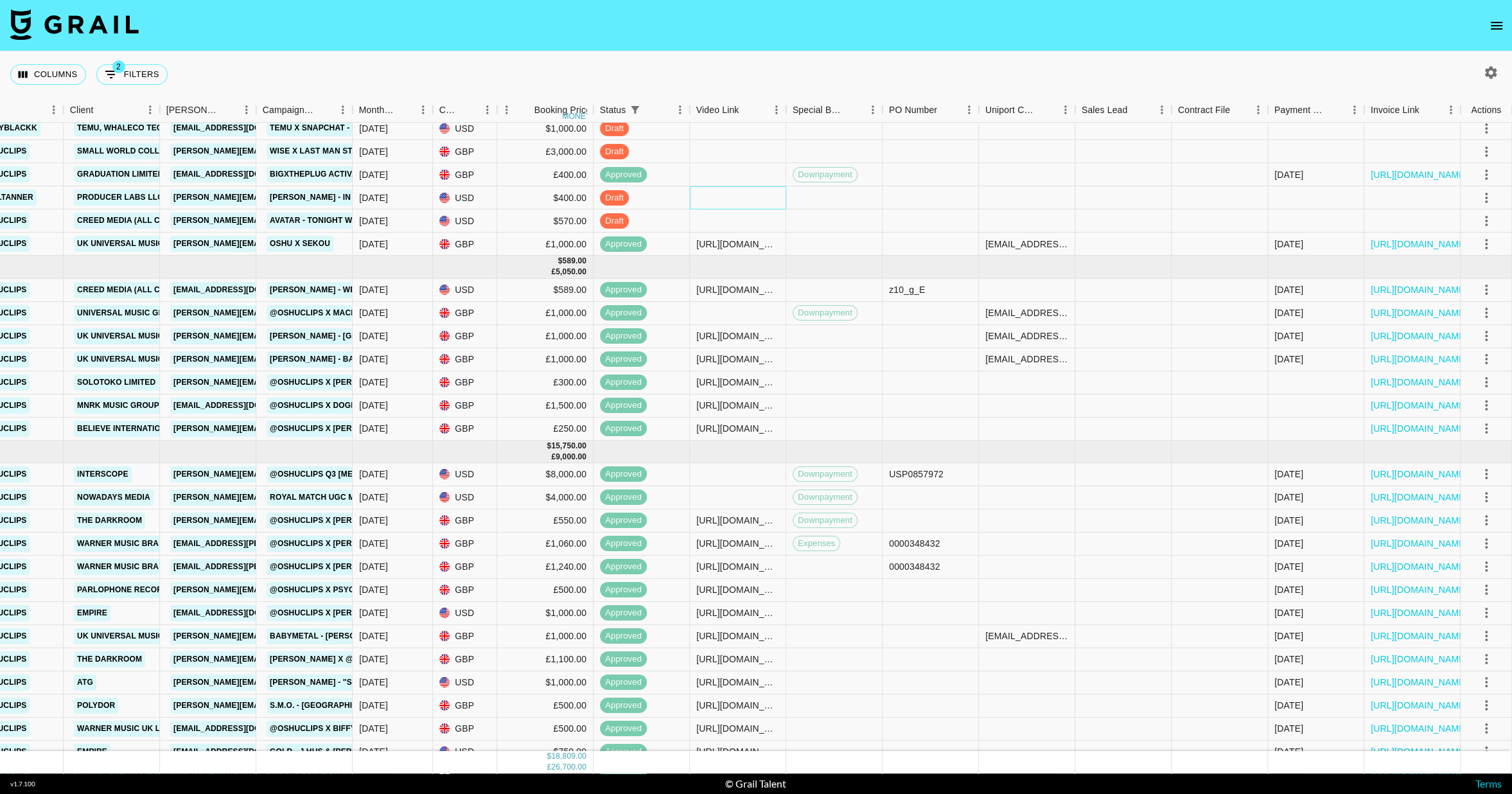
click at [713, 197] on div at bounding box center [738, 197] width 97 height 23
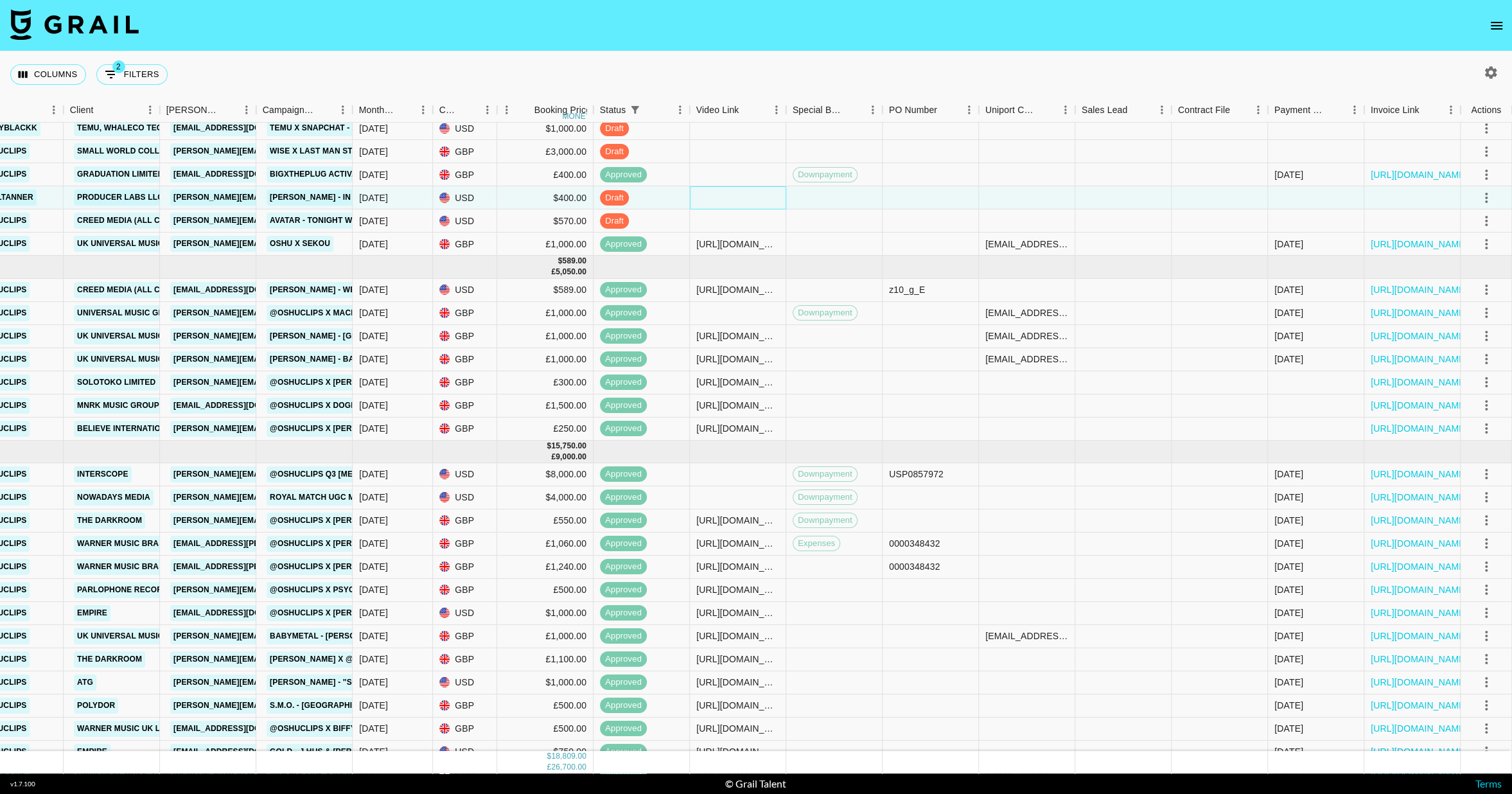
click at [713, 197] on div at bounding box center [738, 197] width 97 height 23
type input "[URL][DOMAIN_NAME]"
click at [805, 59] on div "Columns 2 Filters + Booking" at bounding box center [756, 75] width 1512 height 47
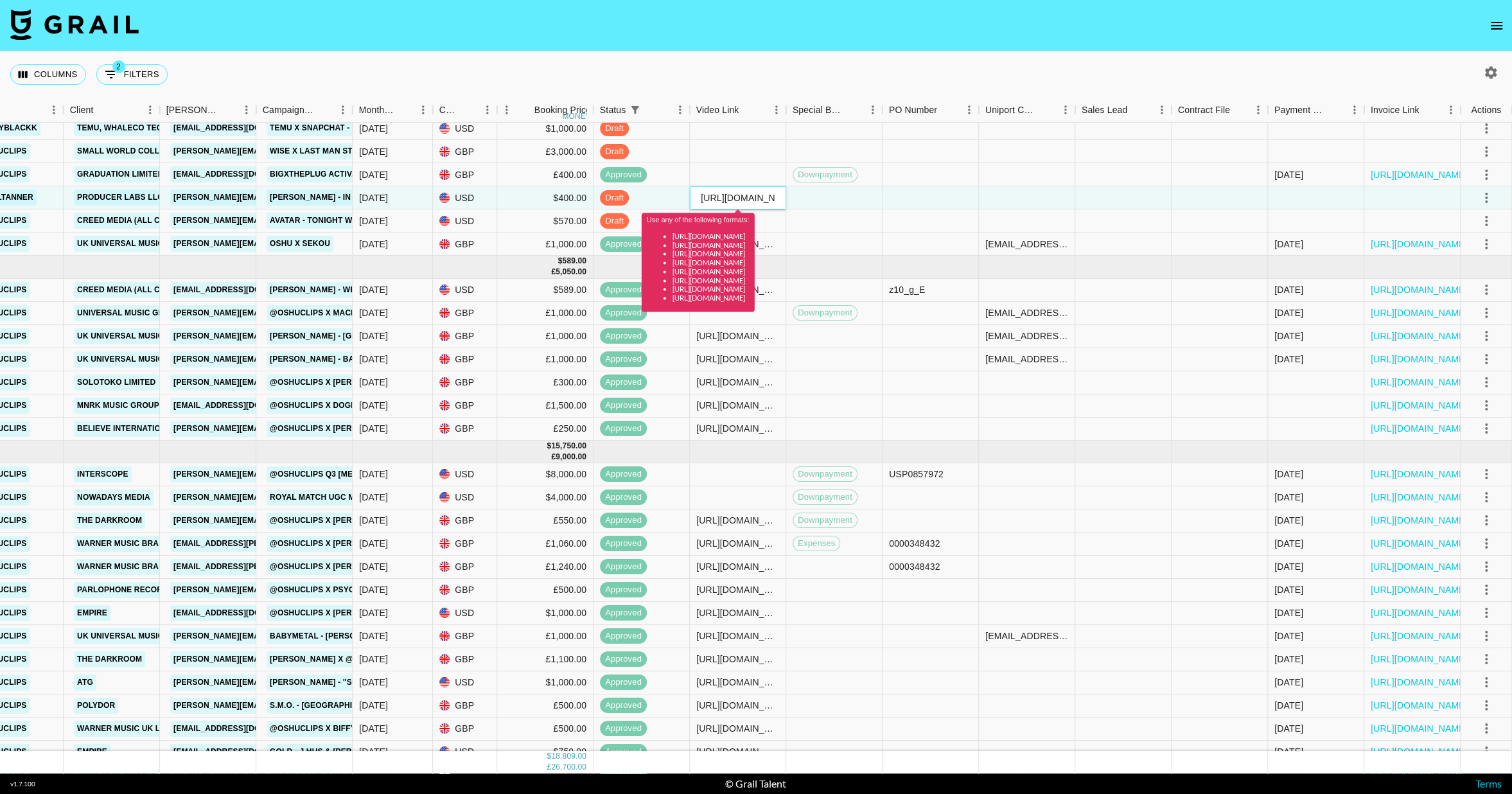
click at [737, 201] on input "[URL][DOMAIN_NAME]" at bounding box center [737, 197] width 94 height 10
paste input "[URL][DOMAIN_NAME]"
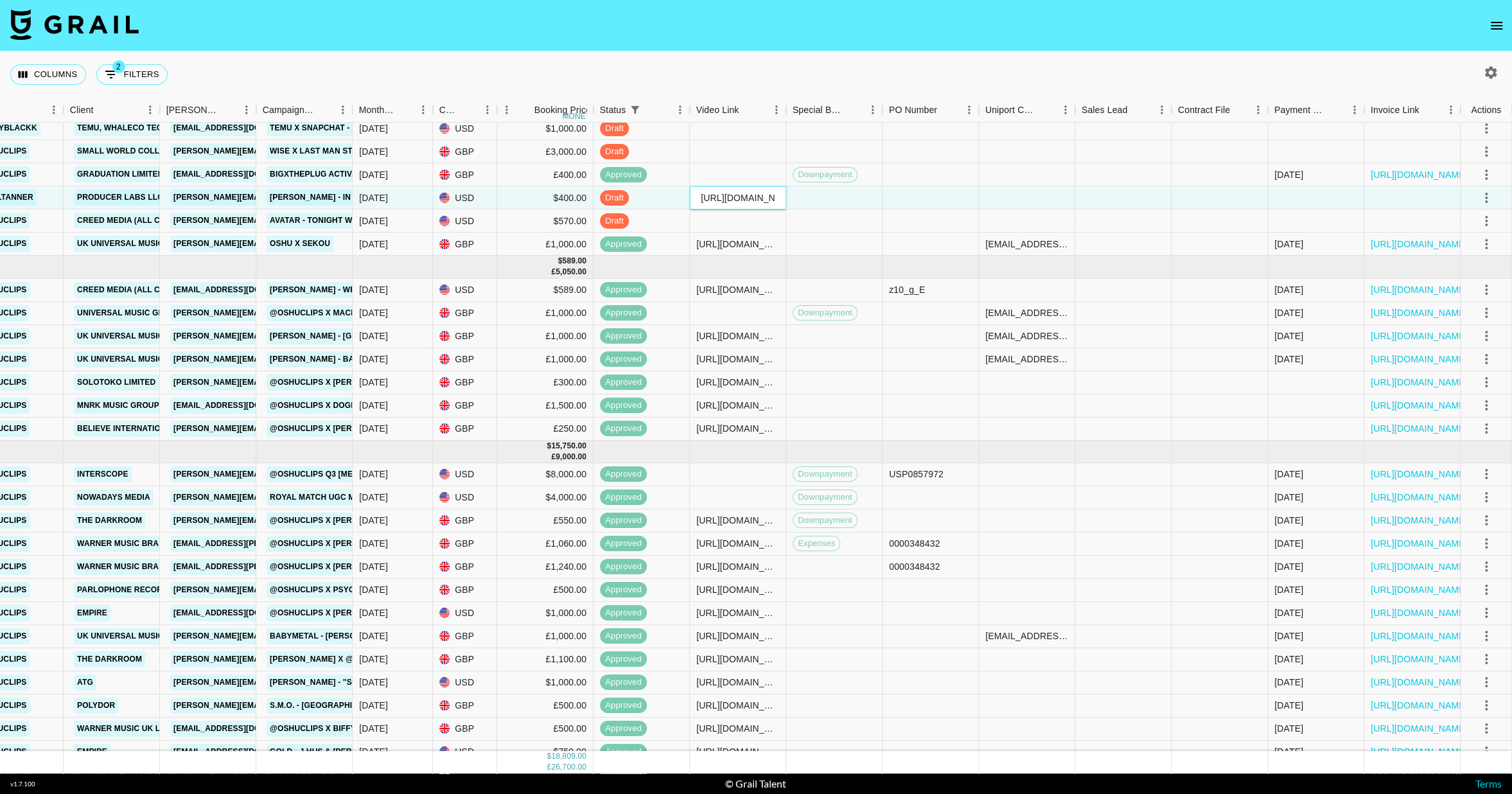
scroll to position [0, 304]
type input "[URL][DOMAIN_NAME]"
click at [822, 47] on nav at bounding box center [756, 26] width 1512 height 52
click at [1484, 200] on icon "select merge strategy" at bounding box center [1487, 197] width 16 height 16
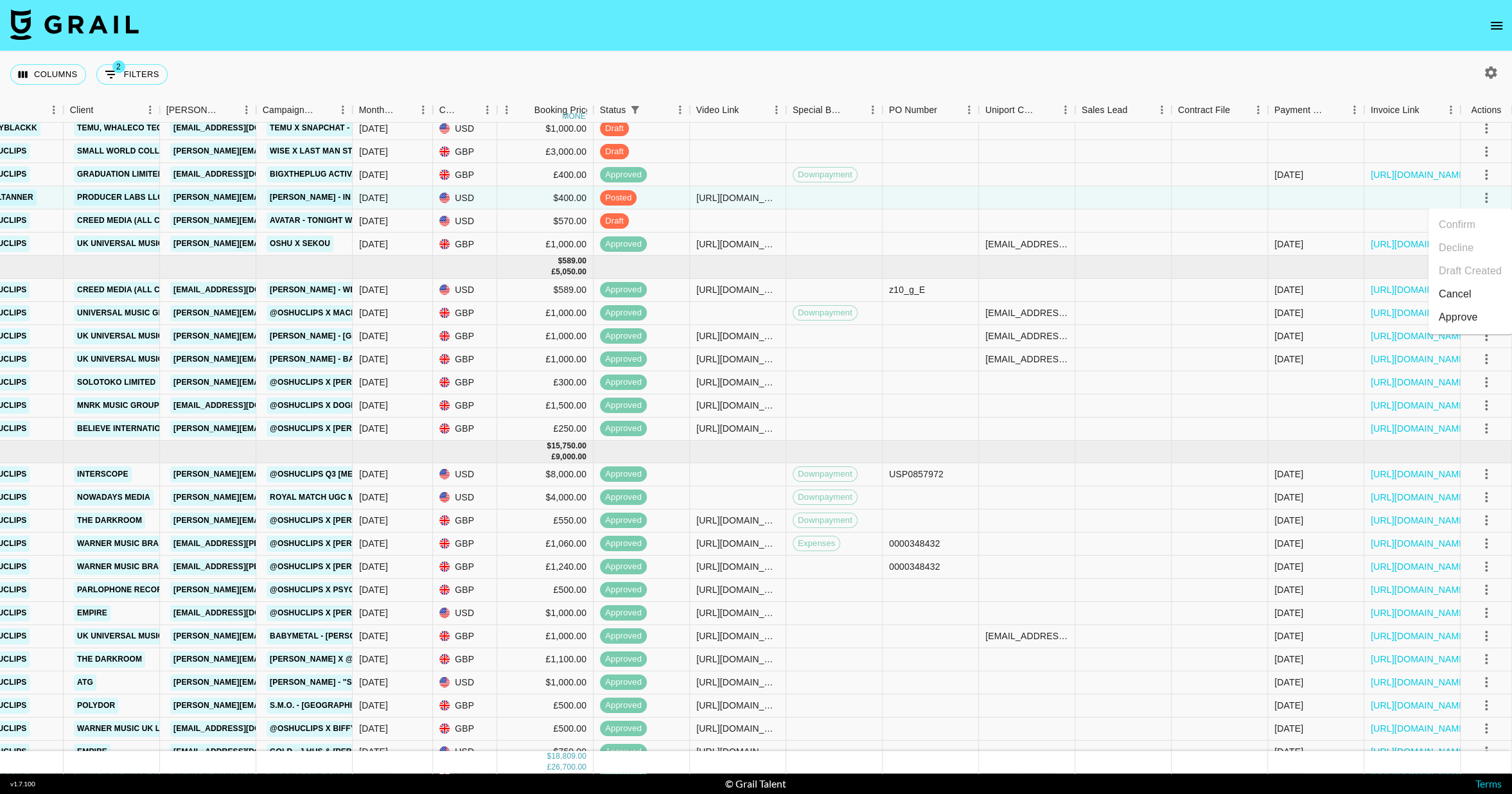
click at [1460, 323] on div "Approve" at bounding box center [1458, 317] width 39 height 16
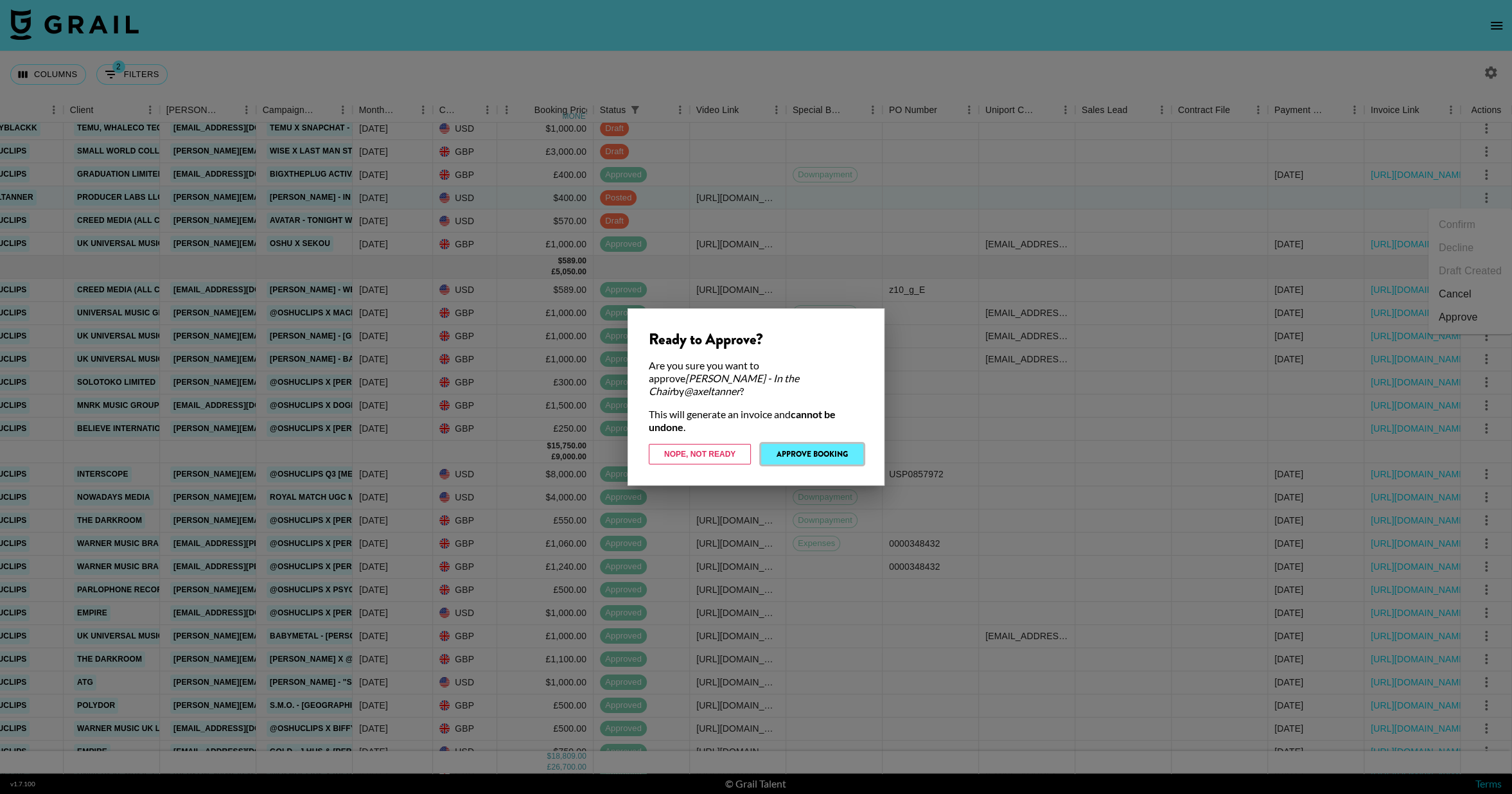
click at [819, 452] on button "Approve Booking" at bounding box center [812, 454] width 102 height 21
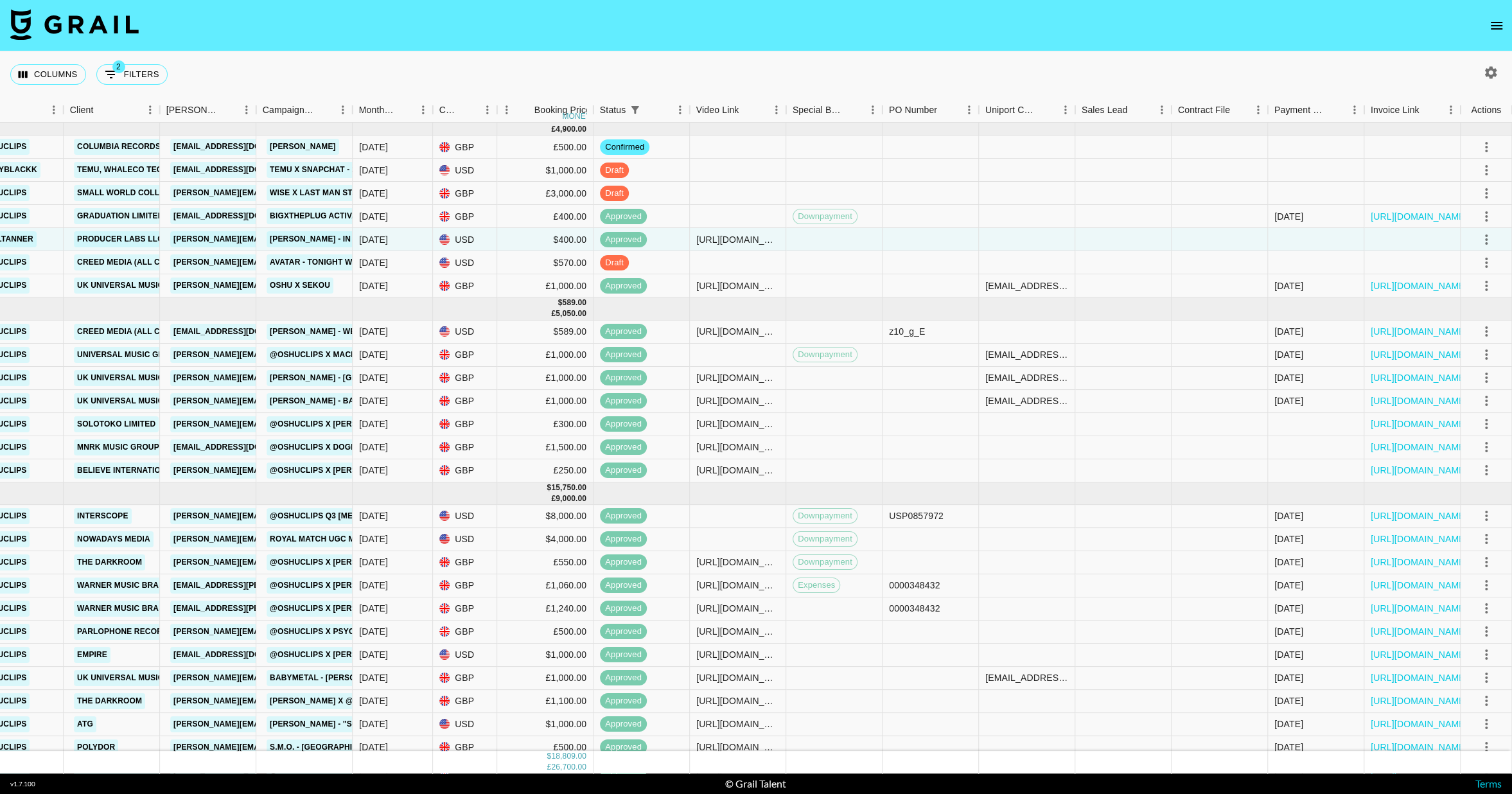
scroll to position [0, 460]
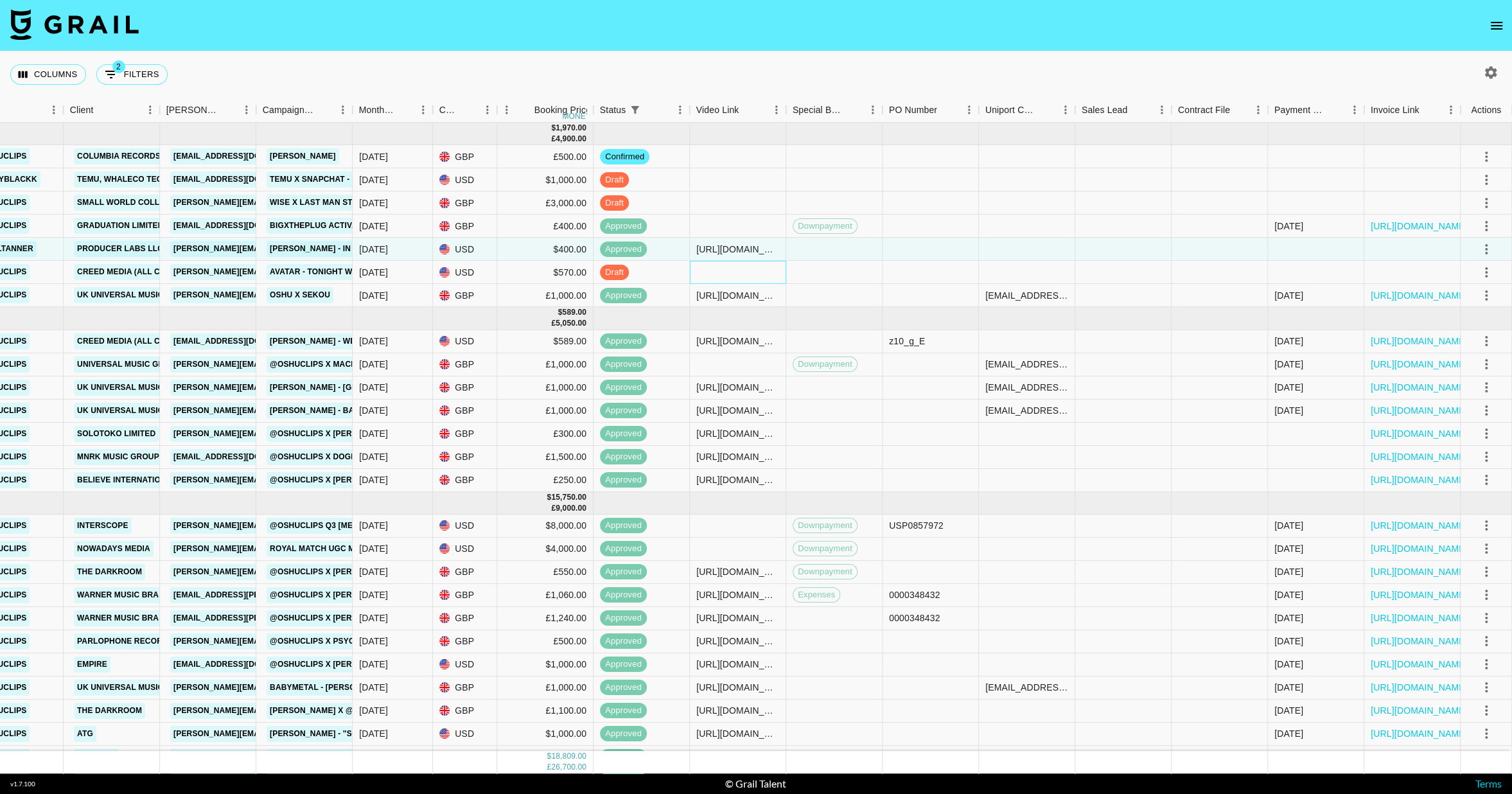
click at [724, 271] on div at bounding box center [738, 272] width 97 height 23
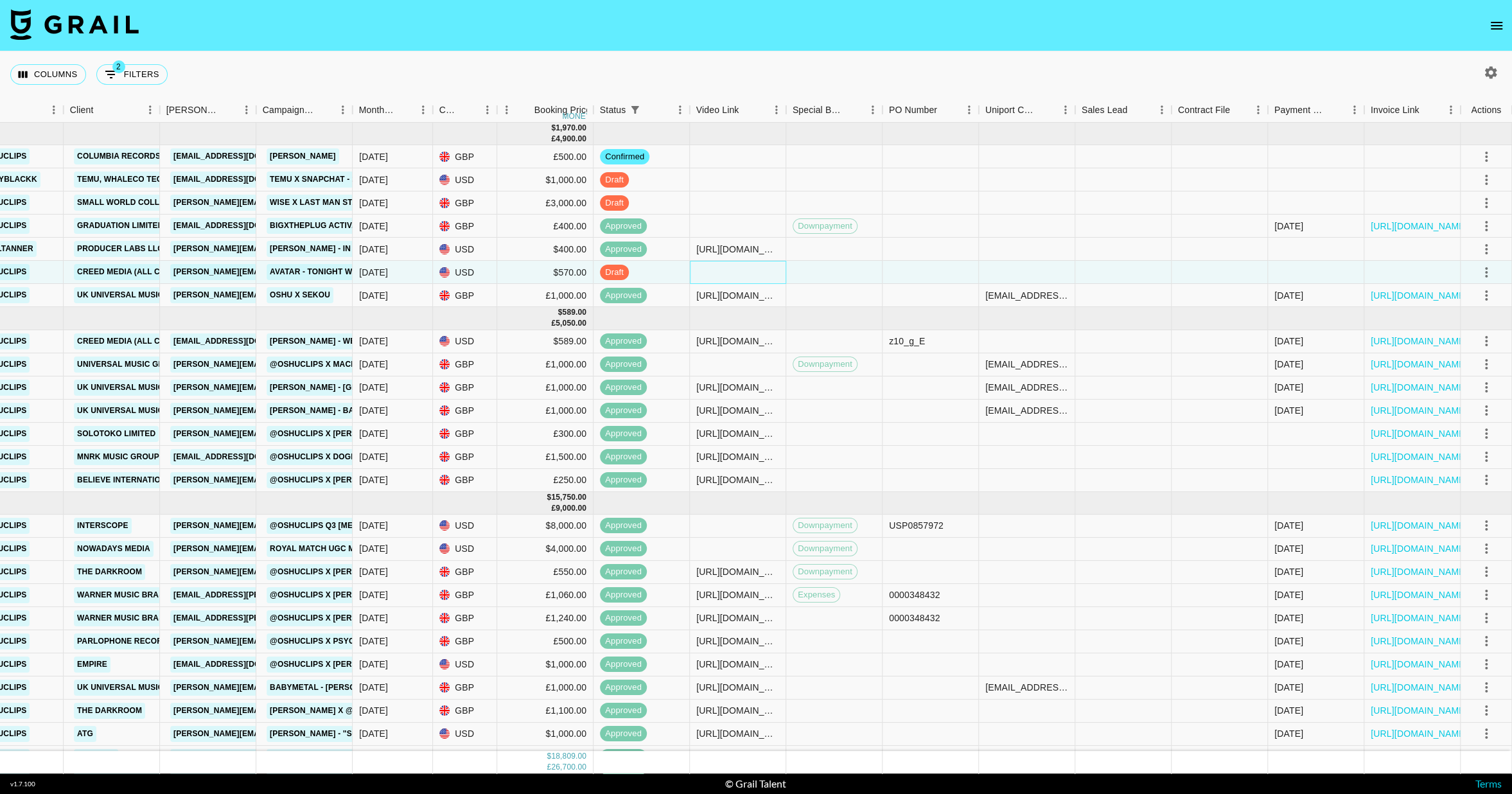
click at [724, 271] on div at bounding box center [738, 272] width 97 height 23
type input "[URL][DOMAIN_NAME]"
click at [645, 64] on div "Columns 2 Filters + Booking" at bounding box center [756, 75] width 1512 height 47
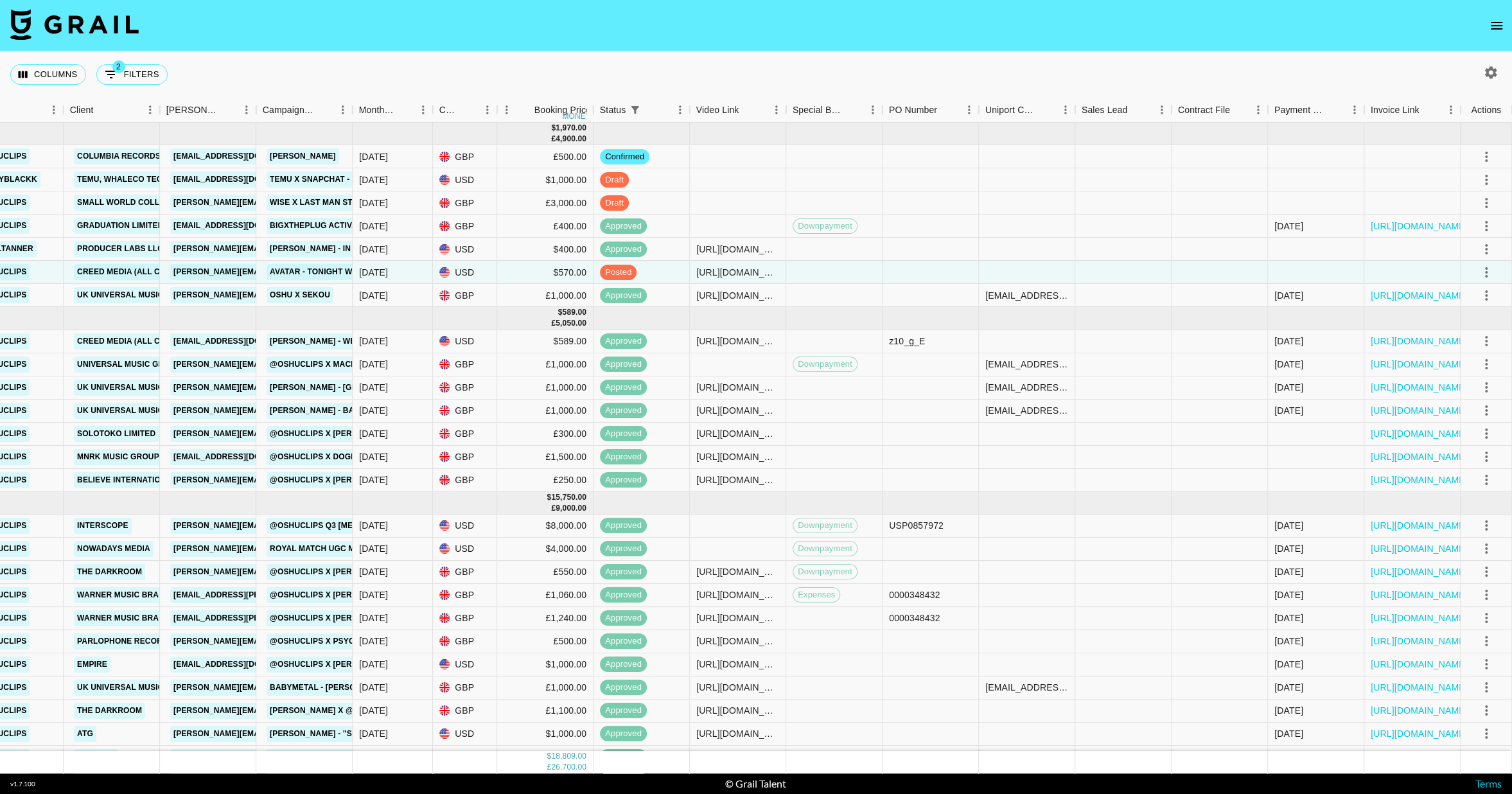
click at [1502, 25] on icon "open drawer" at bounding box center [1496, 26] width 16 height 16
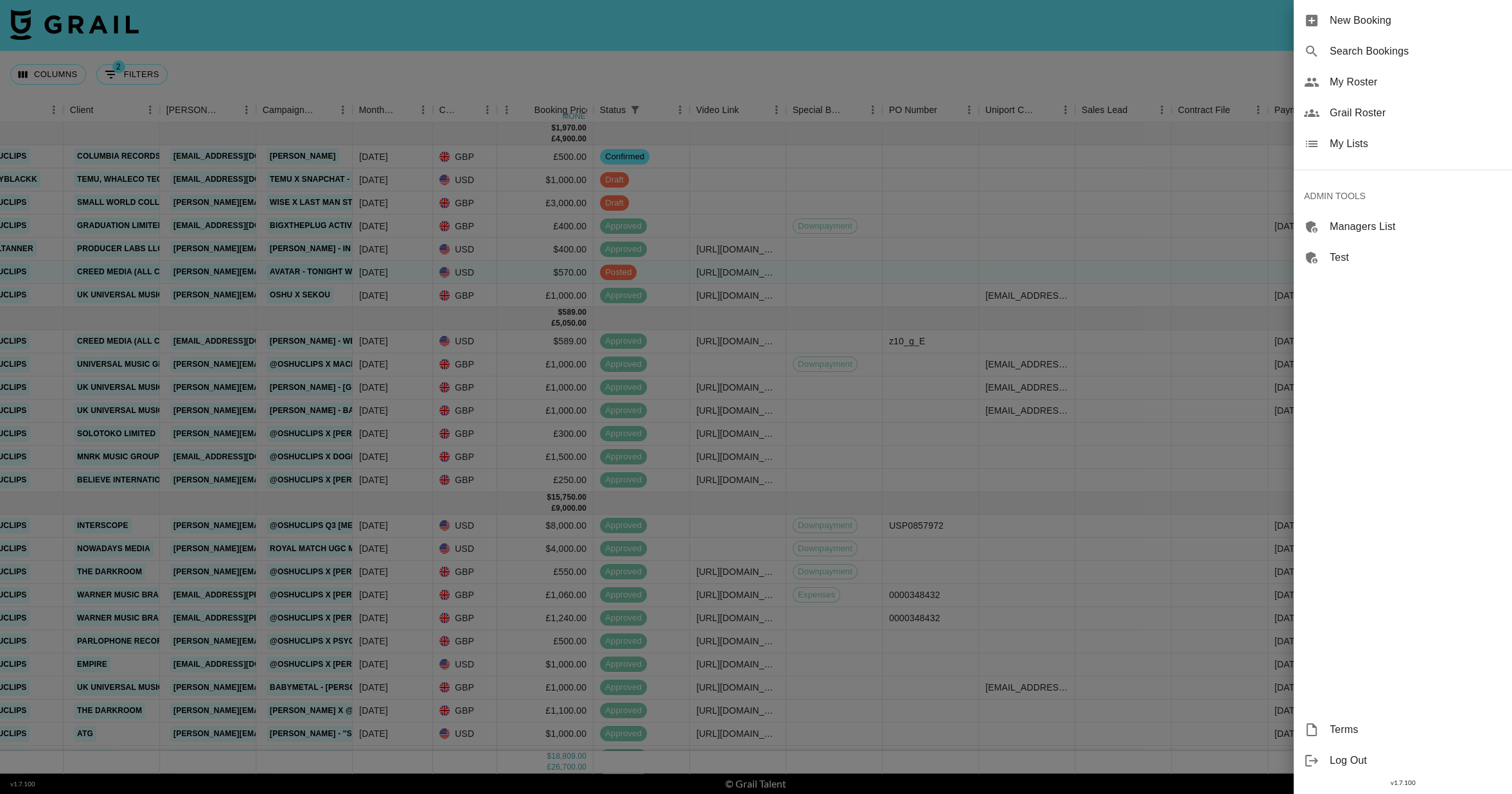
click at [1378, 112] on span "Grail Roster" at bounding box center [1416, 113] width 173 height 16
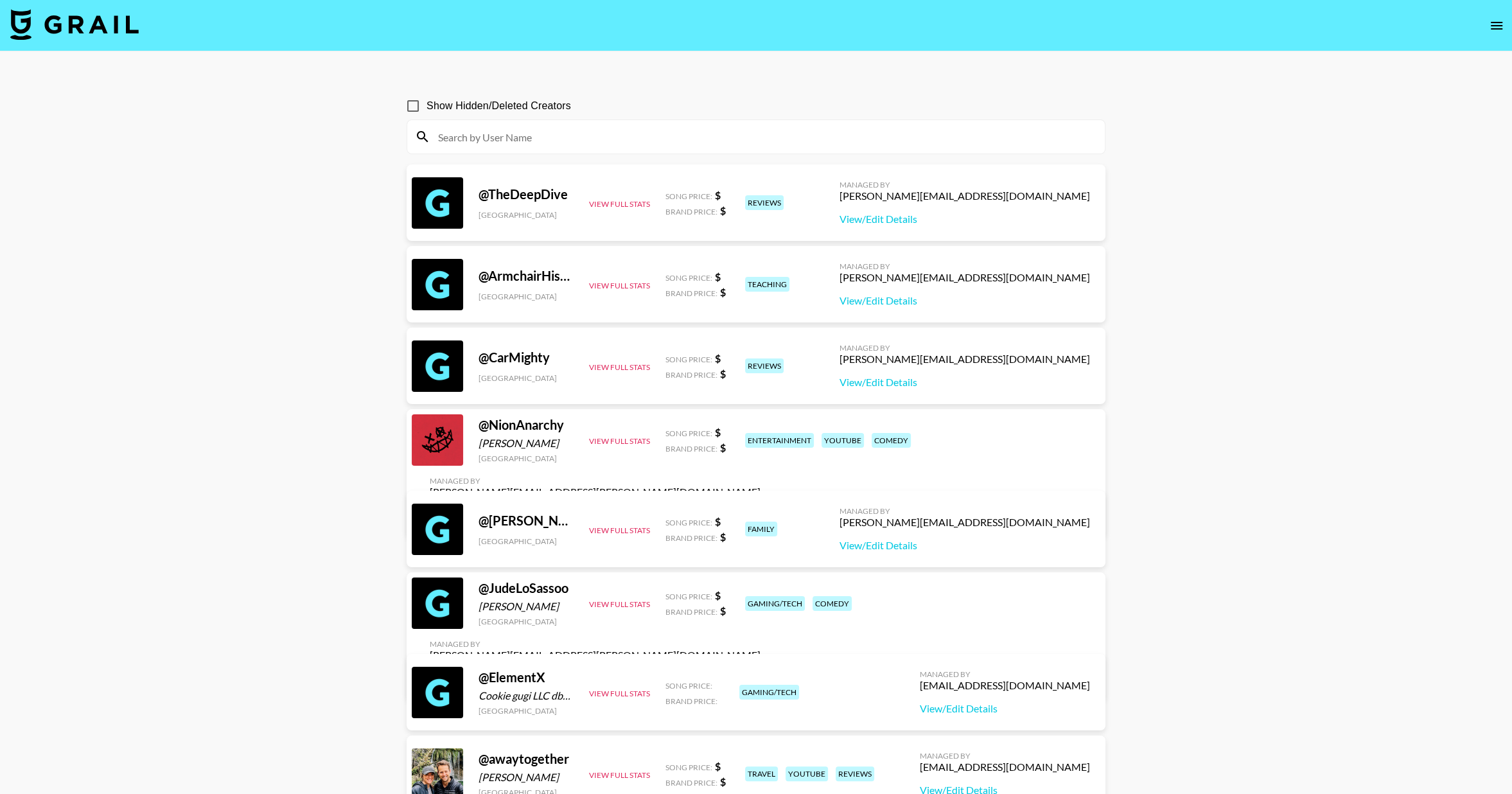
click at [594, 135] on input at bounding box center [763, 137] width 667 height 21
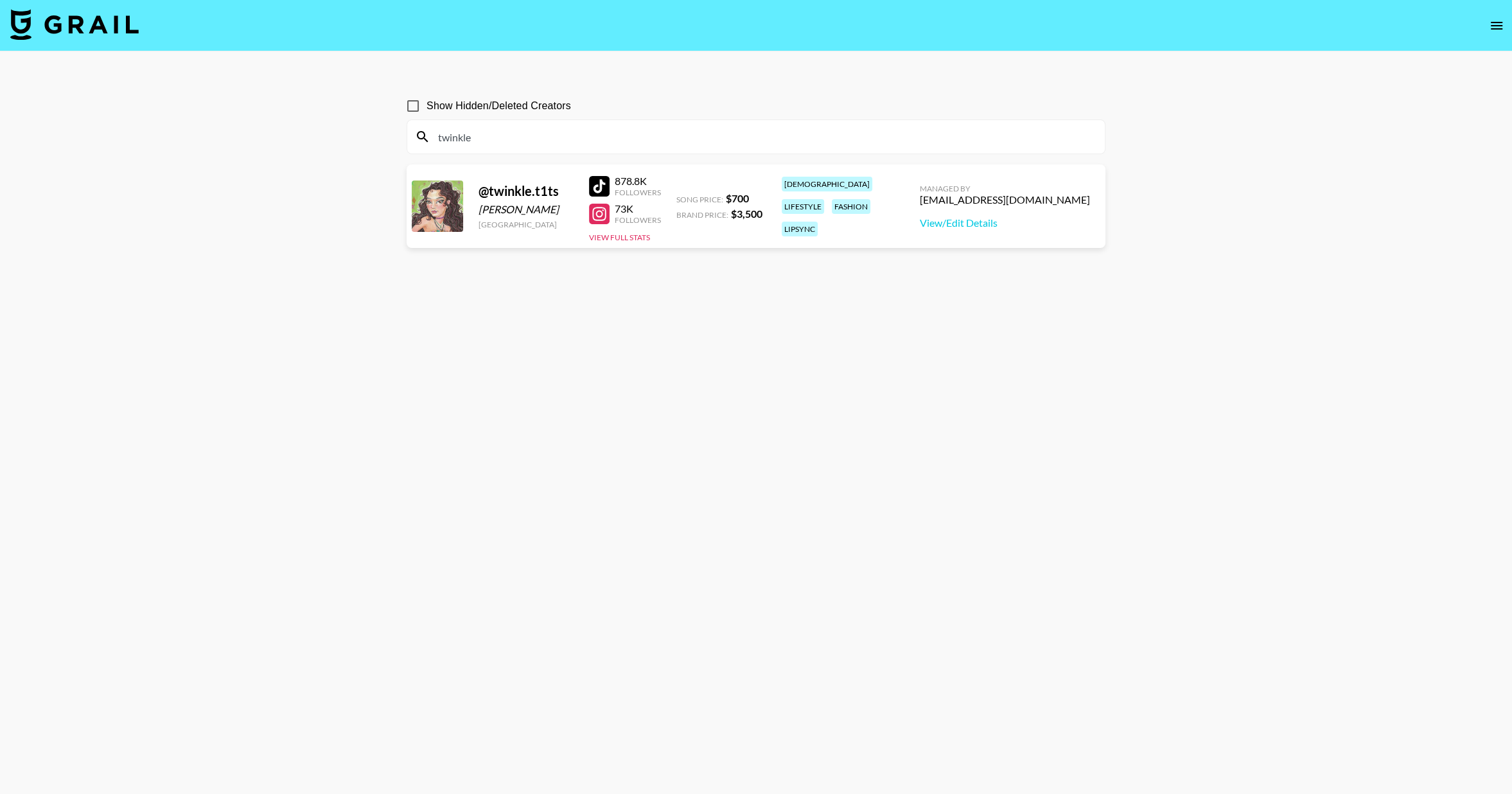
type input "twinkle"
click at [1007, 200] on div "[EMAIL_ADDRESS][DOMAIN_NAME]" at bounding box center [1005, 199] width 170 height 13
click at [1006, 200] on div "[EMAIL_ADDRESS][DOMAIN_NAME]" at bounding box center [1005, 199] width 170 height 13
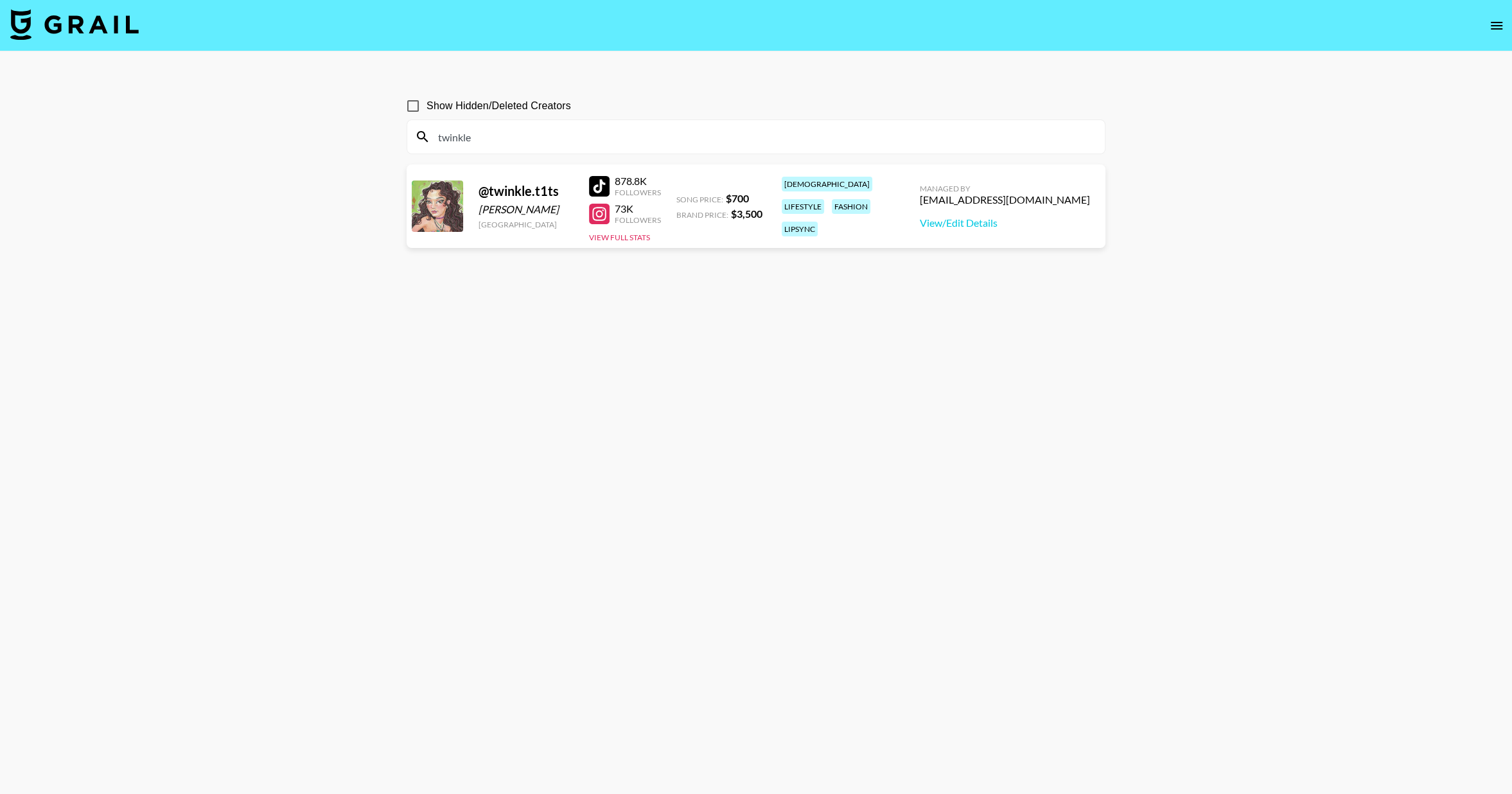
click at [497, 133] on input "twinkle" at bounding box center [763, 137] width 667 height 21
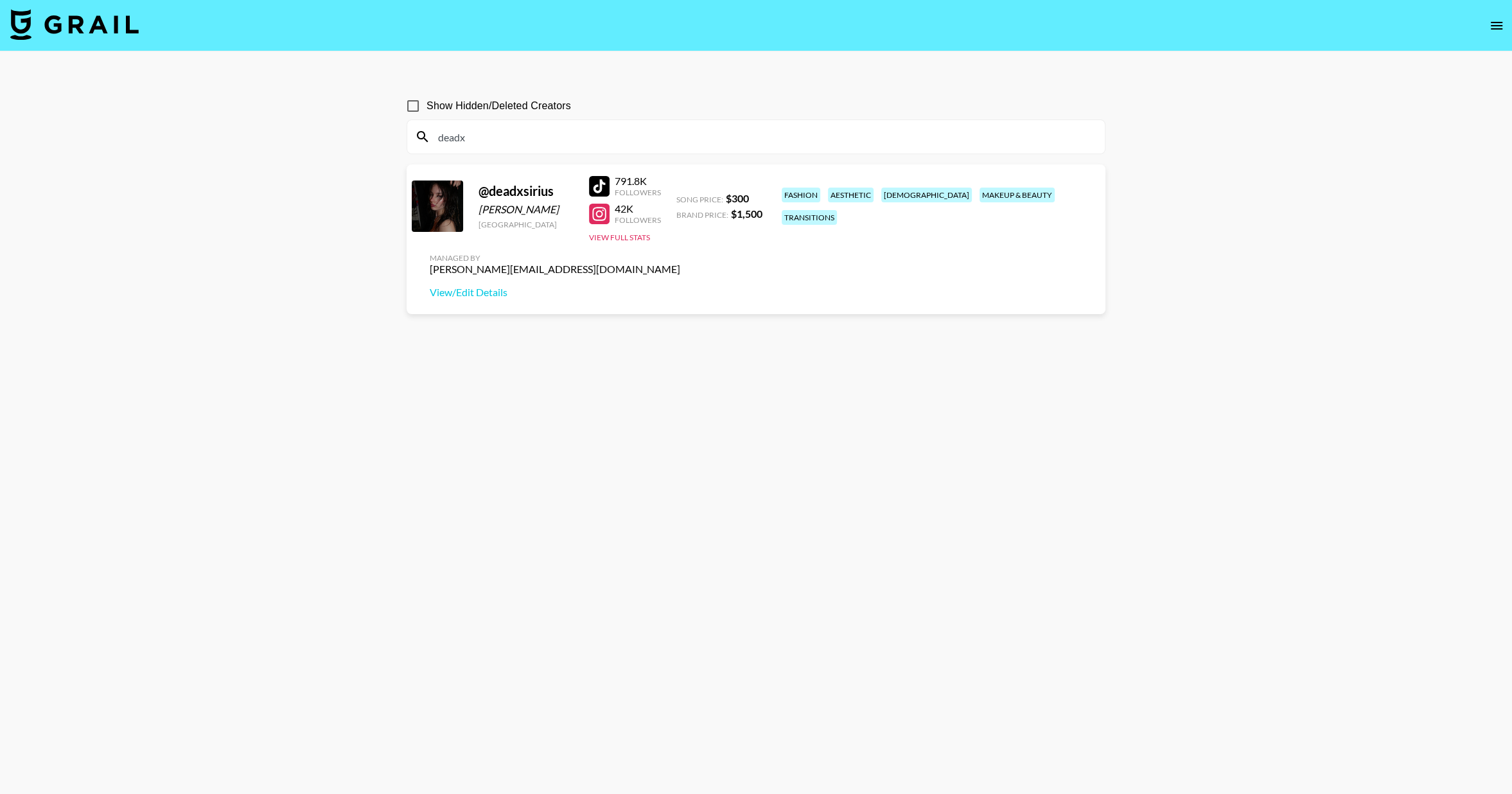
type input "deadx"
click at [547, 134] on input "deadx" at bounding box center [763, 137] width 667 height 21
click at [546, 134] on input "deadx" at bounding box center [763, 137] width 667 height 21
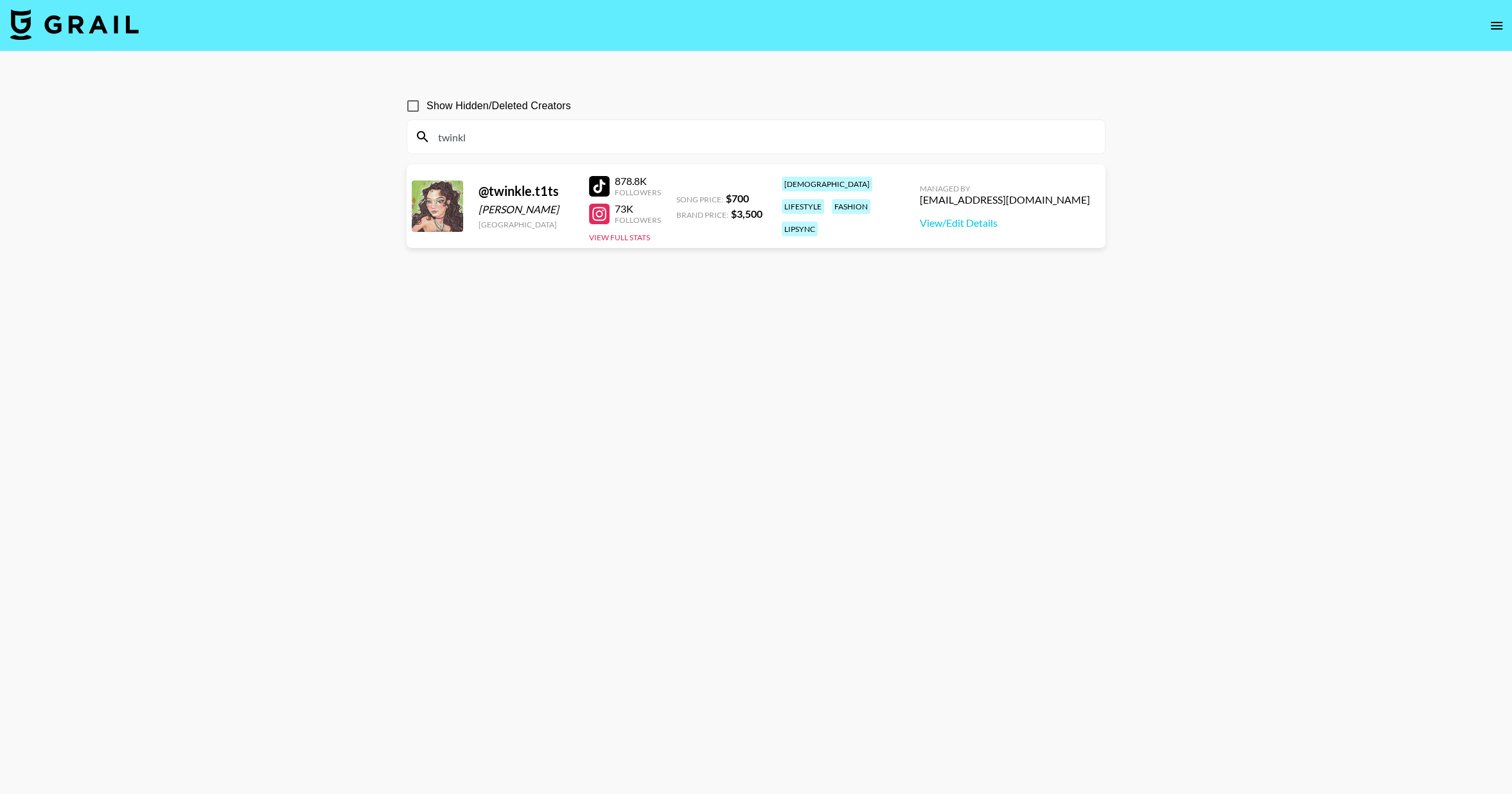
type input "twinkl"
click at [537, 136] on input "twinkl" at bounding box center [763, 137] width 667 height 21
click at [536, 136] on input "twinkl" at bounding box center [763, 137] width 667 height 21
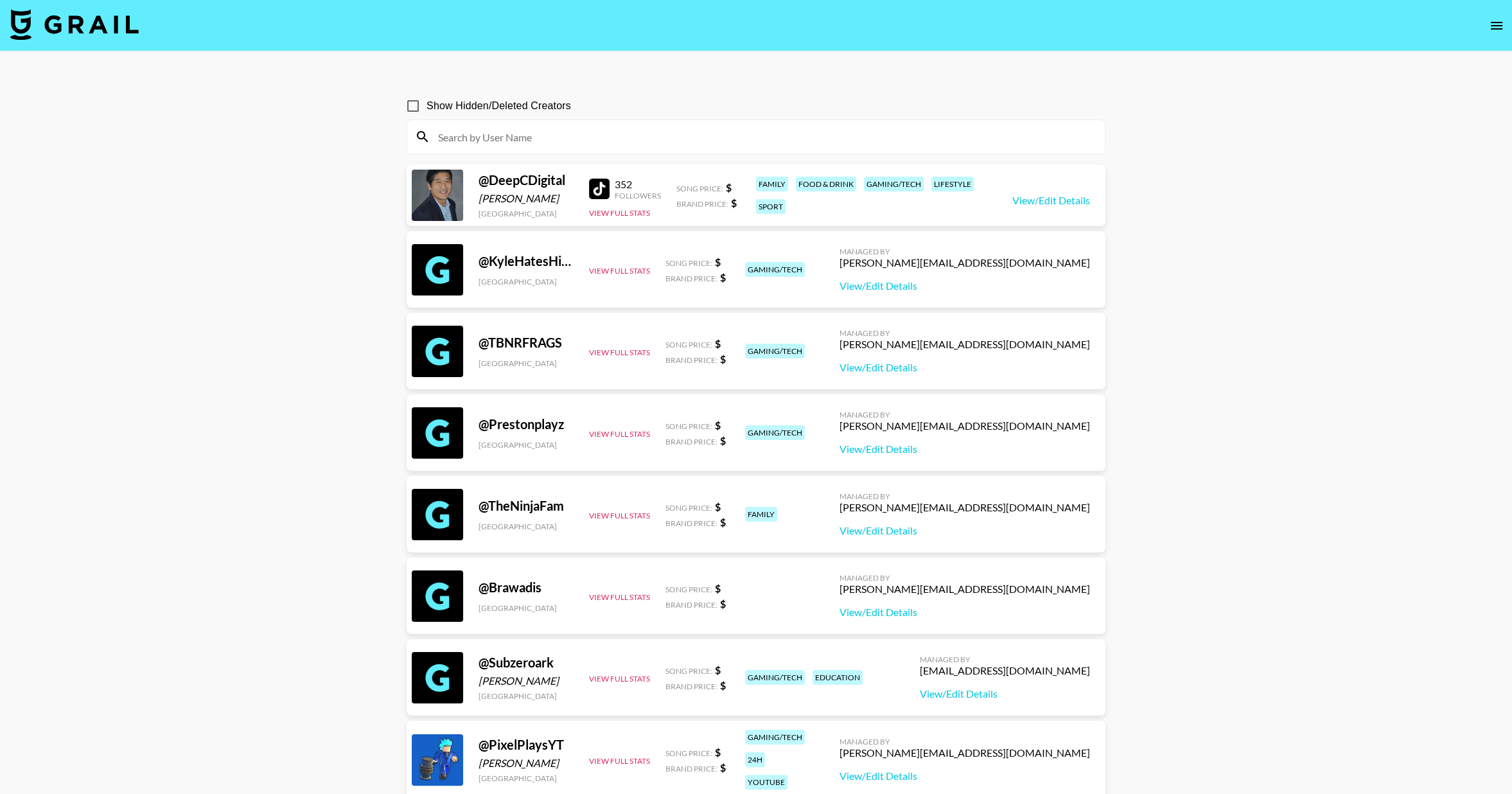
type input "a"
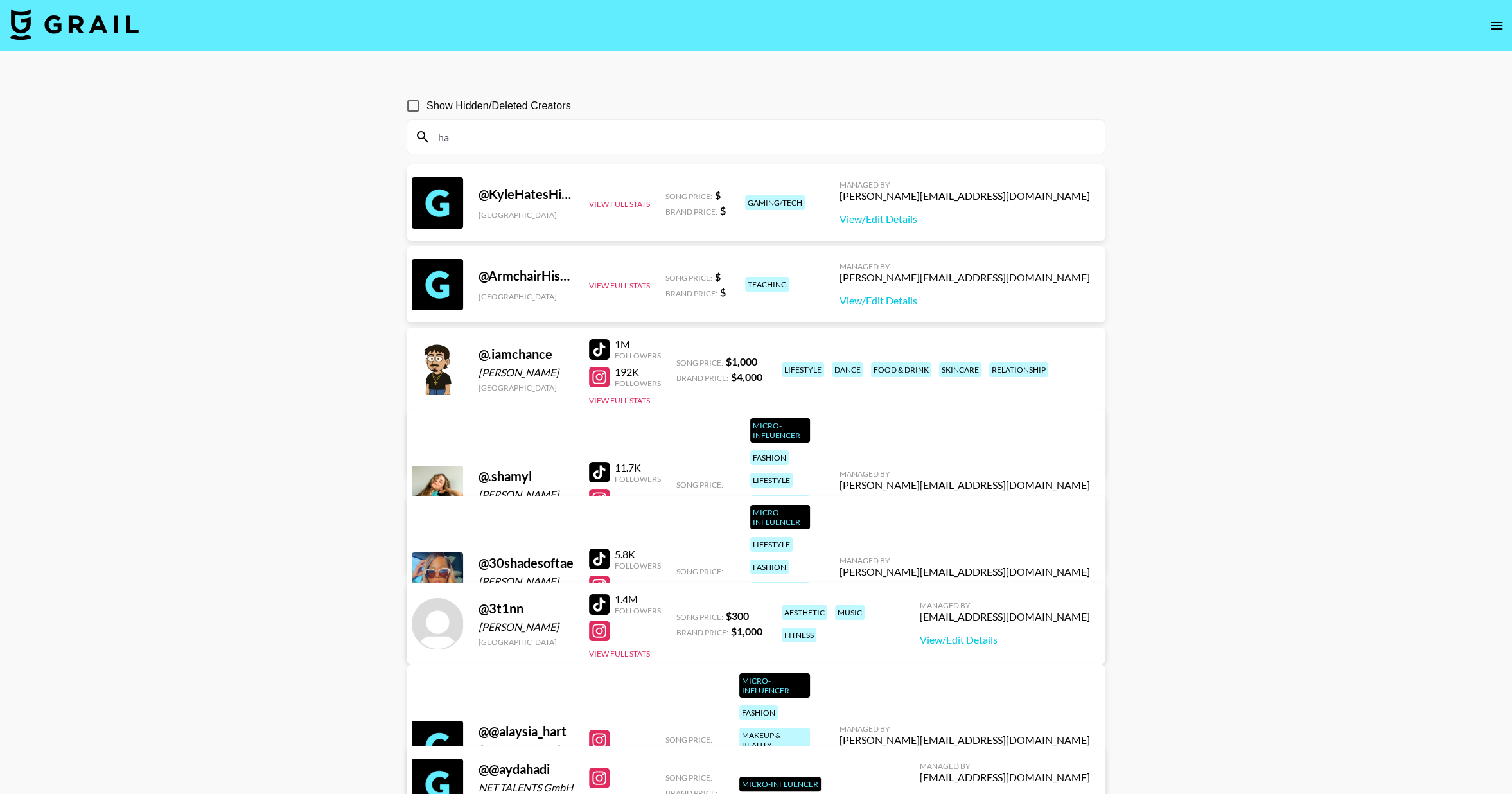
type input "h"
